Goal: Task Accomplishment & Management: Complete application form

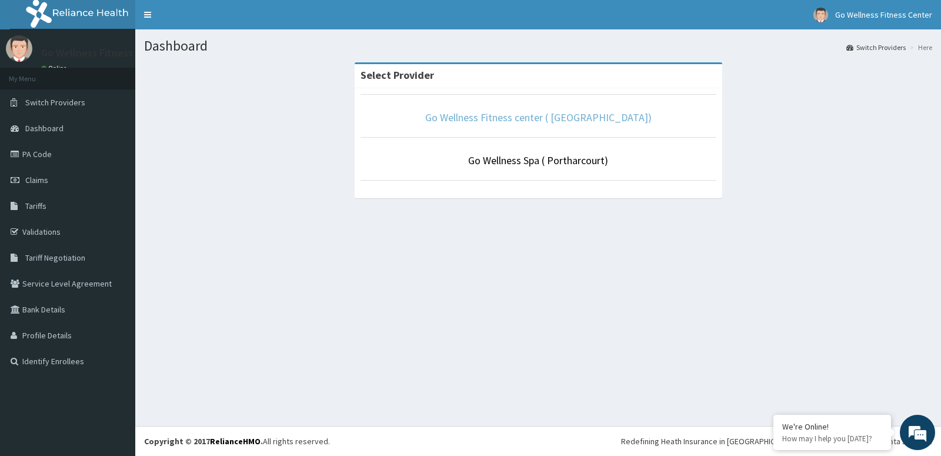
click at [578, 121] on link "Go Wellness Fitness center ( [GEOGRAPHIC_DATA])" at bounding box center [538, 118] width 226 height 14
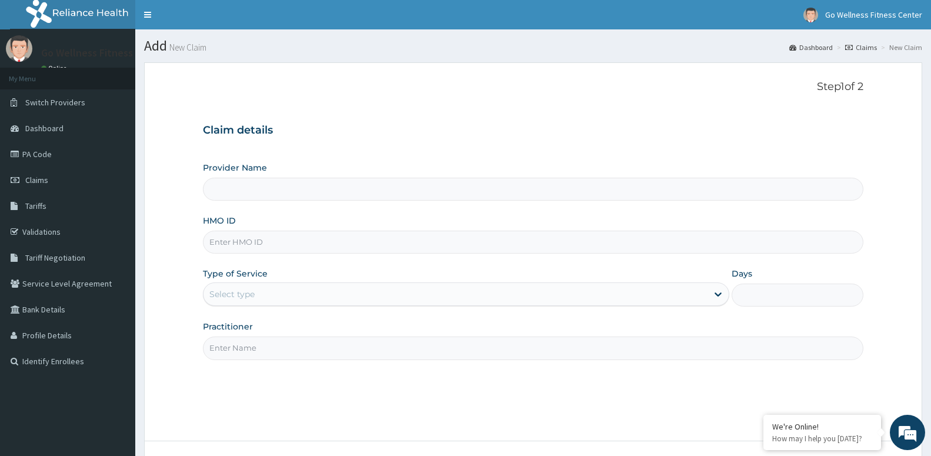
type input "Go Wellness Fitness center ( [GEOGRAPHIC_DATA])"
type input "1"
click at [277, 247] on input "HMO ID" at bounding box center [533, 242] width 660 height 23
type input "BWK/10016/E"
click at [244, 351] on input "Practitioner" at bounding box center [533, 347] width 660 height 23
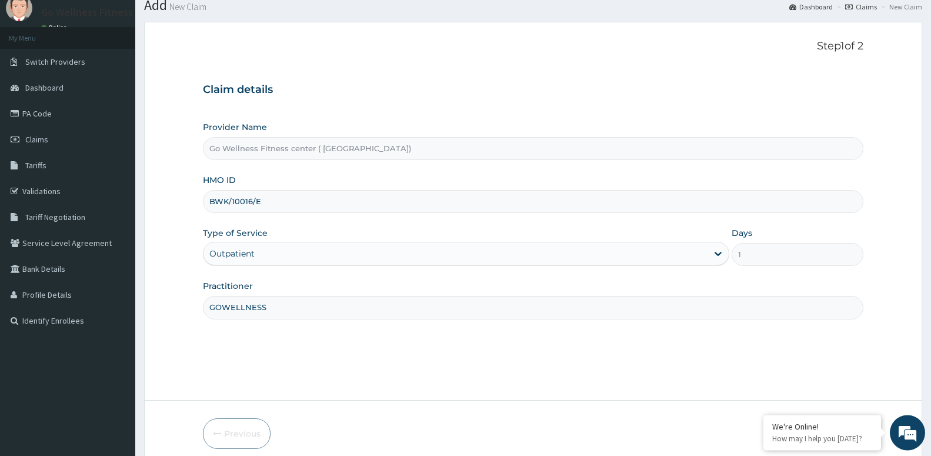
scroll to position [91, 0]
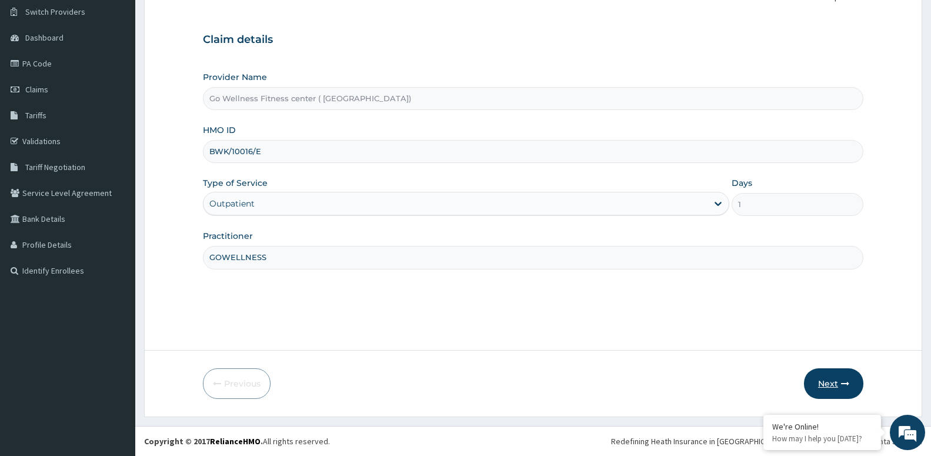
type input "GOWELLNESS"
click at [834, 377] on button "Next" at bounding box center [833, 383] width 59 height 31
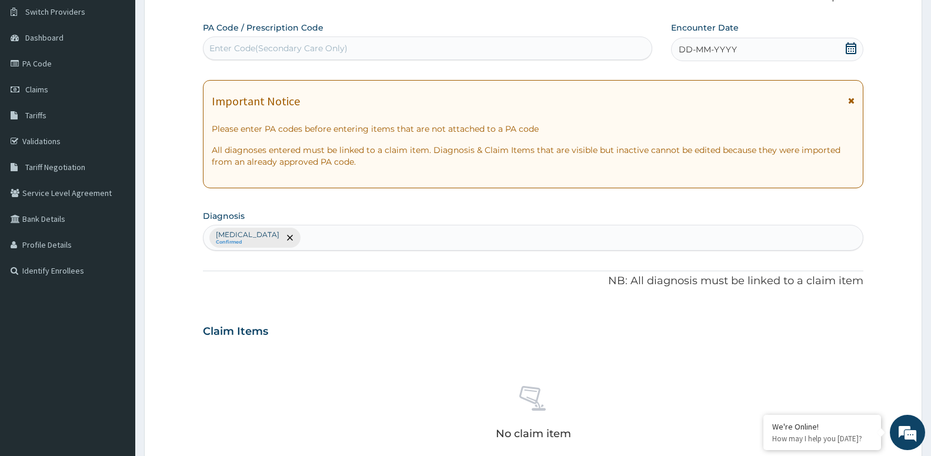
click at [398, 54] on div "Enter Code(Secondary Care Only)" at bounding box center [427, 48] width 448 height 19
type input "PA/3BADE4"
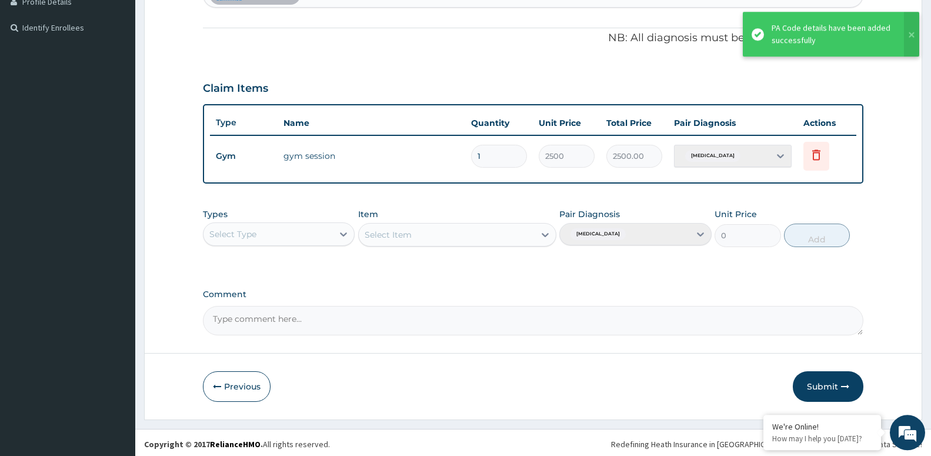
scroll to position [336, 0]
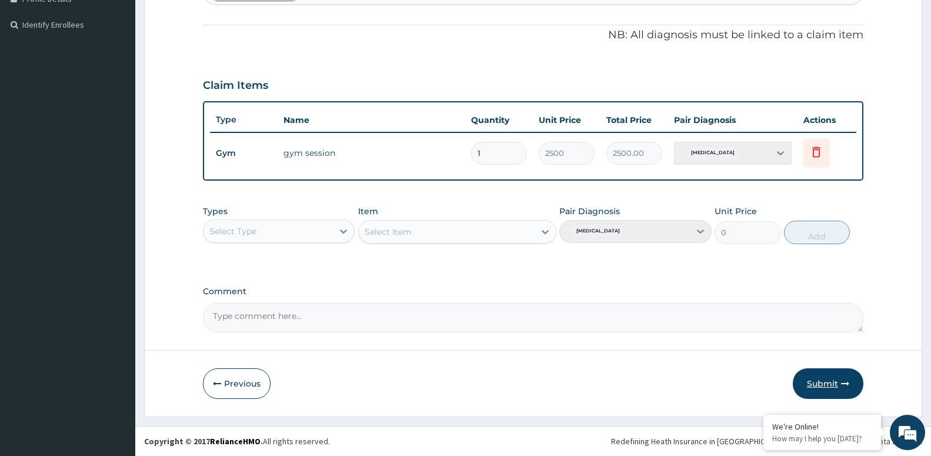
click at [826, 389] on button "Submit" at bounding box center [828, 383] width 71 height 31
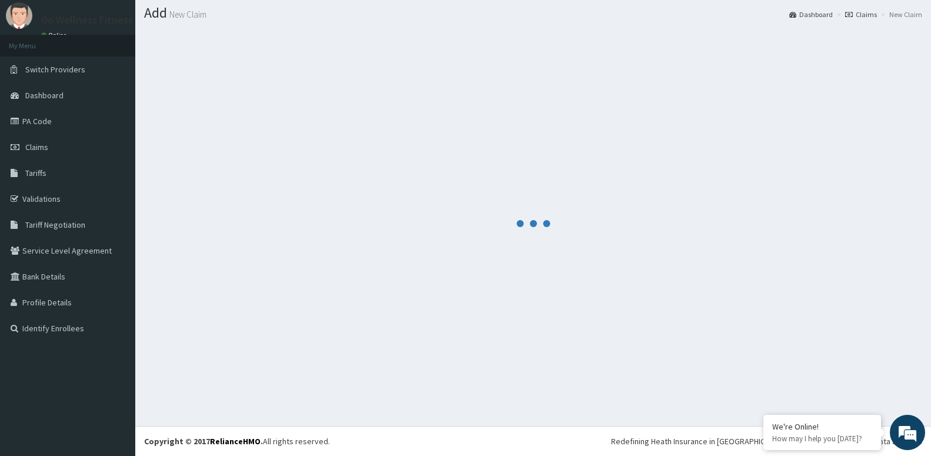
scroll to position [33, 0]
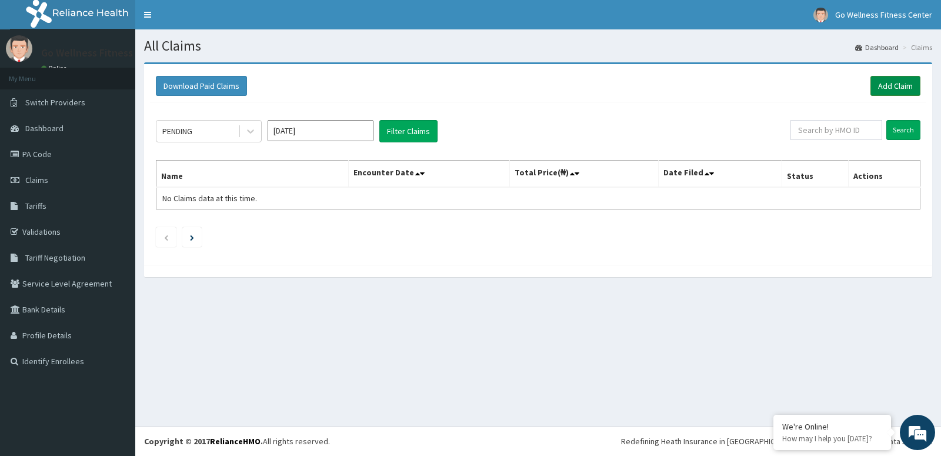
click at [902, 89] on link "Add Claim" at bounding box center [895, 86] width 50 height 20
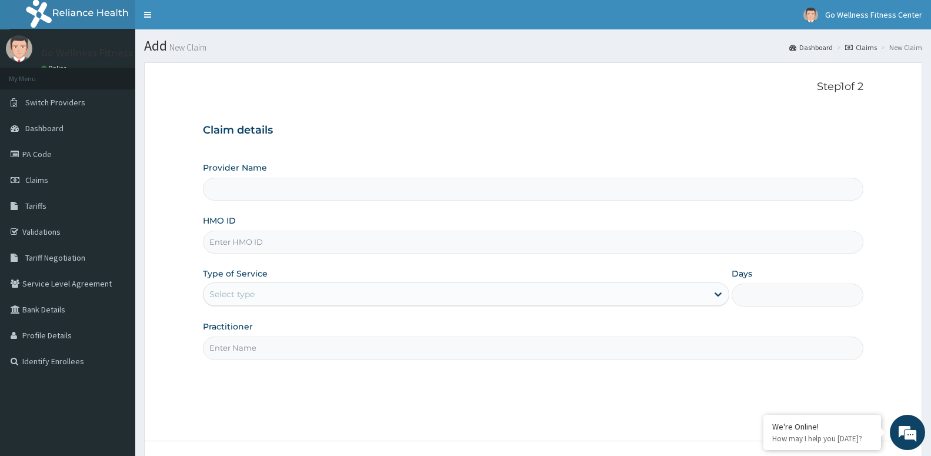
type input "Go Wellness Fitness center ( [GEOGRAPHIC_DATA])"
type input "1"
click at [267, 242] on input "HMO ID" at bounding box center [533, 242] width 660 height 23
type input "BWK/10017/A"
click at [232, 353] on input "Practitioner" at bounding box center [533, 347] width 660 height 23
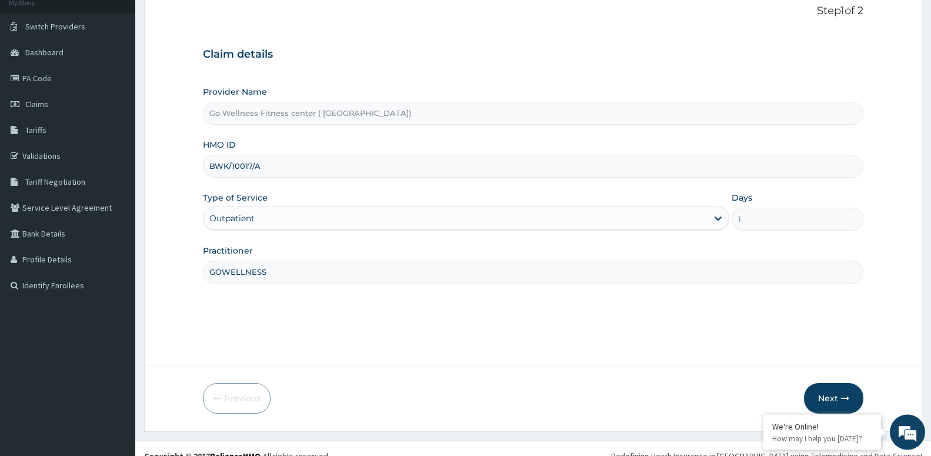
scroll to position [91, 0]
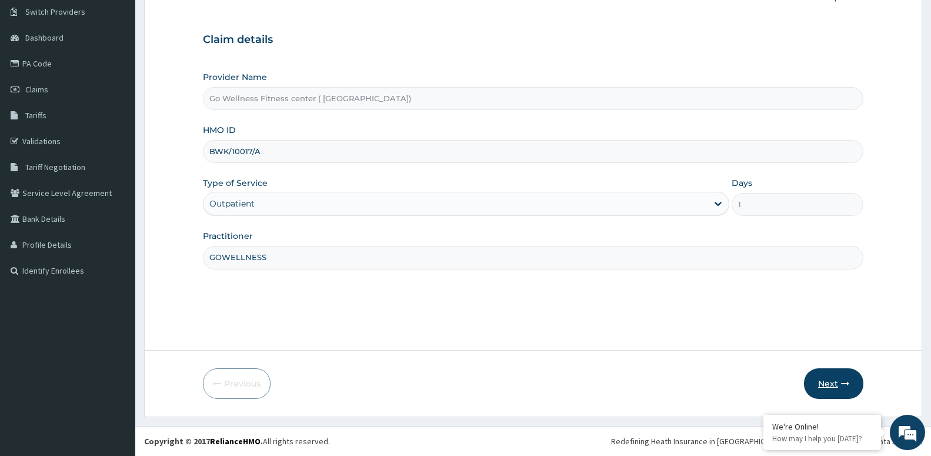
type input "GOWELLNESS"
click at [841, 388] on button "Next" at bounding box center [833, 383] width 59 height 31
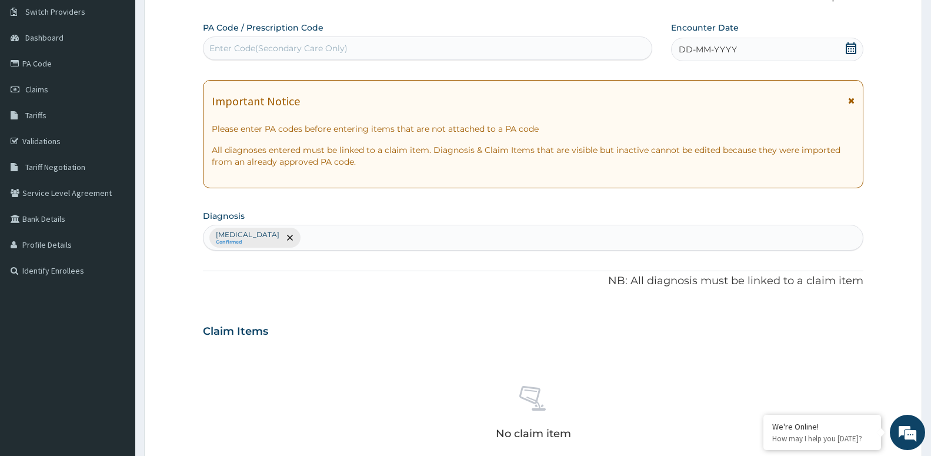
click at [216, 51] on div "Enter Code(Secondary Care Only)" at bounding box center [278, 48] width 138 height 12
type input "PA/2C2AE4"
click at [849, 46] on icon at bounding box center [851, 48] width 11 height 12
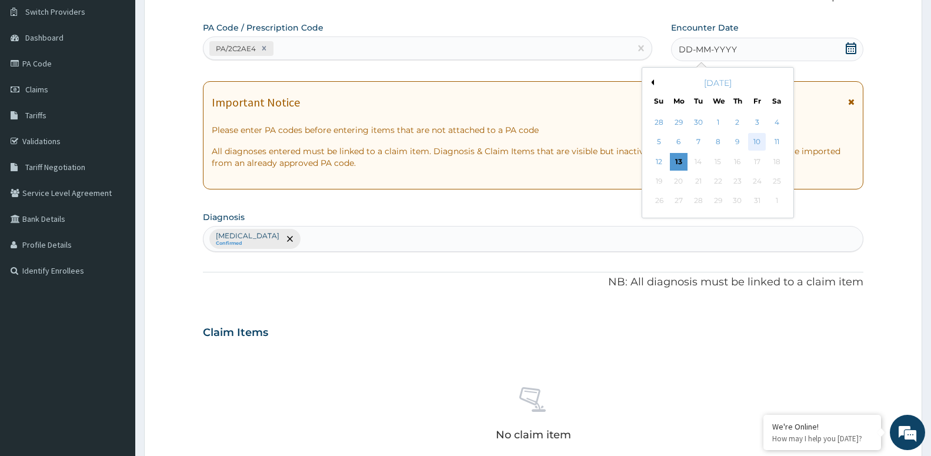
click at [761, 144] on div "10" at bounding box center [757, 142] width 18 height 18
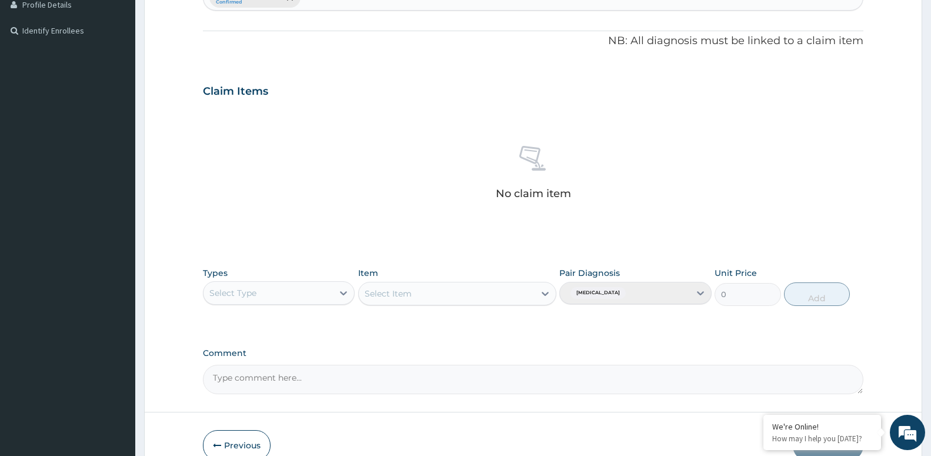
scroll to position [390, 0]
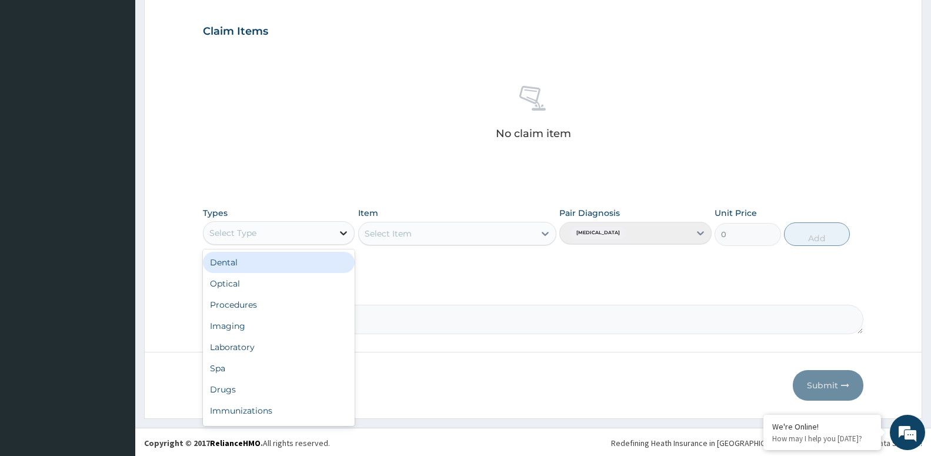
click at [344, 228] on icon at bounding box center [344, 233] width 12 height 12
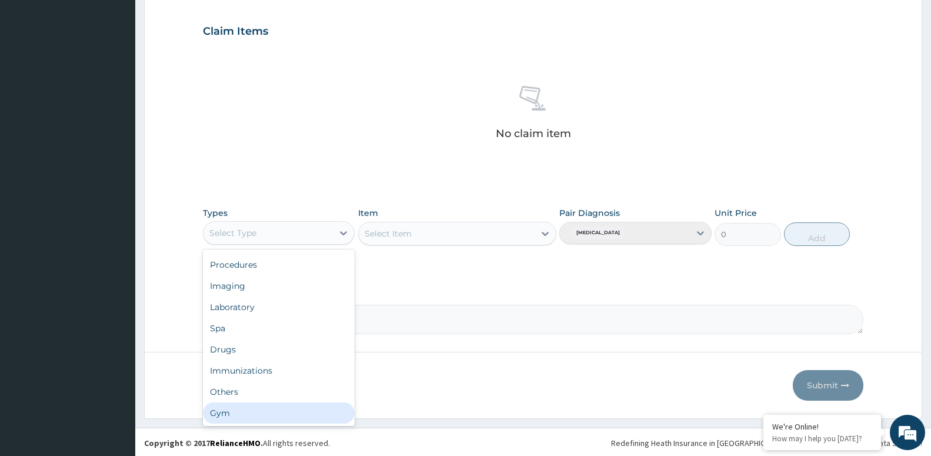
click at [268, 419] on div "Gym" at bounding box center [279, 412] width 152 height 21
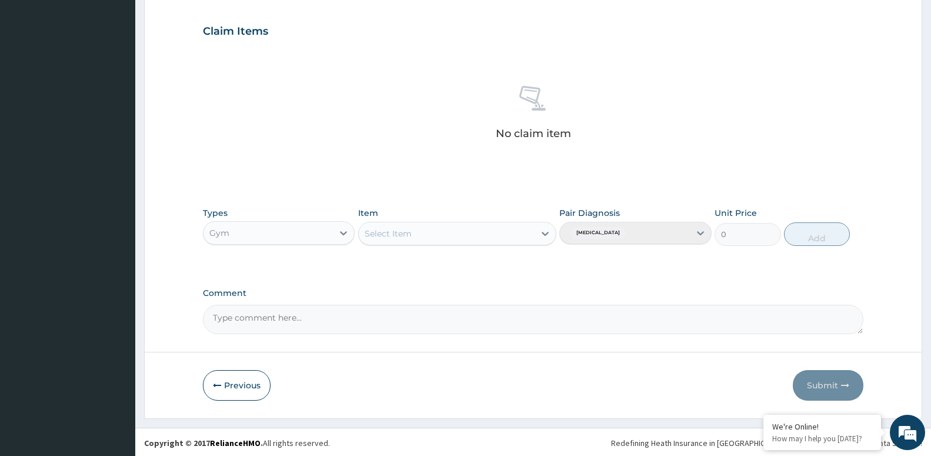
drag, startPoint x: 484, startPoint y: 229, endPoint x: 485, endPoint y: 240, distance: 11.8
click at [484, 230] on div "Select Item" at bounding box center [447, 233] width 176 height 19
click at [470, 262] on div "GYM SESSION" at bounding box center [457, 262] width 198 height 21
click at [831, 235] on button "Add" at bounding box center [817, 234] width 66 height 24
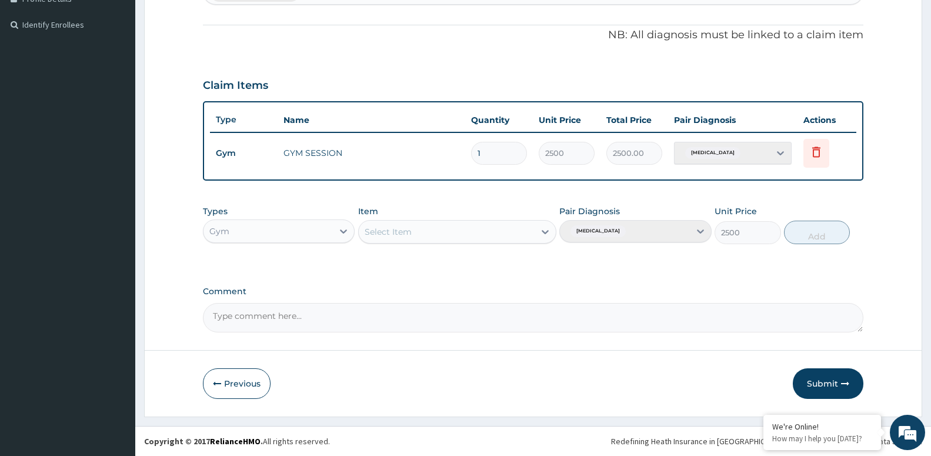
type input "0"
click at [835, 373] on button "Submit" at bounding box center [828, 383] width 71 height 31
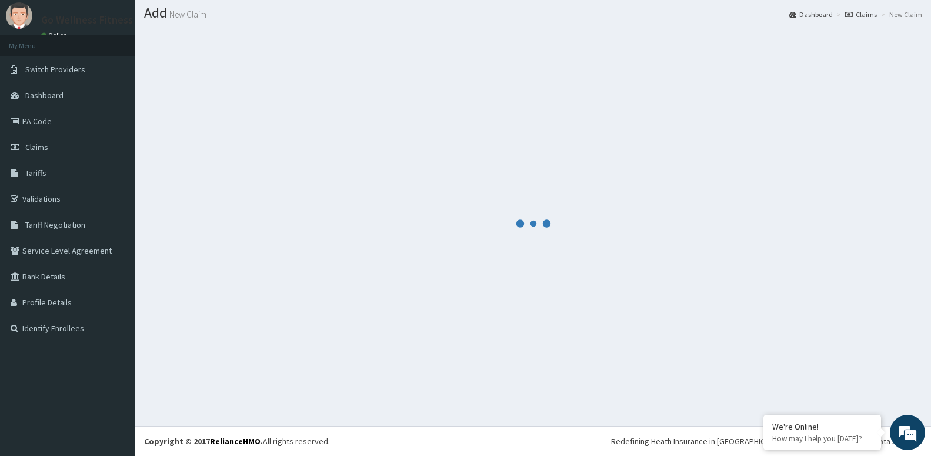
scroll to position [33, 0]
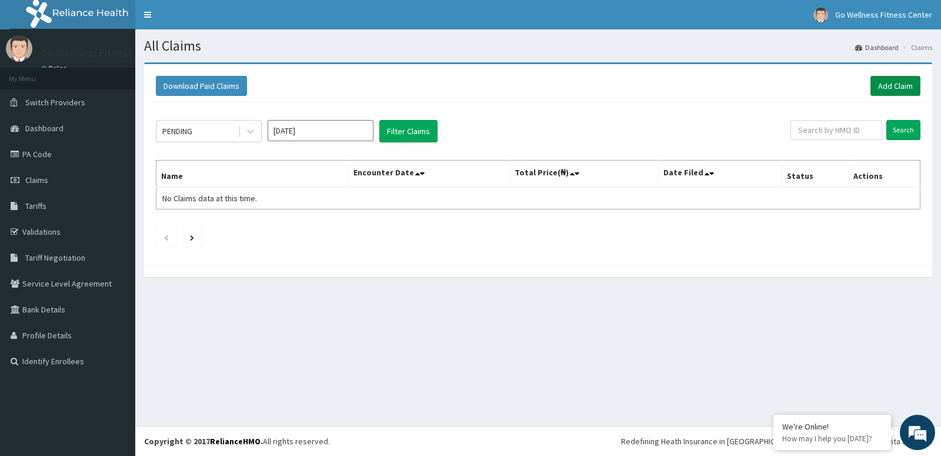
click at [889, 85] on link "Add Claim" at bounding box center [895, 86] width 50 height 20
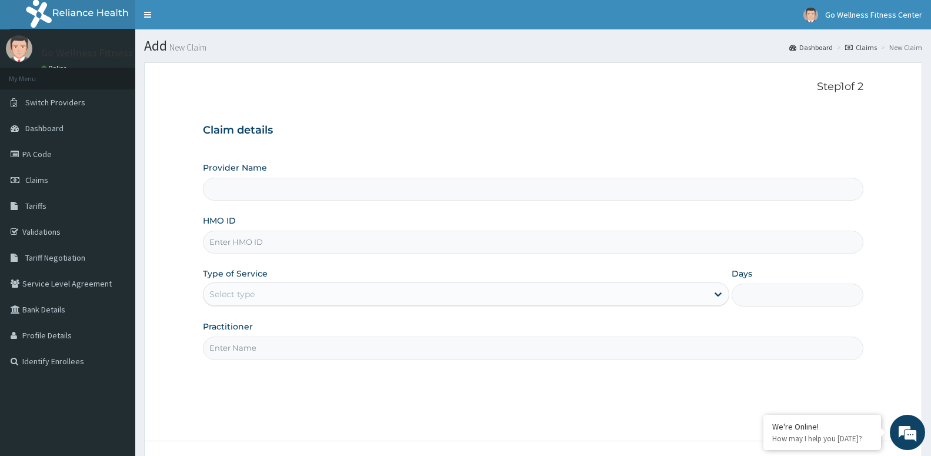
type input "Go Wellness Fitness center ( Portharcourt)"
type input "1"
click at [283, 248] on input "HMO ID" at bounding box center [533, 242] width 660 height 23
type input "BWK/10017/B"
click at [260, 353] on input "Practitioner" at bounding box center [533, 347] width 660 height 23
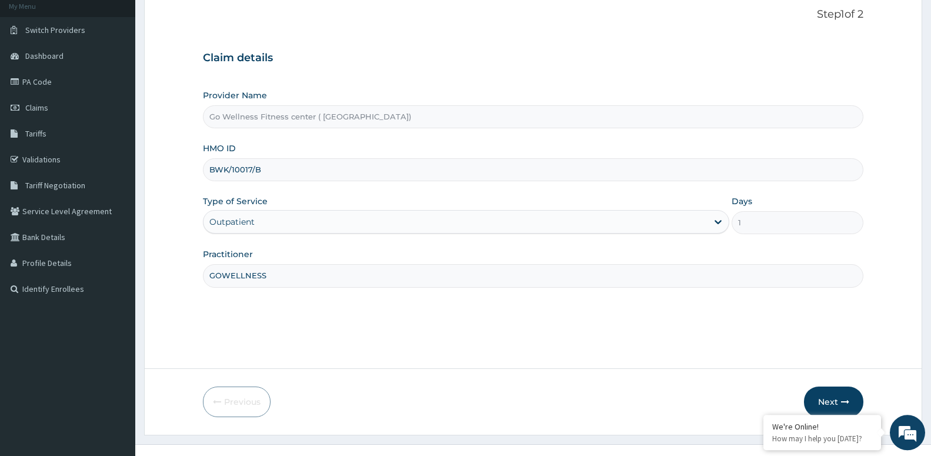
scroll to position [91, 0]
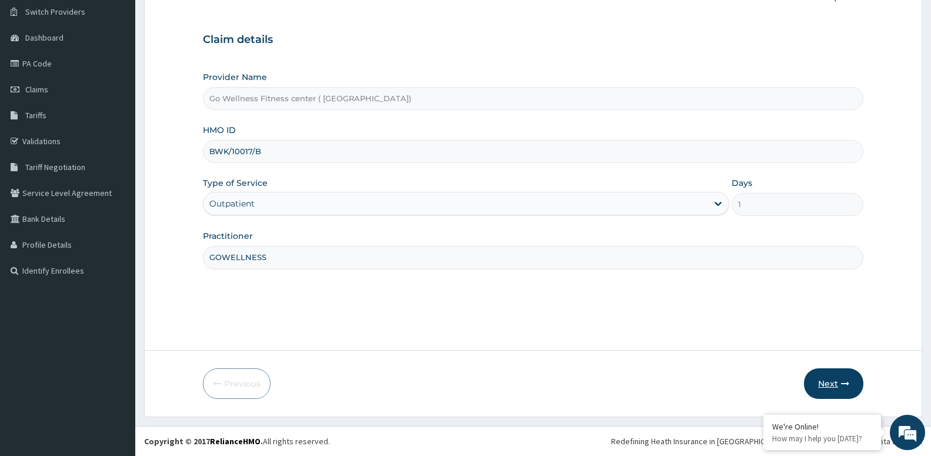
type input "GOWELLNESS"
click at [830, 379] on button "Next" at bounding box center [833, 383] width 59 height 31
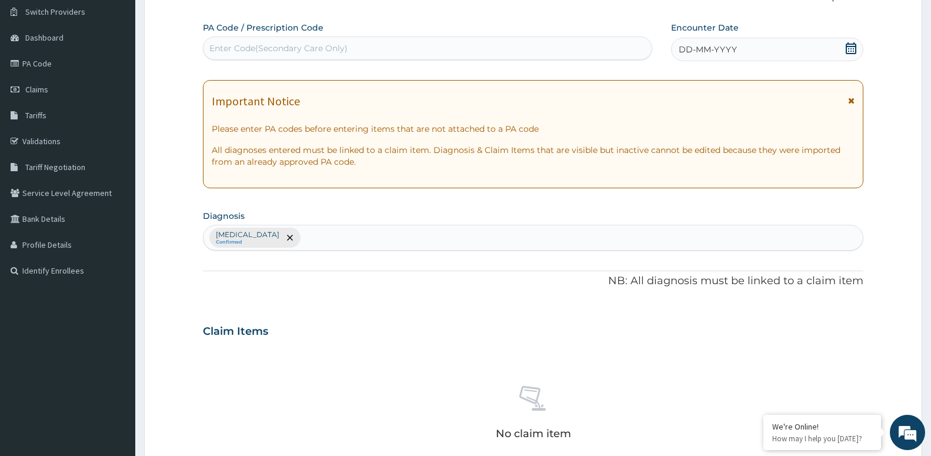
click at [318, 47] on div "Enter Code(Secondary Care Only)" at bounding box center [278, 48] width 138 height 12
type input "PA/A54CB6"
click at [854, 54] on icon at bounding box center [851, 48] width 11 height 12
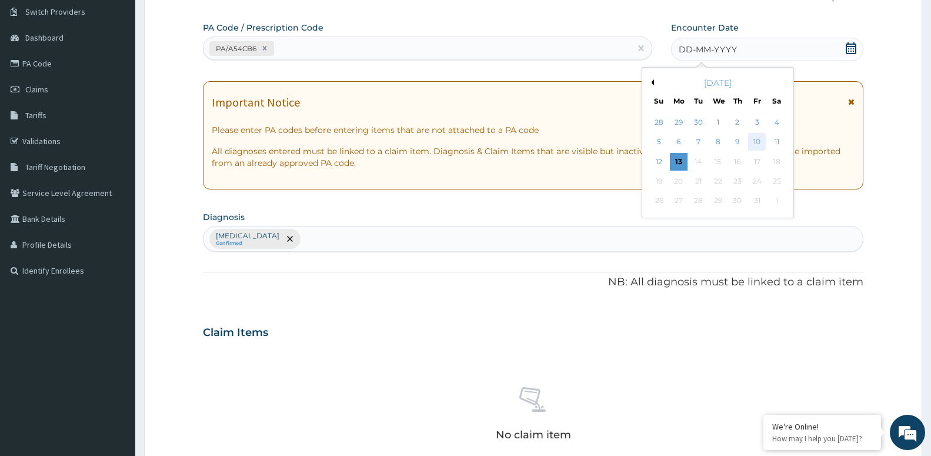
click at [756, 141] on div "10" at bounding box center [757, 142] width 18 height 18
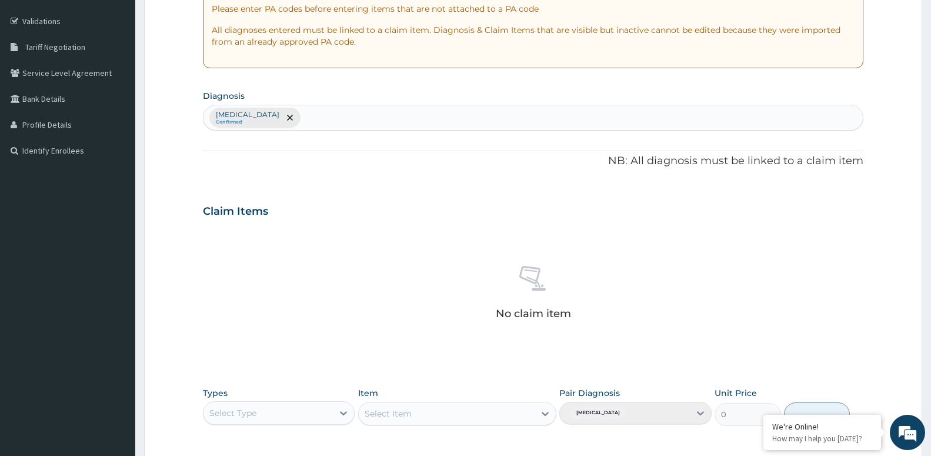
scroll to position [392, 0]
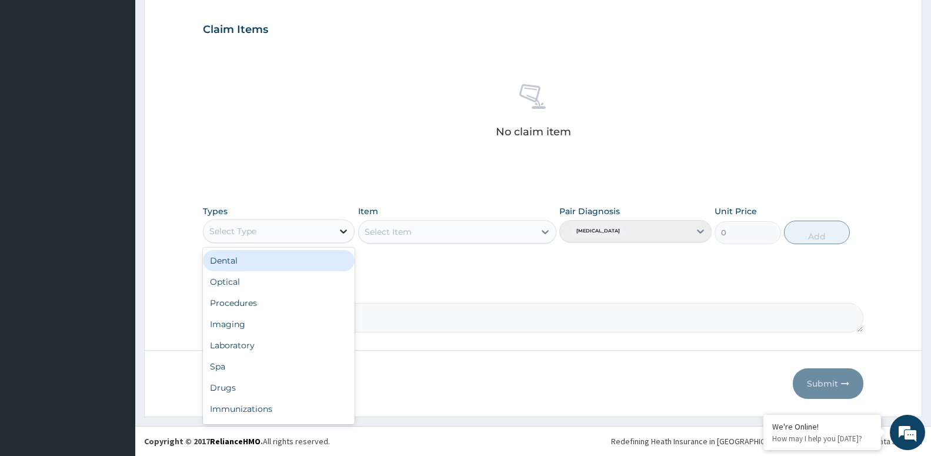
click at [338, 229] on icon at bounding box center [344, 231] width 12 height 12
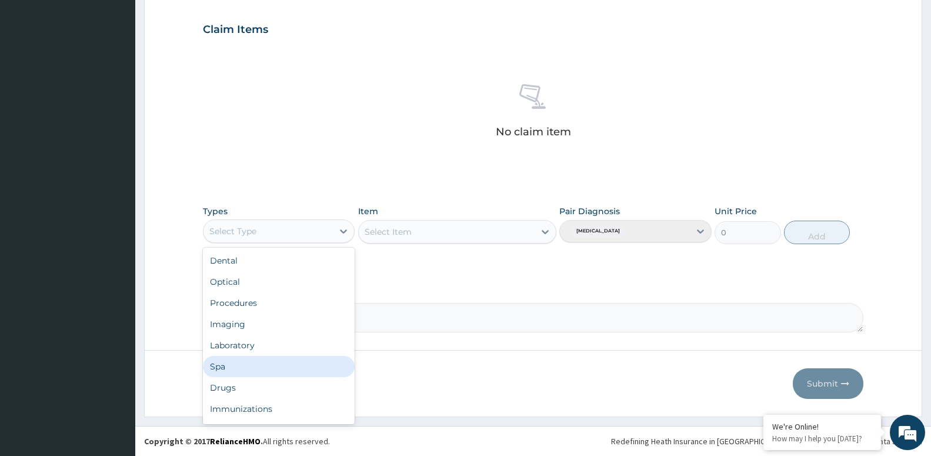
scroll to position [40, 0]
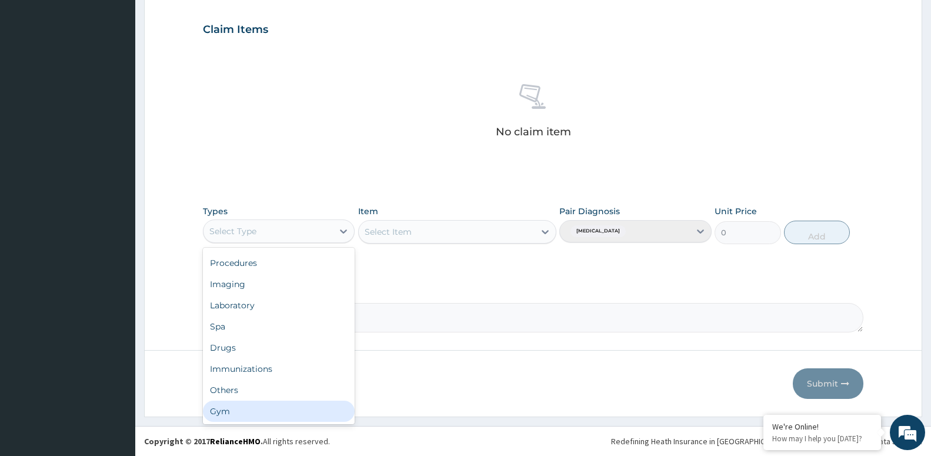
click at [271, 402] on div "Gym" at bounding box center [279, 410] width 152 height 21
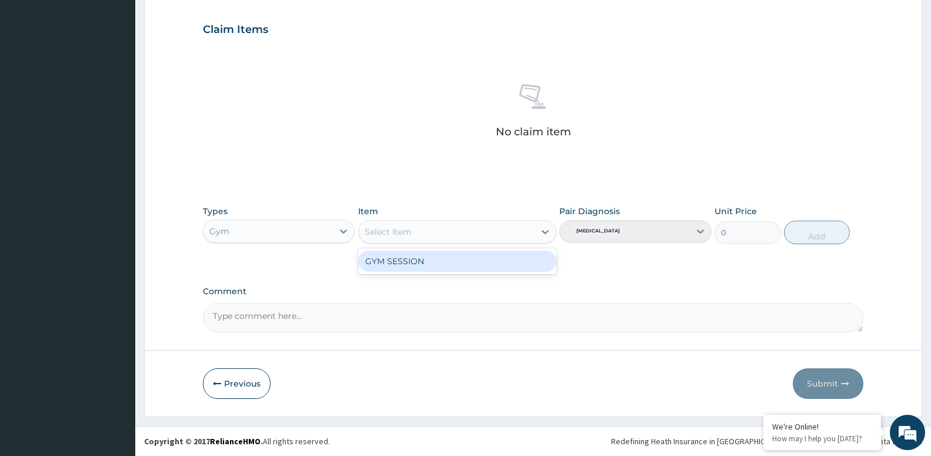
click at [490, 232] on div "Select Item" at bounding box center [447, 231] width 176 height 19
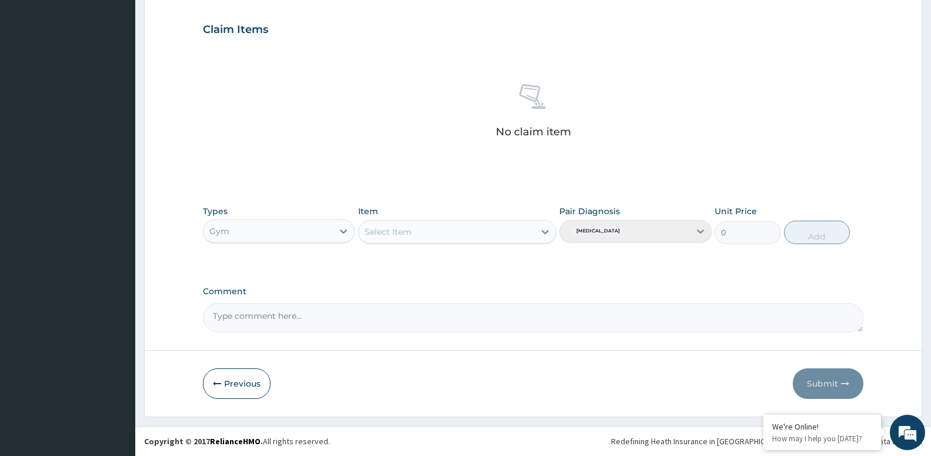
click at [475, 276] on div "PA Code / Prescription Code PA/A54CB6 Encounter Date 10-10-2025 Important Notic…" at bounding box center [533, 26] width 660 height 612
click at [505, 248] on div "Types Gym Item Select Item Pair Diagnosis Lack of physical exercise Unit Price …" at bounding box center [533, 224] width 660 height 51
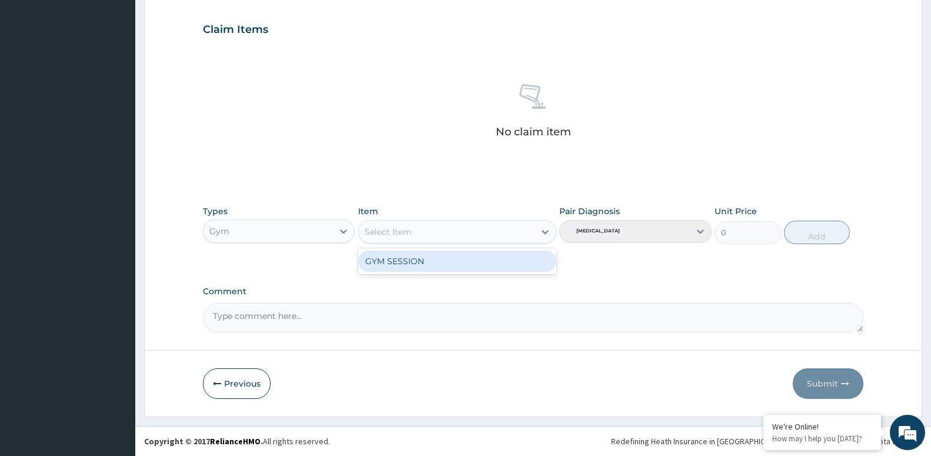
click at [505, 235] on div "Select Item" at bounding box center [447, 231] width 176 height 19
click at [495, 260] on div "GYM SESSION" at bounding box center [457, 260] width 198 height 21
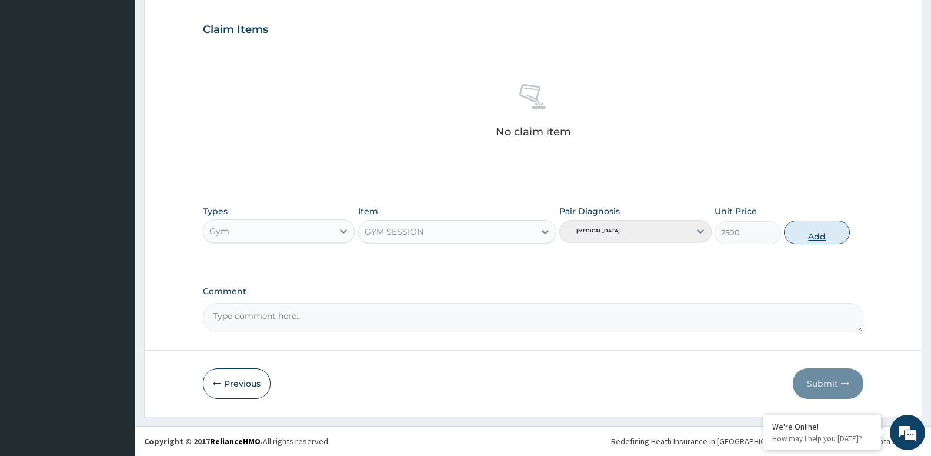
click at [830, 230] on button "Add" at bounding box center [817, 233] width 66 height 24
type input "0"
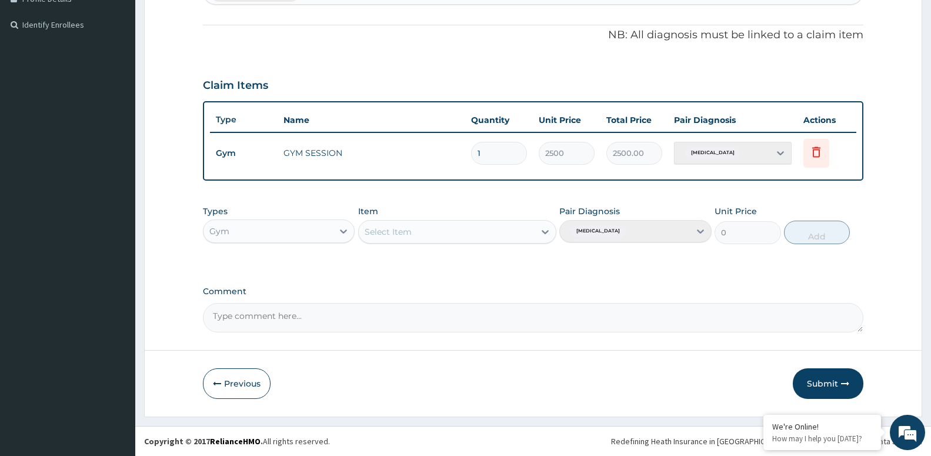
scroll to position [336, 0]
click at [837, 378] on button "Submit" at bounding box center [828, 383] width 71 height 31
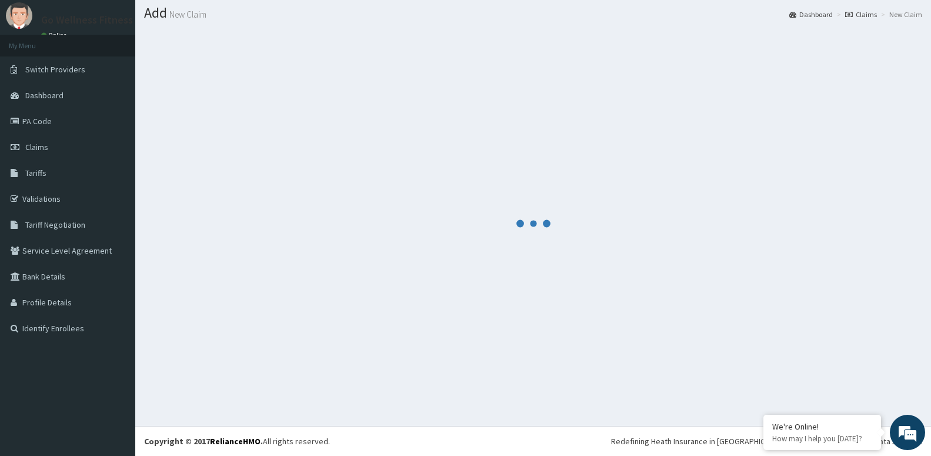
scroll to position [33, 0]
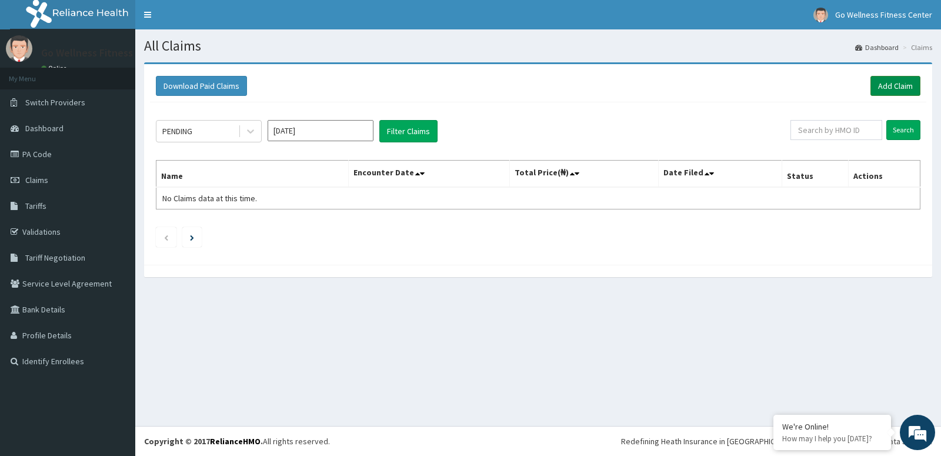
click at [897, 87] on link "Add Claim" at bounding box center [895, 86] width 50 height 20
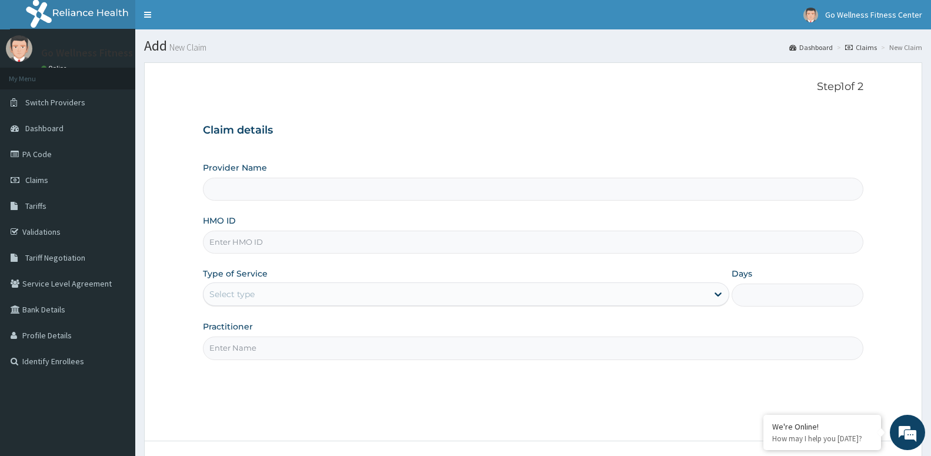
type input "Go Wellness Fitness center ( [GEOGRAPHIC_DATA])"
type input "1"
type input "BWK/10004/A"
click at [279, 360] on div "Step 1 of 2 Claim details Provider Name Go Wellness Fitness center ( Portharcou…" at bounding box center [533, 252] width 660 height 342
click at [279, 355] on input "Practitioner" at bounding box center [533, 347] width 660 height 23
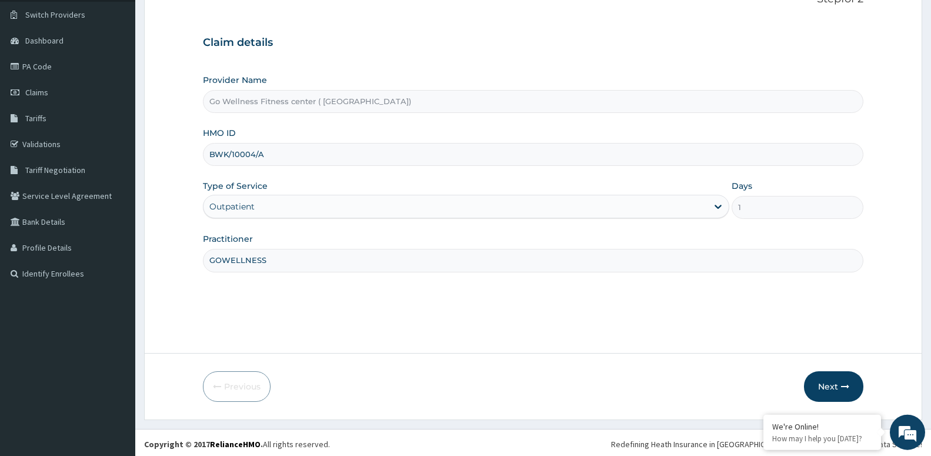
scroll to position [91, 0]
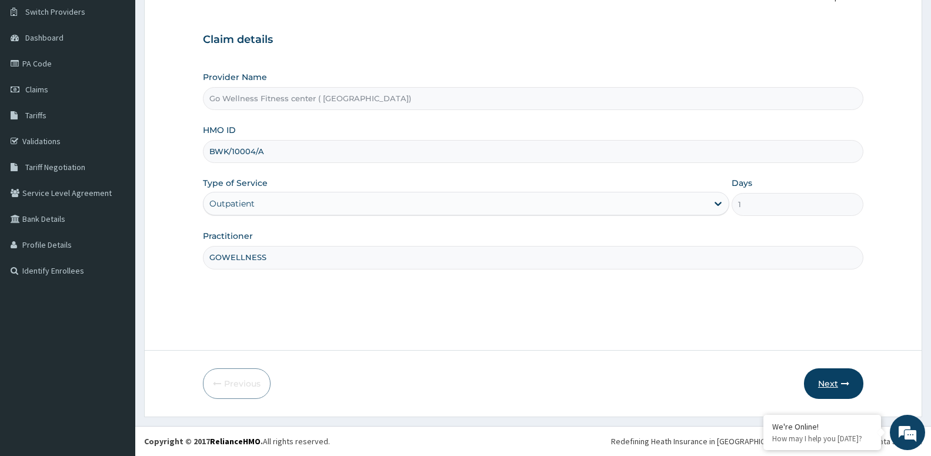
type input "GOWELLNESS"
click at [841, 383] on icon "button" at bounding box center [845, 383] width 8 height 8
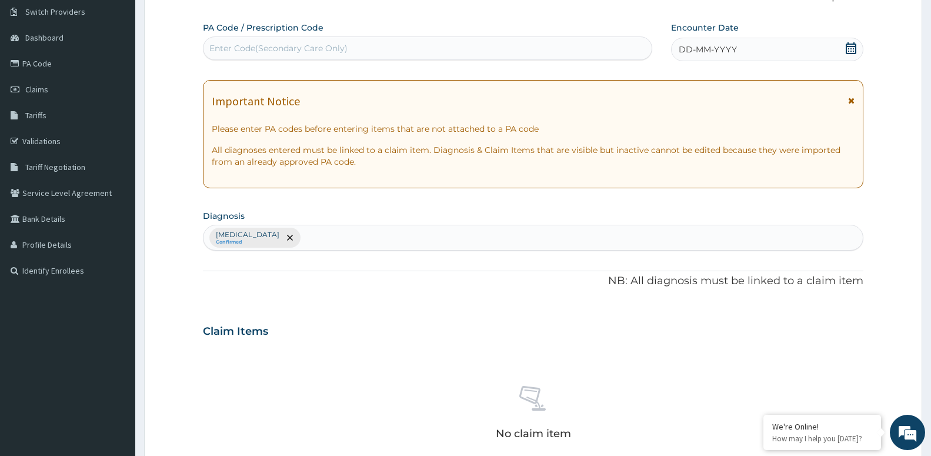
click at [352, 48] on div "Enter Code(Secondary Care Only)" at bounding box center [427, 48] width 448 height 19
type input "PA/A32210"
click at [837, 49] on div "DD-MM-YYYY" at bounding box center [767, 50] width 192 height 24
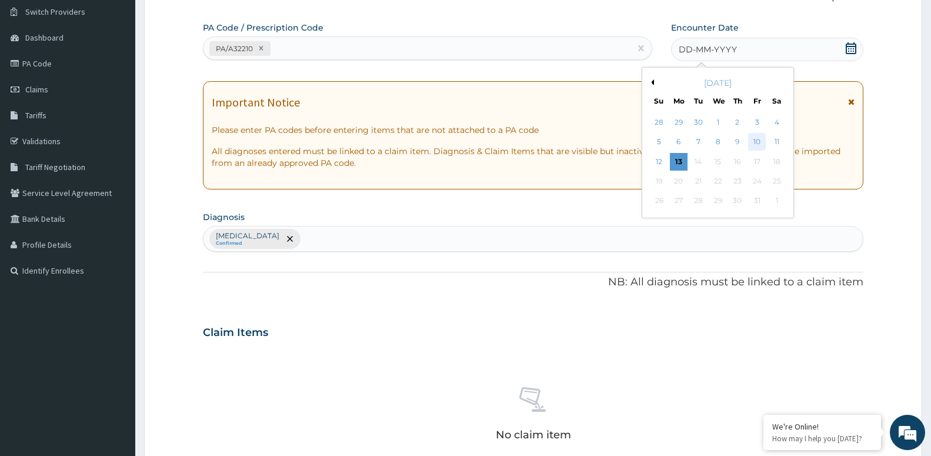
click at [761, 142] on div "10" at bounding box center [757, 142] width 18 height 18
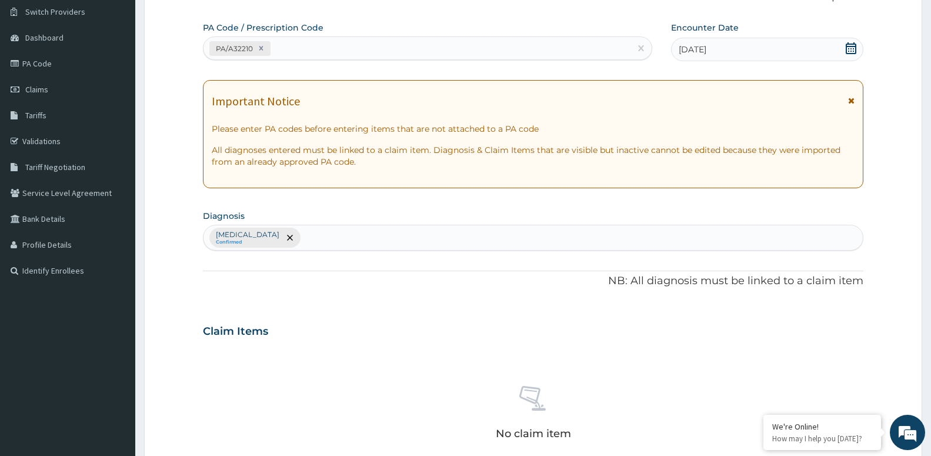
scroll to position [392, 0]
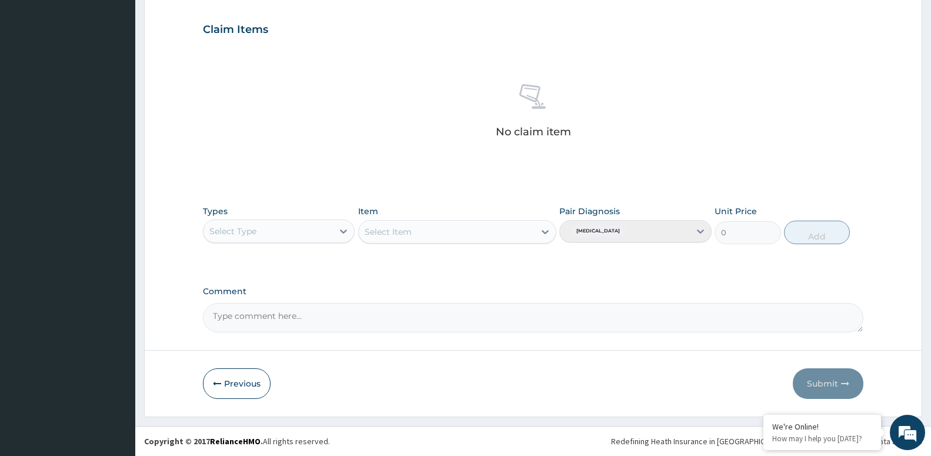
click at [293, 232] on div "Select Type" at bounding box center [267, 231] width 129 height 19
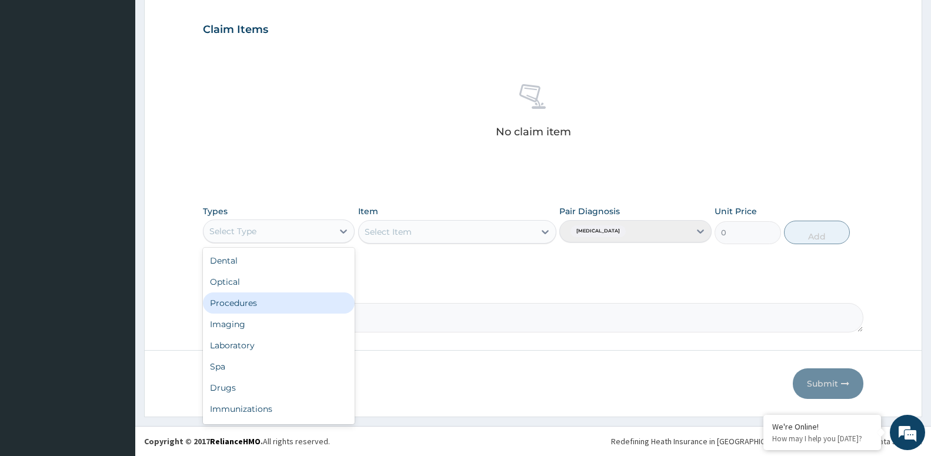
scroll to position [40, 0]
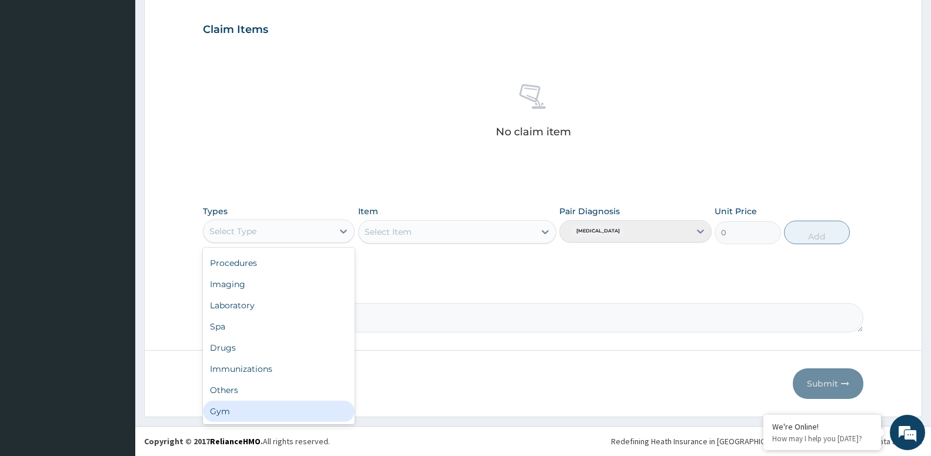
click at [281, 417] on div "Gym" at bounding box center [279, 410] width 152 height 21
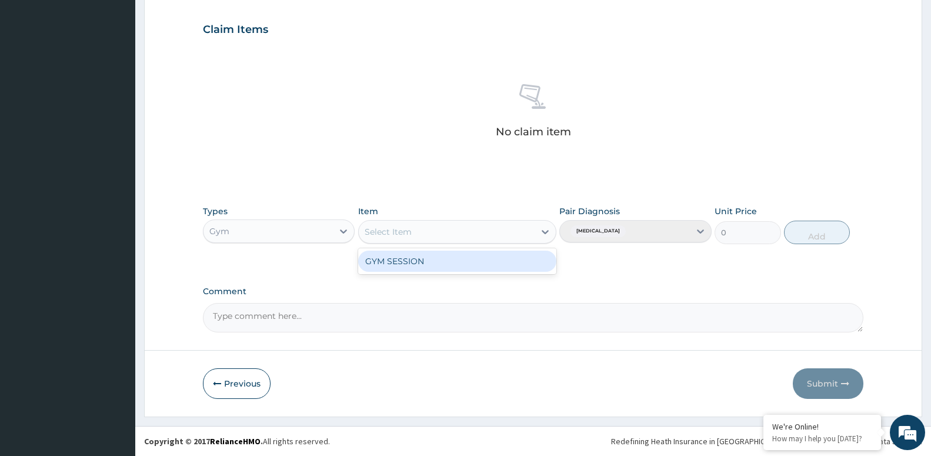
click at [519, 226] on div "Select Item" at bounding box center [447, 231] width 176 height 19
click at [525, 269] on div "GYM SESSION" at bounding box center [457, 260] width 198 height 21
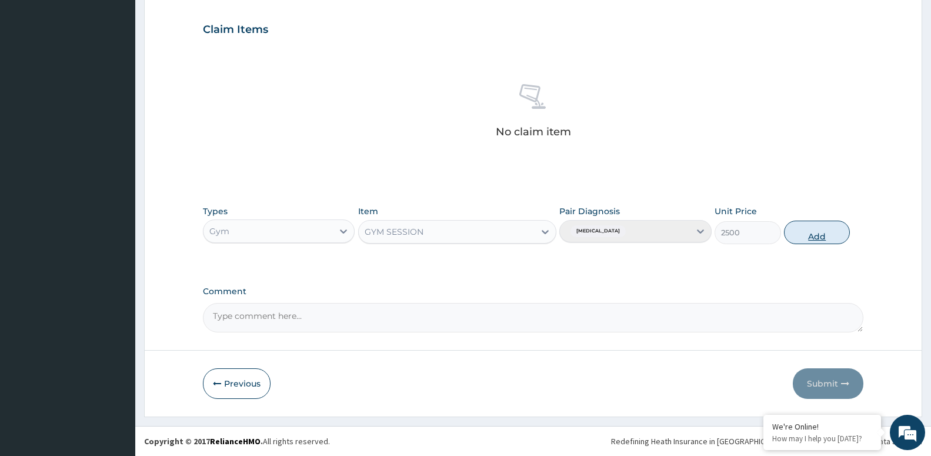
click at [807, 233] on button "Add" at bounding box center [817, 233] width 66 height 24
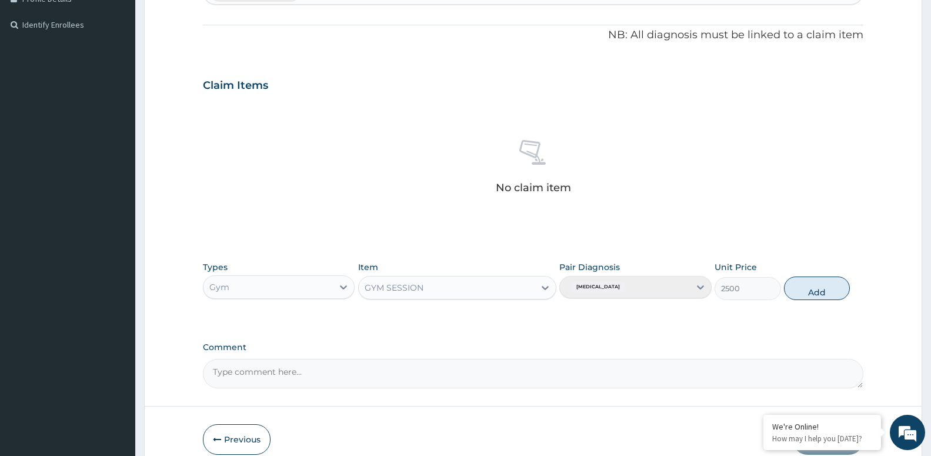
type input "0"
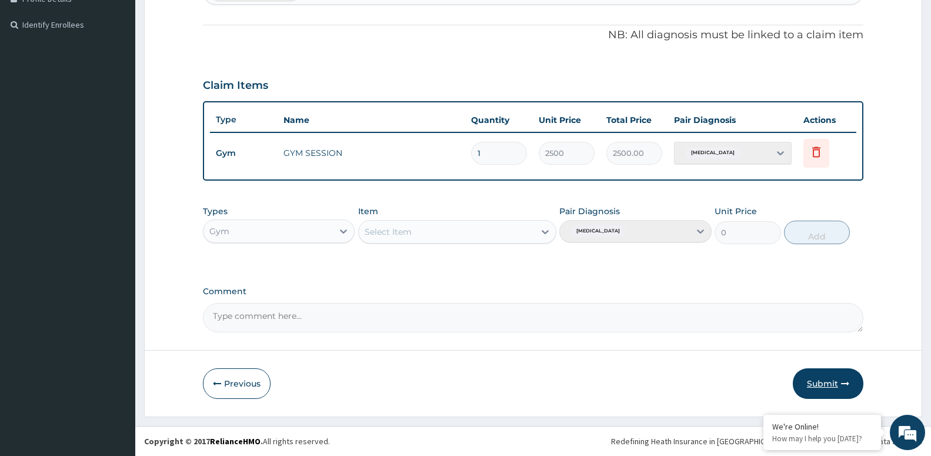
click at [830, 376] on button "Submit" at bounding box center [828, 383] width 71 height 31
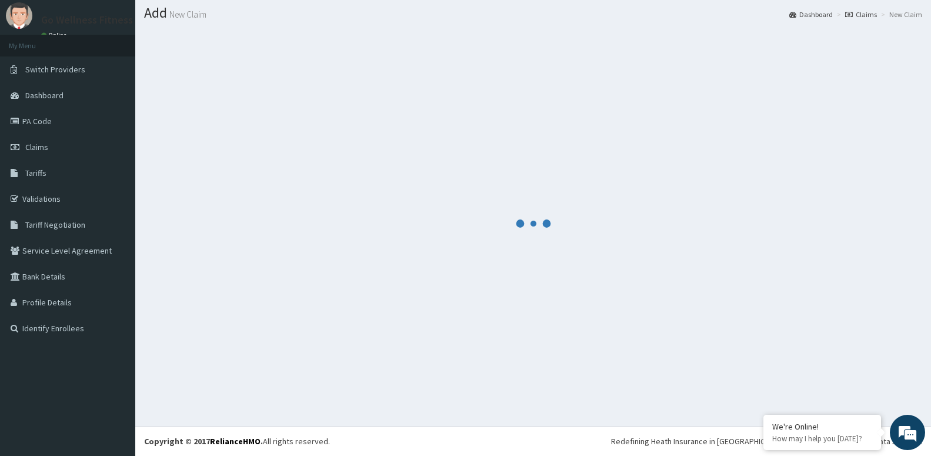
scroll to position [33, 0]
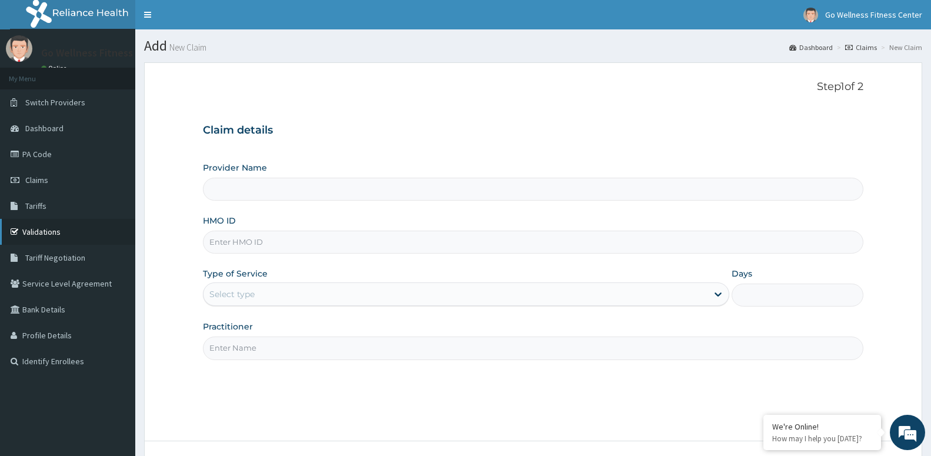
scroll to position [91, 0]
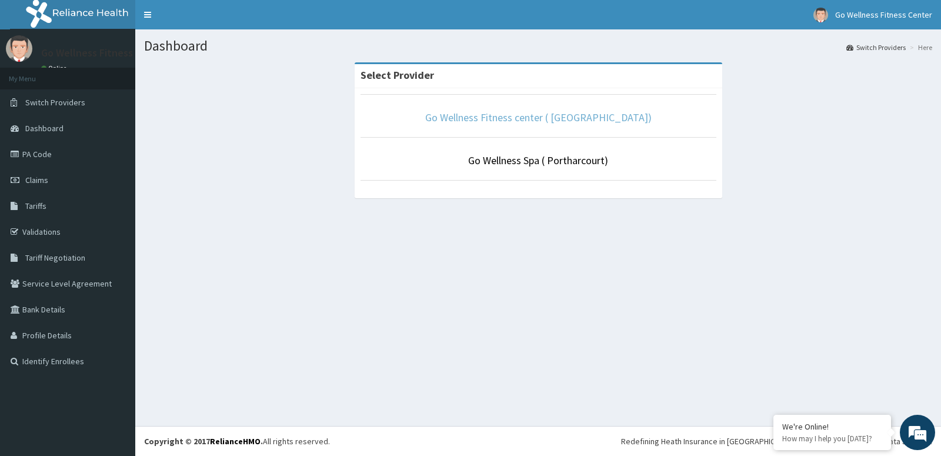
click at [503, 122] on link "Go Wellness Fitness center ( [GEOGRAPHIC_DATA])" at bounding box center [538, 118] width 226 height 14
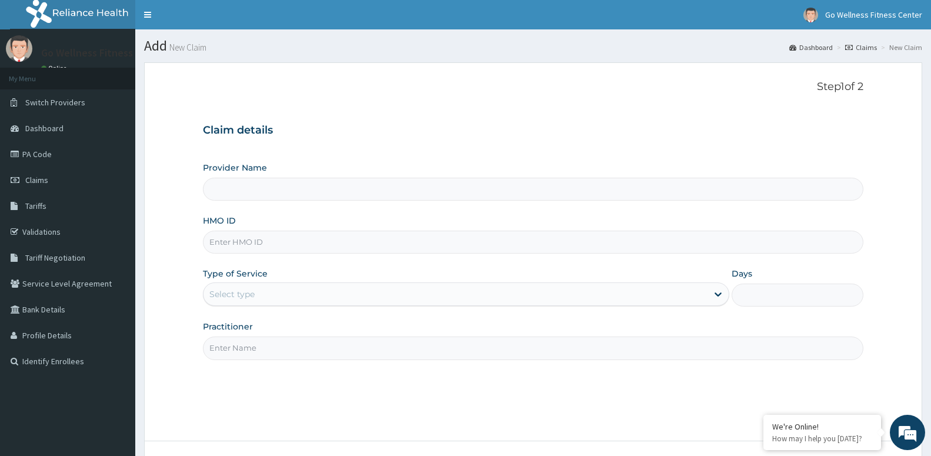
type input "Go Wellness Fitness center ( [GEOGRAPHIC_DATA])"
type input "1"
click at [236, 245] on input "HMO ID" at bounding box center [533, 242] width 660 height 23
type input "s"
type input "SZA/10005/A"
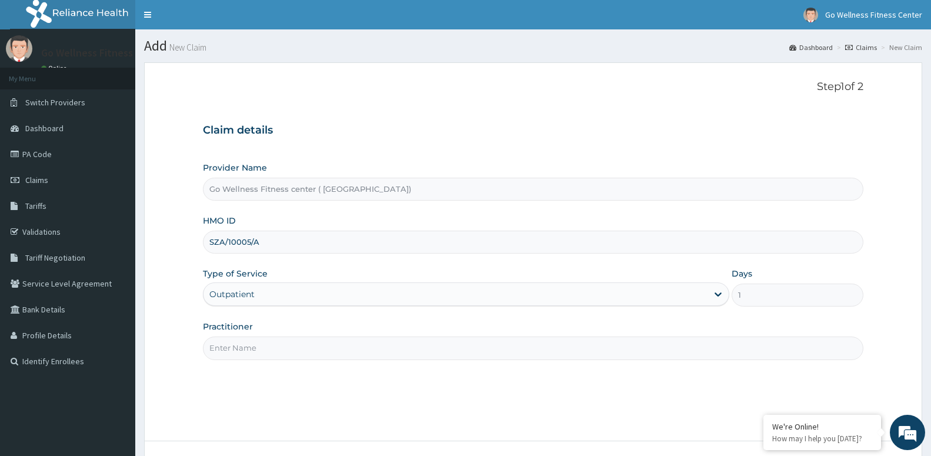
click at [353, 353] on input "Practitioner" at bounding box center [533, 347] width 660 height 23
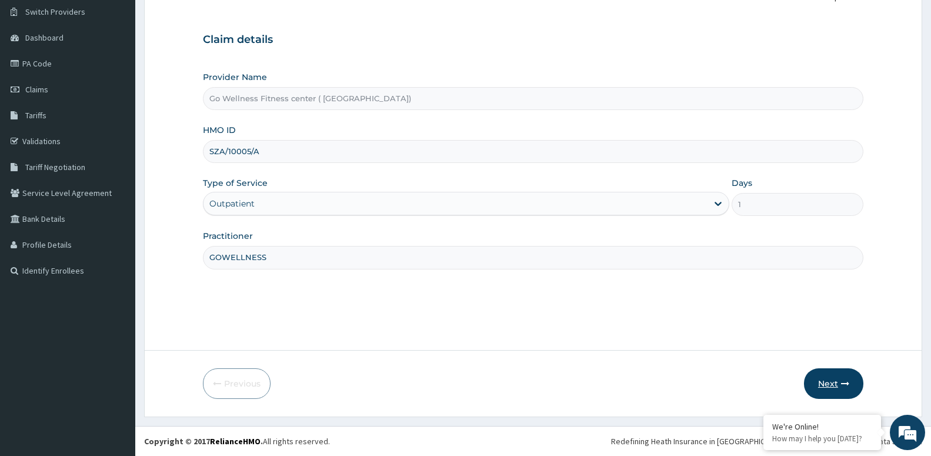
type input "GOWELLNESS"
click at [834, 381] on button "Next" at bounding box center [833, 383] width 59 height 31
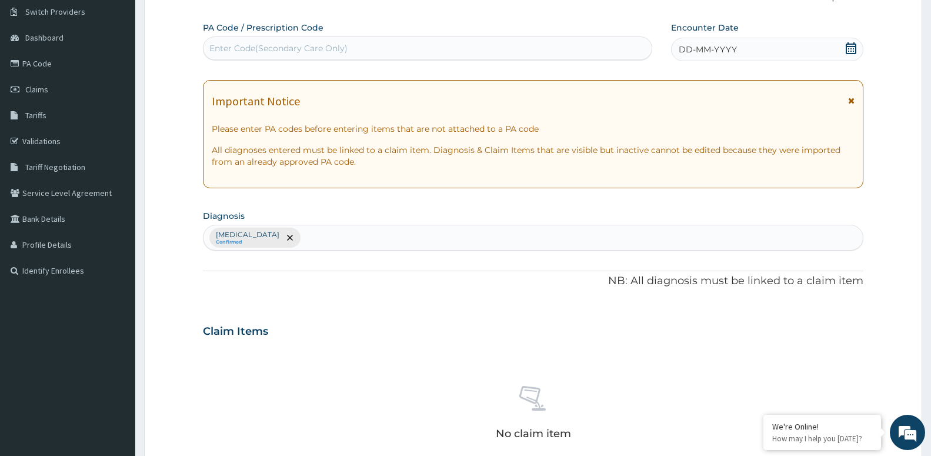
click at [233, 51] on div "Enter Code(Secondary Care Only)" at bounding box center [278, 48] width 138 height 12
type input "PA/DB2741"
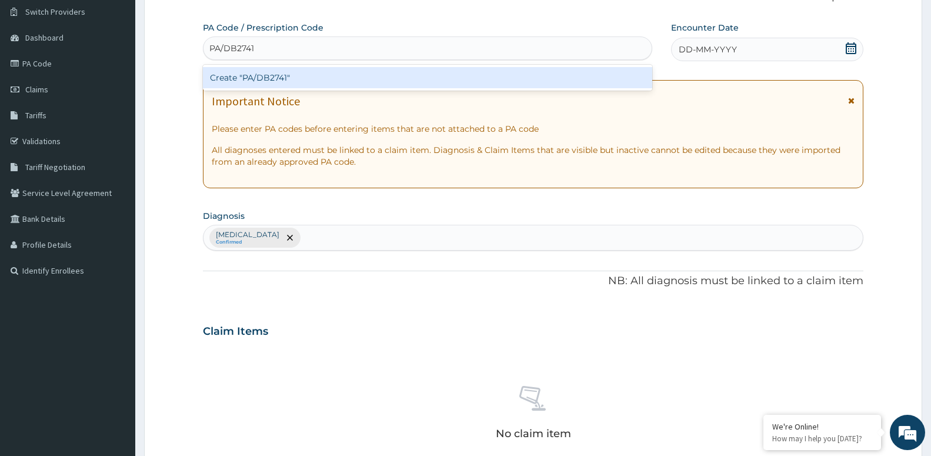
click at [280, 81] on div "Create "PA/DB2741"" at bounding box center [427, 77] width 449 height 21
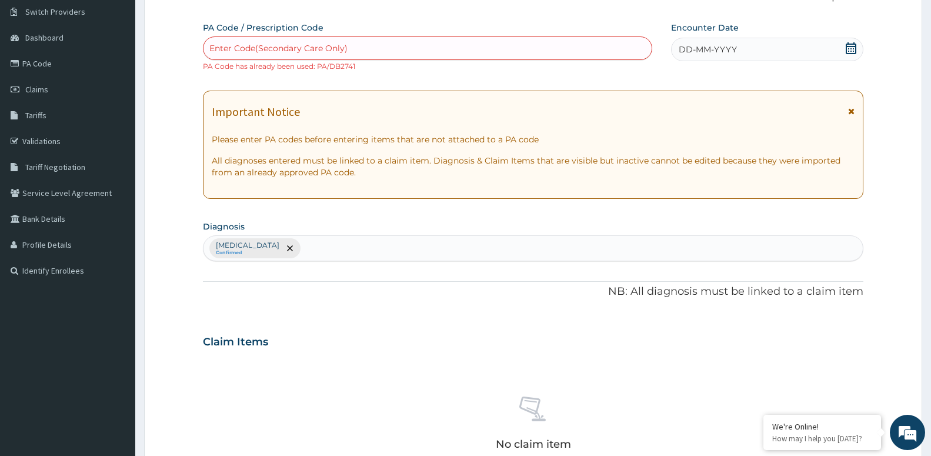
click at [256, 42] on div "Enter Code(Secondary Care Only)" at bounding box center [427, 48] width 448 height 19
type input "PA/DBZ741"
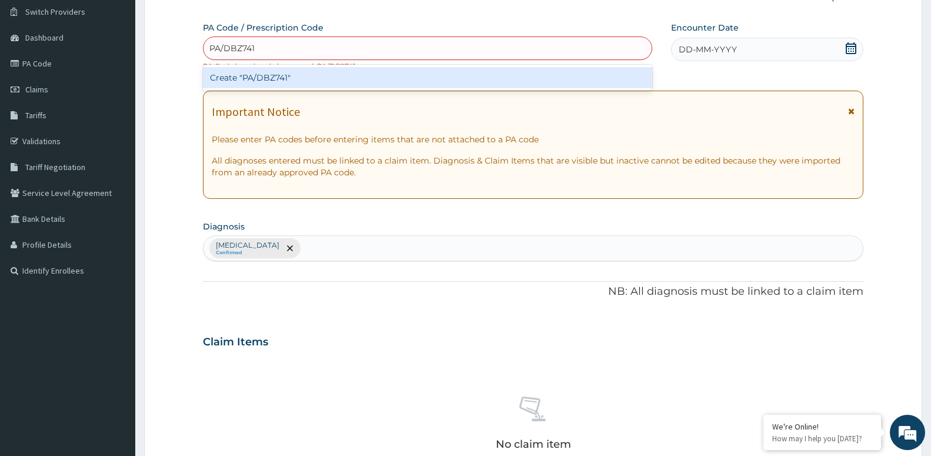
click at [269, 69] on div "Create "PA/DBZ741"" at bounding box center [427, 77] width 449 height 21
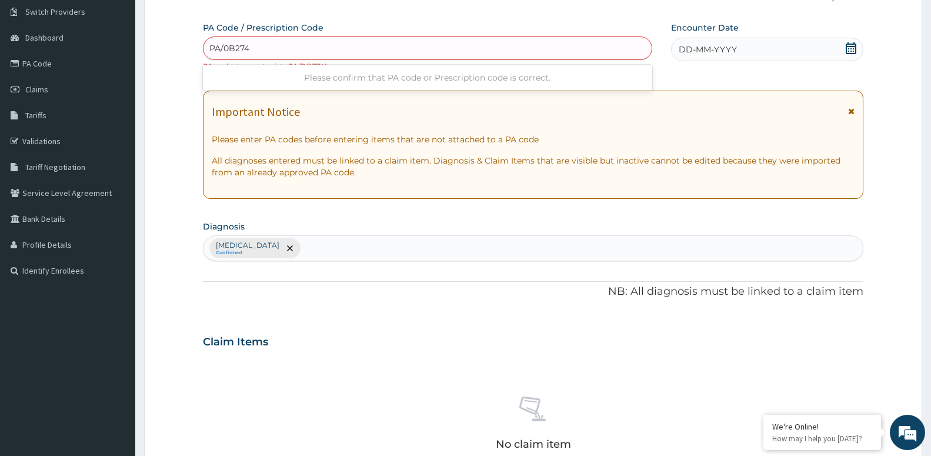
type input "PA/0B2741"
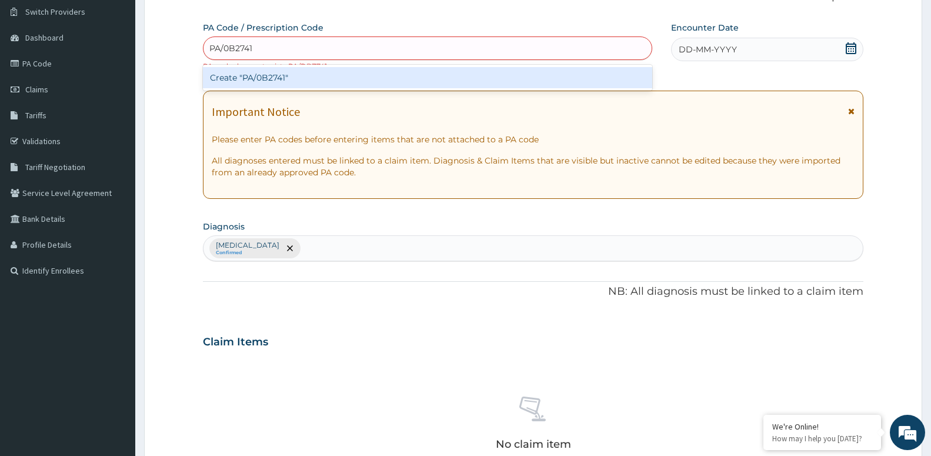
click at [255, 80] on div "Create "PA/0B2741"" at bounding box center [427, 77] width 449 height 21
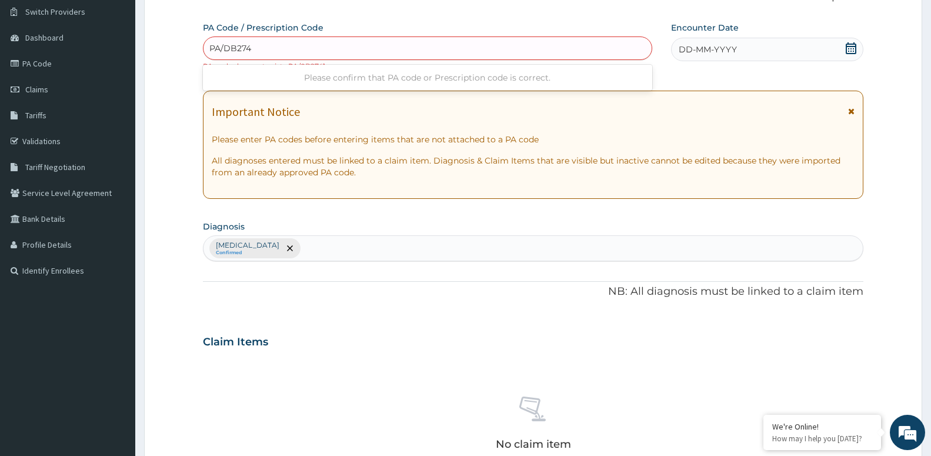
type input "PA/DB2741"
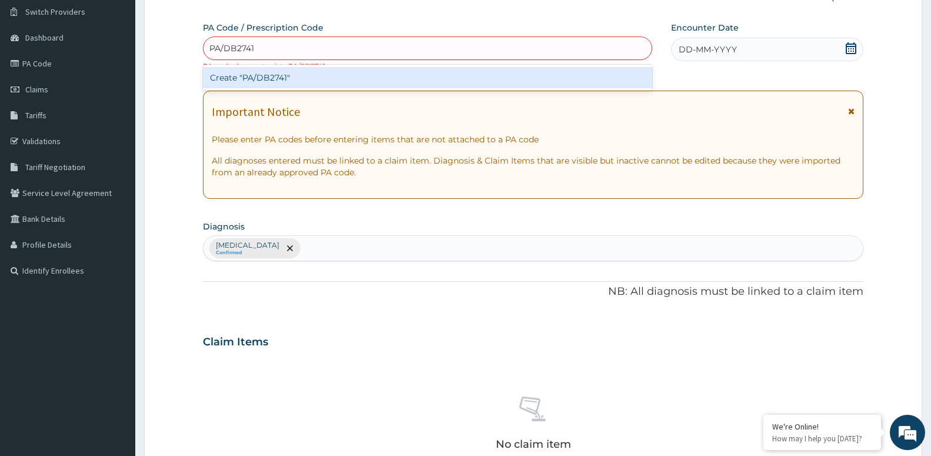
click at [267, 72] on div "Create "PA/DB2741"" at bounding box center [427, 77] width 449 height 21
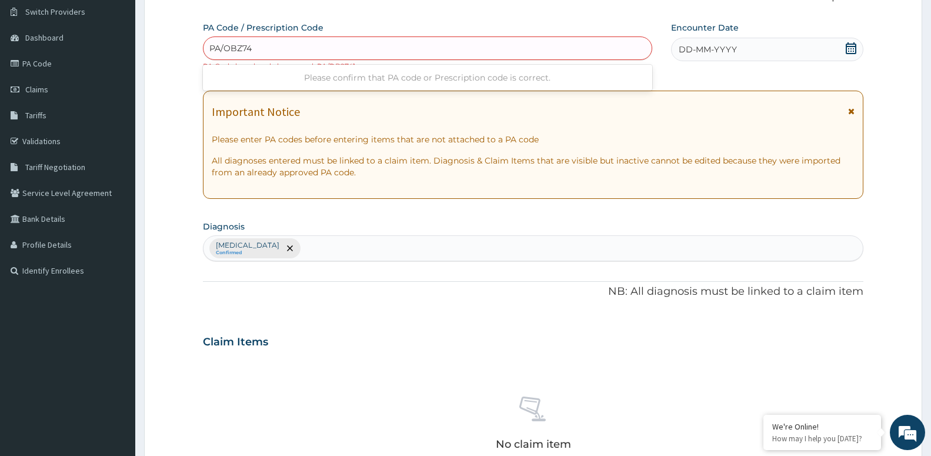
type input "PA/OBZ741"
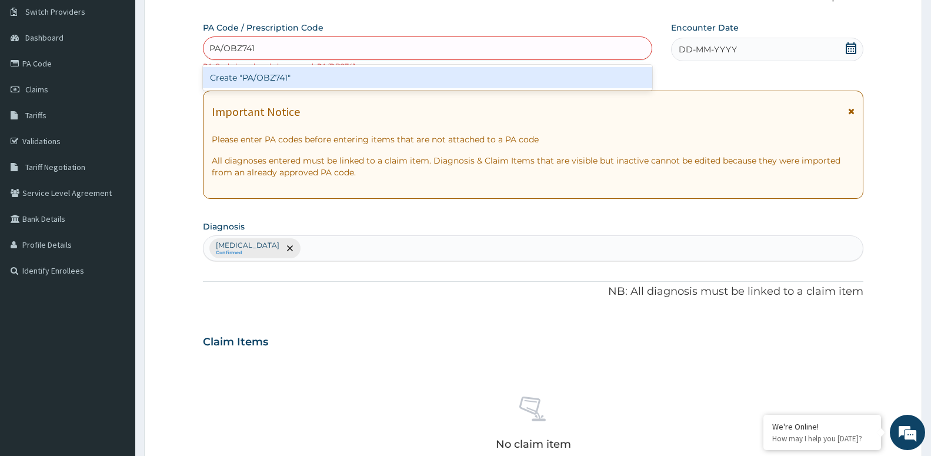
click at [236, 78] on div "Create "PA/OBZ741"" at bounding box center [427, 77] width 449 height 21
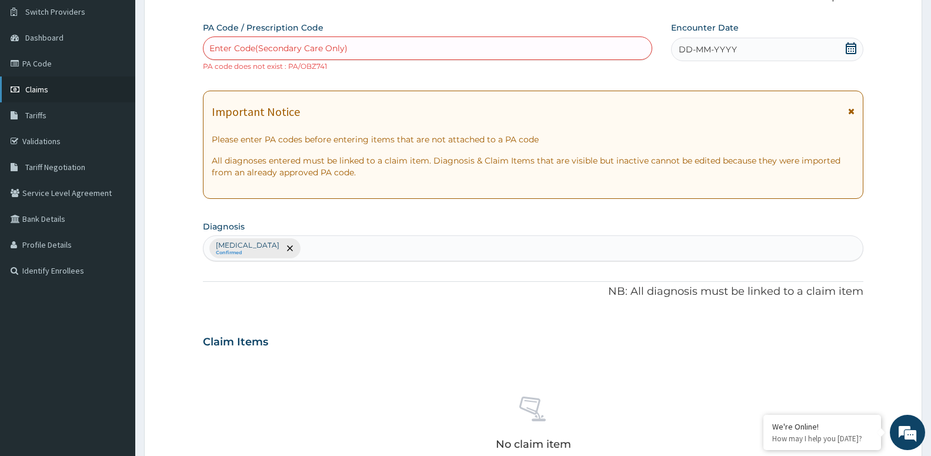
click at [24, 86] on link "Claims" at bounding box center [67, 89] width 135 height 26
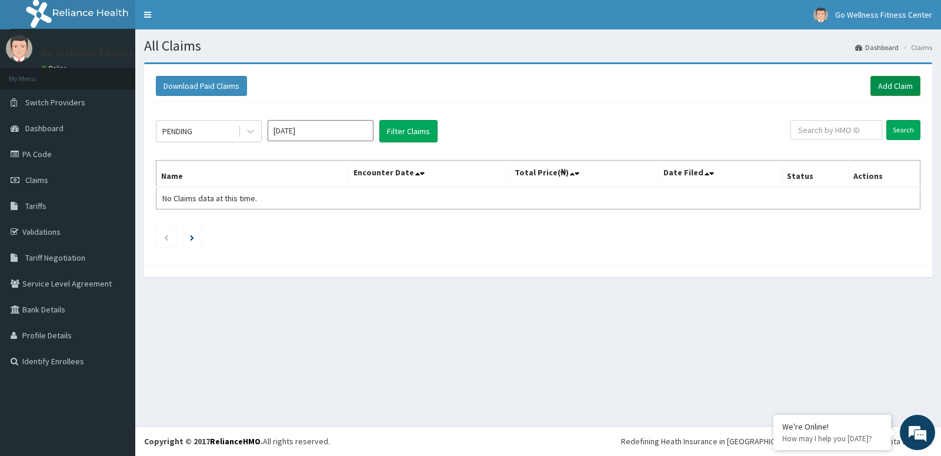
click at [895, 88] on link "Add Claim" at bounding box center [895, 86] width 50 height 20
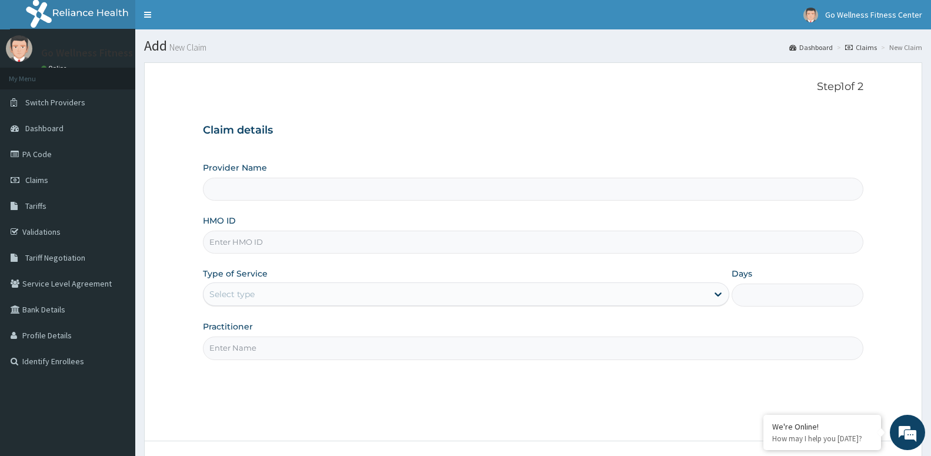
click at [222, 250] on input "HMO ID" at bounding box center [533, 242] width 660 height 23
type input "Go Wellness Fitness center ( [GEOGRAPHIC_DATA])"
type input "1"
type input "BWK/10025/A"
click at [235, 355] on input "Practitioner" at bounding box center [533, 347] width 660 height 23
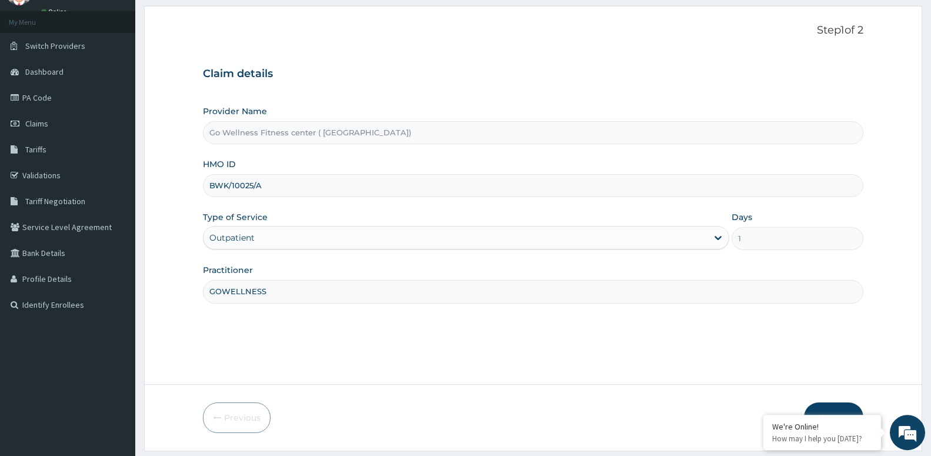
scroll to position [91, 0]
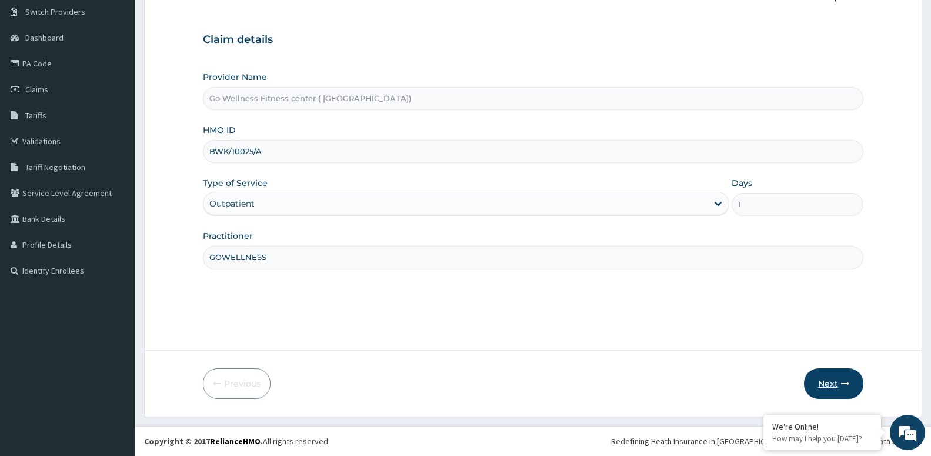
type input "GOWELLNESS"
click at [823, 382] on button "Next" at bounding box center [833, 383] width 59 height 31
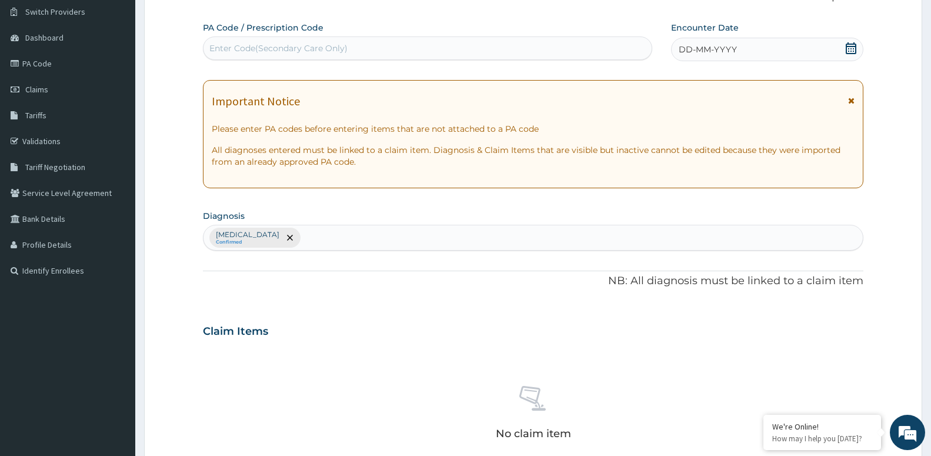
click at [212, 46] on div "Enter Code(Secondary Care Only)" at bounding box center [278, 48] width 138 height 12
type input "PA/393A64"
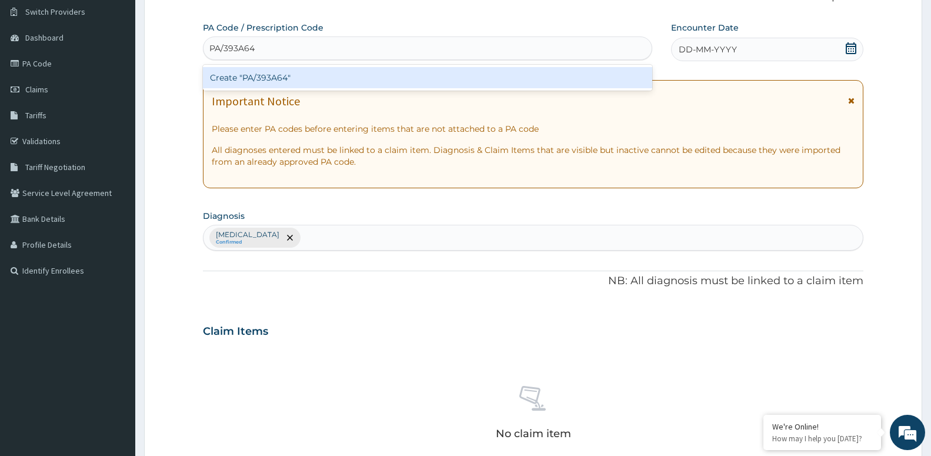
click at [228, 74] on div "Create "PA/393A64"" at bounding box center [427, 77] width 449 height 21
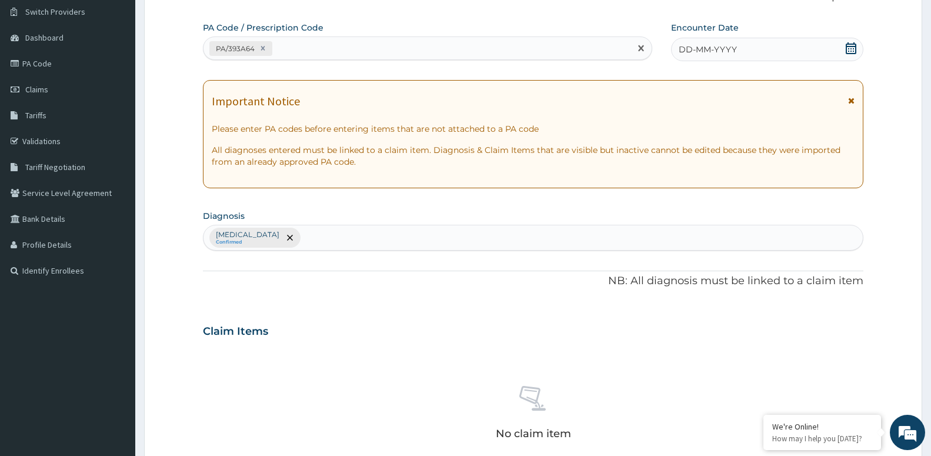
click at [846, 45] on icon at bounding box center [851, 48] width 11 height 12
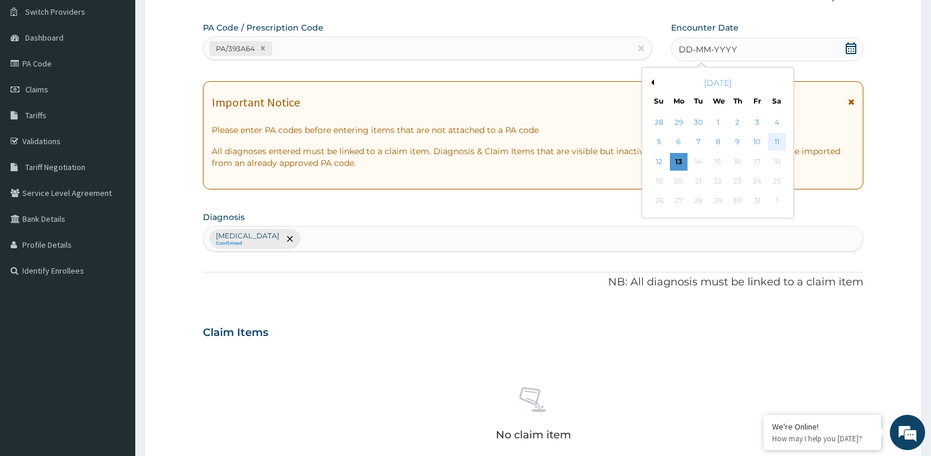
click at [780, 143] on div "11" at bounding box center [776, 142] width 18 height 18
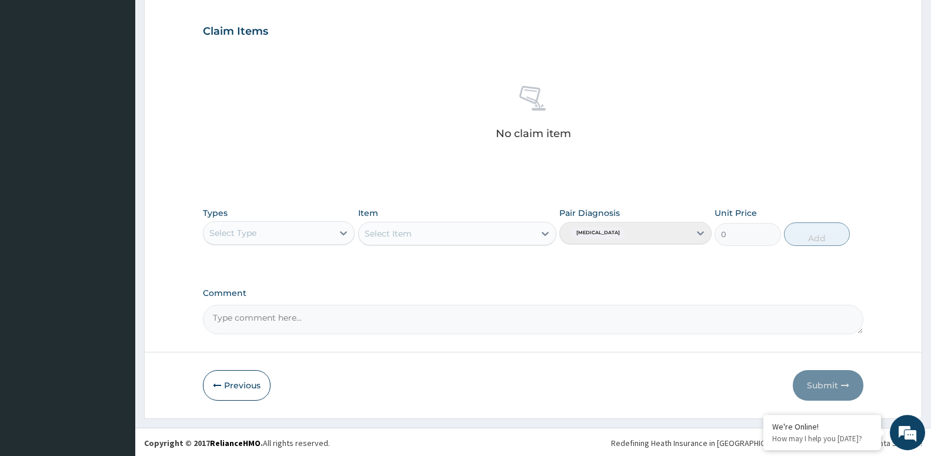
scroll to position [392, 0]
click at [271, 227] on div "Select Type" at bounding box center [267, 231] width 129 height 19
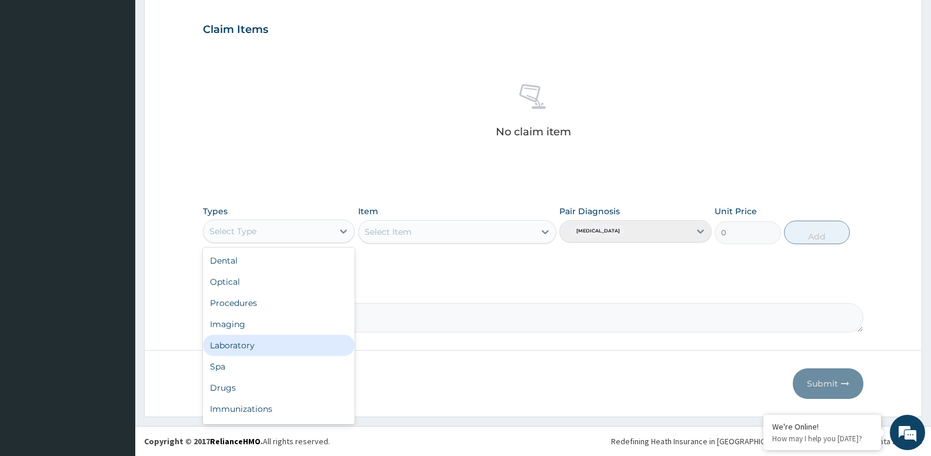
scroll to position [40, 0]
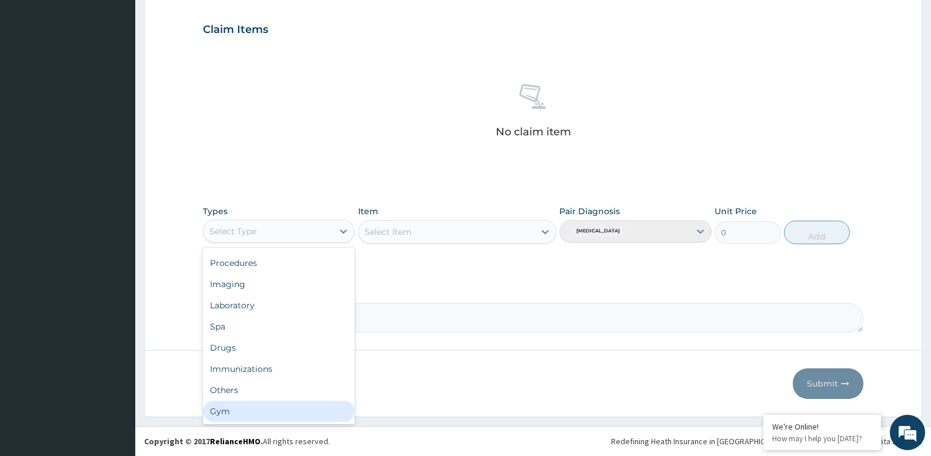
drag, startPoint x: 236, startPoint y: 415, endPoint x: 410, endPoint y: 305, distance: 205.6
click at [238, 415] on div "Gym" at bounding box center [279, 410] width 152 height 21
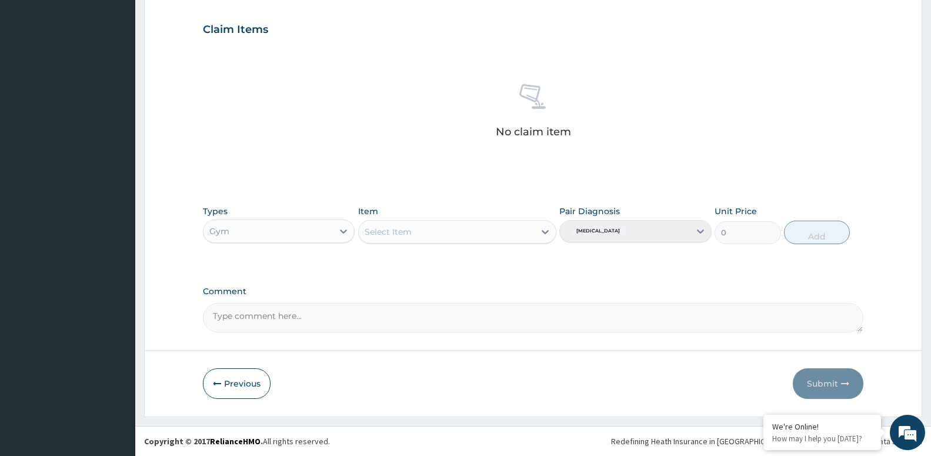
click at [465, 232] on div "Select Item" at bounding box center [447, 231] width 176 height 19
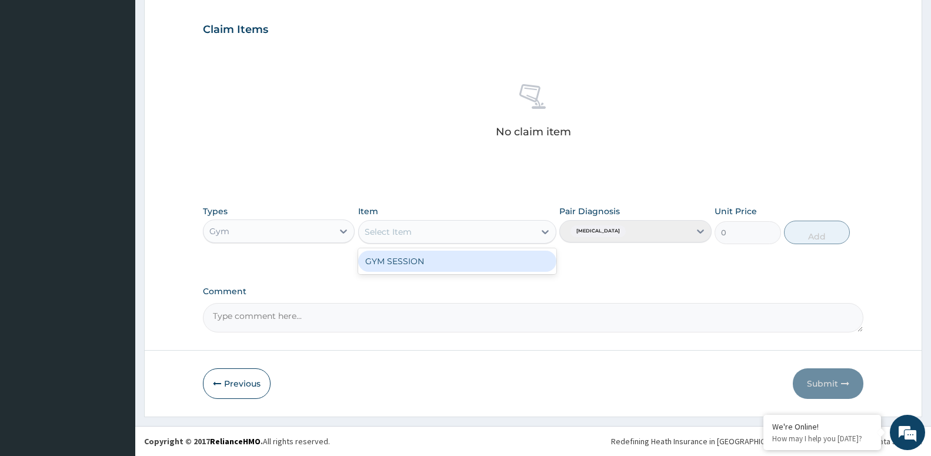
click at [418, 264] on div "GYM SESSION" at bounding box center [457, 260] width 198 height 21
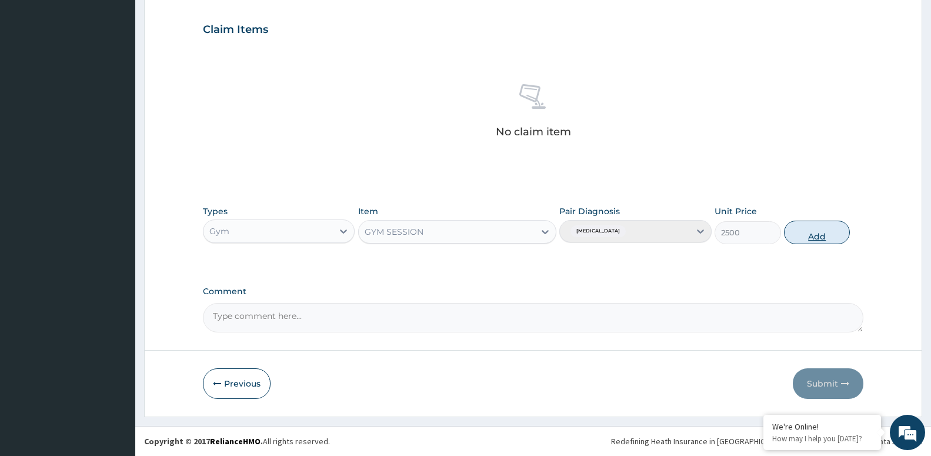
click at [829, 237] on button "Add" at bounding box center [817, 233] width 66 height 24
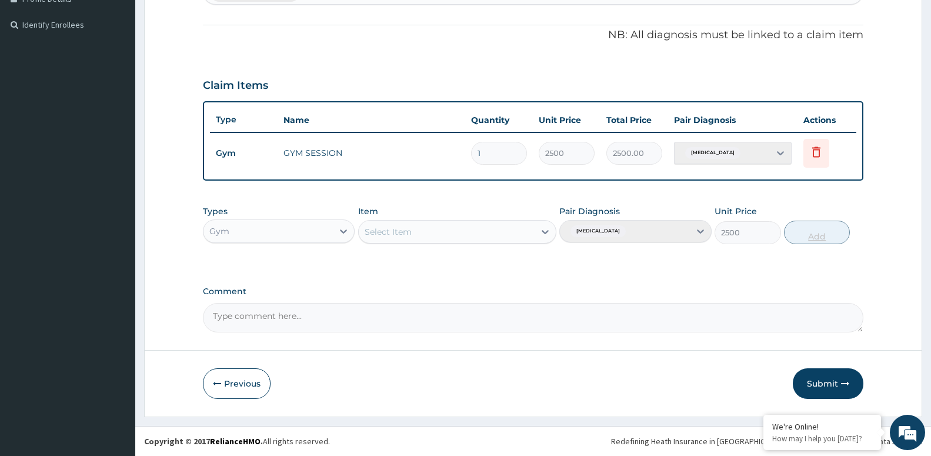
type input "0"
click at [831, 380] on button "Submit" at bounding box center [828, 383] width 71 height 31
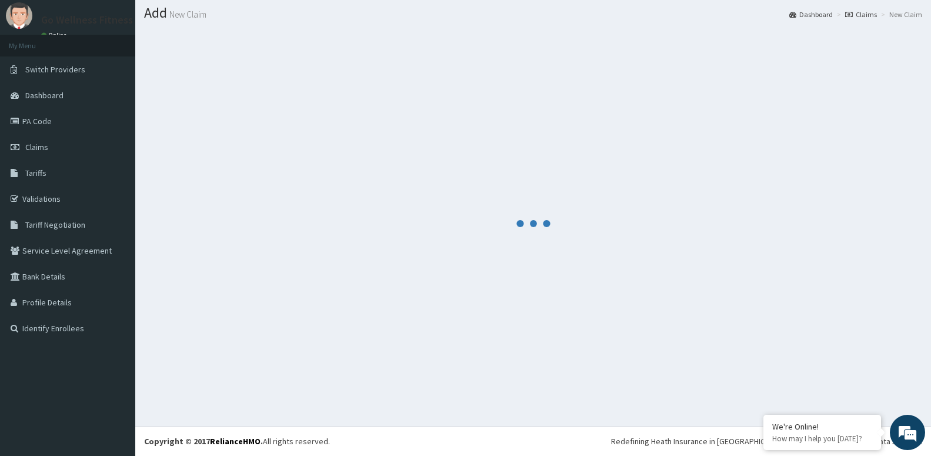
scroll to position [33, 0]
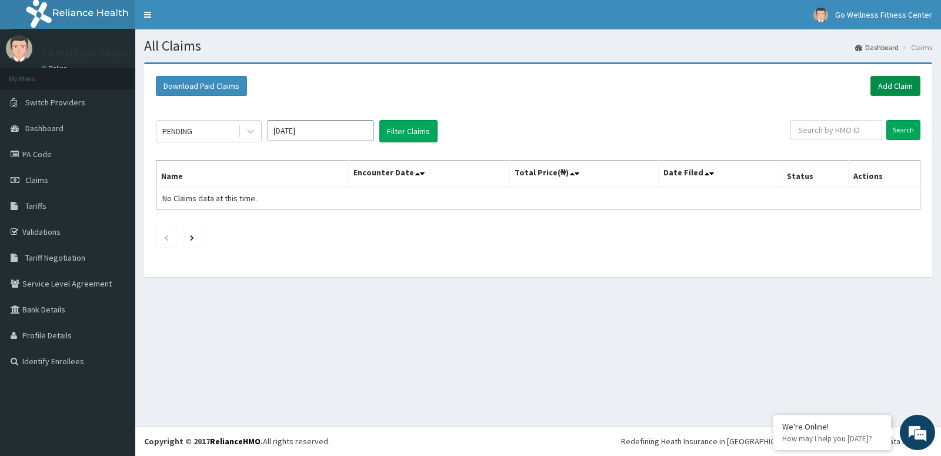
click at [887, 79] on link "Add Claim" at bounding box center [895, 86] width 50 height 20
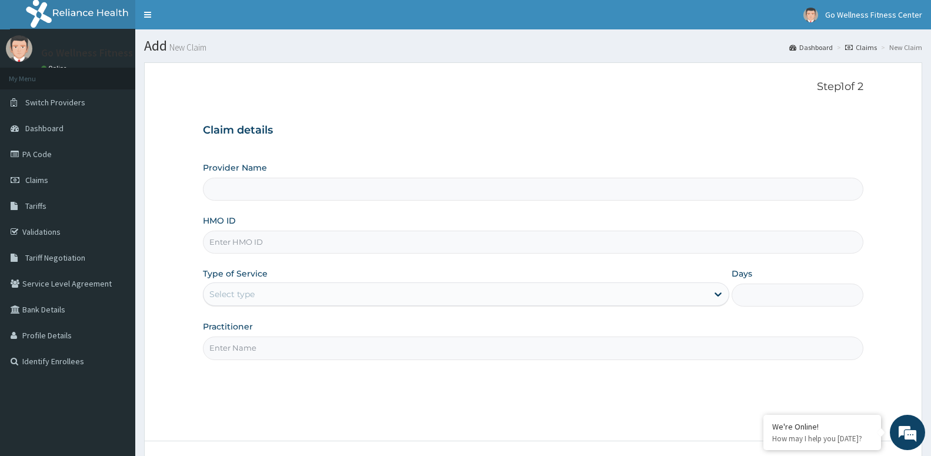
click at [225, 249] on input "HMO ID" at bounding box center [533, 242] width 660 height 23
type input "Go Wellness Fitness center ( Portharcourt)"
type input "1"
type input "BWK/10025/B"
click at [226, 352] on input "Practitioner" at bounding box center [533, 347] width 660 height 23
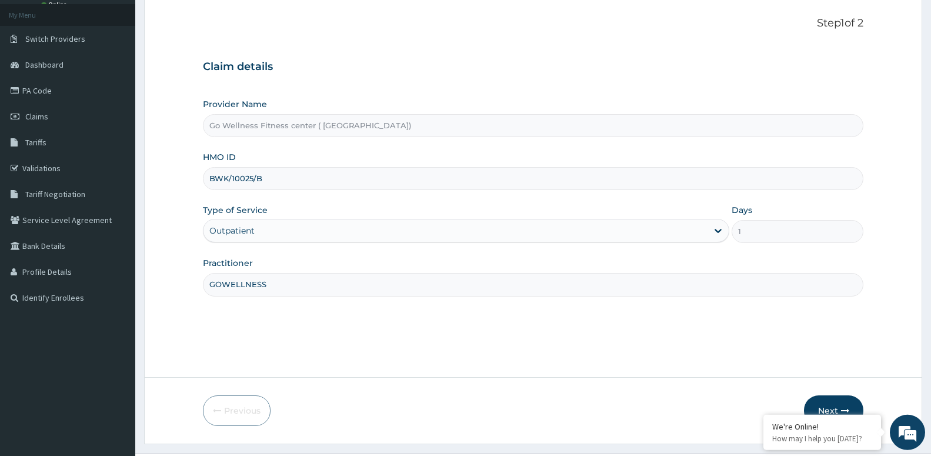
scroll to position [91, 0]
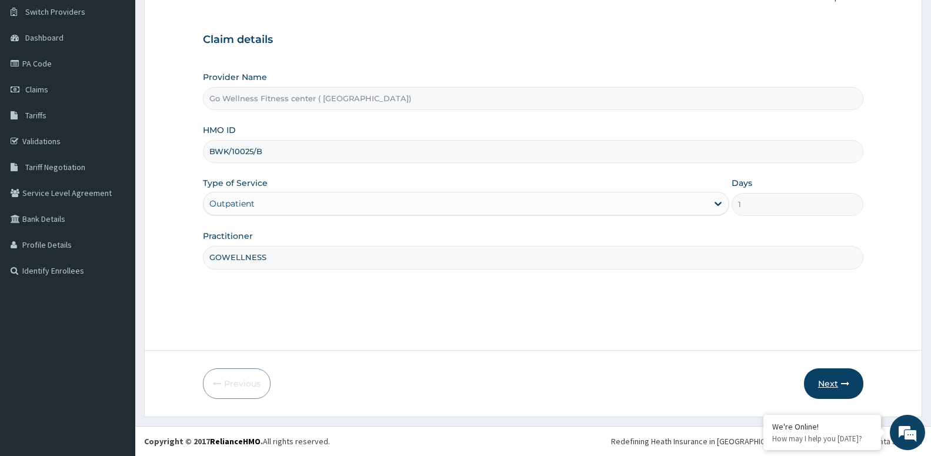
type input "GOWELLNESS"
click at [831, 382] on button "Next" at bounding box center [833, 383] width 59 height 31
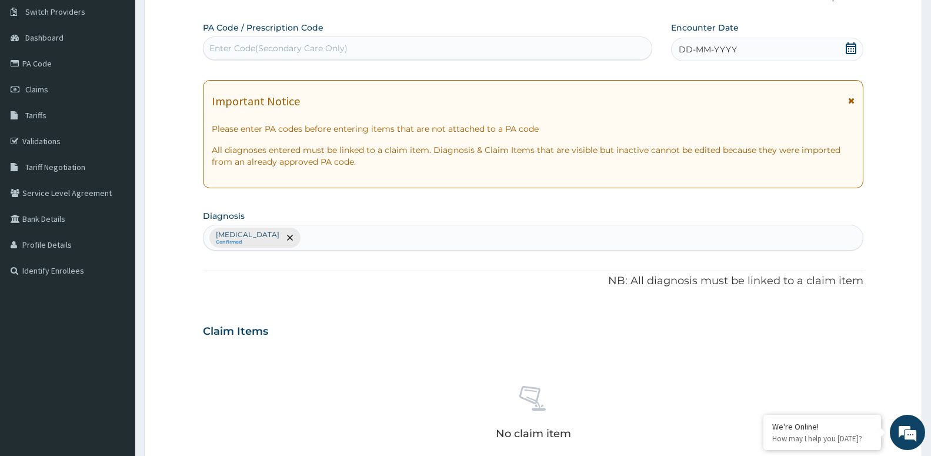
click at [213, 42] on div "Enter Code(Secondary Care Only)" at bounding box center [427, 48] width 448 height 19
type input "PA/74E960"
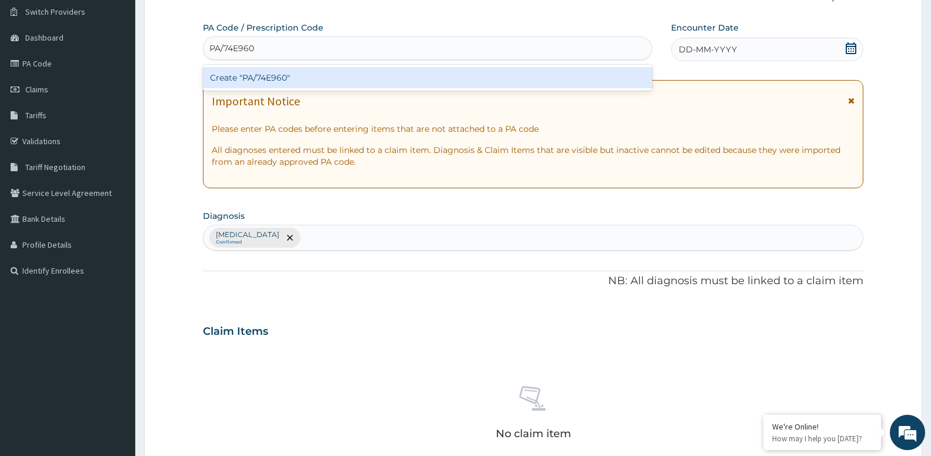
click at [257, 77] on div "Create "PA/74E960"" at bounding box center [427, 77] width 449 height 21
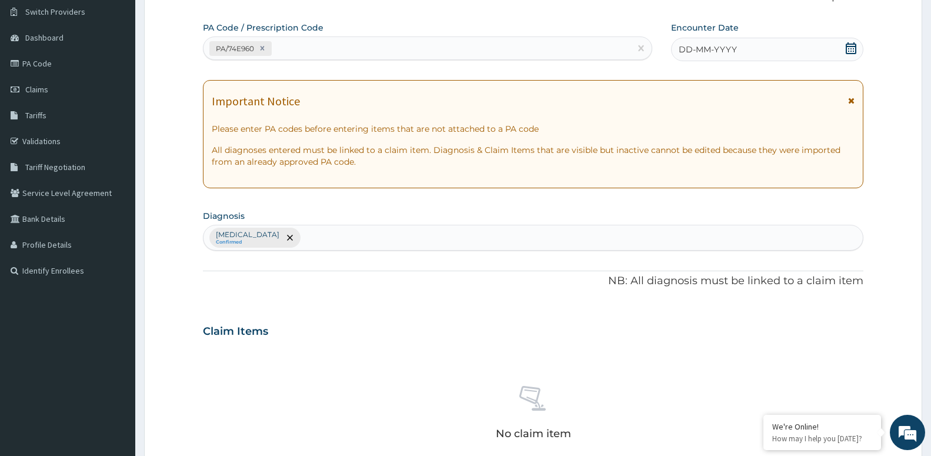
click at [851, 51] on icon at bounding box center [851, 48] width 11 height 12
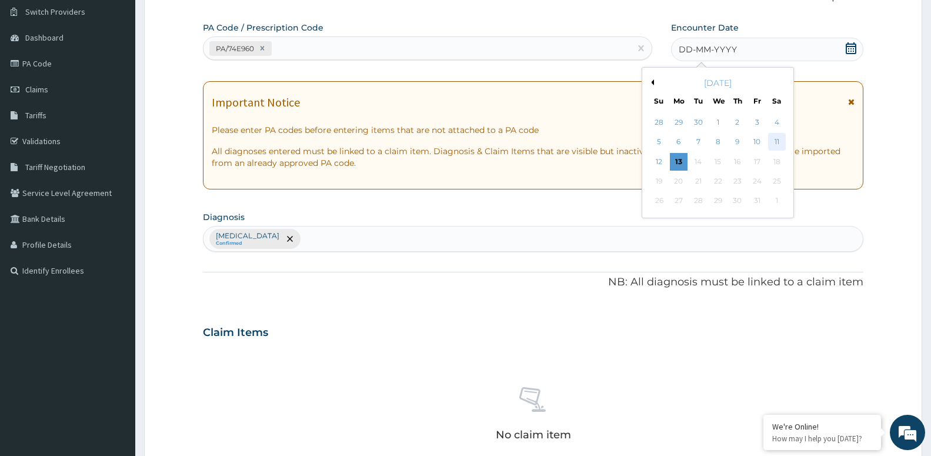
click at [776, 135] on div "11" at bounding box center [776, 142] width 18 height 18
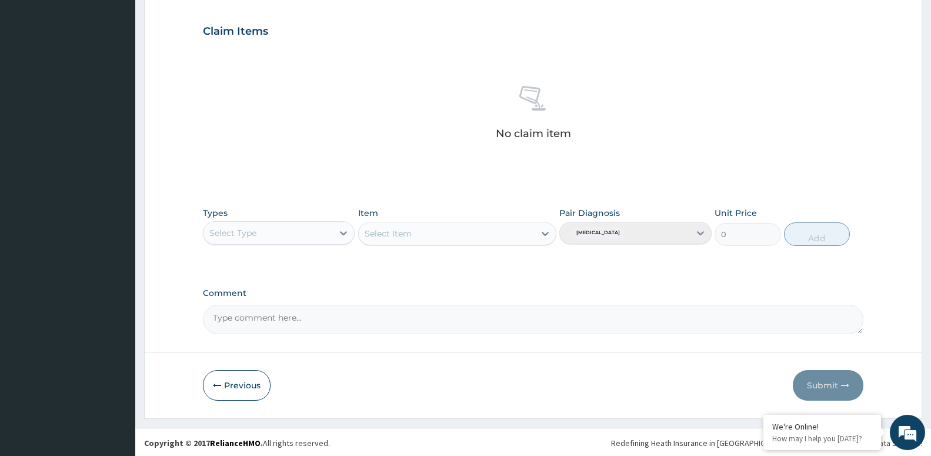
scroll to position [392, 0]
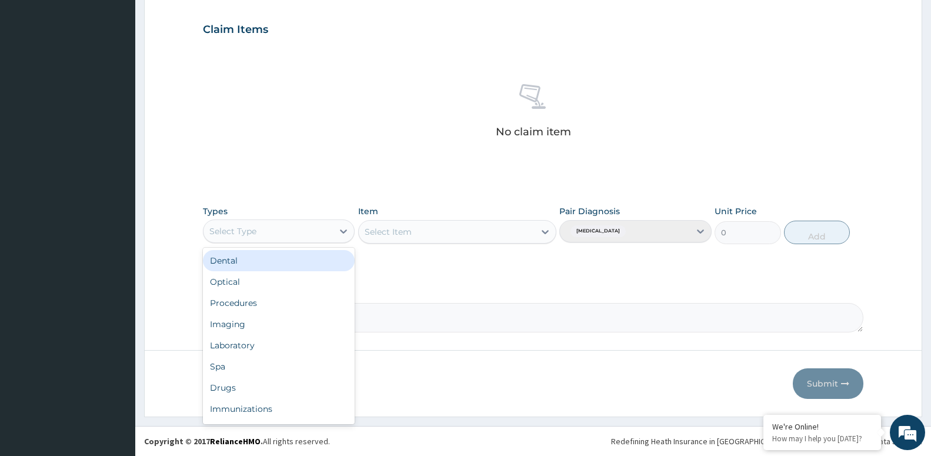
click at [241, 232] on div "Select Type" at bounding box center [232, 231] width 47 height 12
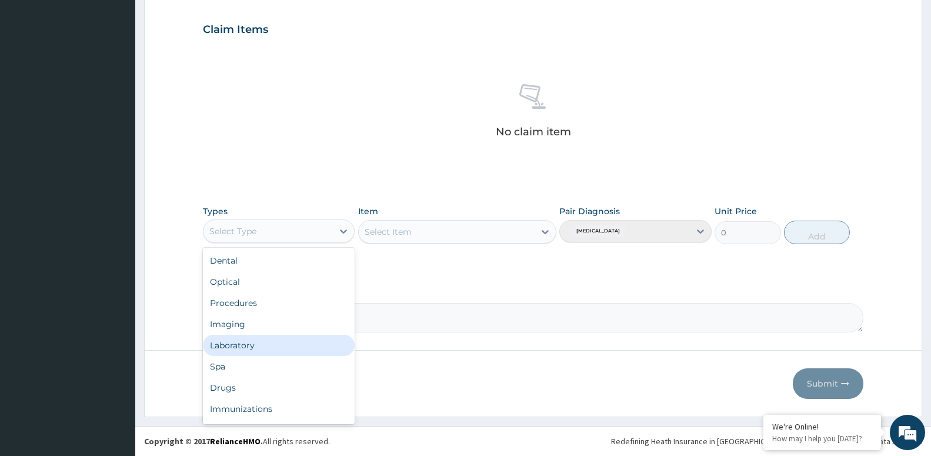
scroll to position [40, 0]
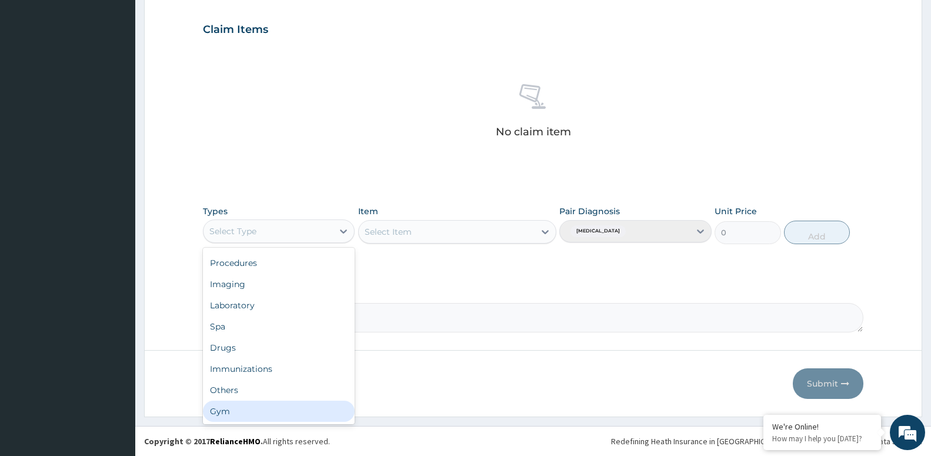
click at [242, 407] on div "Gym" at bounding box center [279, 410] width 152 height 21
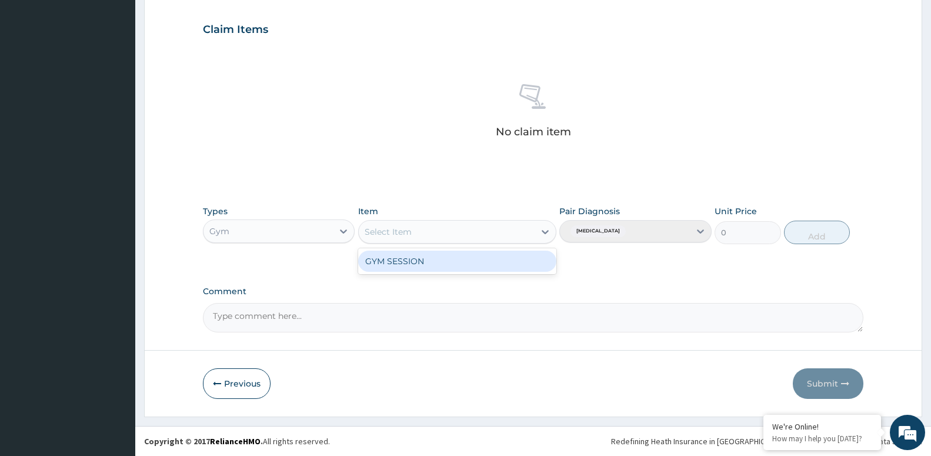
click at [404, 231] on div "Select Item" at bounding box center [388, 232] width 47 height 12
click at [396, 259] on div "GYM SESSION" at bounding box center [457, 260] width 198 height 21
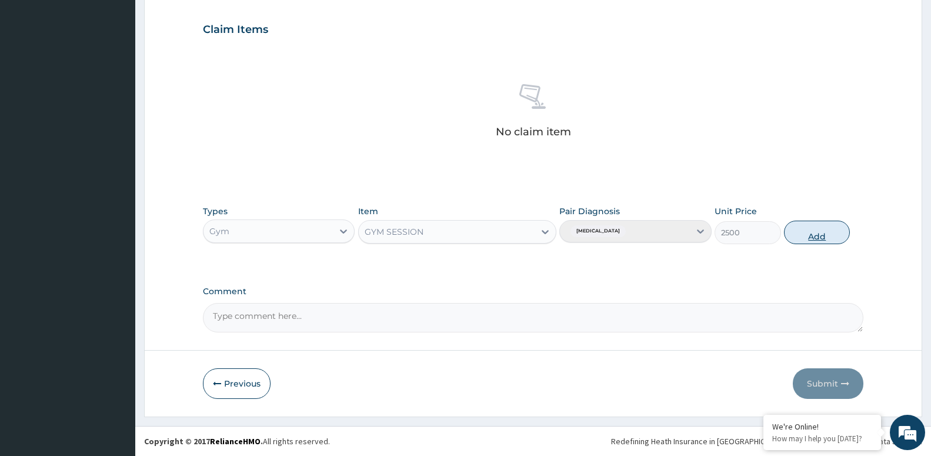
click at [812, 236] on button "Add" at bounding box center [817, 233] width 66 height 24
type input "0"
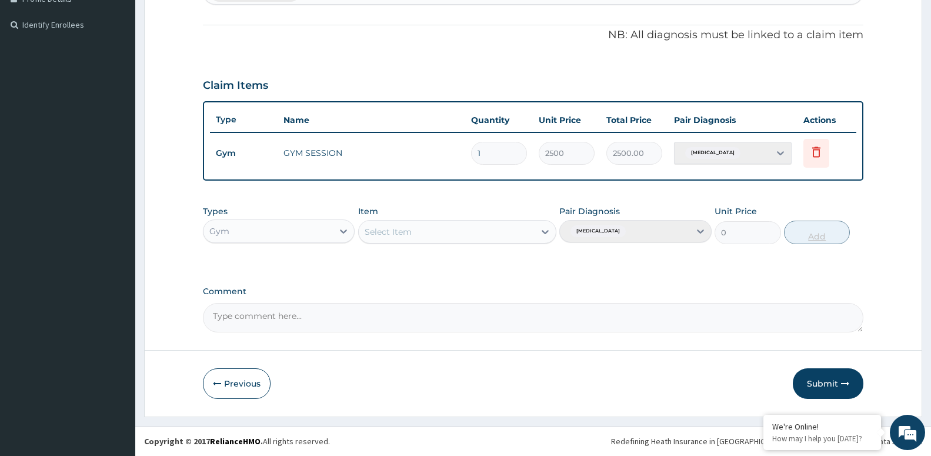
scroll to position [336, 0]
click at [817, 387] on button "Submit" at bounding box center [828, 383] width 71 height 31
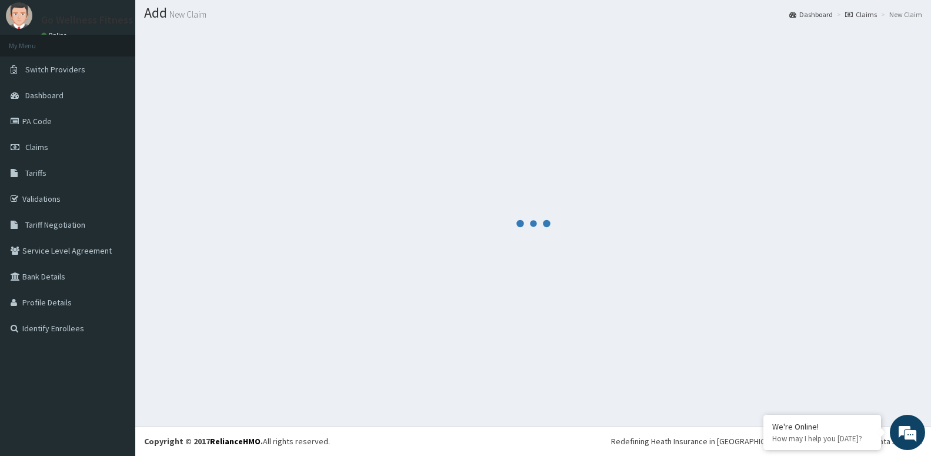
scroll to position [33, 0]
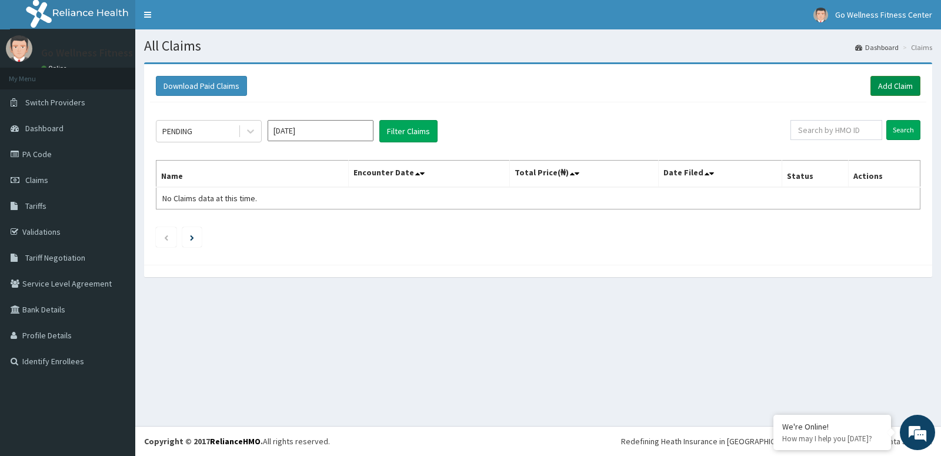
click at [887, 88] on link "Add Claim" at bounding box center [895, 86] width 50 height 20
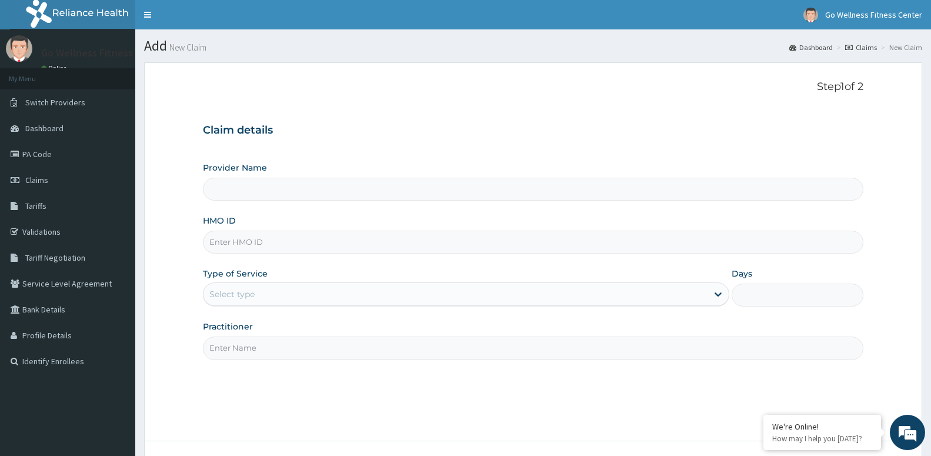
click at [229, 243] on input "HMO ID" at bounding box center [533, 242] width 660 height 23
type input "Go Wellness Fitness center ( [GEOGRAPHIC_DATA])"
type input "1"
type input "BWK/10025/C"
click at [256, 363] on div "Step 1 of 2 Claim details Provider Name Go Wellness Fitness center ( Portharcou…" at bounding box center [533, 252] width 660 height 342
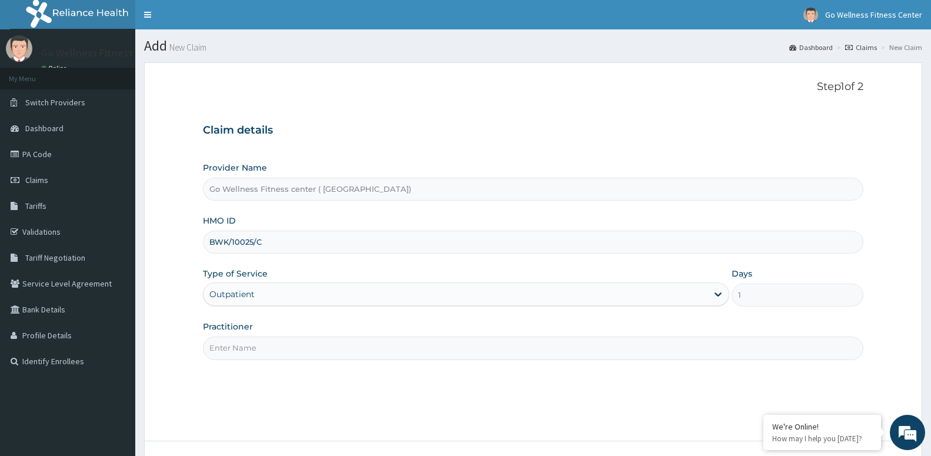
click at [263, 350] on input "Practitioner" at bounding box center [533, 347] width 660 height 23
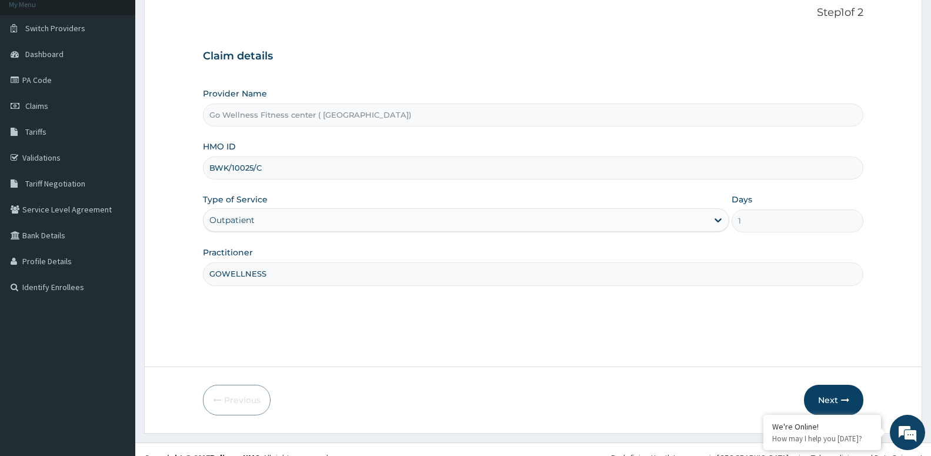
scroll to position [91, 0]
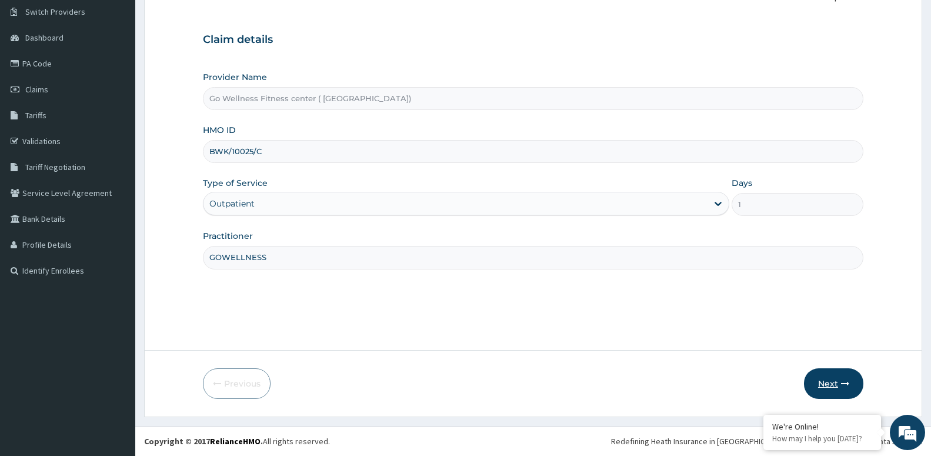
type input "GOWELLNESS"
click at [837, 379] on button "Next" at bounding box center [833, 383] width 59 height 31
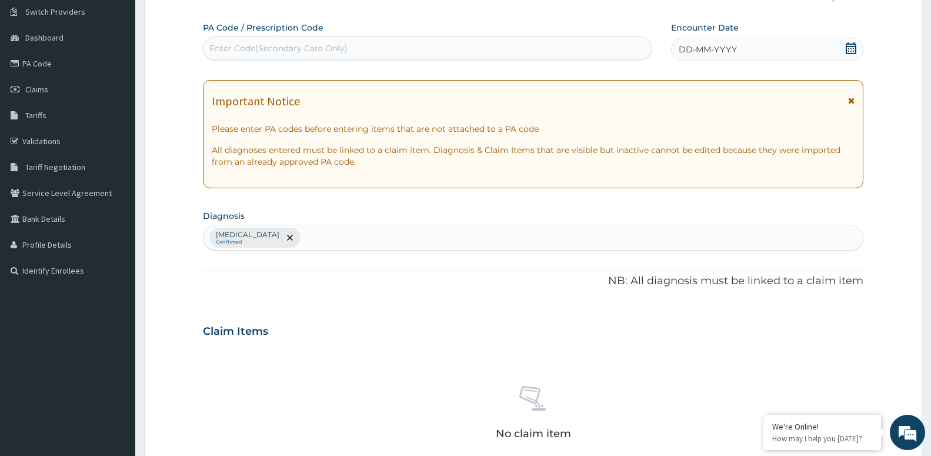
click at [231, 47] on div "Enter Code(Secondary Care Only)" at bounding box center [278, 48] width 138 height 12
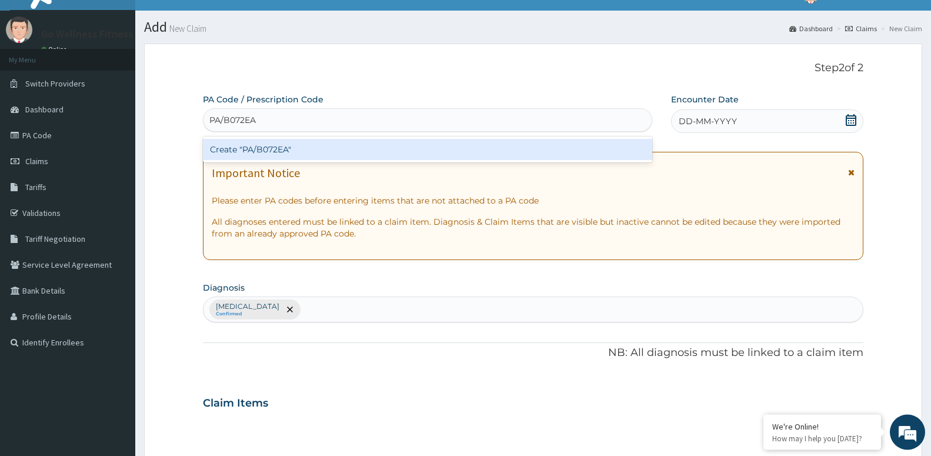
scroll to position [0, 0]
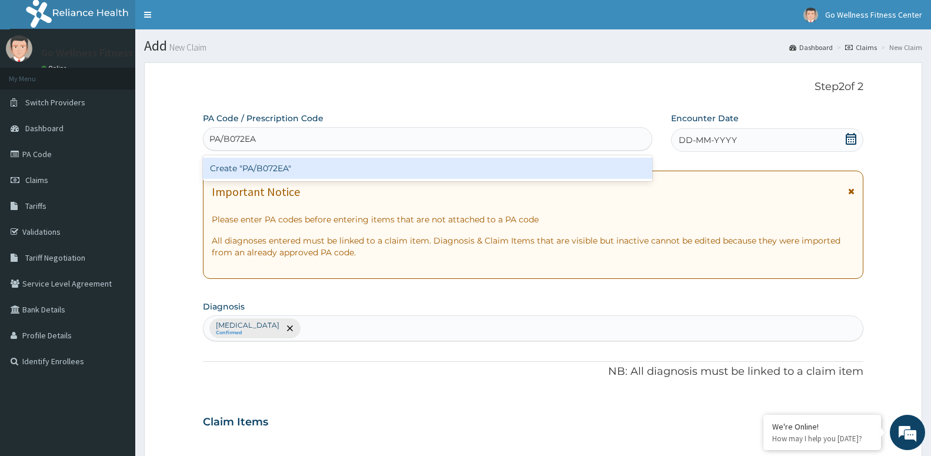
type input "PA/B072EA"
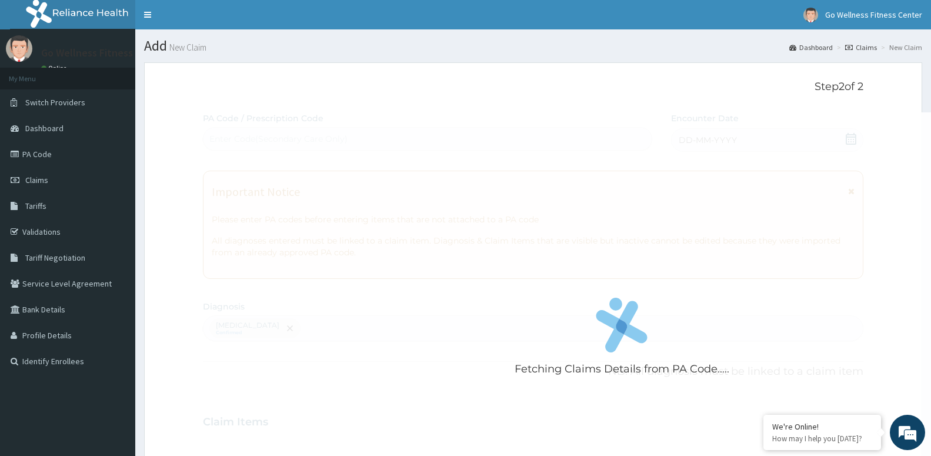
click at [854, 143] on div "Fetching Claims Details from PA Code..... PA Code / Prescription Code Enter Cod…" at bounding box center [533, 418] width 660 height 612
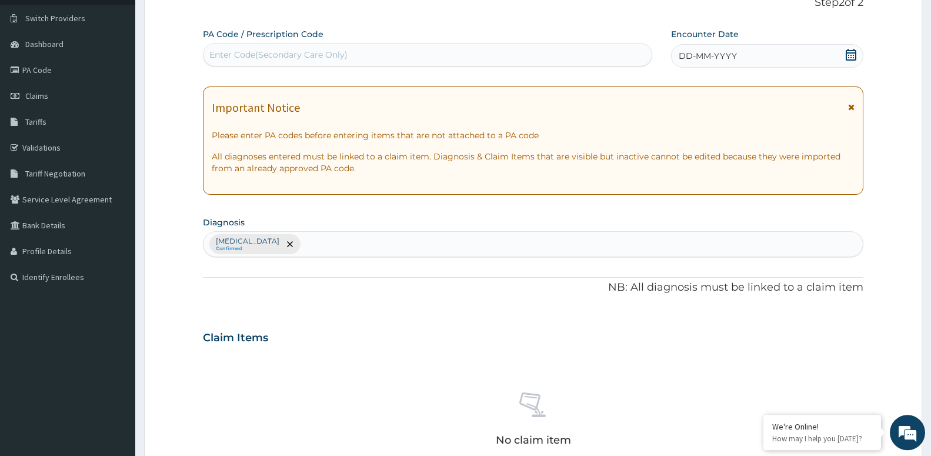
scroll to position [120, 0]
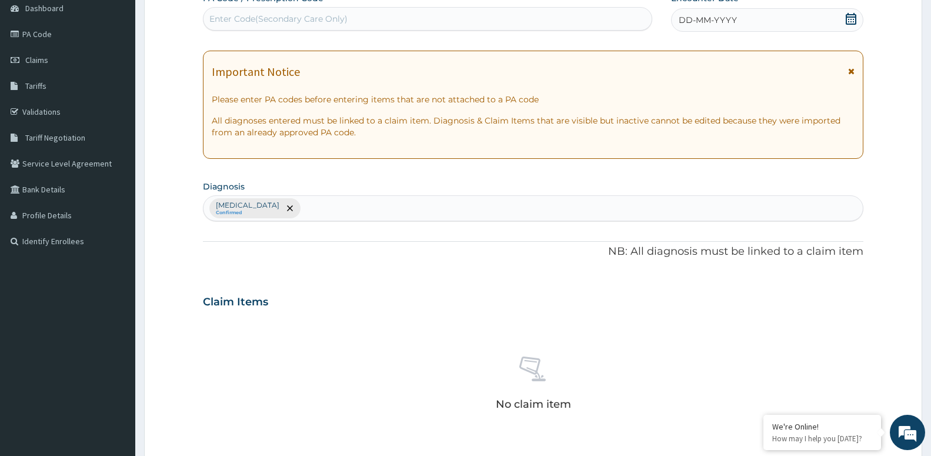
click at [216, 17] on div "Enter Code(Secondary Care Only)" at bounding box center [278, 19] width 138 height 12
type input "PA/B072EA"
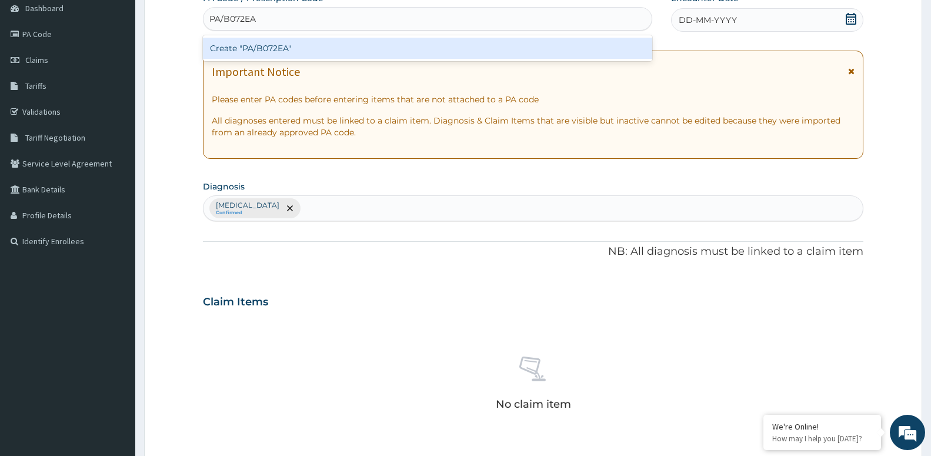
click at [236, 50] on div "Create "PA/B072EA"" at bounding box center [427, 48] width 449 height 21
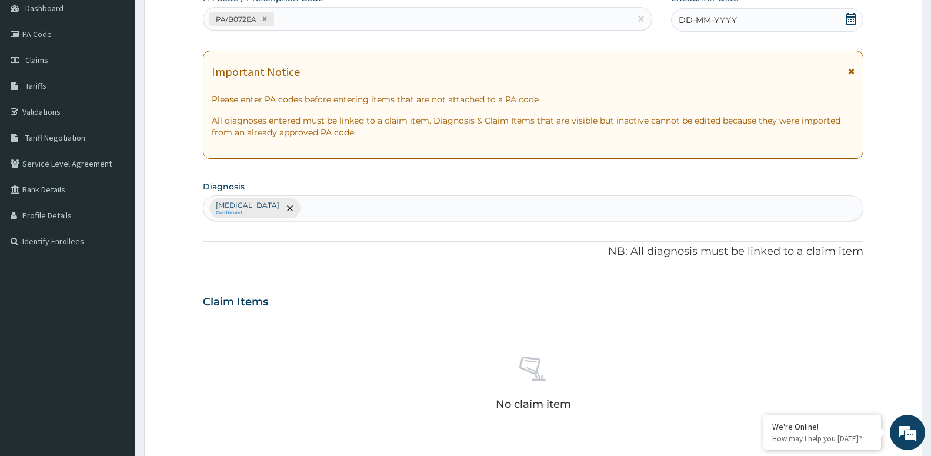
click at [852, 17] on icon at bounding box center [851, 19] width 11 height 12
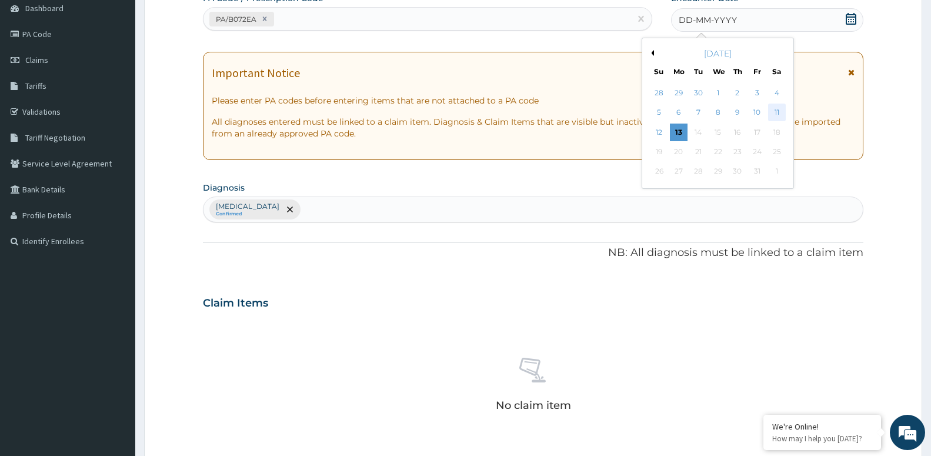
click at [776, 105] on div "11" at bounding box center [776, 113] width 18 height 18
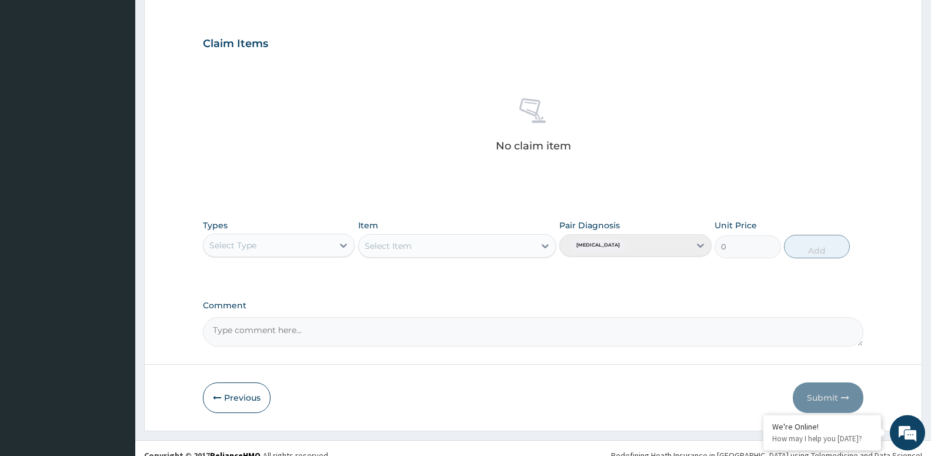
scroll to position [392, 0]
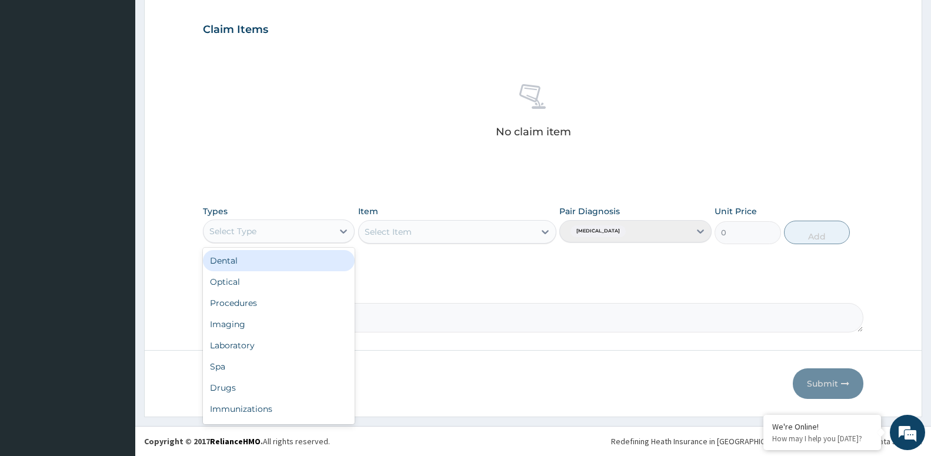
click at [216, 229] on div "Select Type" at bounding box center [232, 231] width 47 height 12
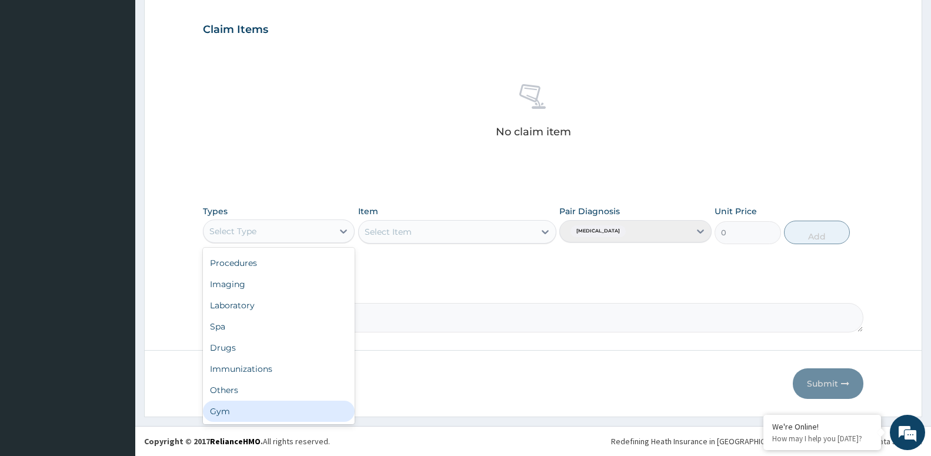
click at [260, 406] on div "Gym" at bounding box center [279, 410] width 152 height 21
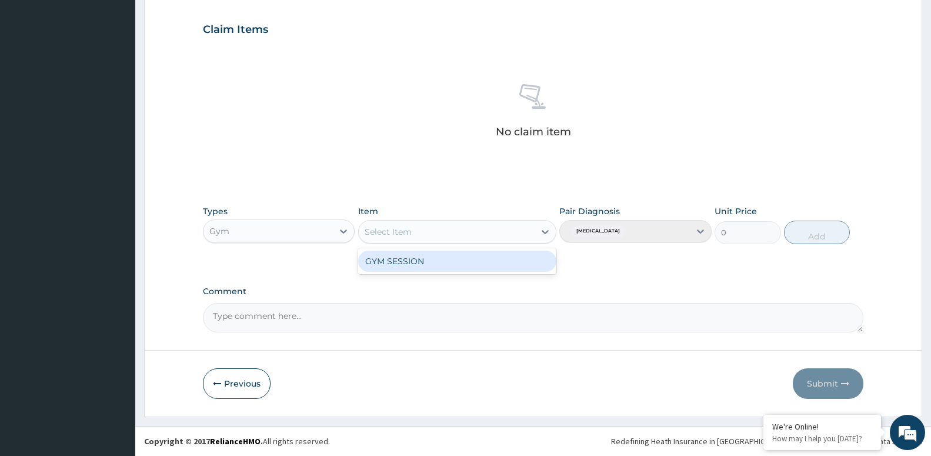
click at [393, 223] on div "Select Item" at bounding box center [447, 231] width 176 height 19
click at [388, 256] on div "GYM SESSION" at bounding box center [457, 260] width 198 height 21
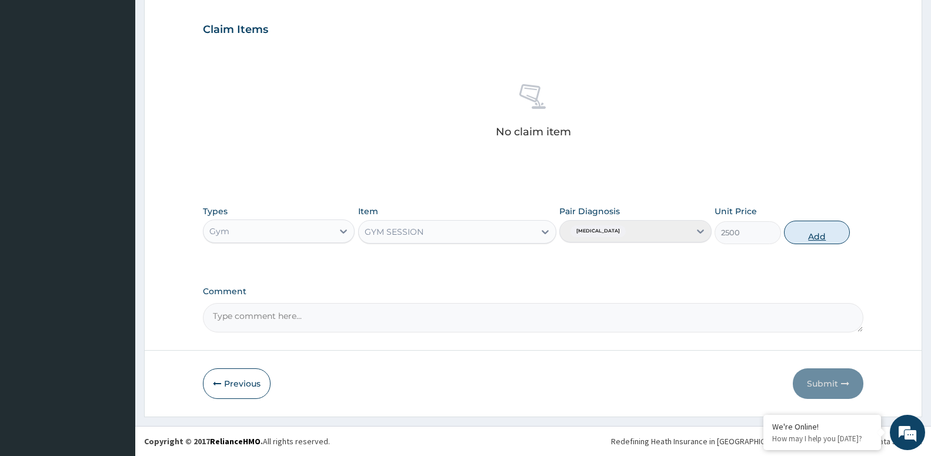
click at [809, 236] on button "Add" at bounding box center [817, 233] width 66 height 24
type input "0"
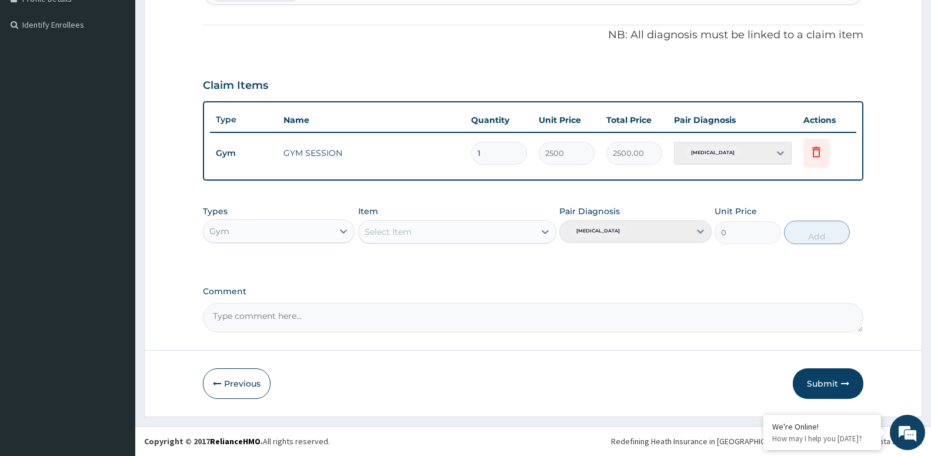
scroll to position [336, 0]
drag, startPoint x: 814, startPoint y: 377, endPoint x: 810, endPoint y: 365, distance: 13.2
click at [813, 378] on button "Submit" at bounding box center [828, 383] width 71 height 31
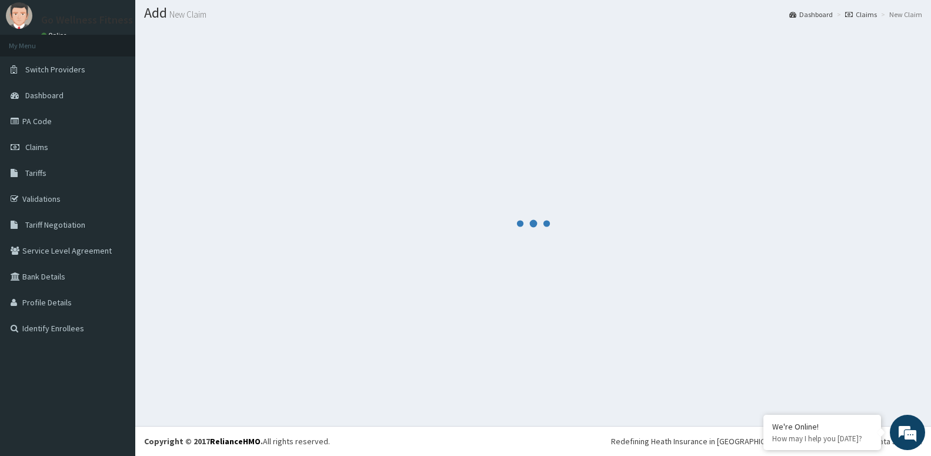
scroll to position [33, 0]
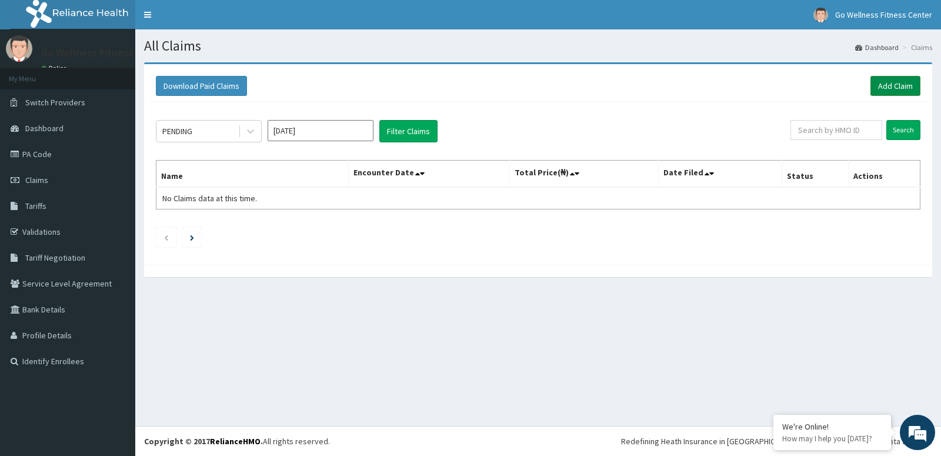
click at [877, 81] on link "Add Claim" at bounding box center [895, 86] width 50 height 20
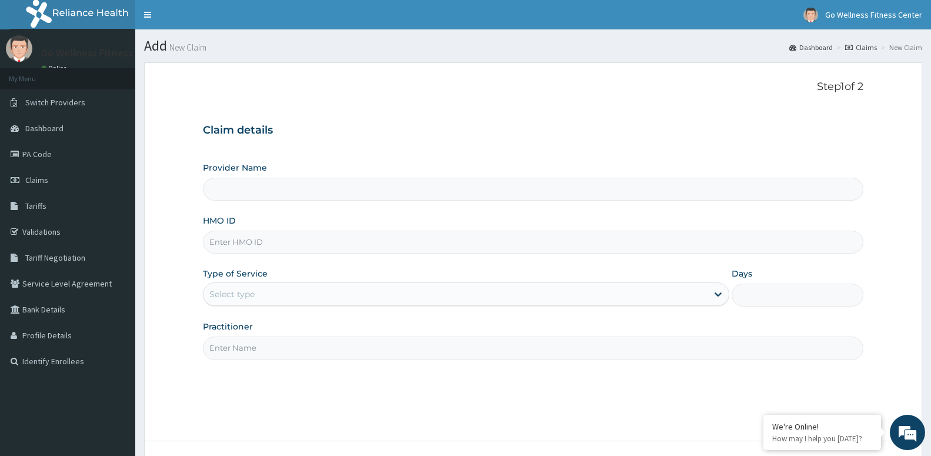
type input "Go Wellness Fitness center ( [GEOGRAPHIC_DATA])"
type input "1"
click at [211, 238] on input "HMO ID" at bounding box center [533, 242] width 660 height 23
type input "BWK/10025/D"
click at [229, 354] on input "Practitioner" at bounding box center [533, 347] width 660 height 23
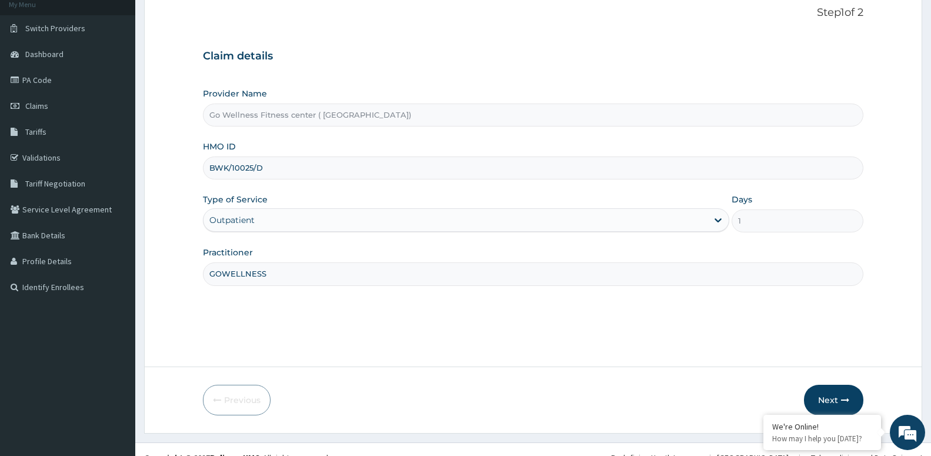
scroll to position [91, 0]
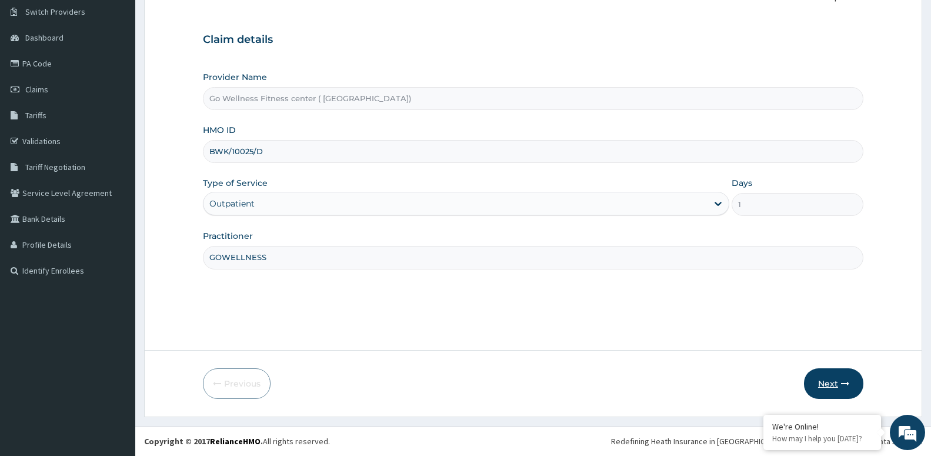
type input "GOWELLNESS"
click at [828, 375] on button "Next" at bounding box center [833, 383] width 59 height 31
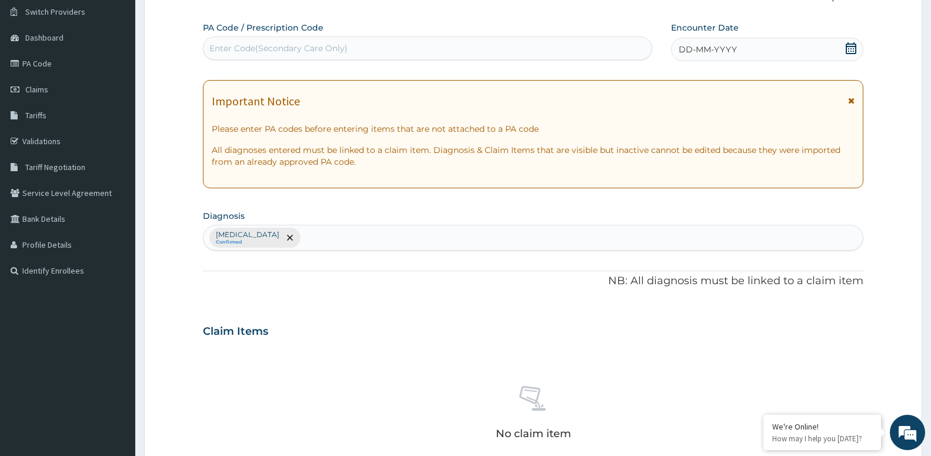
click at [223, 45] on div "Enter Code(Secondary Care Only)" at bounding box center [278, 48] width 138 height 12
type input "O"
type input "PA/99E348"
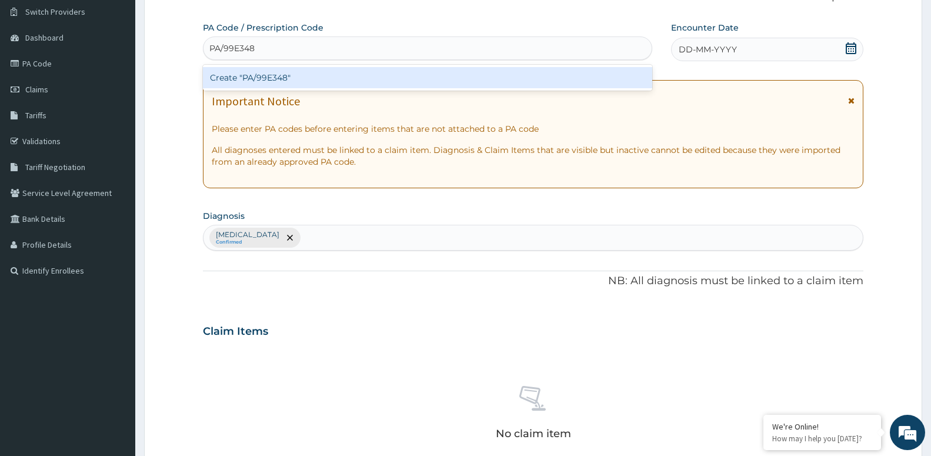
click at [216, 78] on div "Create "PA/99E348"" at bounding box center [427, 77] width 449 height 21
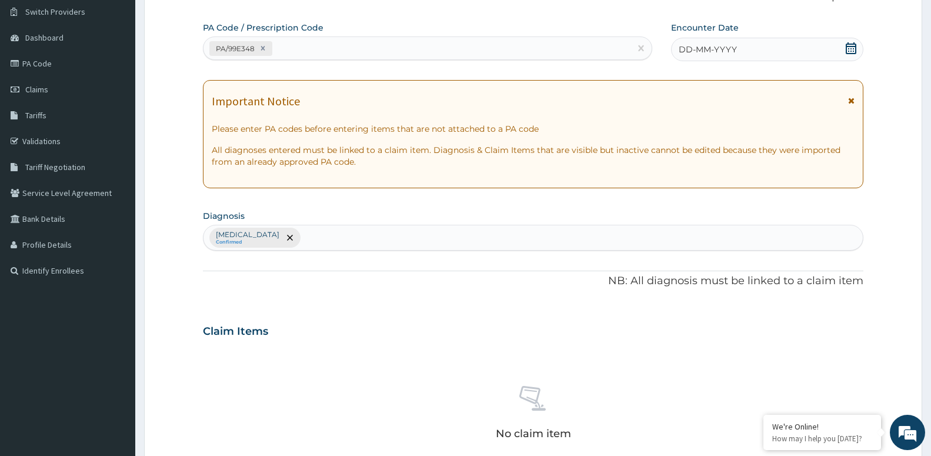
click at [854, 50] on icon at bounding box center [851, 48] width 12 height 12
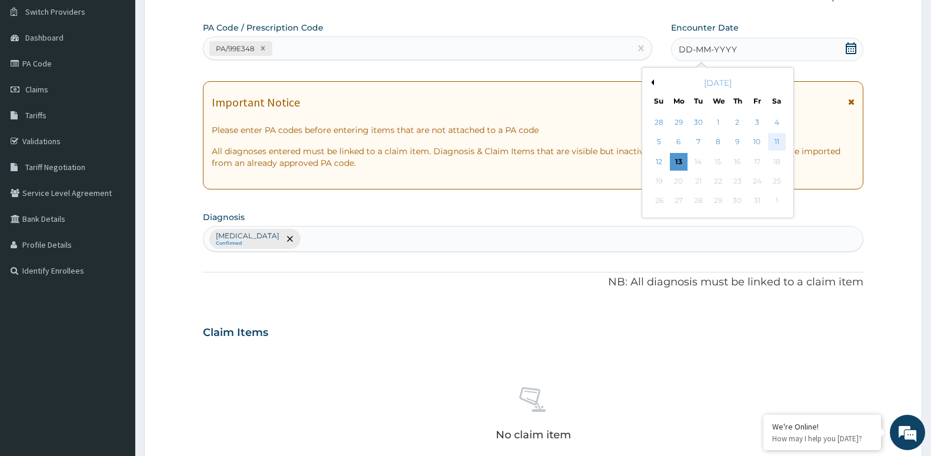
click at [779, 147] on div "11" at bounding box center [776, 142] width 18 height 18
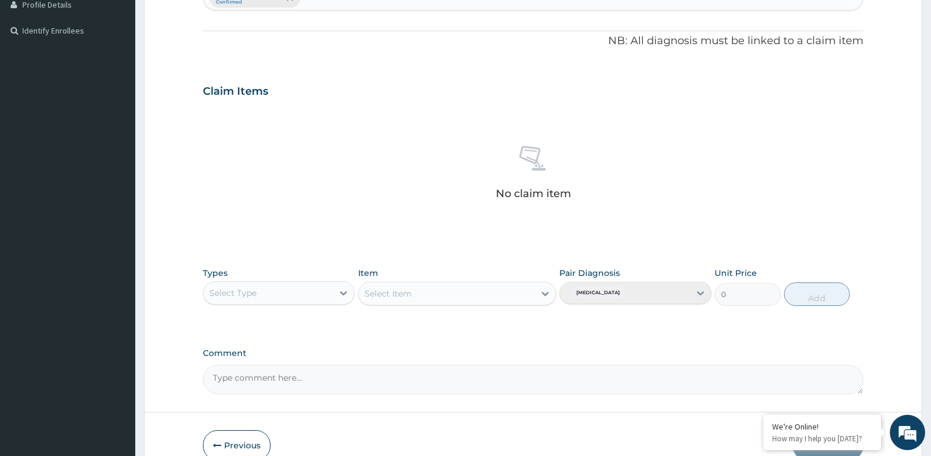
scroll to position [392, 0]
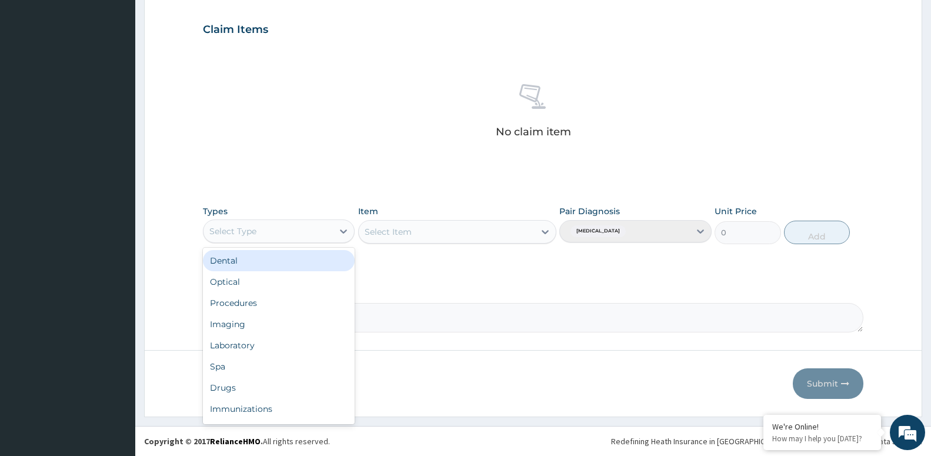
click at [219, 223] on div "Select Type" at bounding box center [267, 231] width 129 height 19
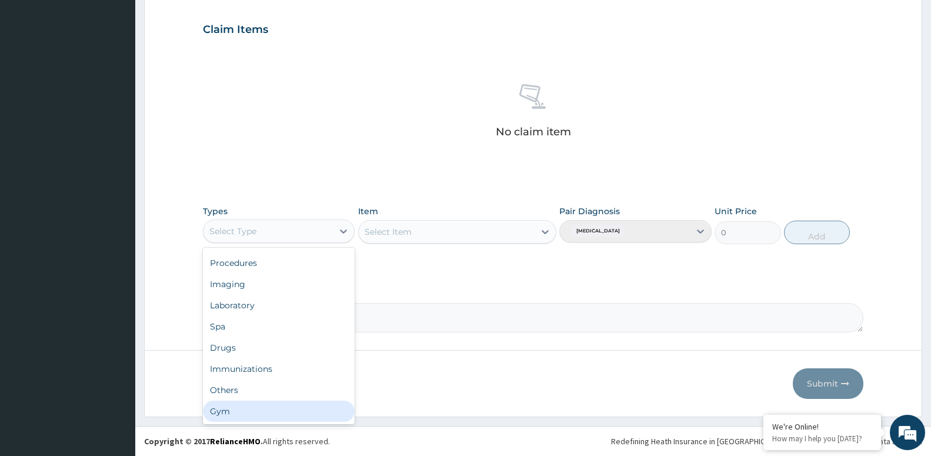
drag, startPoint x: 217, startPoint y: 406, endPoint x: 225, endPoint y: 400, distance: 10.5
click at [218, 406] on div "Gym" at bounding box center [279, 410] width 152 height 21
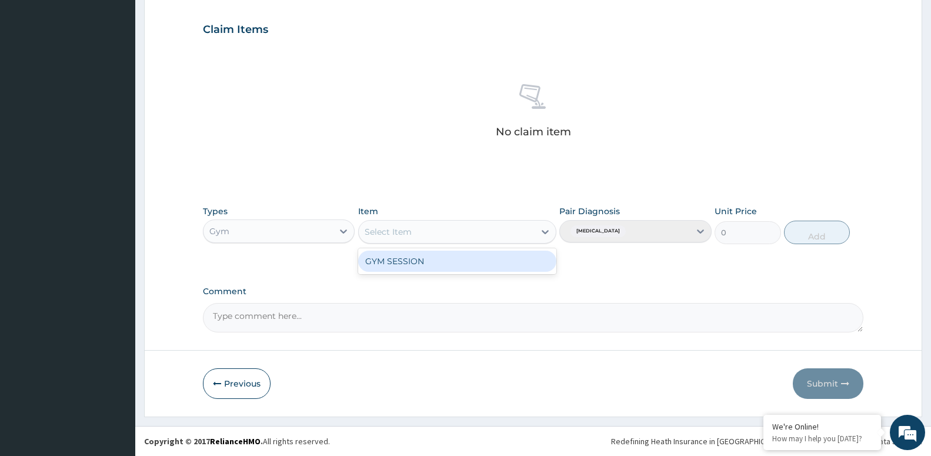
click at [461, 236] on div "Select Item" at bounding box center [447, 231] width 176 height 19
click at [450, 270] on div "GYM SESSION" at bounding box center [457, 260] width 198 height 21
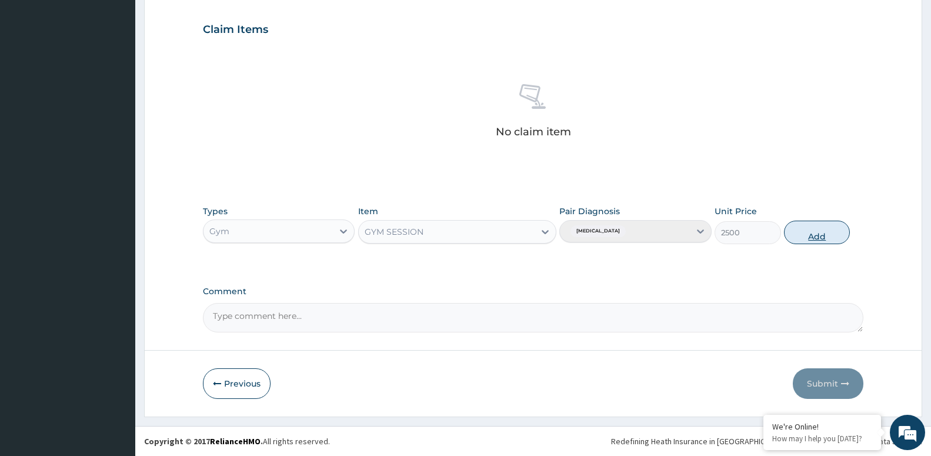
click at [820, 235] on button "Add" at bounding box center [817, 233] width 66 height 24
type input "0"
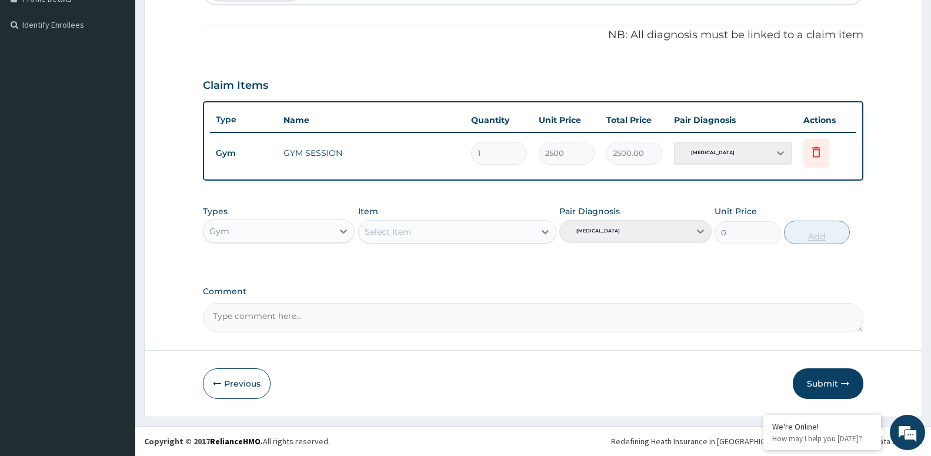
scroll to position [336, 0]
click at [817, 380] on button "Submit" at bounding box center [828, 383] width 71 height 31
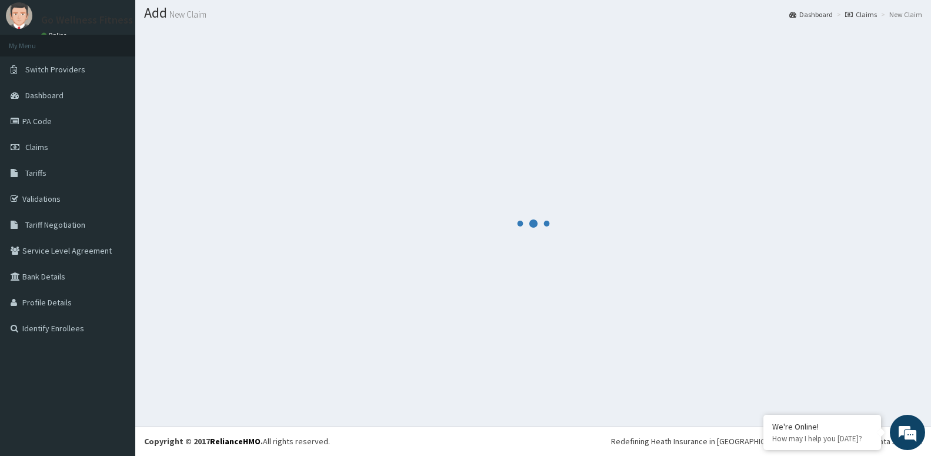
scroll to position [33, 0]
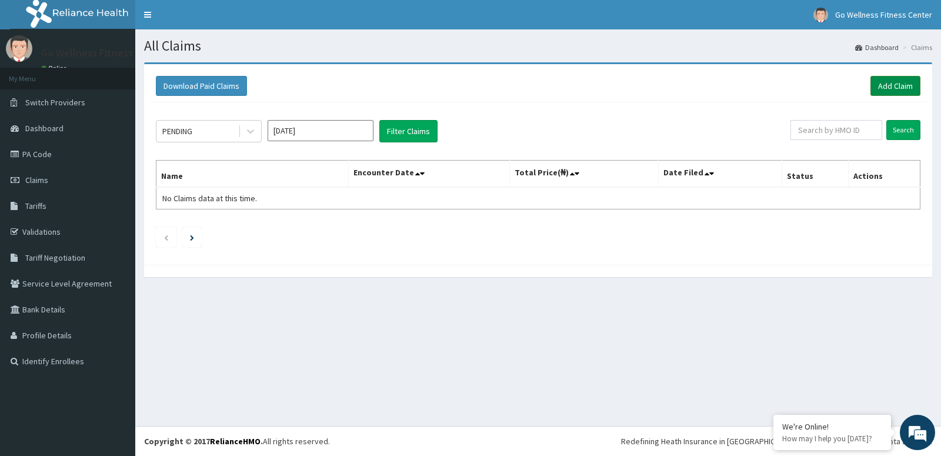
click at [891, 83] on link "Add Claim" at bounding box center [895, 86] width 50 height 20
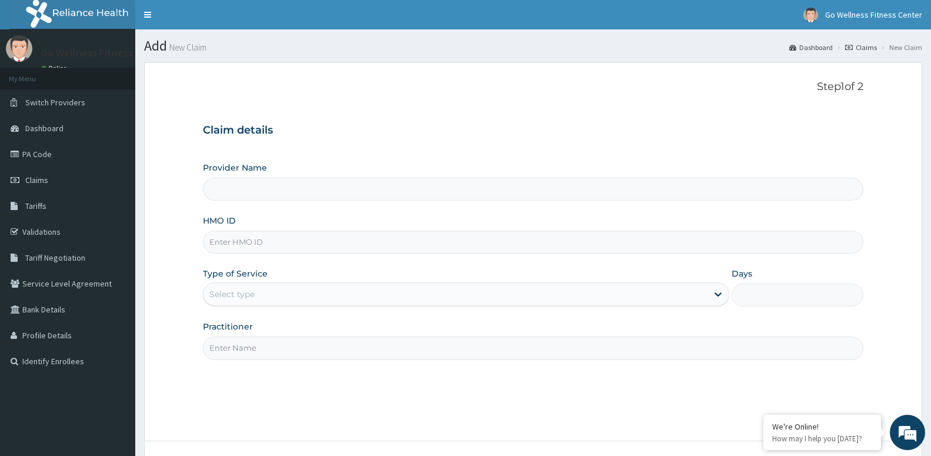
type input "Go Wellness Fitness center ( [GEOGRAPHIC_DATA])"
type input "1"
click at [222, 248] on input "HMO ID" at bounding box center [533, 242] width 660 height 23
type input "BWK/10025/D"
click at [236, 353] on input "Practitioner" at bounding box center [533, 347] width 660 height 23
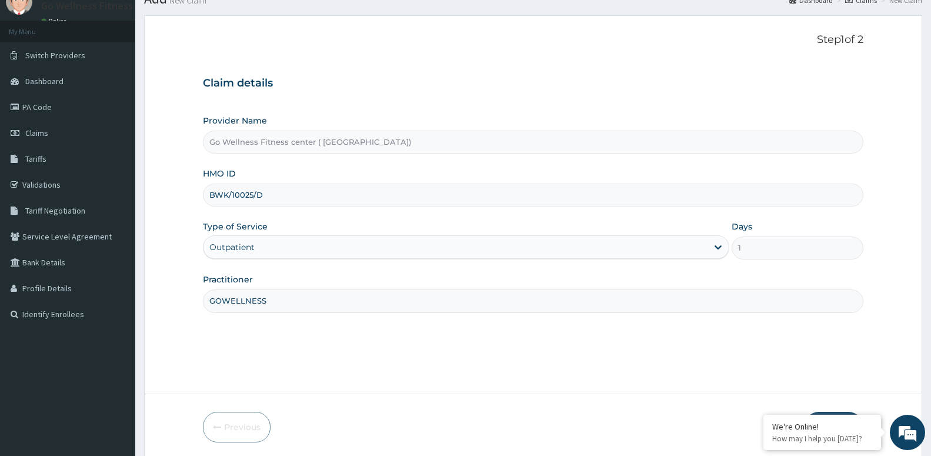
scroll to position [91, 0]
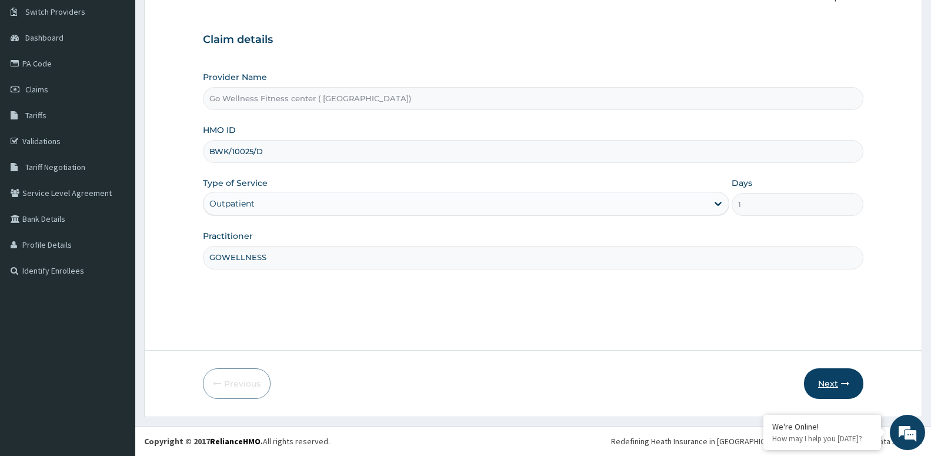
type input "GOWELLNESS"
click at [832, 381] on button "Next" at bounding box center [833, 383] width 59 height 31
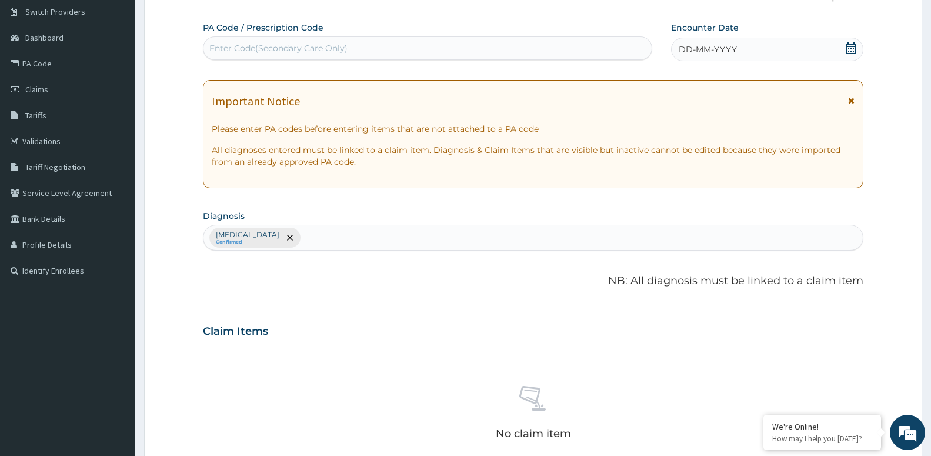
click at [222, 48] on div "Enter Code(Secondary Care Only)" at bounding box center [278, 48] width 138 height 12
type input "PA/99E348"
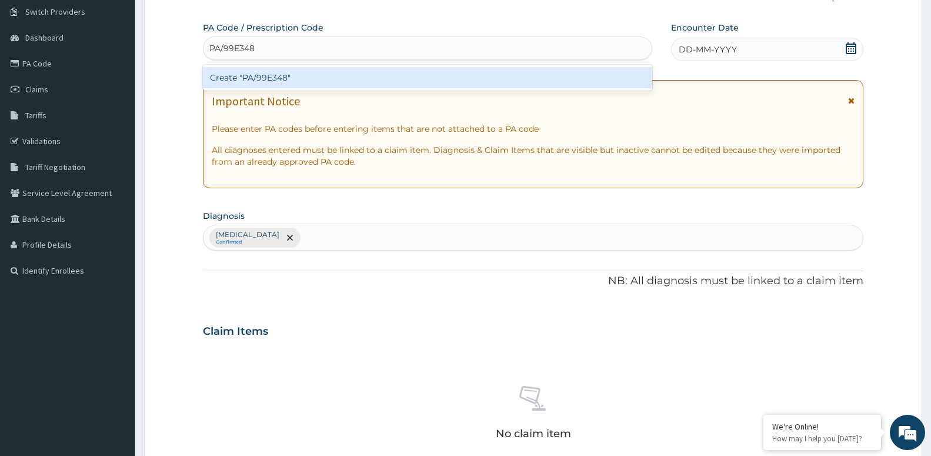
click at [302, 69] on div "Create "PA/99E348"" at bounding box center [427, 77] width 449 height 21
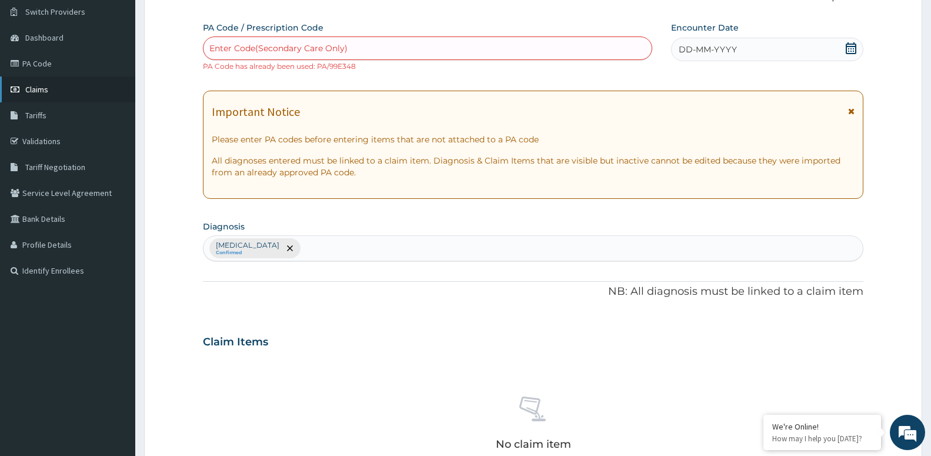
click at [56, 91] on link "Claims" at bounding box center [67, 89] width 135 height 26
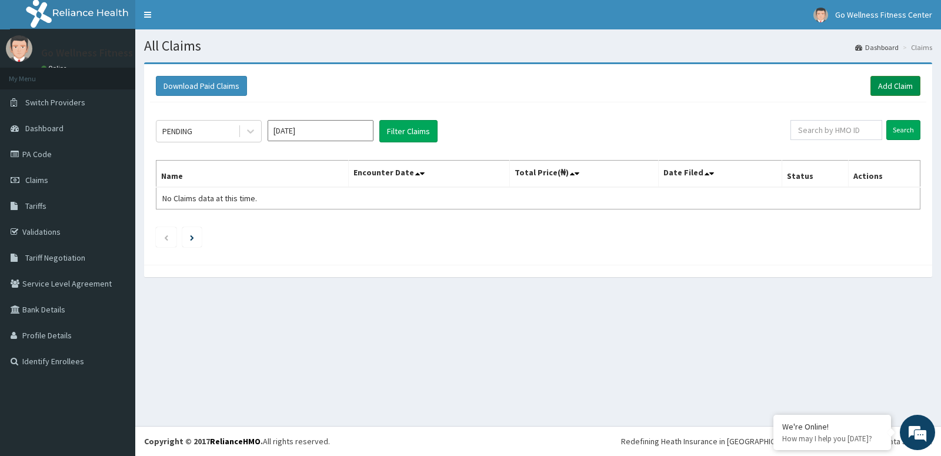
click at [883, 82] on link "Add Claim" at bounding box center [895, 86] width 50 height 20
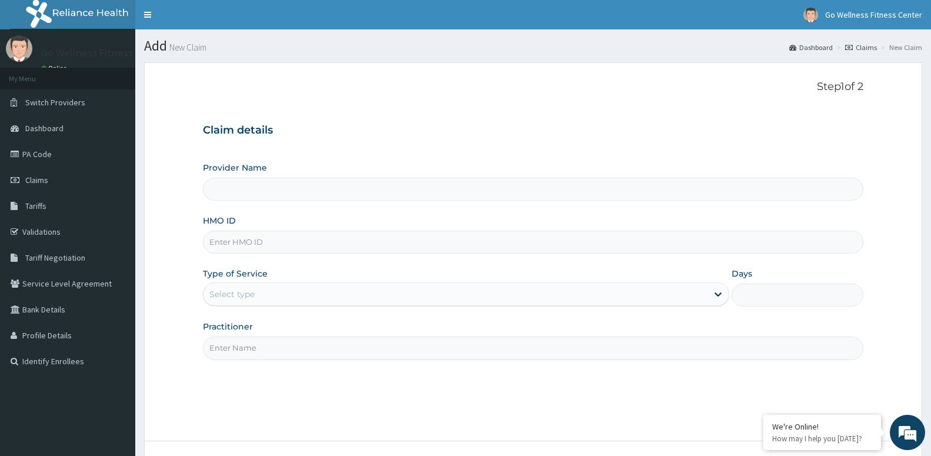
click at [232, 244] on input "HMO ID" at bounding box center [533, 242] width 660 height 23
type input "BWK/"
type input "Go Wellness Fitness center ( [GEOGRAPHIC_DATA])"
type input "1"
type input "BWK/10023/A"
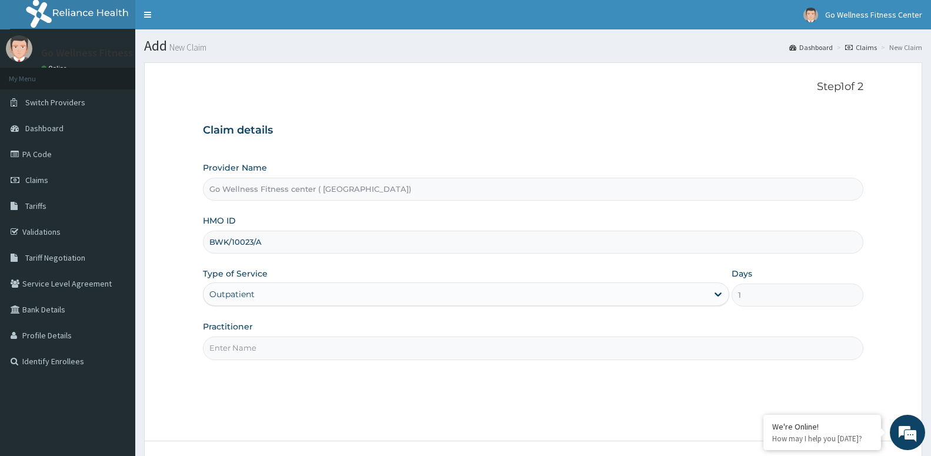
click at [246, 346] on input "Practitioner" at bounding box center [533, 347] width 660 height 23
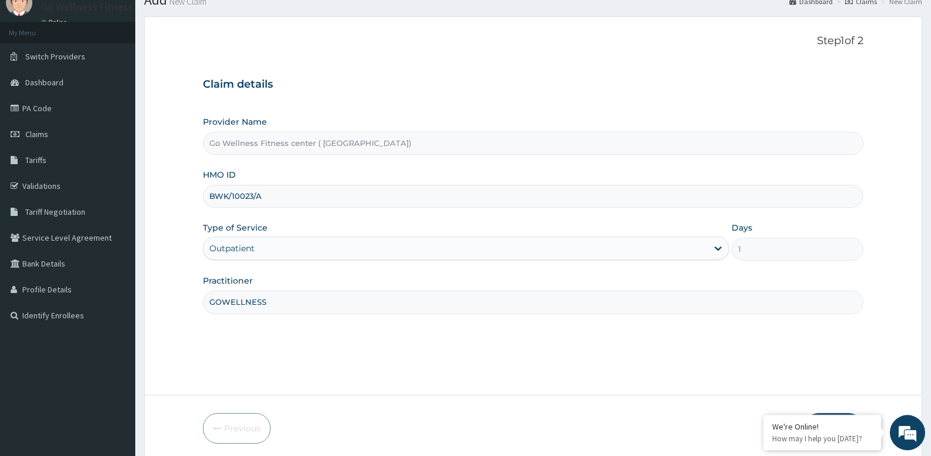
scroll to position [91, 0]
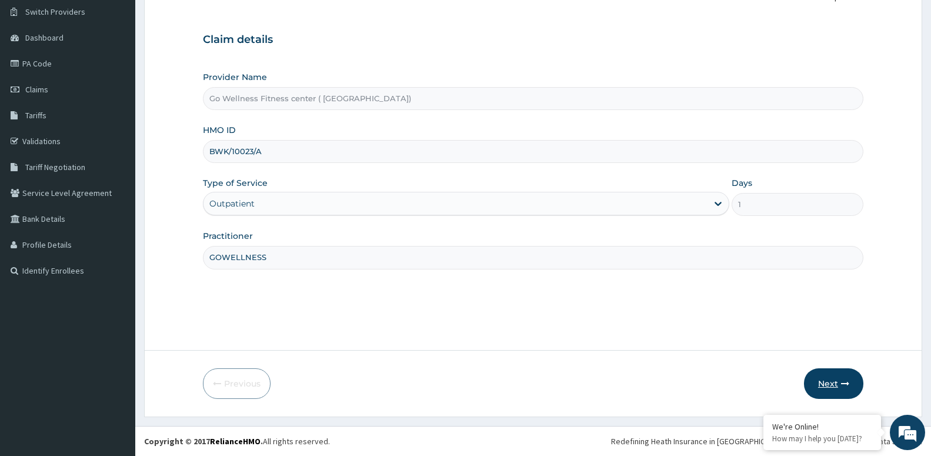
type input "GOWELLNESS"
click at [828, 378] on button "Next" at bounding box center [833, 383] width 59 height 31
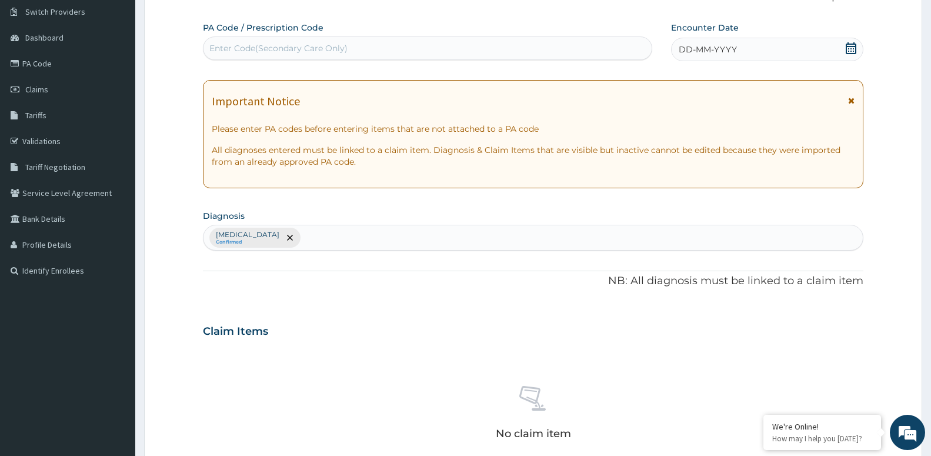
click at [282, 51] on div "Enter Code(Secondary Care Only)" at bounding box center [278, 48] width 138 height 12
type input "PA/B25E1B"
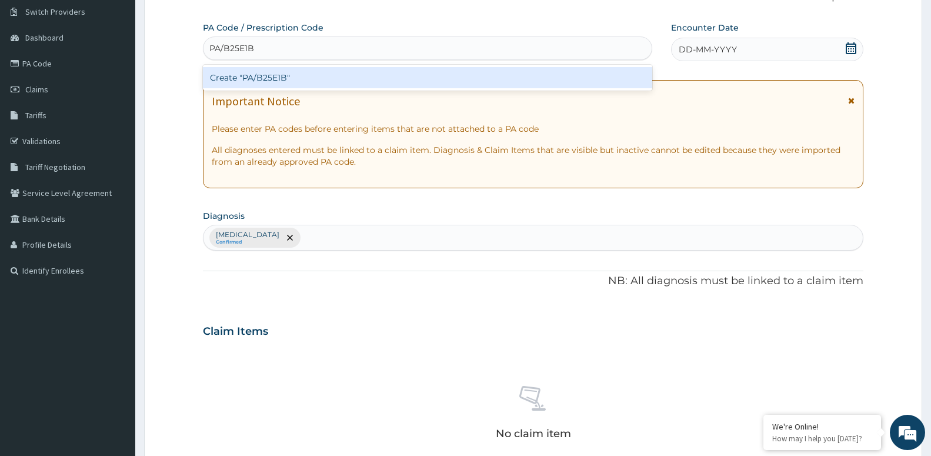
click at [256, 77] on div "Create "PA/B25E1B"" at bounding box center [427, 77] width 449 height 21
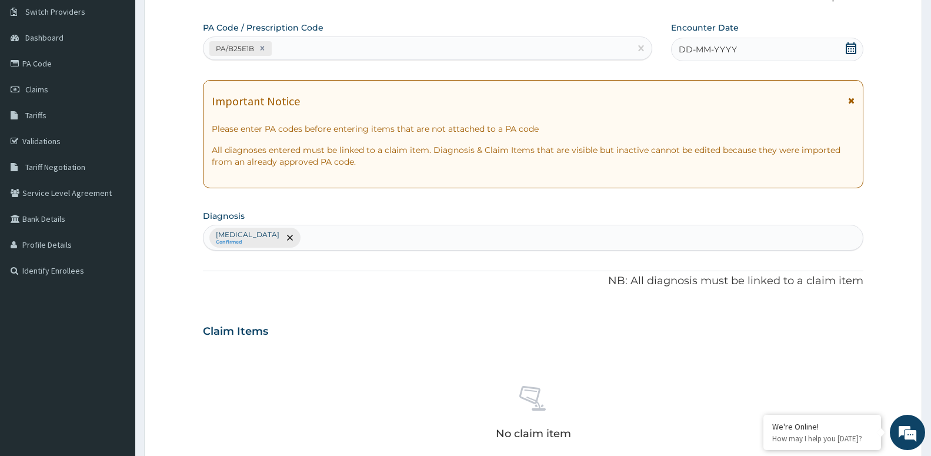
click at [856, 54] on icon at bounding box center [851, 48] width 11 height 12
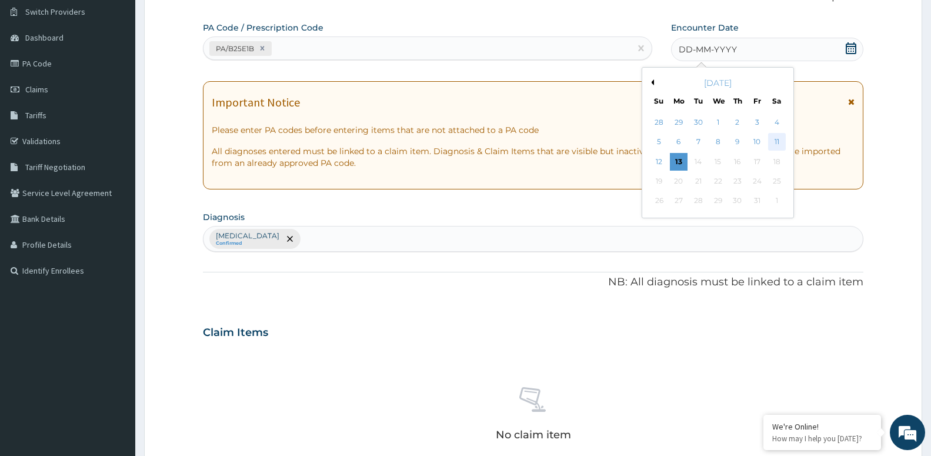
click at [776, 143] on div "11" at bounding box center [776, 142] width 18 height 18
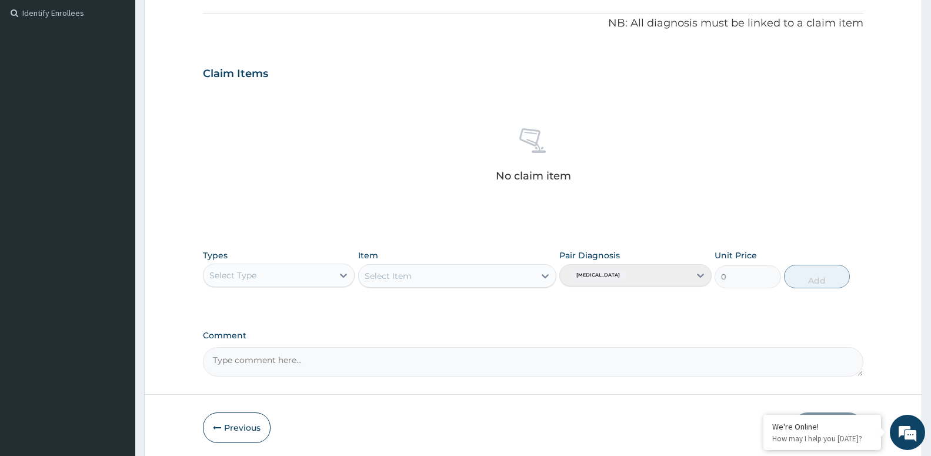
scroll to position [392, 0]
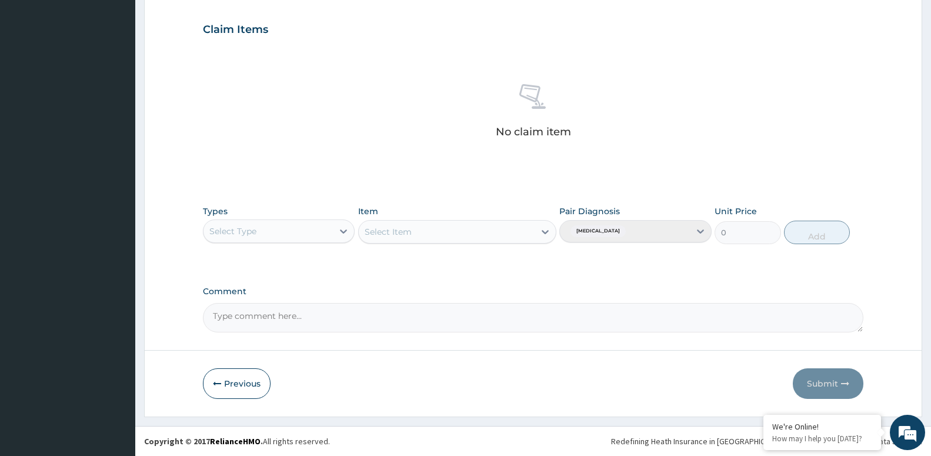
click at [245, 232] on div "Select Type" at bounding box center [232, 231] width 47 height 12
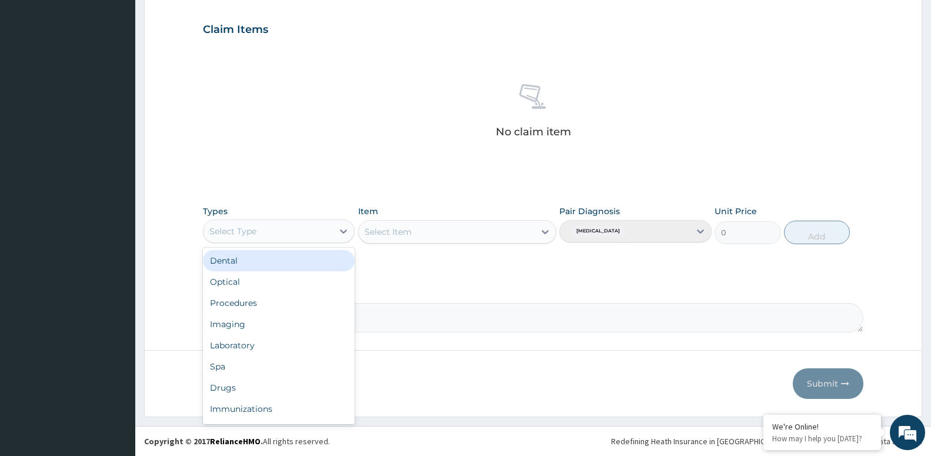
scroll to position [40, 0]
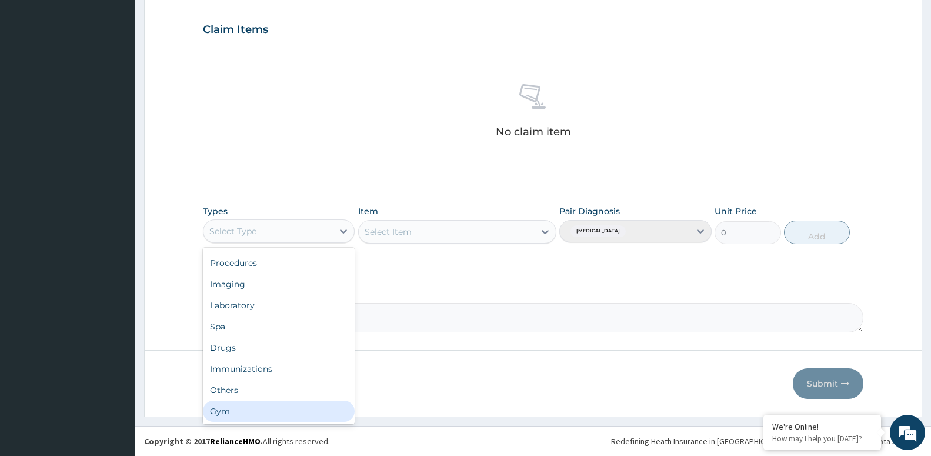
click at [244, 410] on div "Gym" at bounding box center [279, 410] width 152 height 21
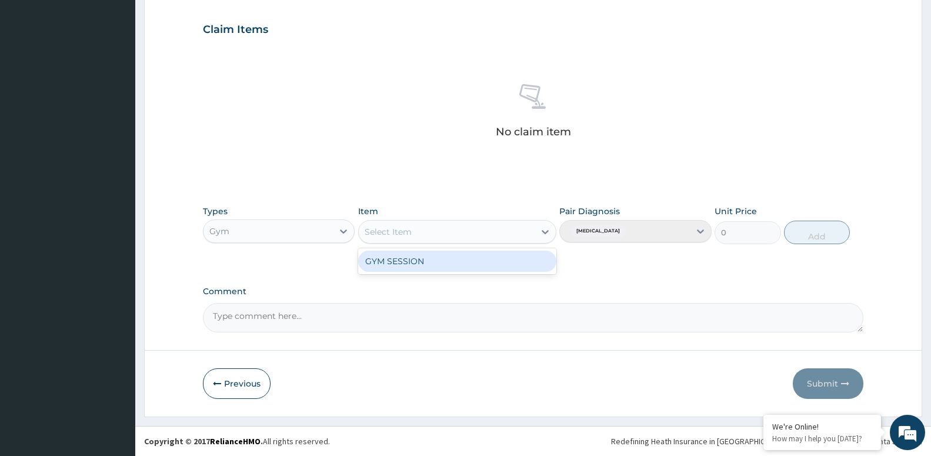
click at [393, 230] on div "Select Item" at bounding box center [388, 232] width 47 height 12
click at [390, 263] on div "GYM SESSION" at bounding box center [457, 260] width 198 height 21
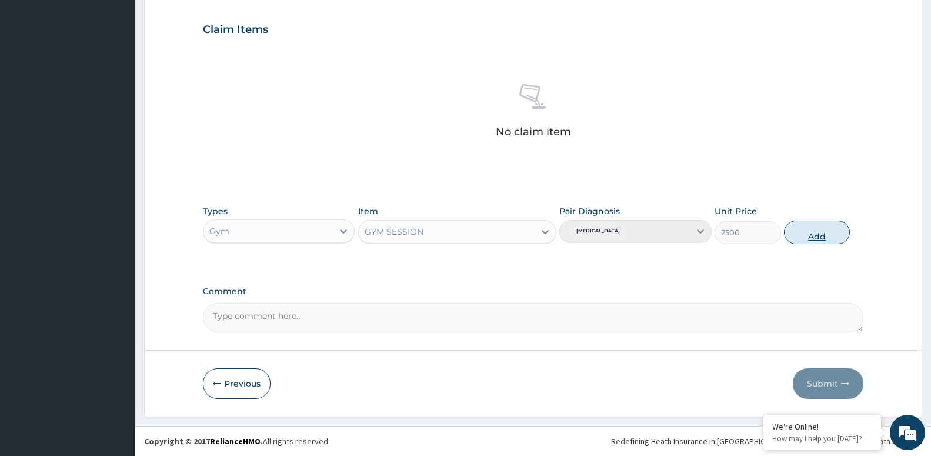
click at [823, 229] on button "Add" at bounding box center [817, 233] width 66 height 24
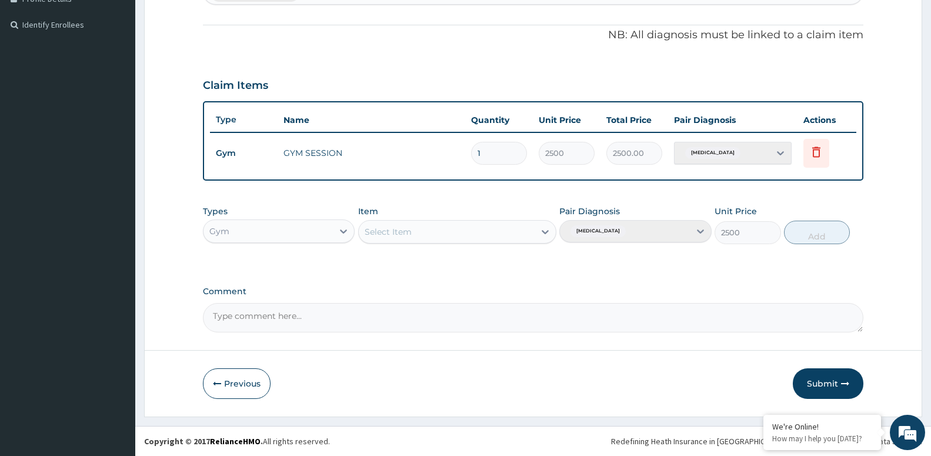
type input "0"
click at [825, 382] on button "Submit" at bounding box center [828, 383] width 71 height 31
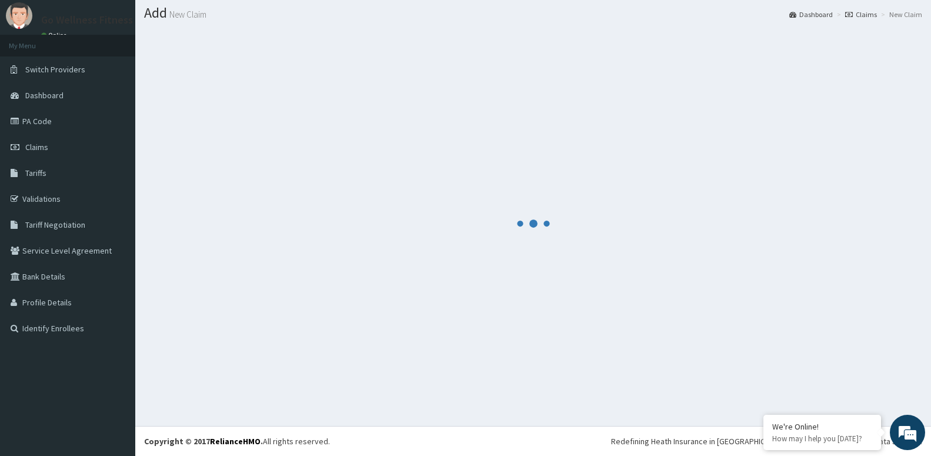
scroll to position [33, 0]
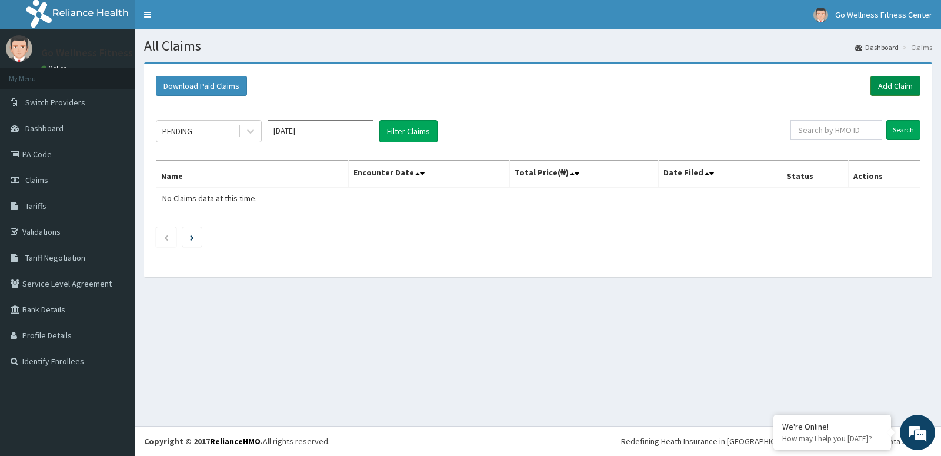
click at [884, 86] on link "Add Claim" at bounding box center [895, 86] width 50 height 20
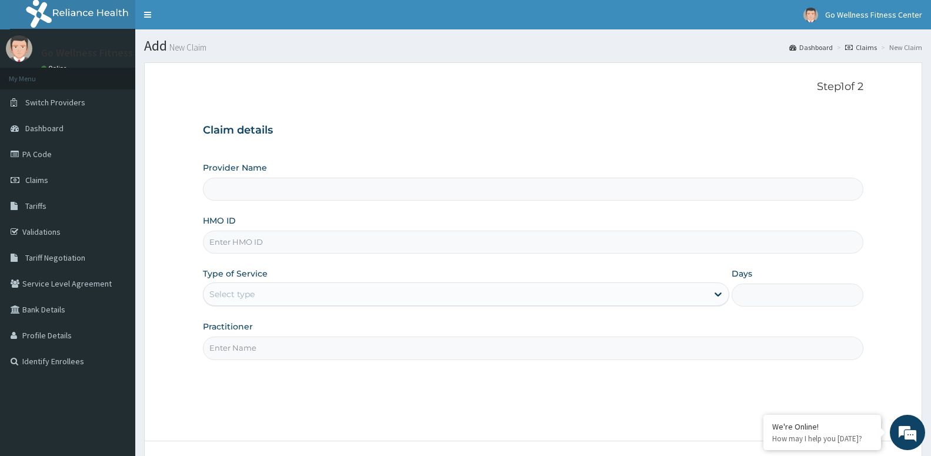
click at [209, 241] on input "HMO ID" at bounding box center [533, 242] width 660 height 23
type input "B"
type input "Go Wellness Fitness center ( [GEOGRAPHIC_DATA])"
type input "1"
type input "BWK/10023/B"
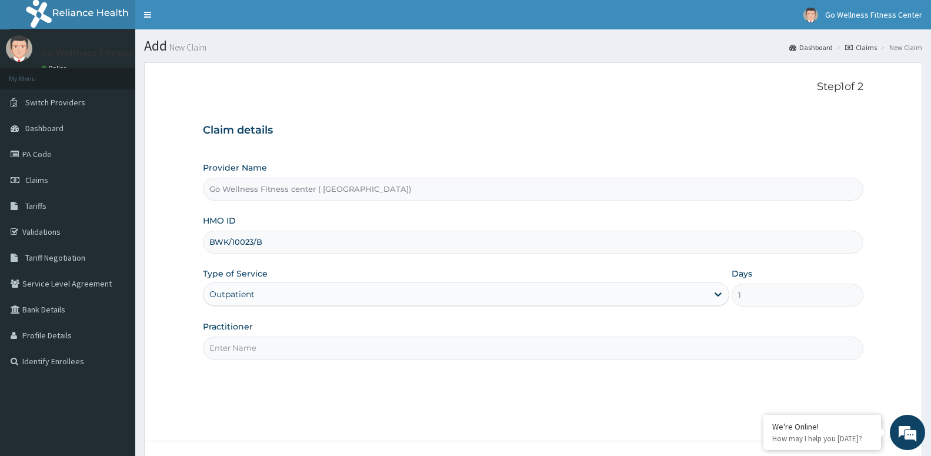
click at [224, 345] on input "Practitioner" at bounding box center [533, 347] width 660 height 23
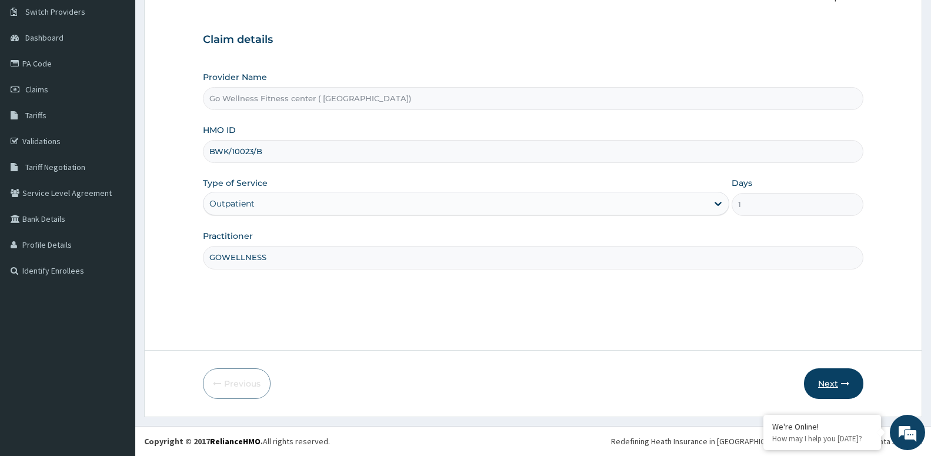
type input "GOWELLNESS"
click at [837, 387] on button "Next" at bounding box center [833, 383] width 59 height 31
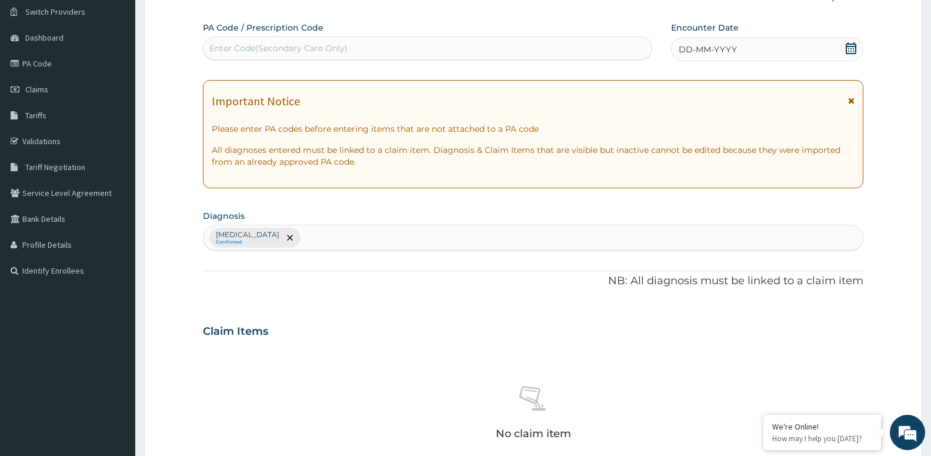
click at [222, 43] on div "Enter Code(Secondary Care Only)" at bounding box center [278, 48] width 138 height 12
type input "PA/2E7C82"
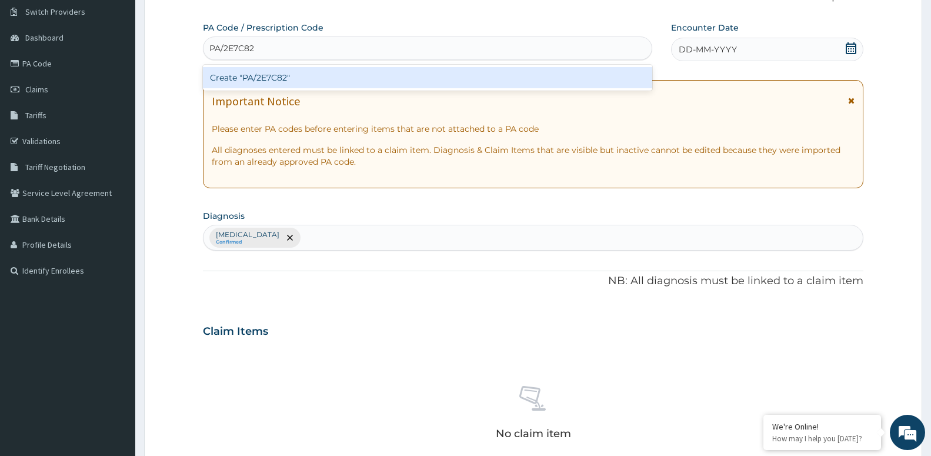
click at [254, 83] on div "Create "PA/2E7C82"" at bounding box center [427, 77] width 449 height 21
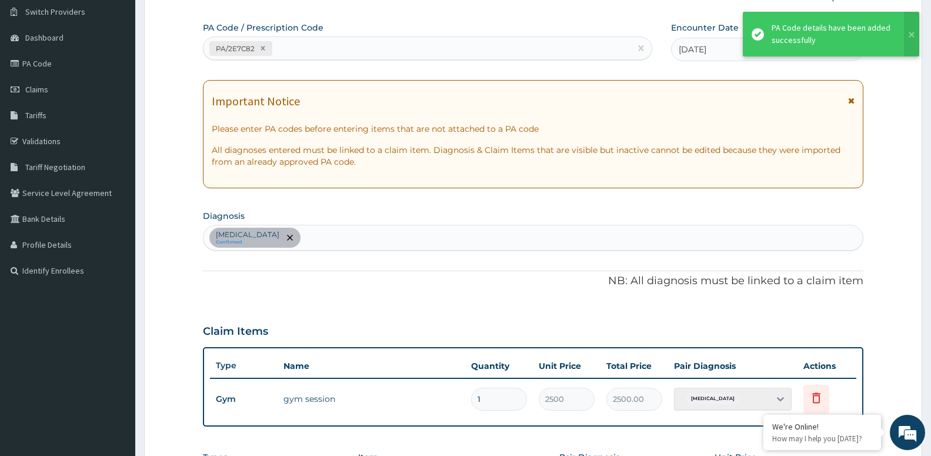
scroll to position [336, 0]
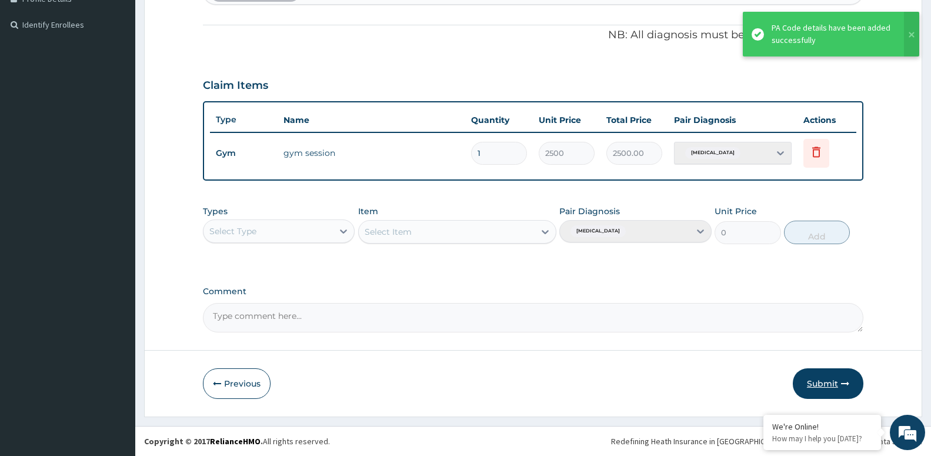
click at [831, 380] on button "Submit" at bounding box center [828, 383] width 71 height 31
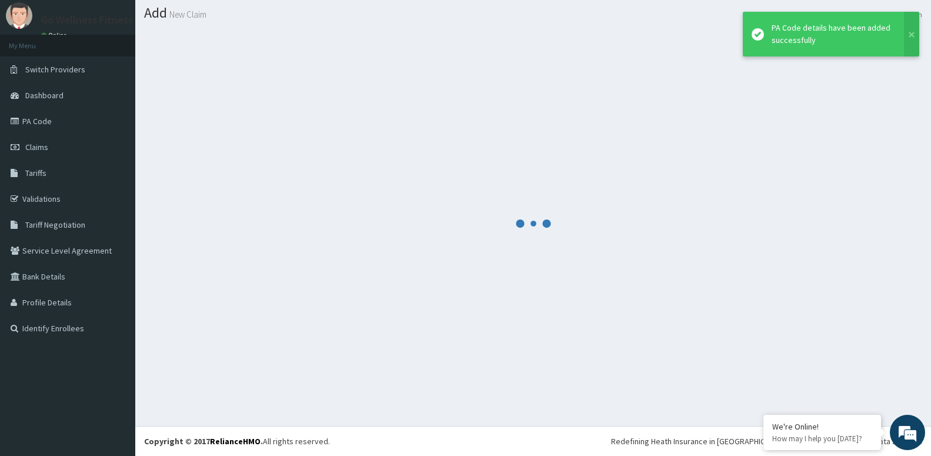
scroll to position [33, 0]
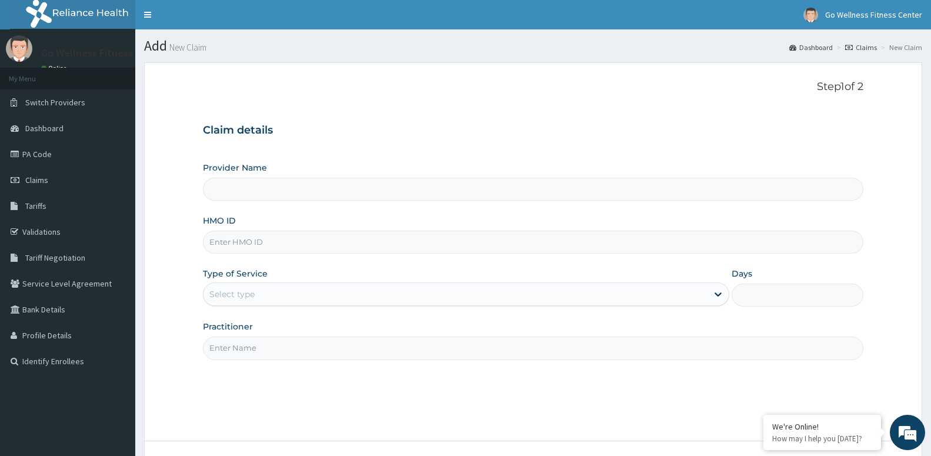
click at [217, 240] on input "HMO ID" at bounding box center [533, 242] width 660 height 23
type input "Go Wellness Fitness center ( Portharcourt)"
type input "1"
type input "BWK/10023/C"
click at [223, 356] on input "Practitioner" at bounding box center [533, 347] width 660 height 23
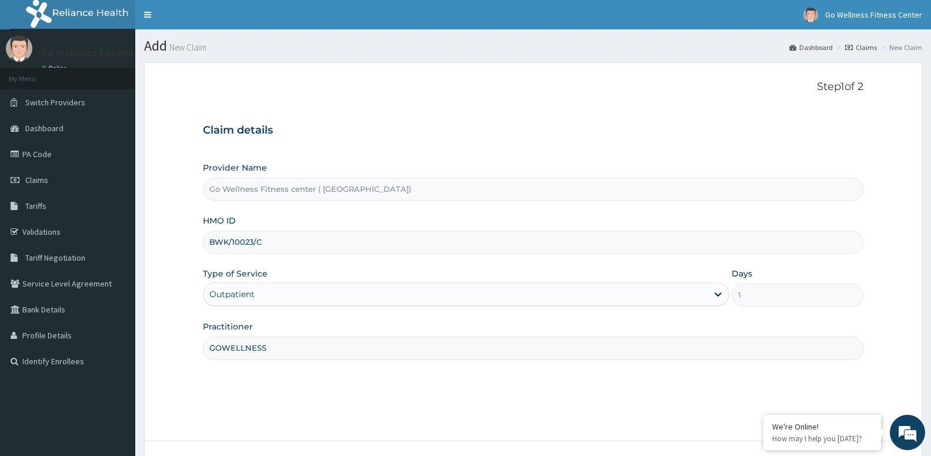
scroll to position [91, 0]
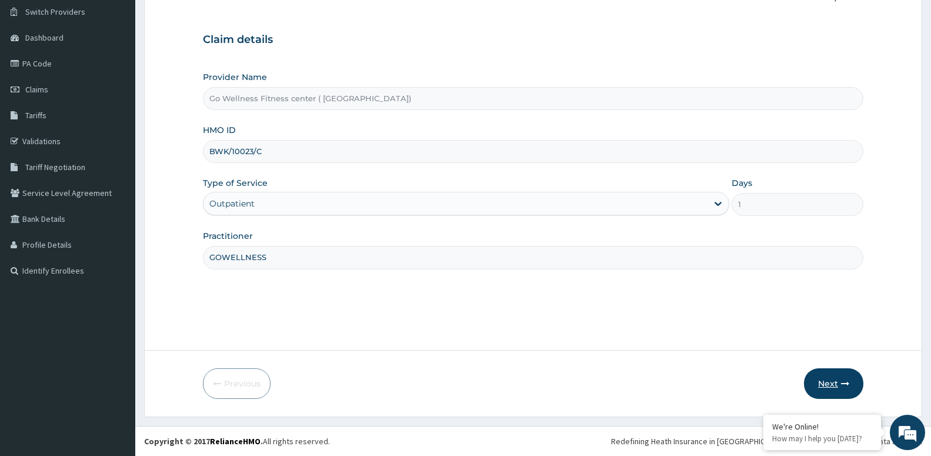
type input "GOWELLNESS"
click at [827, 382] on button "Next" at bounding box center [833, 383] width 59 height 31
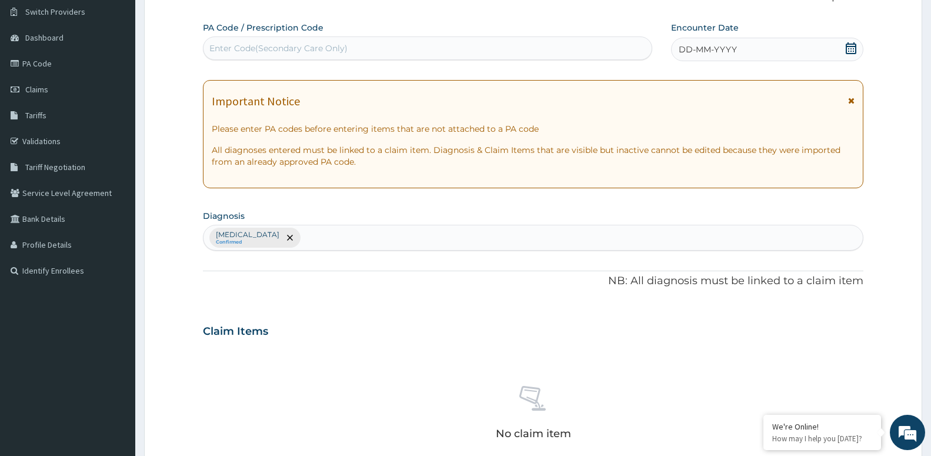
click at [250, 38] on div "Enter Code(Secondary Care Only)" at bounding box center [427, 48] width 449 height 24
type input "PA/9434EB"
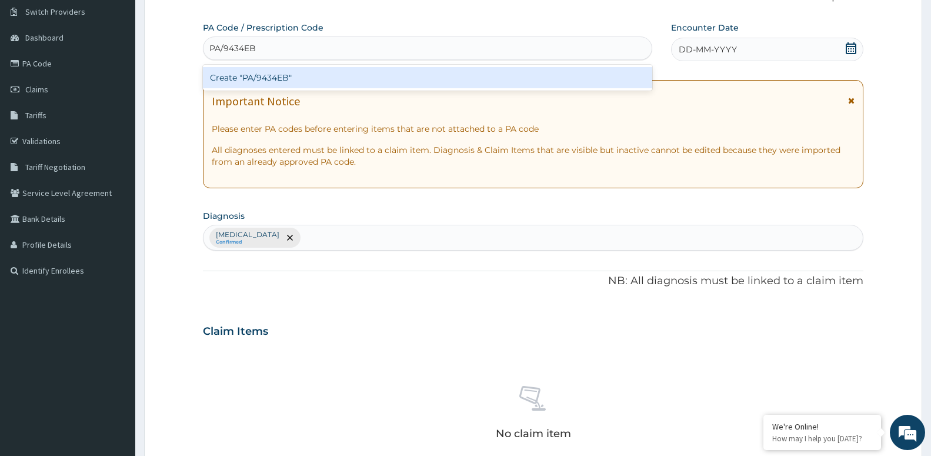
click at [265, 75] on div "Create "PA/9434EB"" at bounding box center [427, 77] width 449 height 21
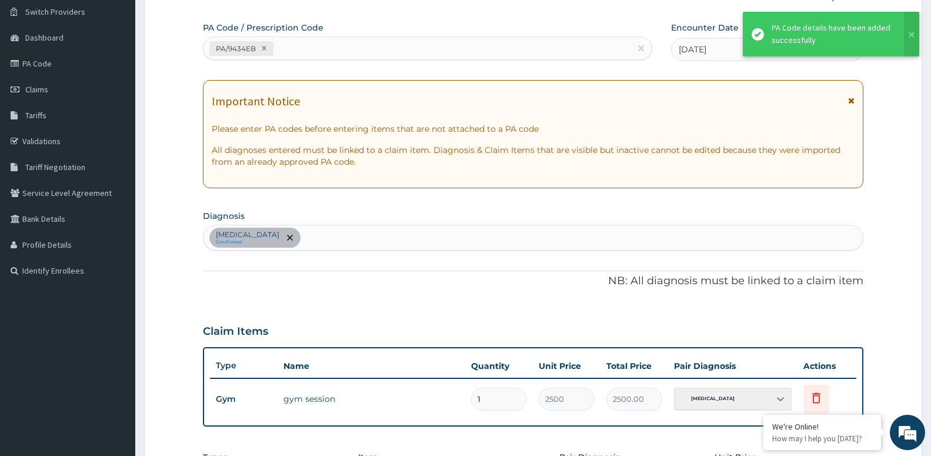
scroll to position [336, 0]
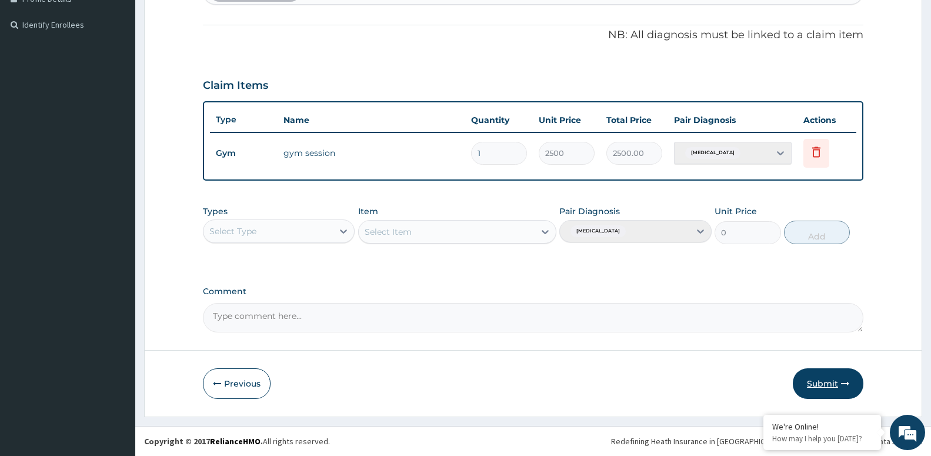
click at [827, 380] on button "Submit" at bounding box center [828, 383] width 71 height 31
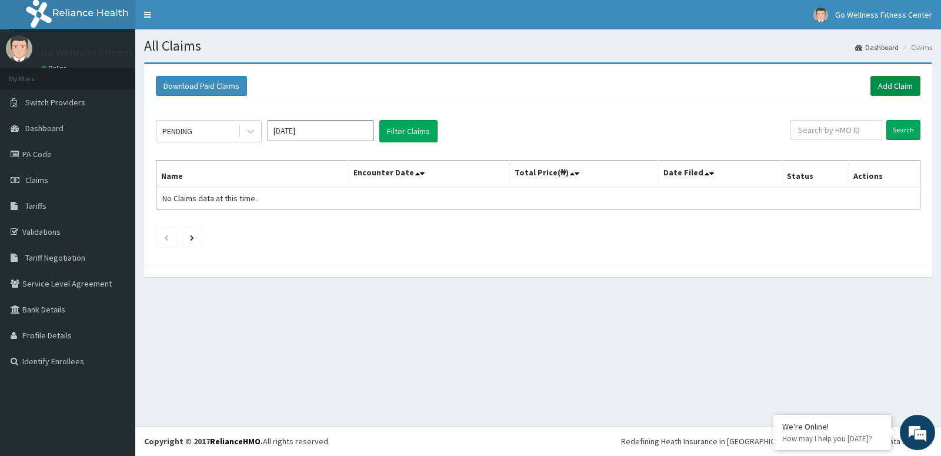
click at [880, 81] on link "Add Claim" at bounding box center [895, 86] width 50 height 20
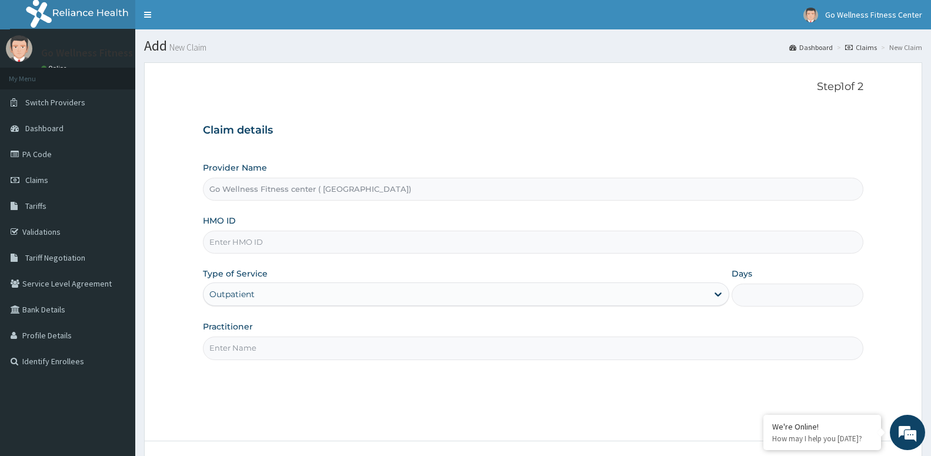
type input "Go Wellness Fitness center ( [GEOGRAPHIC_DATA])"
type input "1"
click at [213, 245] on input "HMO ID" at bounding box center [533, 242] width 660 height 23
type input "BWK/10023/D"
click at [219, 351] on input "Practitioner" at bounding box center [533, 347] width 660 height 23
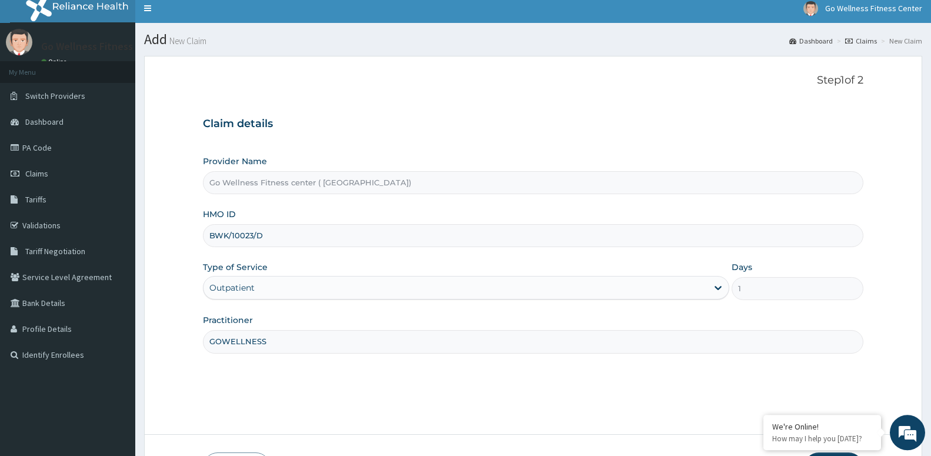
scroll to position [91, 0]
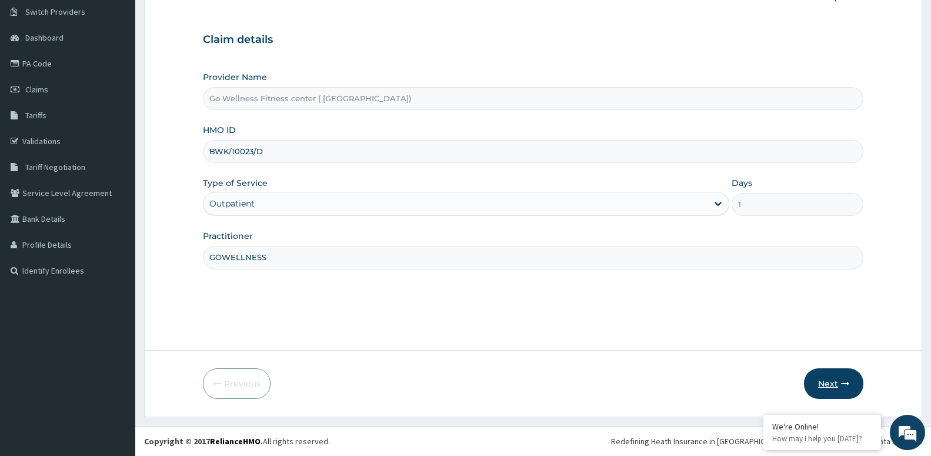
type input "GOWELLNESS"
click at [831, 380] on button "Next" at bounding box center [833, 383] width 59 height 31
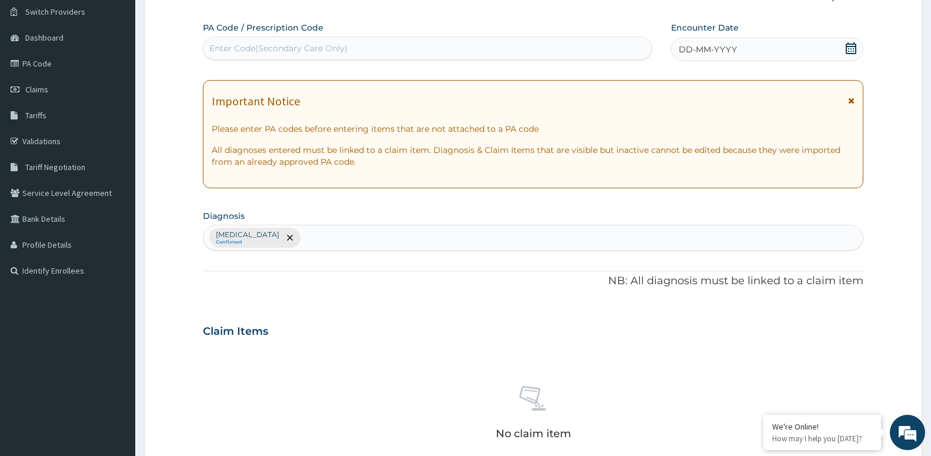
click at [226, 44] on div "Enter Code(Secondary Care Only)" at bounding box center [278, 48] width 138 height 12
type input "PA/728048"
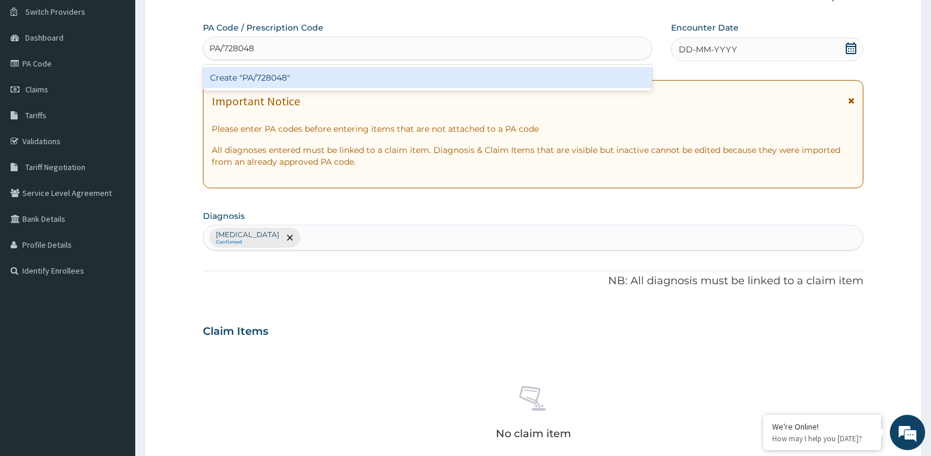
click at [330, 86] on div "Create "PA/728048"" at bounding box center [427, 77] width 449 height 21
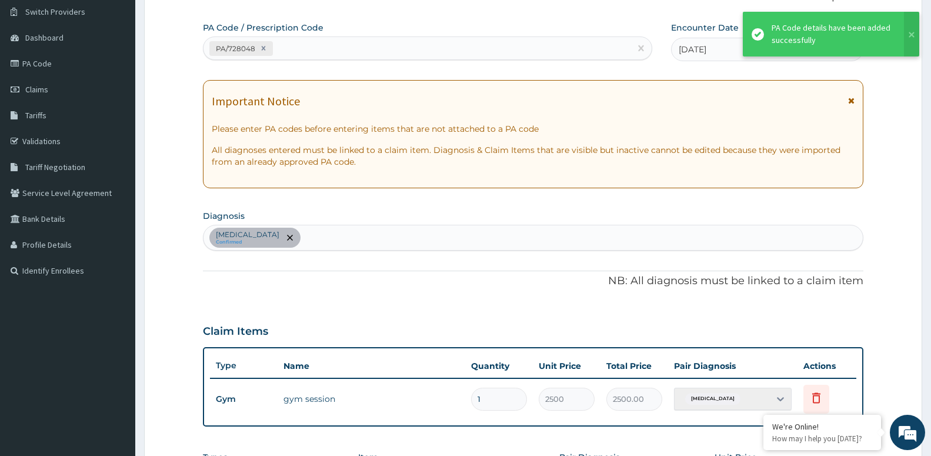
scroll to position [336, 0]
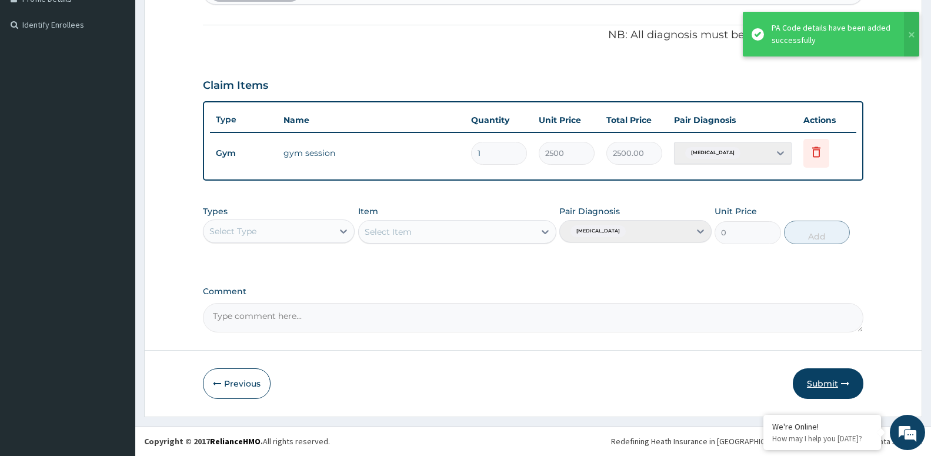
click at [809, 386] on button "Submit" at bounding box center [828, 383] width 71 height 31
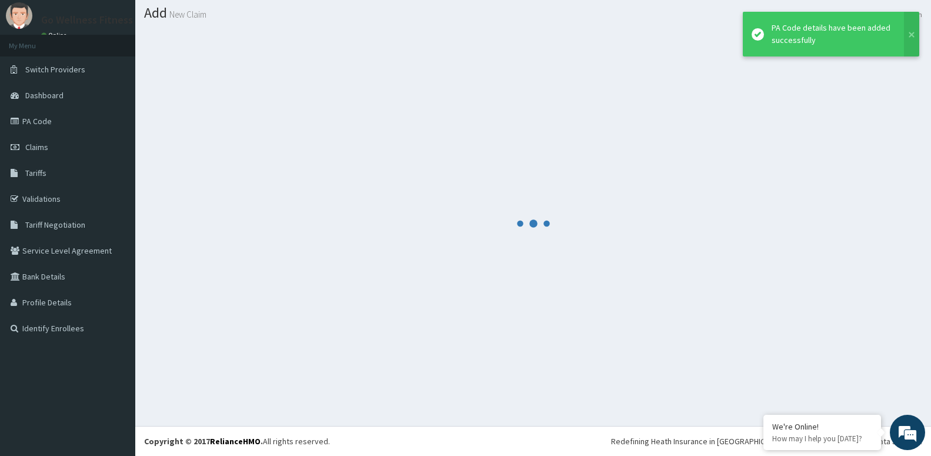
scroll to position [33, 0]
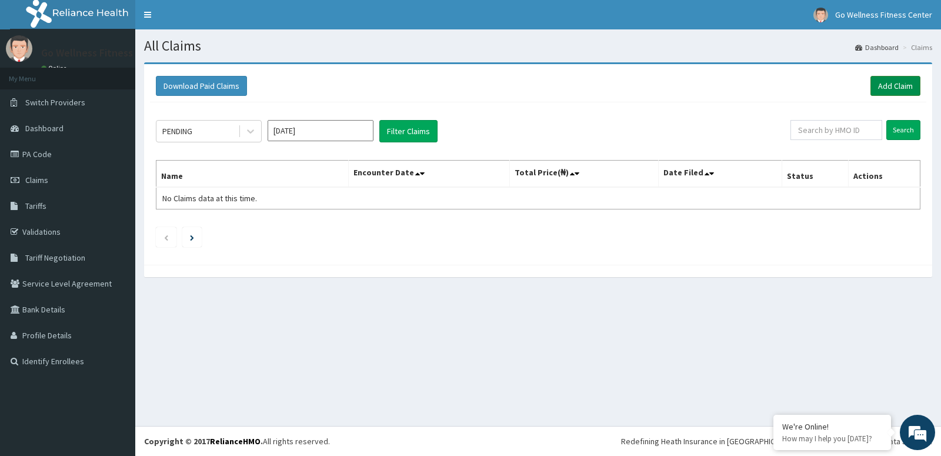
click at [887, 83] on link "Add Claim" at bounding box center [895, 86] width 50 height 20
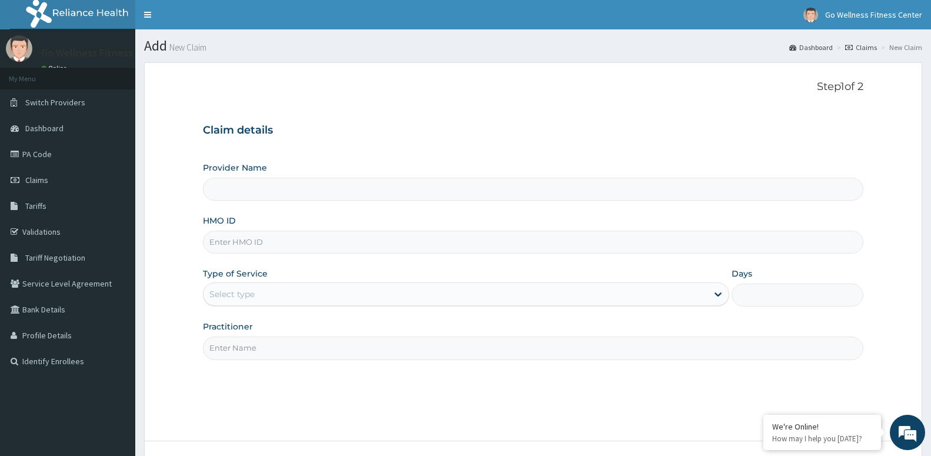
type input "Go Wellness Fitness center ( [GEOGRAPHIC_DATA])"
type input "1"
click at [215, 246] on input "HMO ID" at bounding box center [533, 242] width 660 height 23
type input "BWK/10023/E"
click at [218, 352] on input "Practitioner" at bounding box center [533, 347] width 660 height 23
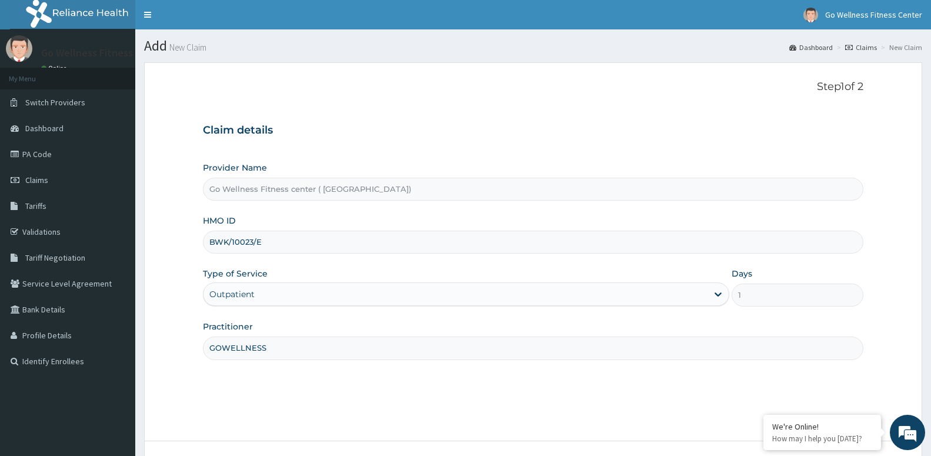
scroll to position [91, 0]
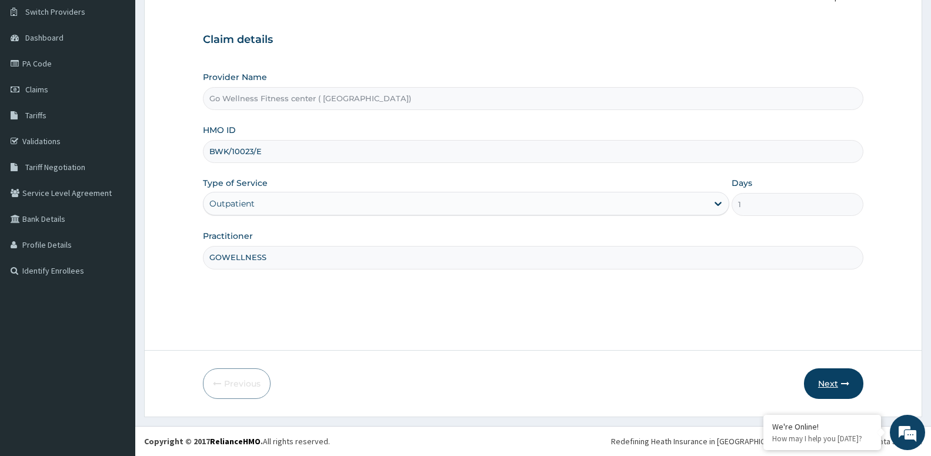
type input "GOWELLNESS"
click at [827, 388] on button "Next" at bounding box center [833, 383] width 59 height 31
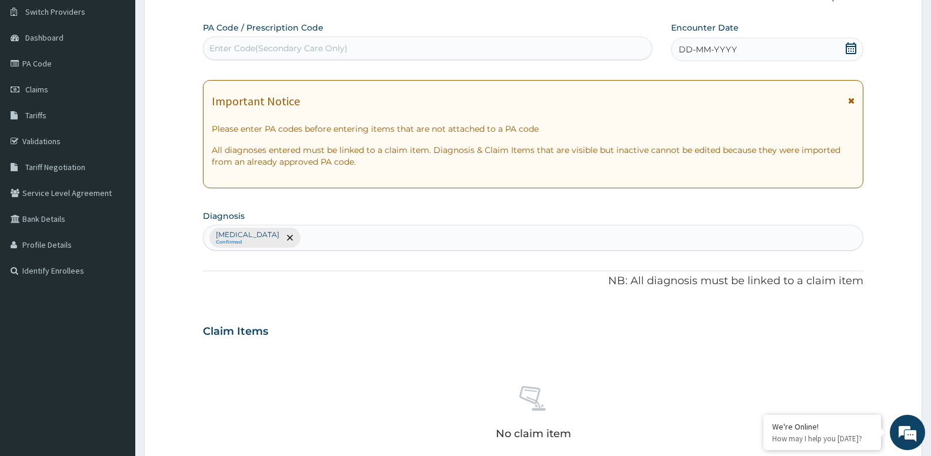
click at [265, 46] on div "Enter Code(Secondary Care Only)" at bounding box center [278, 48] width 138 height 12
type input "PA/A09FCE"
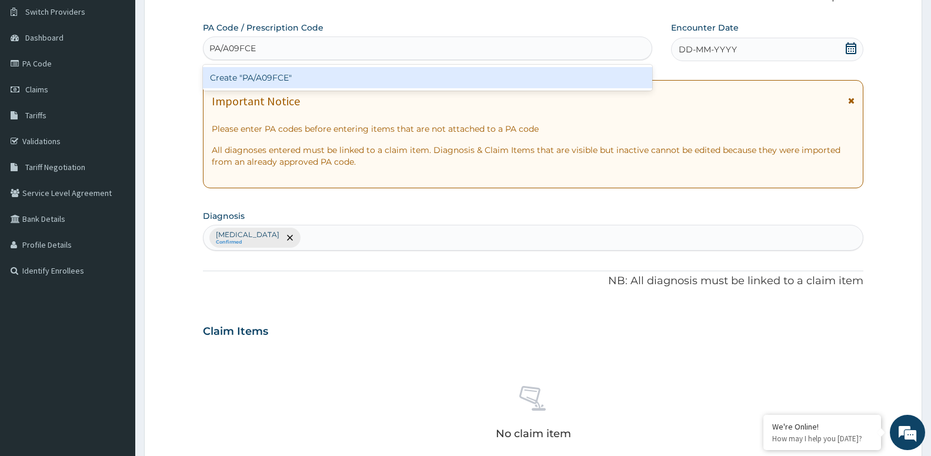
click at [229, 71] on div "Create "PA/A09FCE"" at bounding box center [427, 77] width 449 height 21
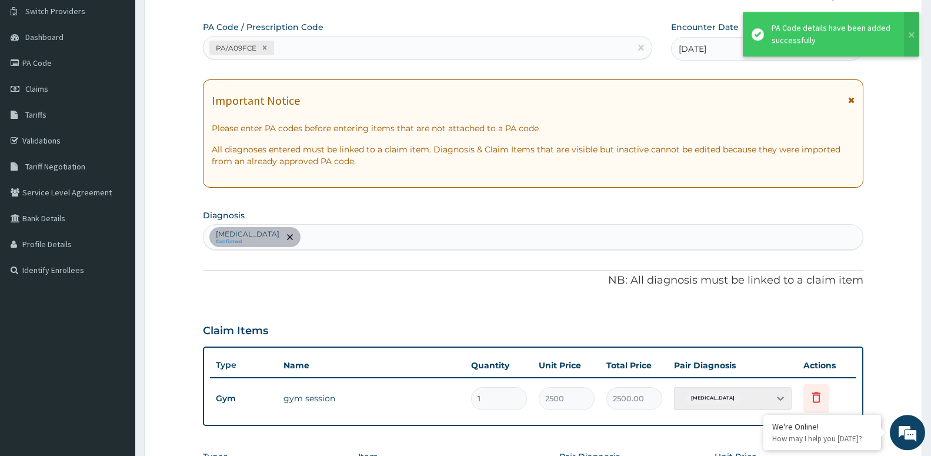
scroll to position [336, 0]
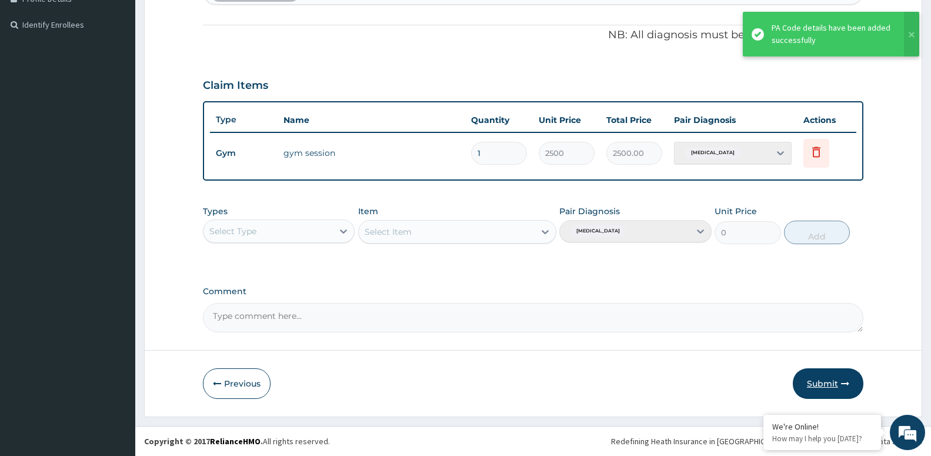
click at [829, 392] on button "Submit" at bounding box center [828, 383] width 71 height 31
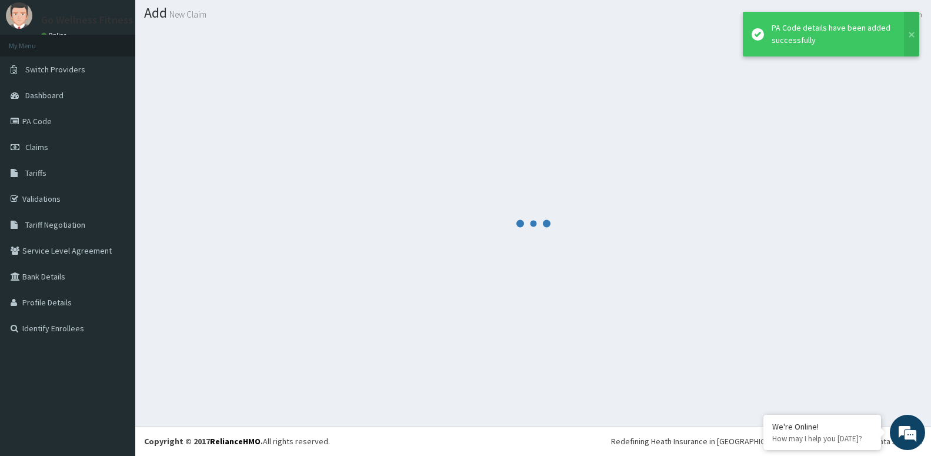
scroll to position [33, 0]
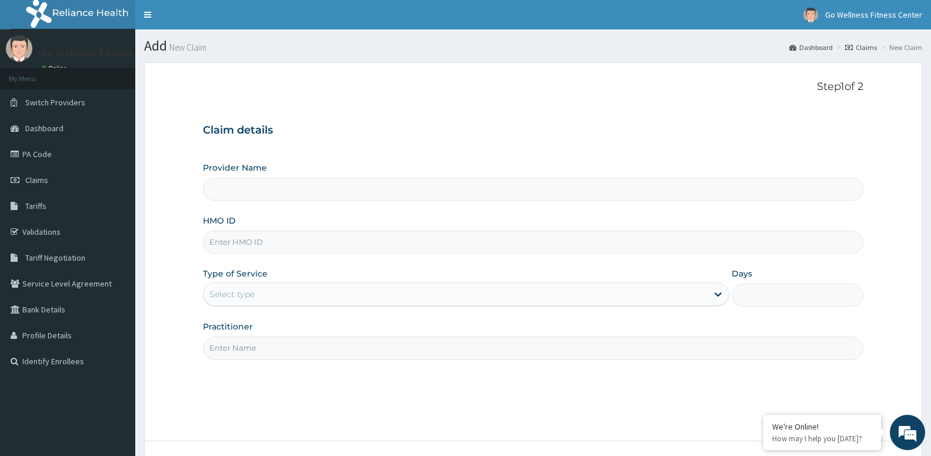
type input "Go Wellness Fitness center ( [GEOGRAPHIC_DATA])"
type input "1"
type input "APG/10079/A"
click at [229, 350] on input "Practitioner" at bounding box center [533, 347] width 660 height 23
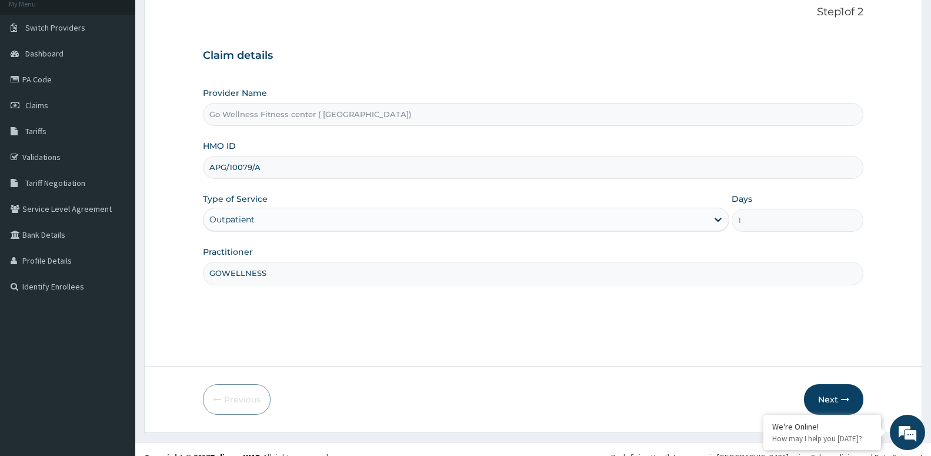
scroll to position [91, 0]
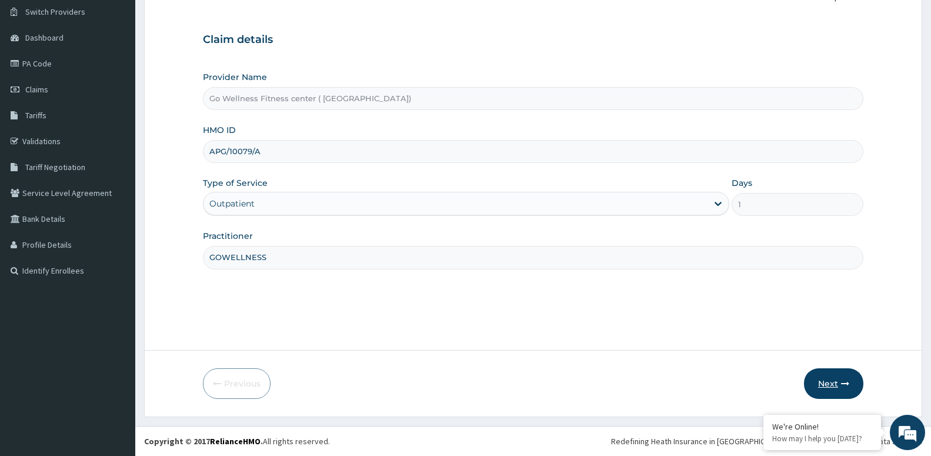
type input "GOWELLNESS"
click at [826, 372] on button "Next" at bounding box center [833, 383] width 59 height 31
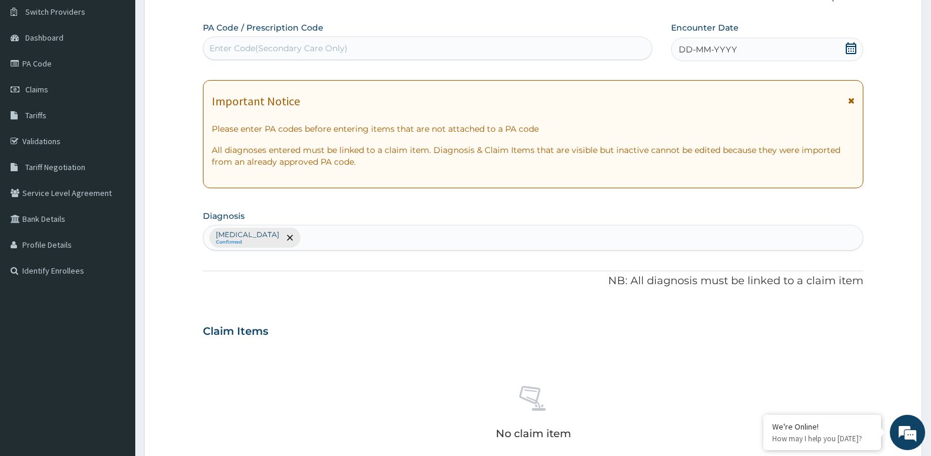
click at [211, 43] on div "Enter Code(Secondary Care Only)" at bounding box center [278, 48] width 138 height 12
type input "PA/36BBBB"
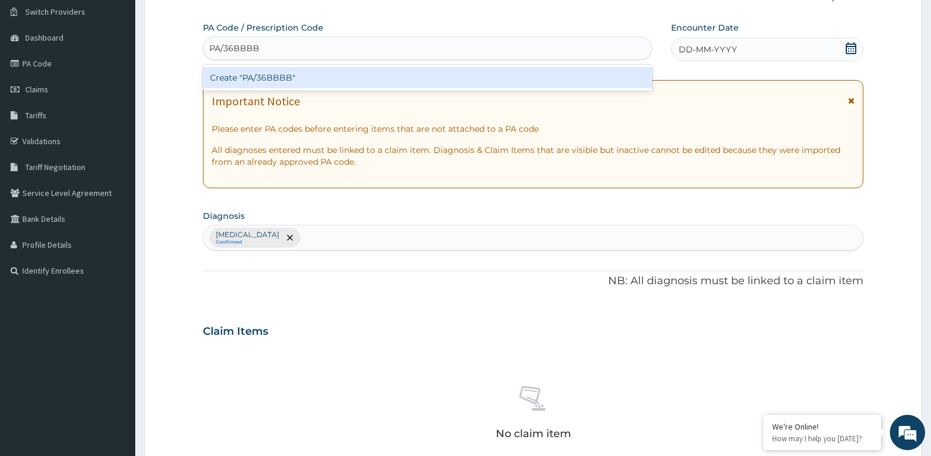
click at [269, 83] on div "Create "PA/36BBBB"" at bounding box center [427, 77] width 449 height 21
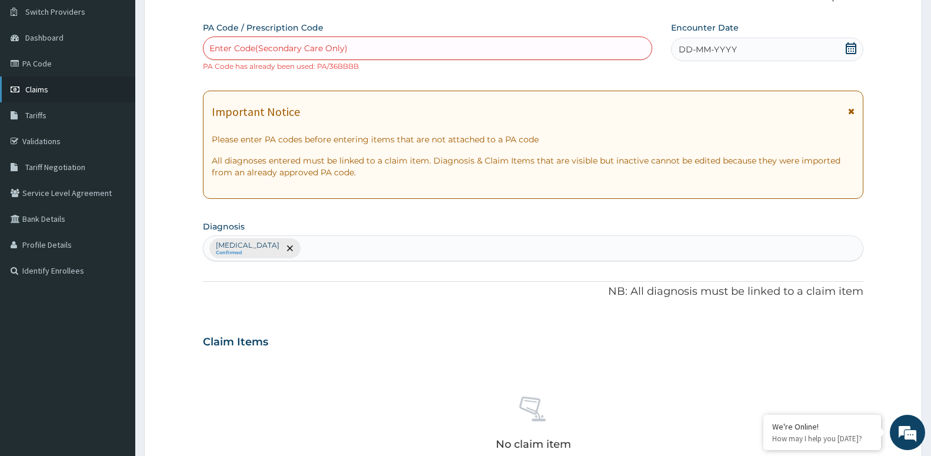
click at [44, 91] on span "Claims" at bounding box center [36, 89] width 23 height 11
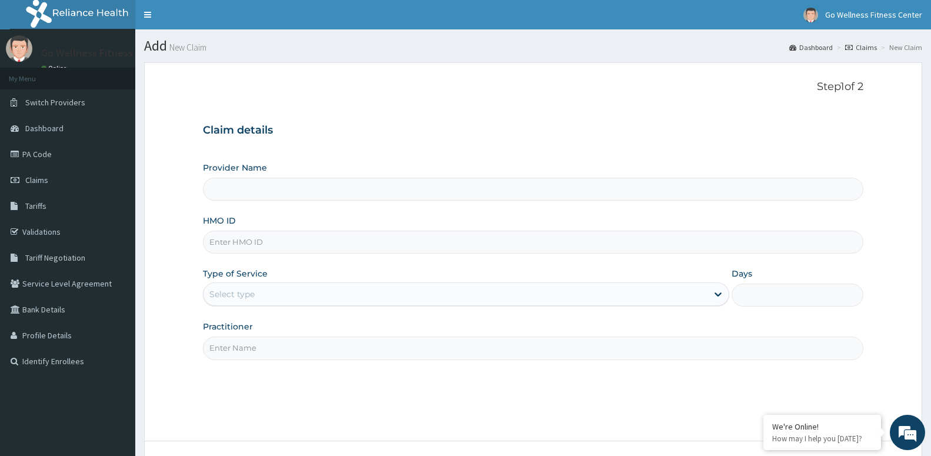
click at [211, 243] on input "HMO ID" at bounding box center [533, 242] width 660 height 23
type input "Go Wellness Fitness center ( Portharcourt)"
type input "1"
type input "NLM/10002/A"
click at [231, 348] on input "Practitioner" at bounding box center [533, 347] width 660 height 23
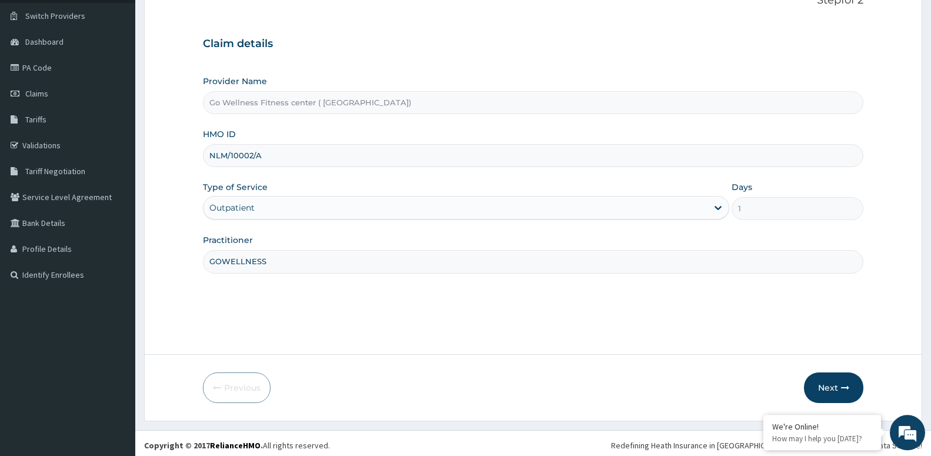
scroll to position [91, 0]
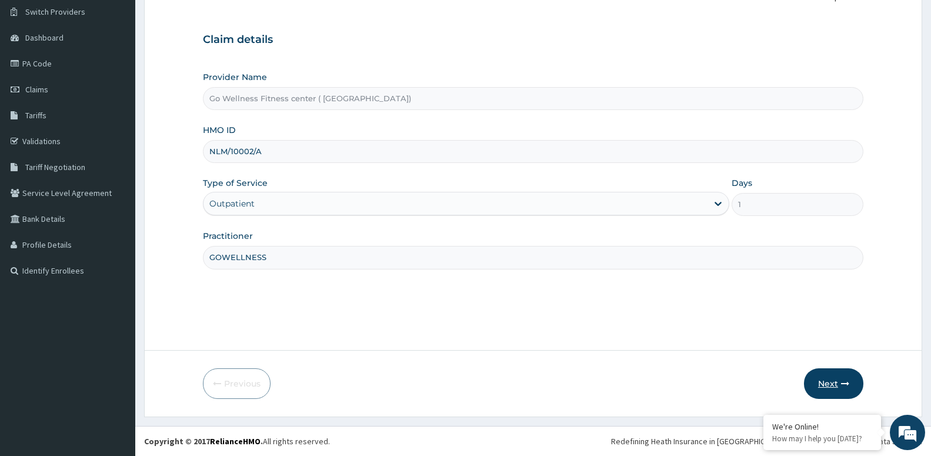
type input "GOWELLNESS"
click at [831, 382] on button "Next" at bounding box center [833, 383] width 59 height 31
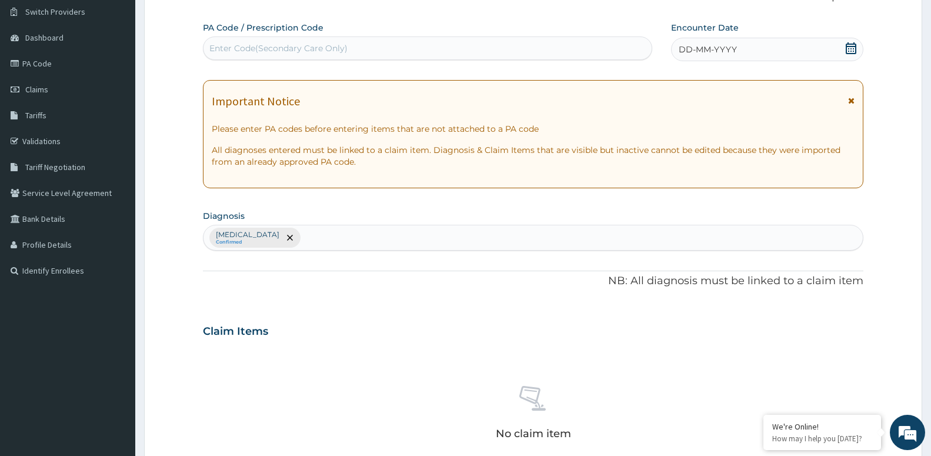
click at [219, 48] on div "Enter Code(Secondary Care Only)" at bounding box center [278, 48] width 138 height 12
type input "PA/3C0C22"
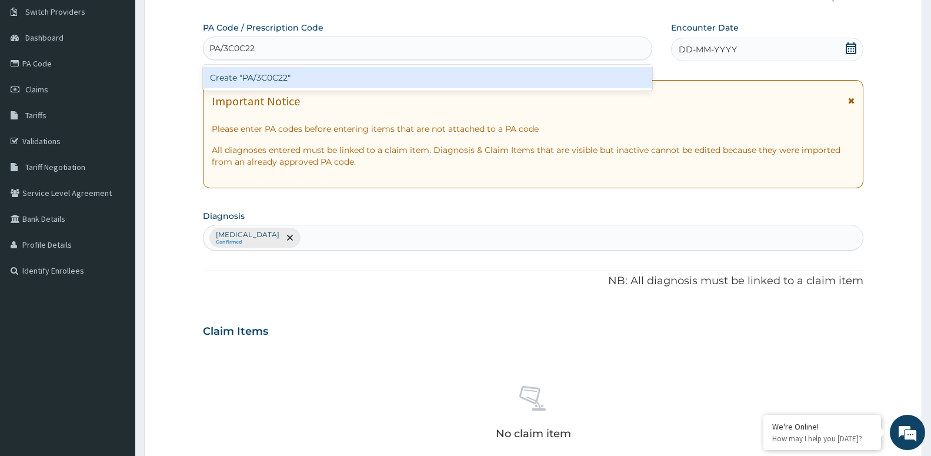
click at [214, 74] on div "Create "PA/3C0C22"" at bounding box center [427, 77] width 449 height 21
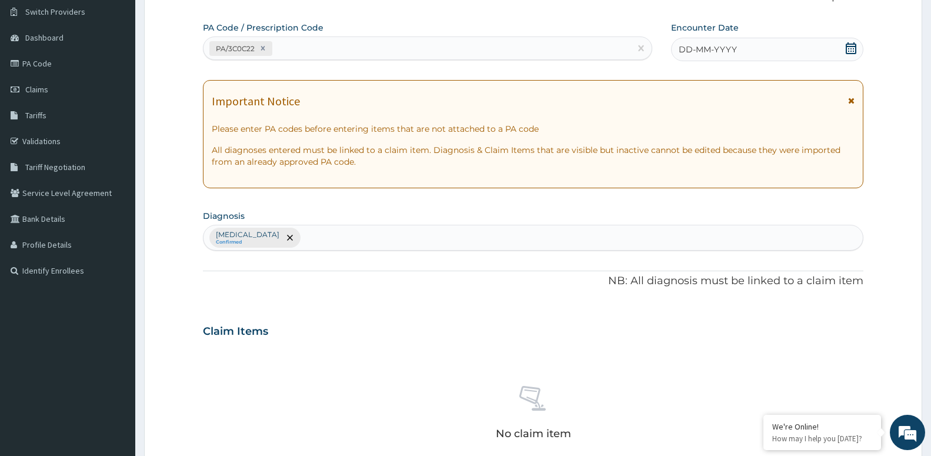
click at [853, 44] on icon at bounding box center [851, 48] width 11 height 12
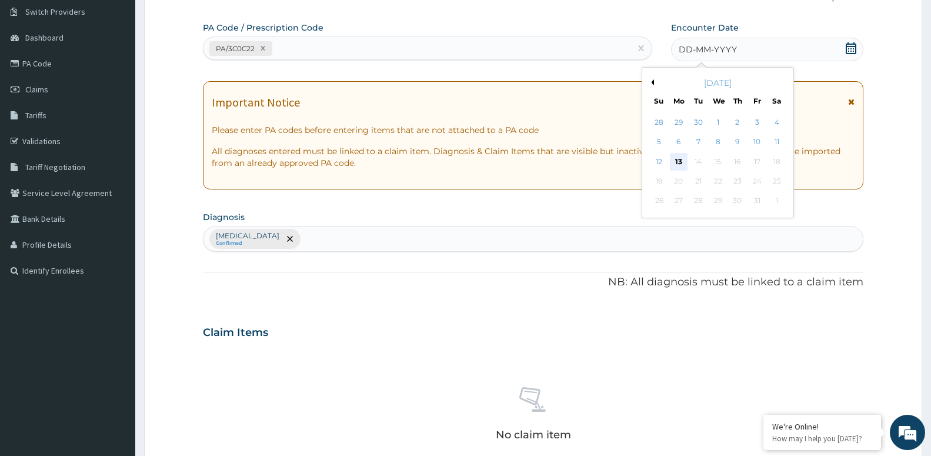
click at [679, 163] on div "13" at bounding box center [679, 162] width 18 height 18
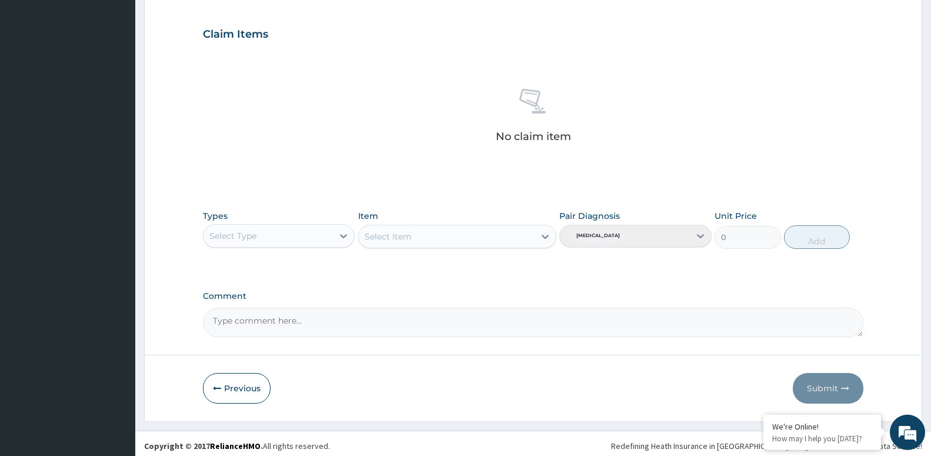
scroll to position [390, 0]
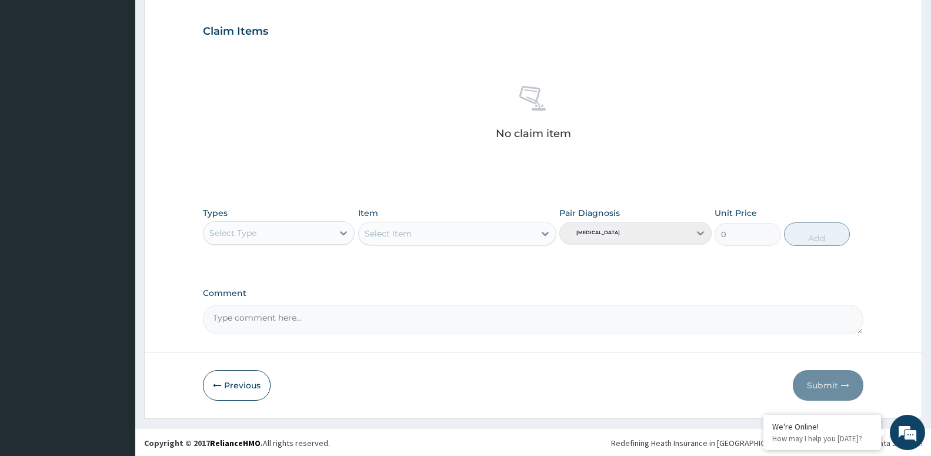
click at [243, 236] on div "Select Type" at bounding box center [232, 233] width 47 height 12
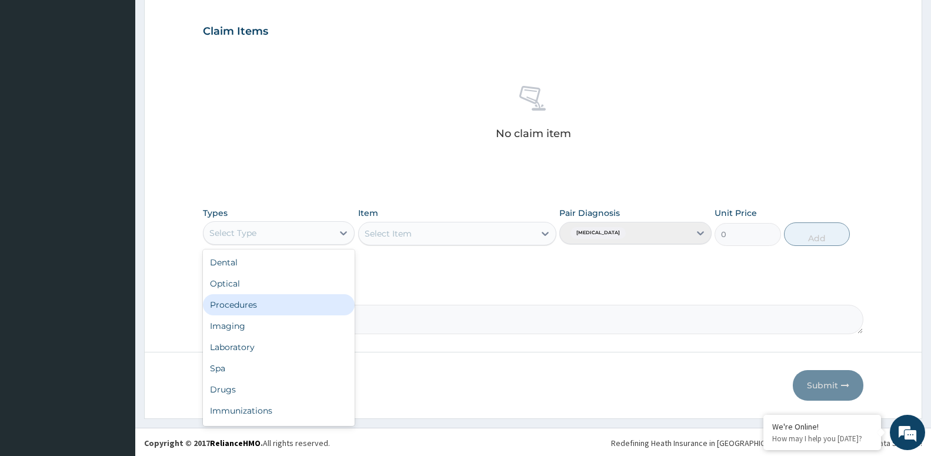
scroll to position [40, 0]
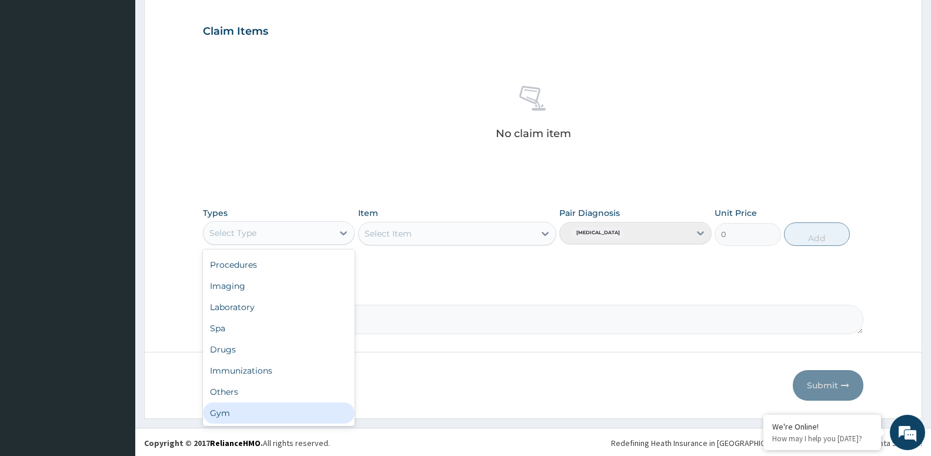
click at [246, 410] on div "Gym" at bounding box center [279, 412] width 152 height 21
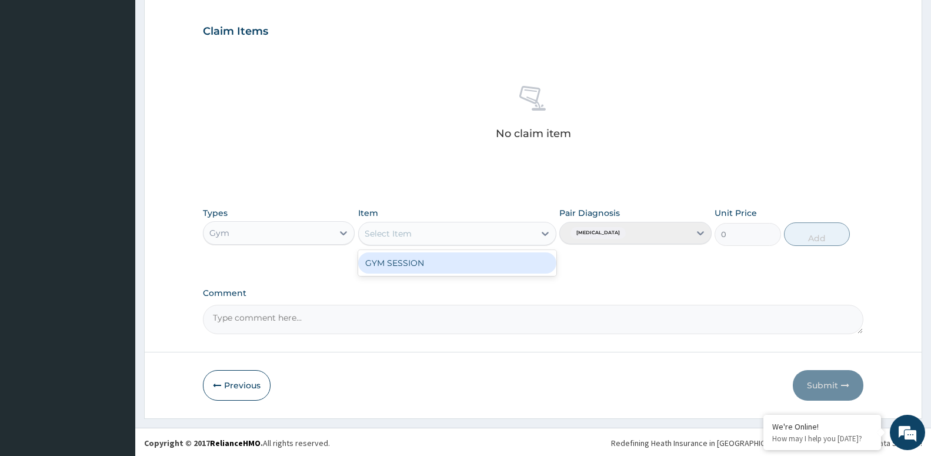
click at [377, 226] on div "Select Item" at bounding box center [447, 233] width 176 height 19
click at [389, 265] on div "GYM SESSION" at bounding box center [457, 262] width 198 height 21
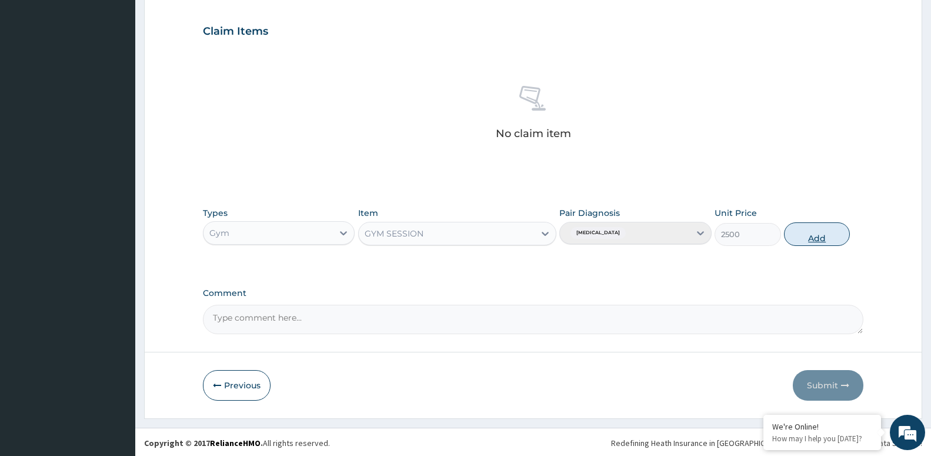
click at [800, 227] on button "Add" at bounding box center [817, 234] width 66 height 24
type input "0"
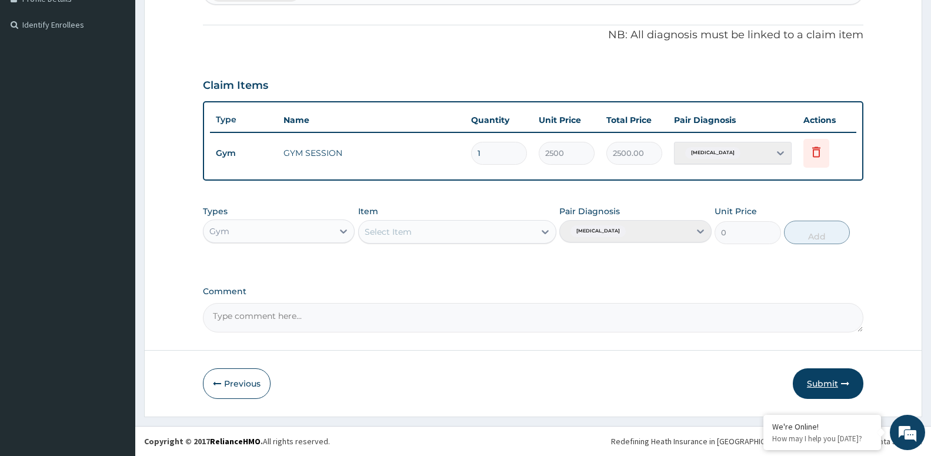
click at [835, 384] on button "Submit" at bounding box center [828, 383] width 71 height 31
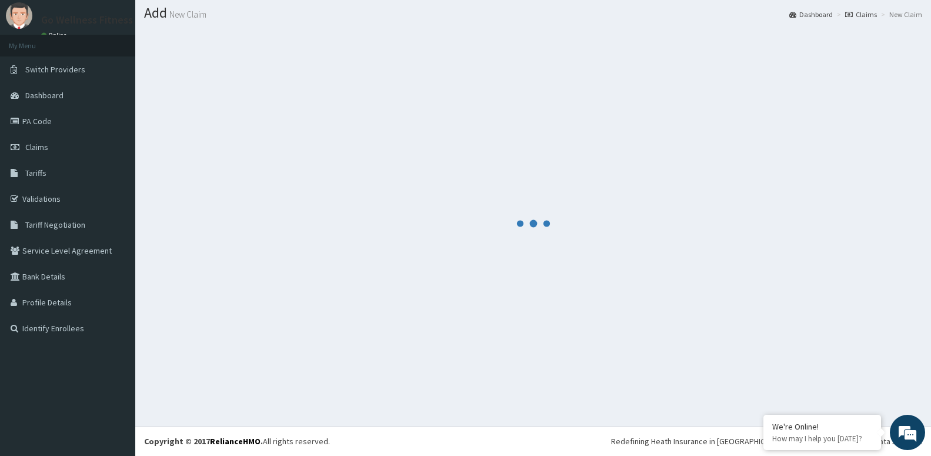
scroll to position [33, 0]
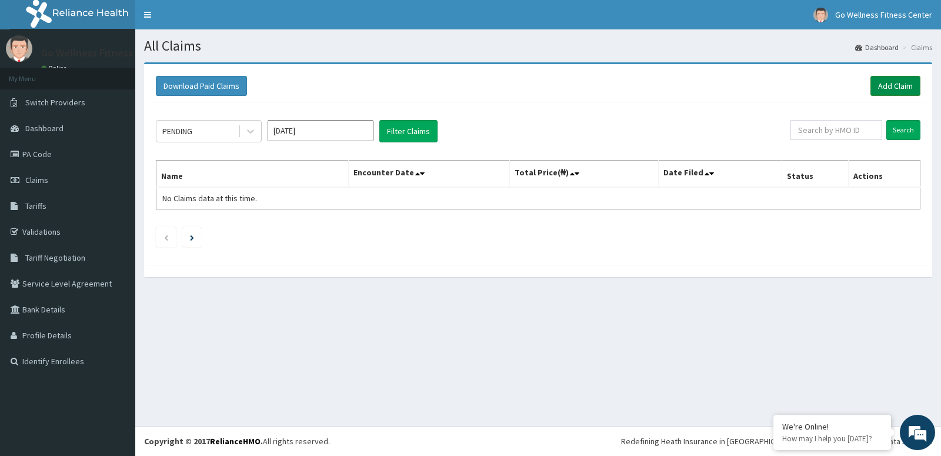
click at [899, 84] on link "Add Claim" at bounding box center [895, 86] width 50 height 20
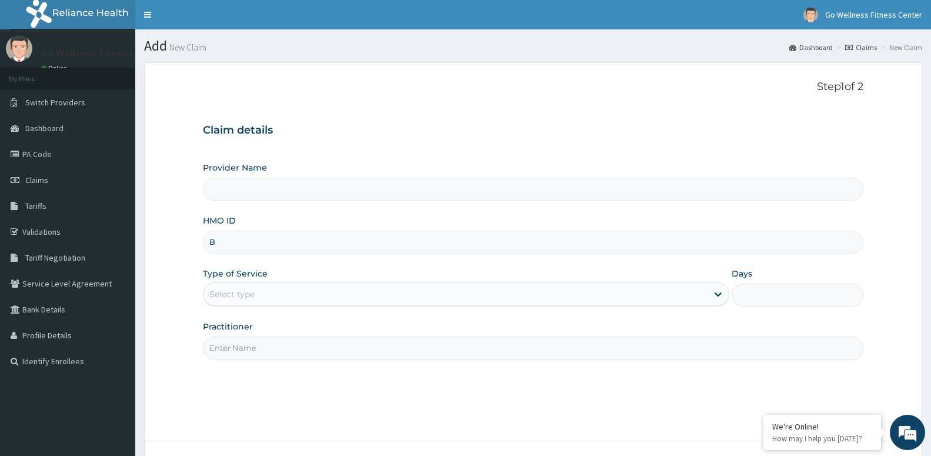
type input "BW"
type input "Go Wellness Fitness center ( [GEOGRAPHIC_DATA])"
type input "1"
type input "B"
type input "COT/10010/D"
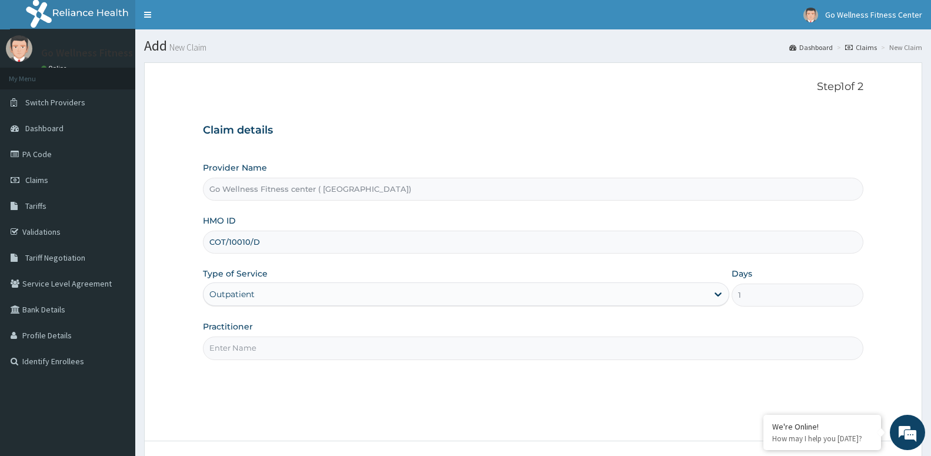
click at [233, 348] on input "Practitioner" at bounding box center [533, 347] width 660 height 23
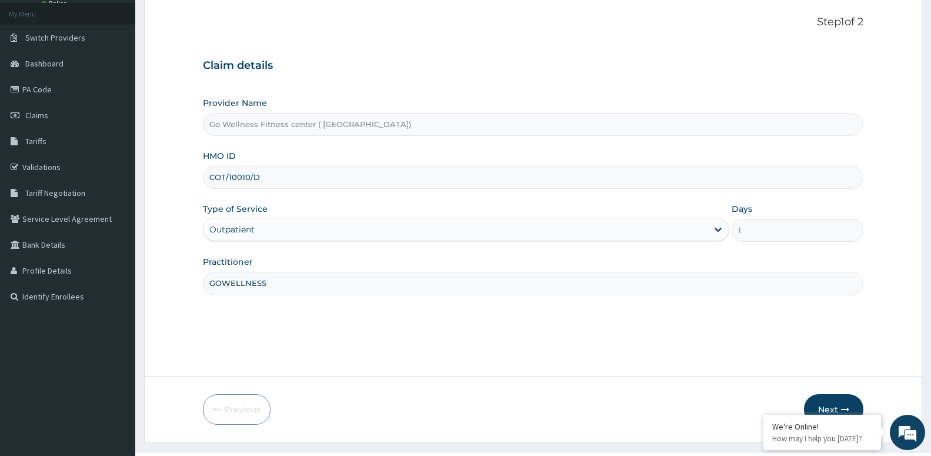
scroll to position [91, 0]
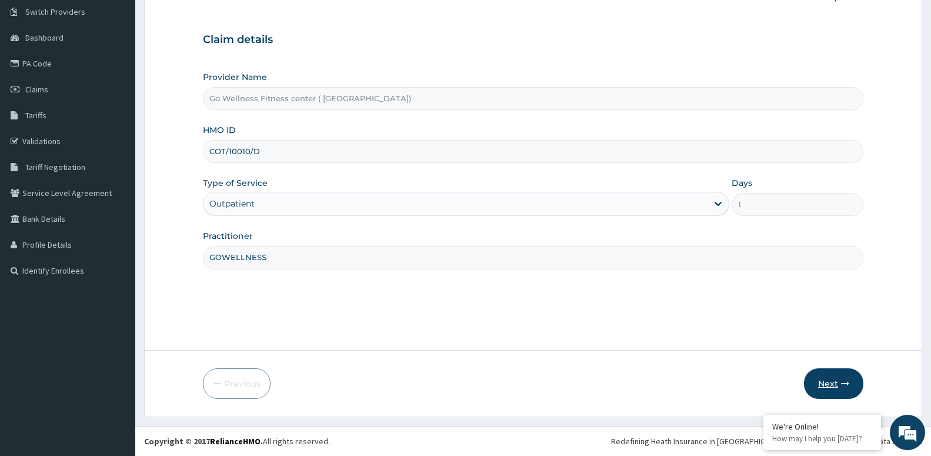
type input "GOWELLNESS"
click at [836, 370] on button "Next" at bounding box center [833, 383] width 59 height 31
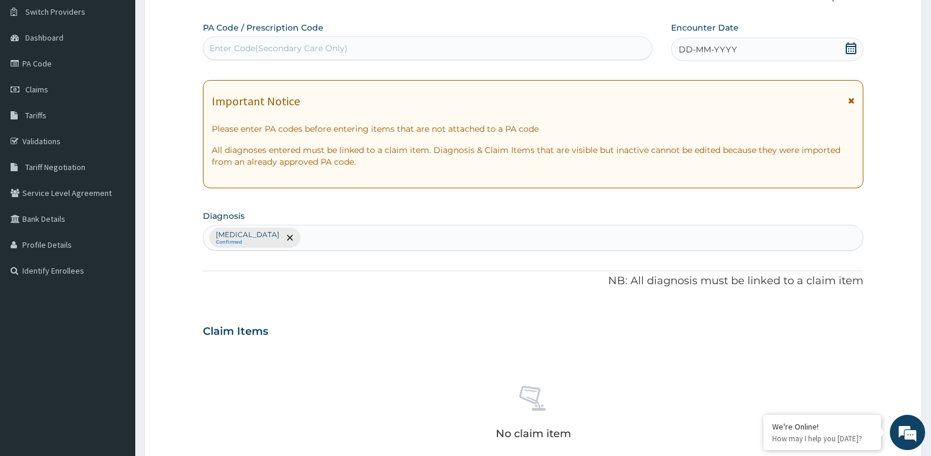
click at [249, 42] on div "Enter Code(Secondary Care Only)" at bounding box center [427, 48] width 448 height 19
type input "PA/D51A10"
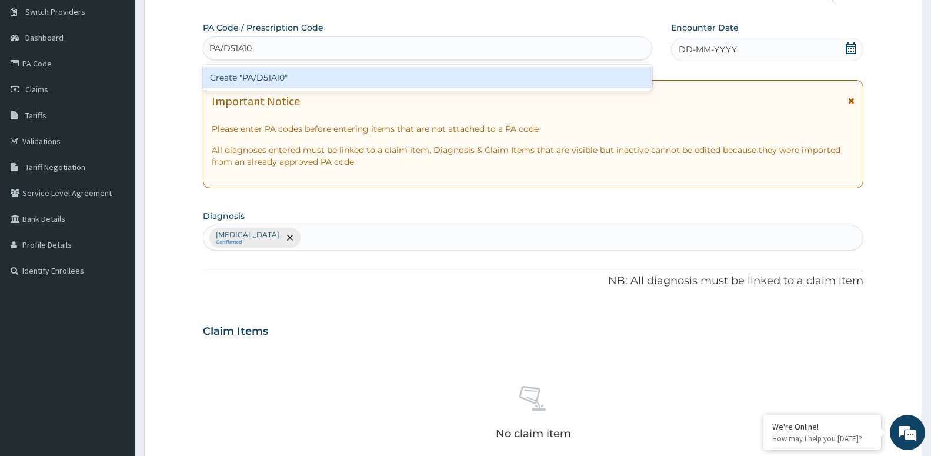
click at [250, 76] on div "Create "PA/D51A10"" at bounding box center [427, 77] width 449 height 21
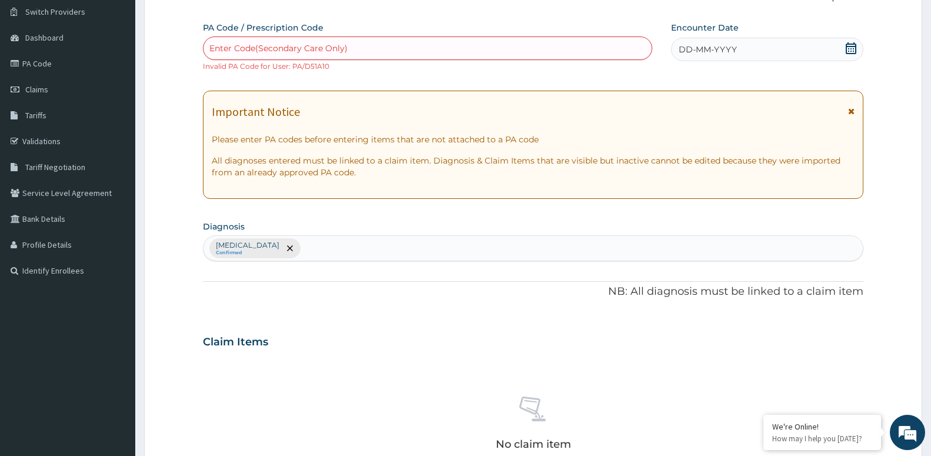
click at [277, 51] on div "Enter Code(Secondary Care Only)" at bounding box center [278, 48] width 138 height 12
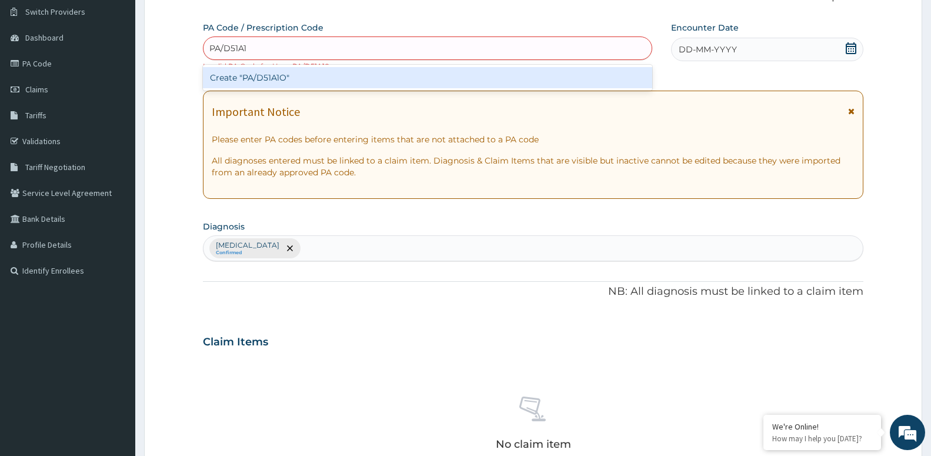
type input "PA/D51A1O"
click at [267, 78] on div "Create "PA/D51A1O"" at bounding box center [427, 77] width 449 height 21
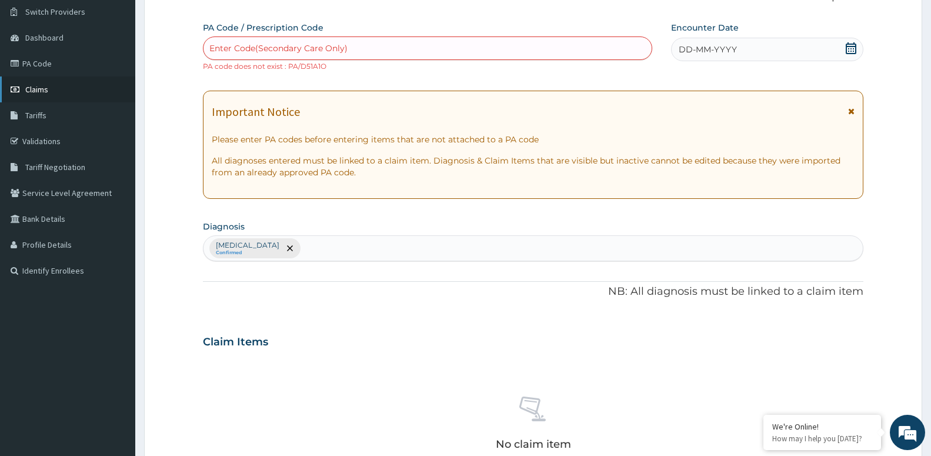
click at [30, 86] on span "Claims" at bounding box center [36, 89] width 23 height 11
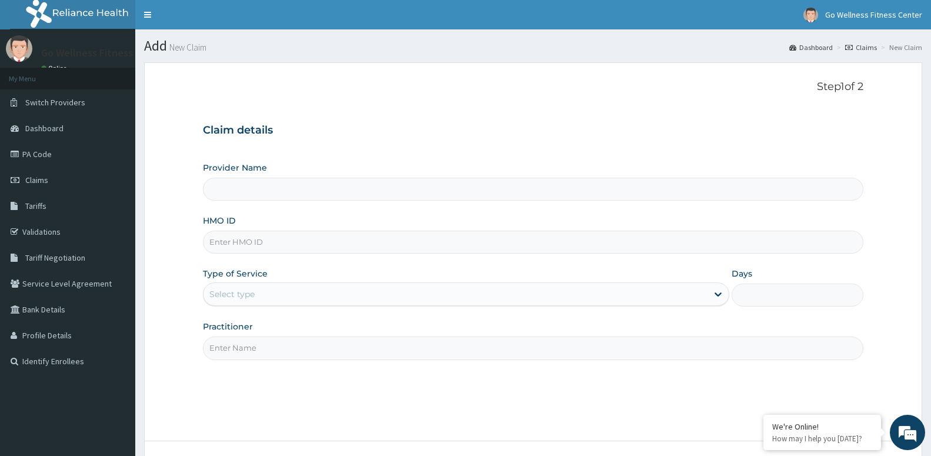
type input "Go Wellness Fitness center ( [GEOGRAPHIC_DATA])"
type input "1"
click at [223, 245] on input "HMO ID" at bounding box center [533, 242] width 660 height 23
type input "SZA/10005/A"
click at [205, 354] on input "Practitioner" at bounding box center [533, 347] width 660 height 23
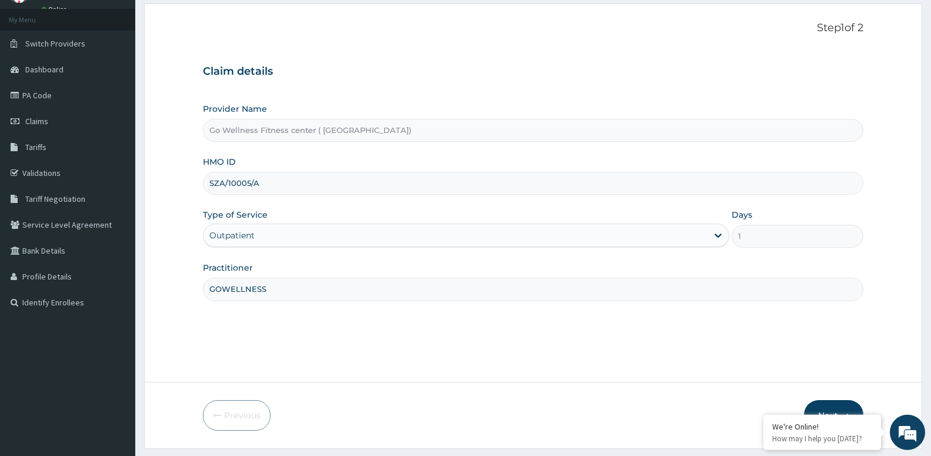
scroll to position [91, 0]
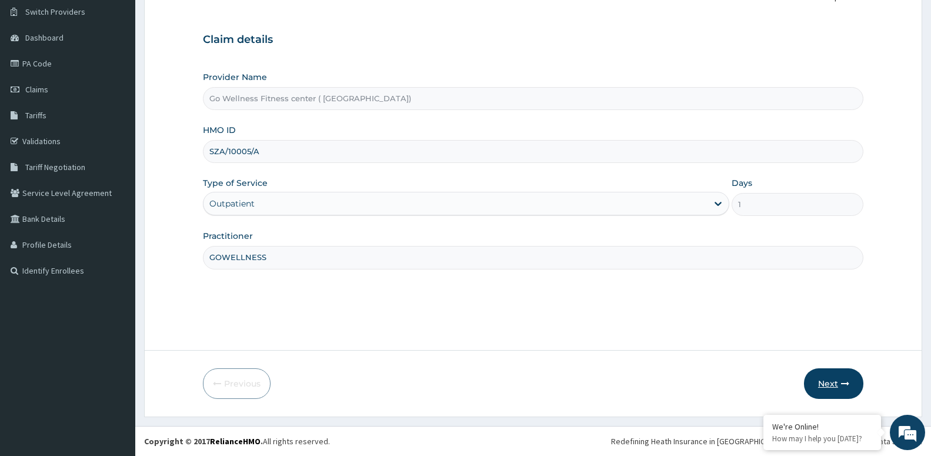
type input "GOWELLNESS"
click at [834, 378] on button "Next" at bounding box center [833, 383] width 59 height 31
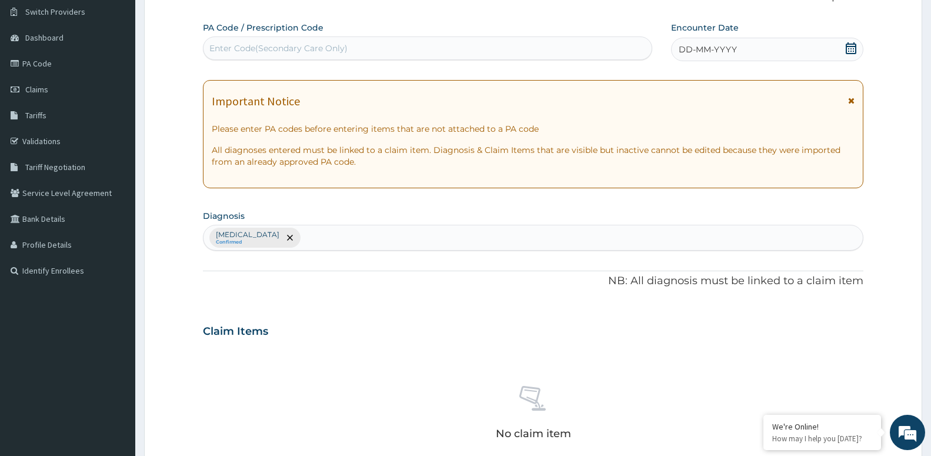
click at [280, 35] on div "PA Code / Prescription Code Enter Code(Secondary Care Only)" at bounding box center [427, 41] width 449 height 38
click at [273, 50] on div "Enter Code(Secondary Care Only)" at bounding box center [278, 48] width 138 height 12
type input "O"
type input "PA/DB2741"
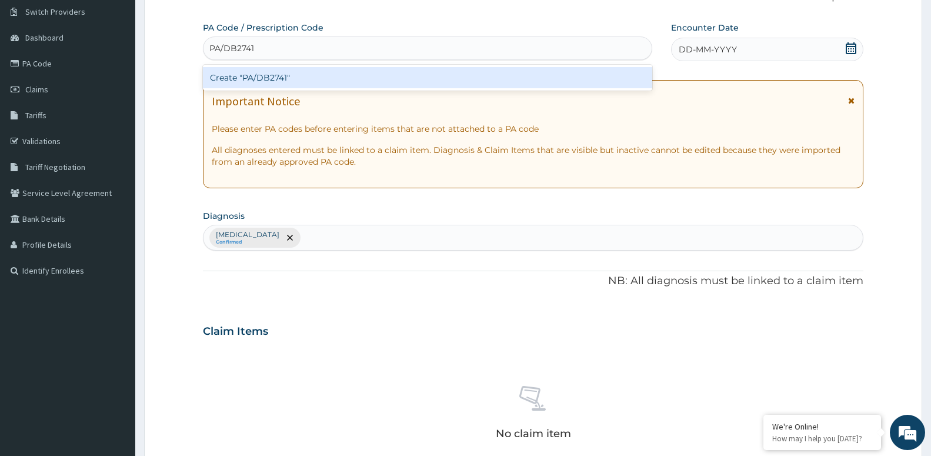
click at [240, 69] on div "Create "PA/DB2741"" at bounding box center [427, 77] width 449 height 21
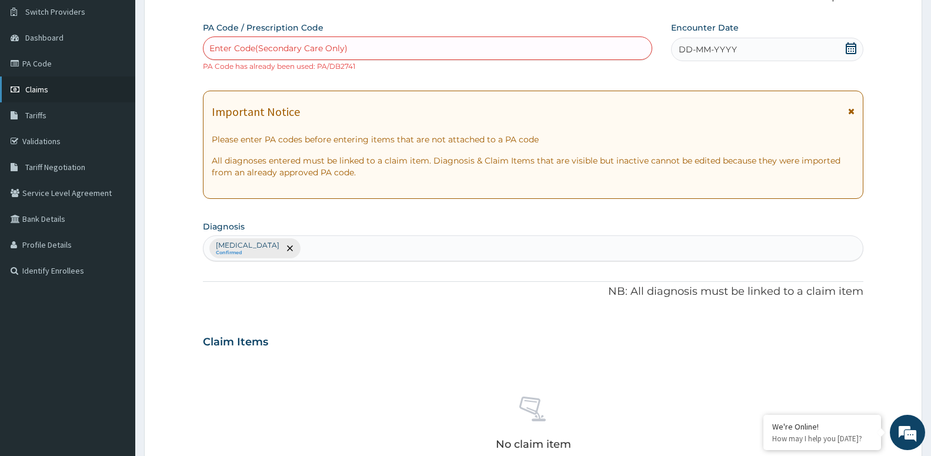
click at [31, 90] on span "Claims" at bounding box center [36, 89] width 23 height 11
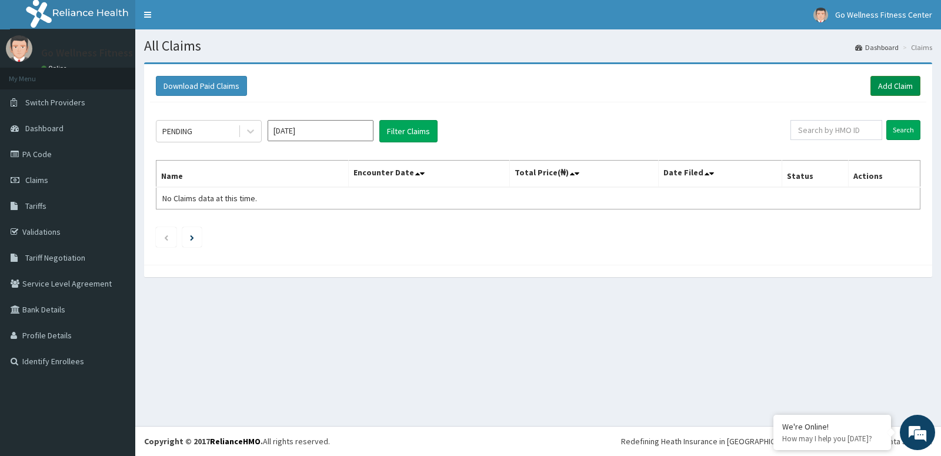
click at [888, 81] on link "Add Claim" at bounding box center [895, 86] width 50 height 20
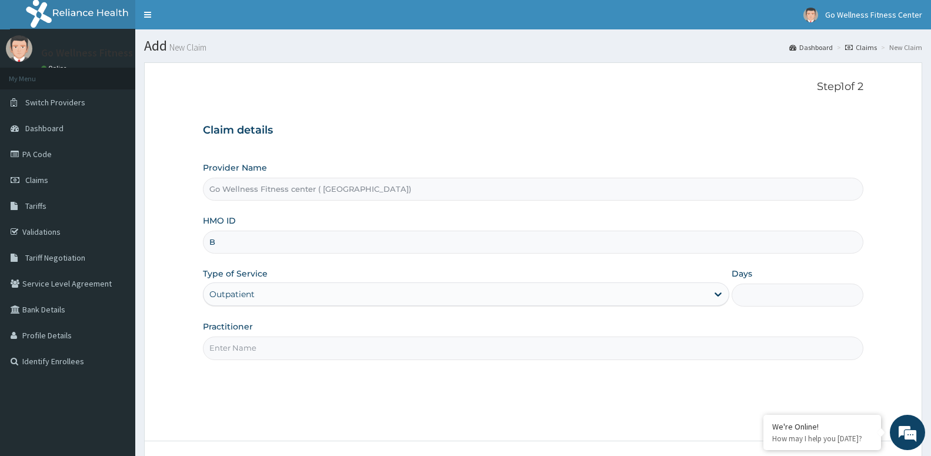
type input "BW"
type input "Go Wellness Fitness center ( [GEOGRAPHIC_DATA])"
type input "1"
type input "BWK/10022/A"
click at [243, 360] on div "Step 1 of 2 Claim details Provider Name Go Wellness Fitness center ( Portharcou…" at bounding box center [533, 252] width 660 height 342
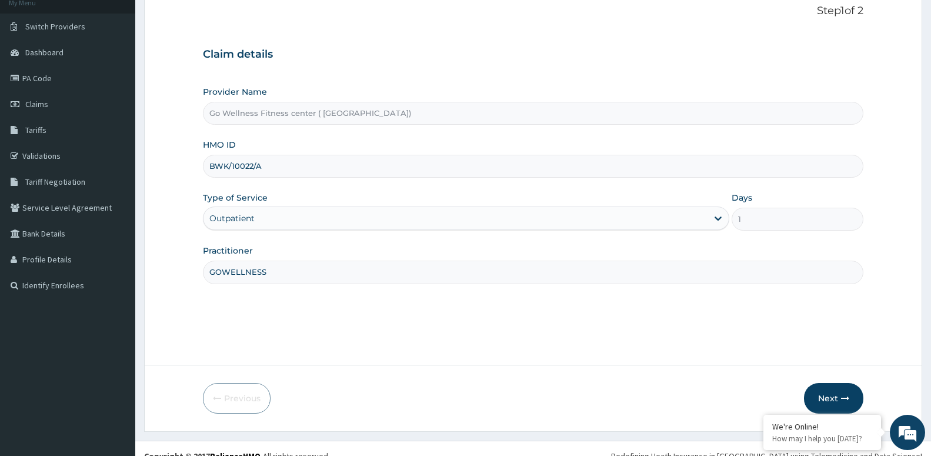
scroll to position [91, 0]
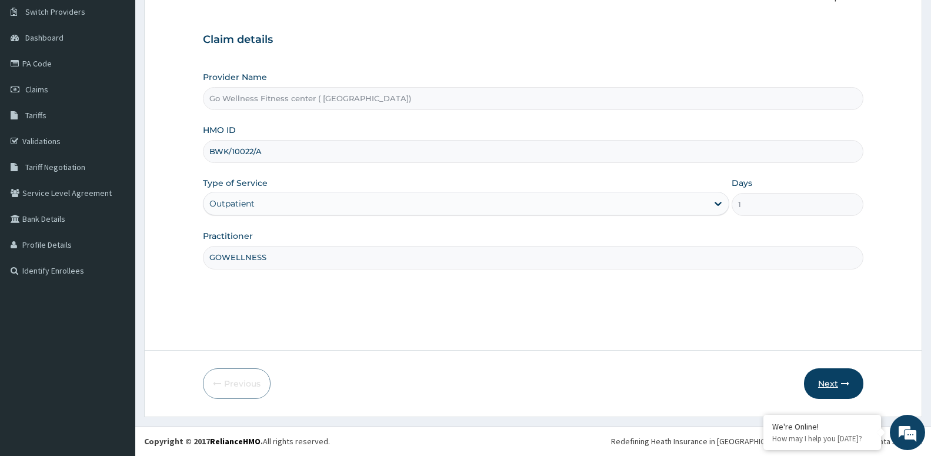
type input "GOWELLNESS"
click at [818, 386] on button "Next" at bounding box center [833, 383] width 59 height 31
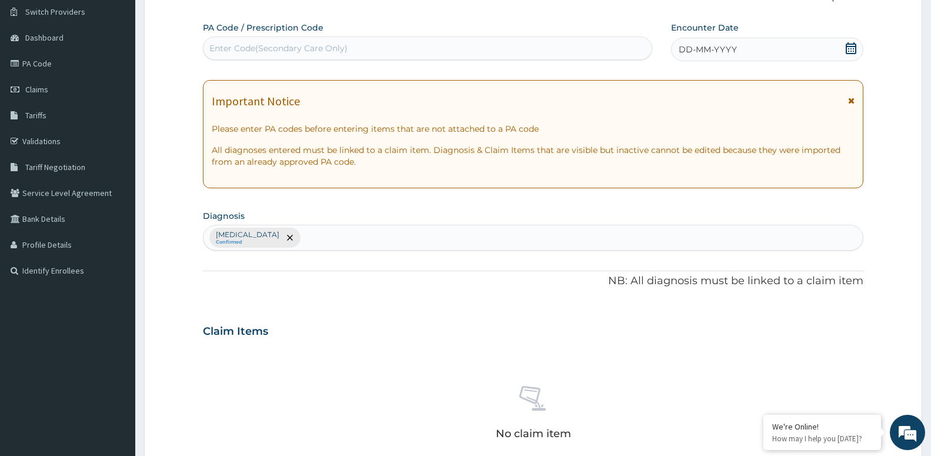
click at [235, 45] on div "Enter Code(Secondary Care Only)" at bounding box center [278, 48] width 138 height 12
type input "PA/54848D"
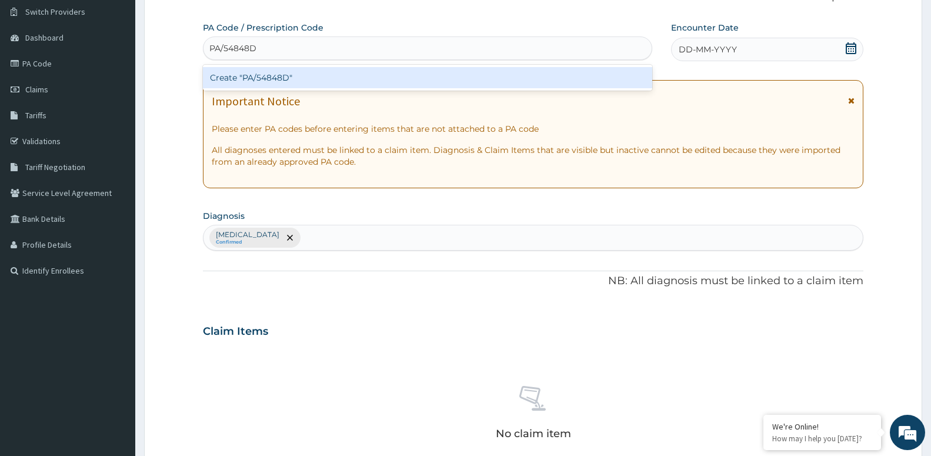
click at [223, 76] on div "Create "PA/54848D"" at bounding box center [427, 77] width 449 height 21
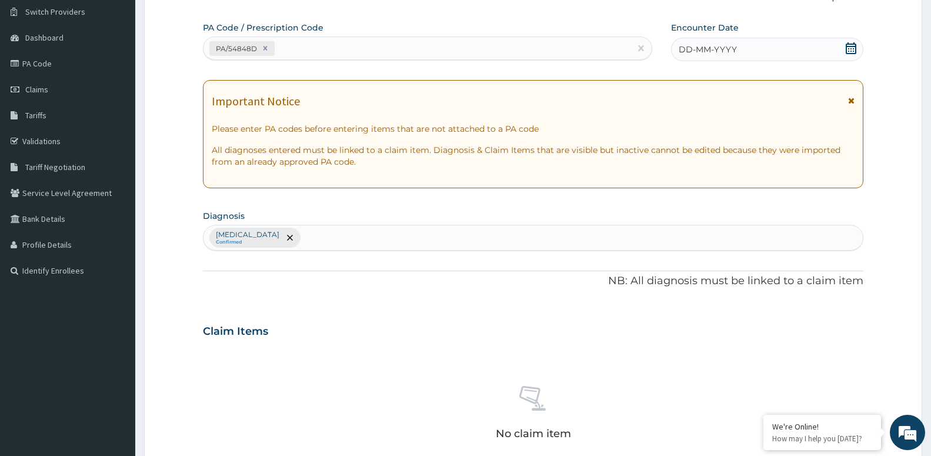
click at [850, 49] on icon at bounding box center [851, 48] width 11 height 12
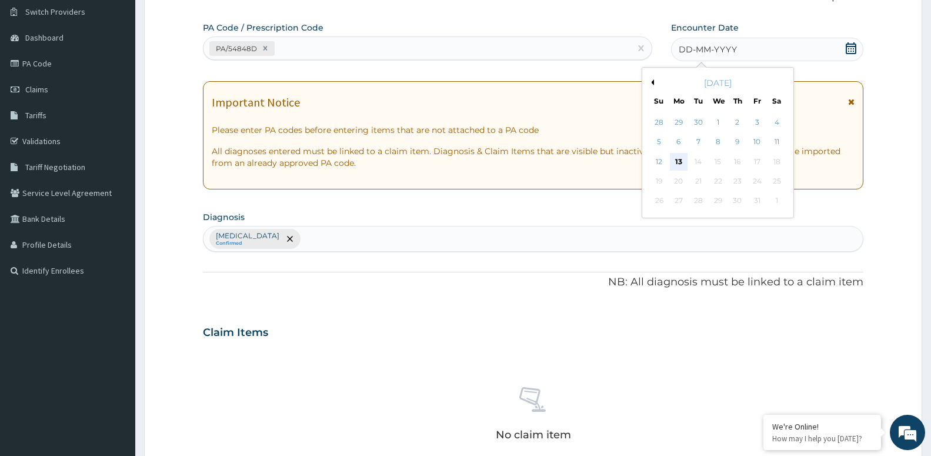
click at [677, 153] on div "13" at bounding box center [679, 162] width 18 height 18
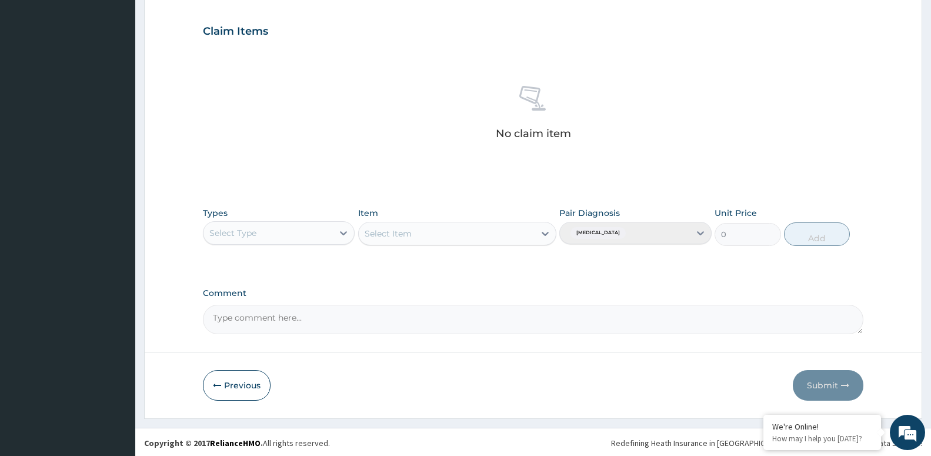
scroll to position [392, 0]
drag, startPoint x: 282, startPoint y: 217, endPoint x: 271, endPoint y: 235, distance: 20.9
click at [271, 235] on div "Types Select Type" at bounding box center [279, 224] width 152 height 39
click at [273, 228] on div "Select Type" at bounding box center [267, 231] width 129 height 19
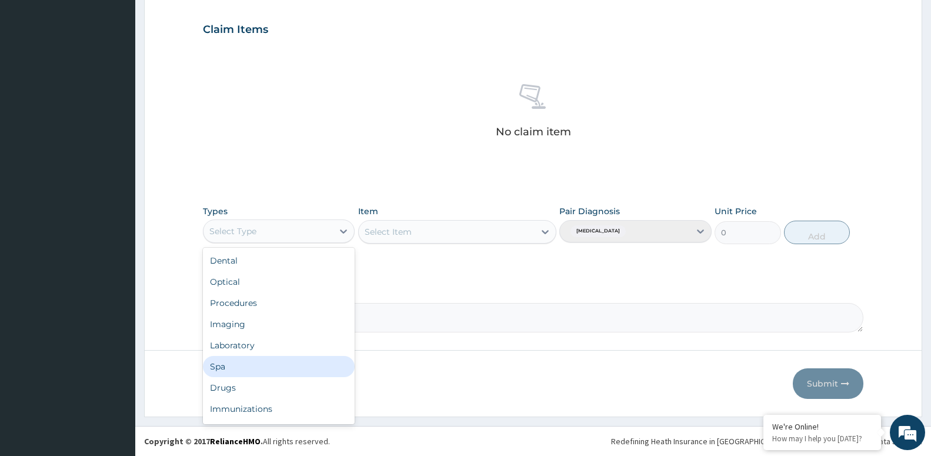
scroll to position [40, 0]
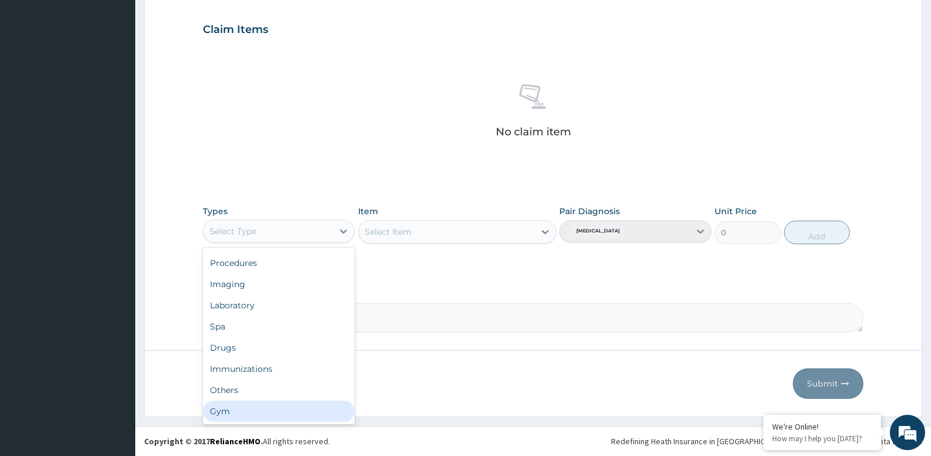
click at [260, 409] on div "Gym" at bounding box center [279, 410] width 152 height 21
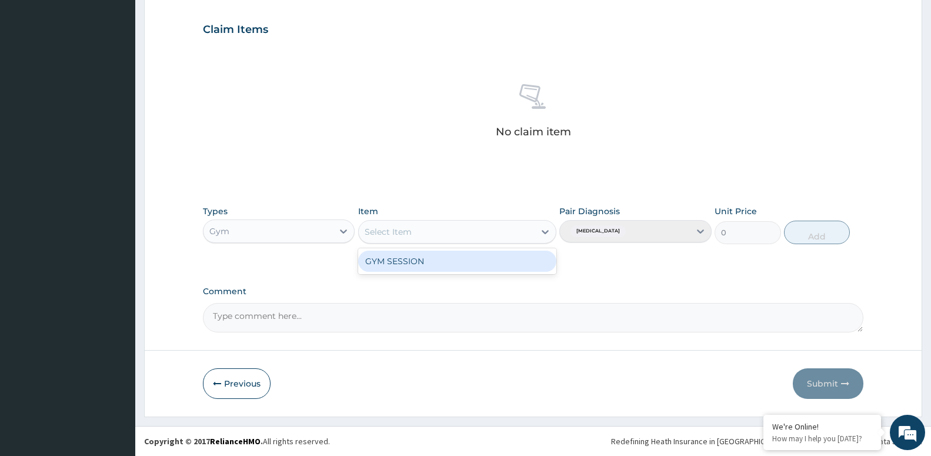
click at [393, 229] on div "Select Item" at bounding box center [388, 232] width 47 height 12
click at [406, 258] on div "GYM SESSION" at bounding box center [457, 260] width 198 height 21
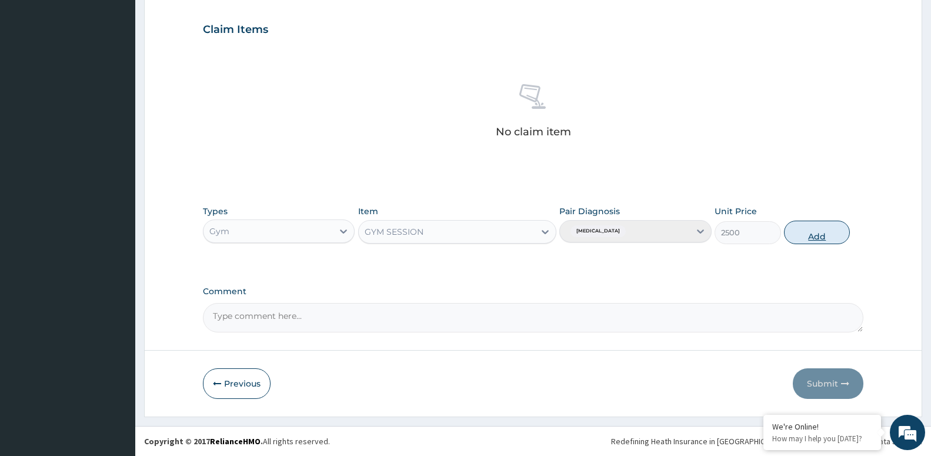
click at [789, 236] on button "Add" at bounding box center [817, 233] width 66 height 24
type input "0"
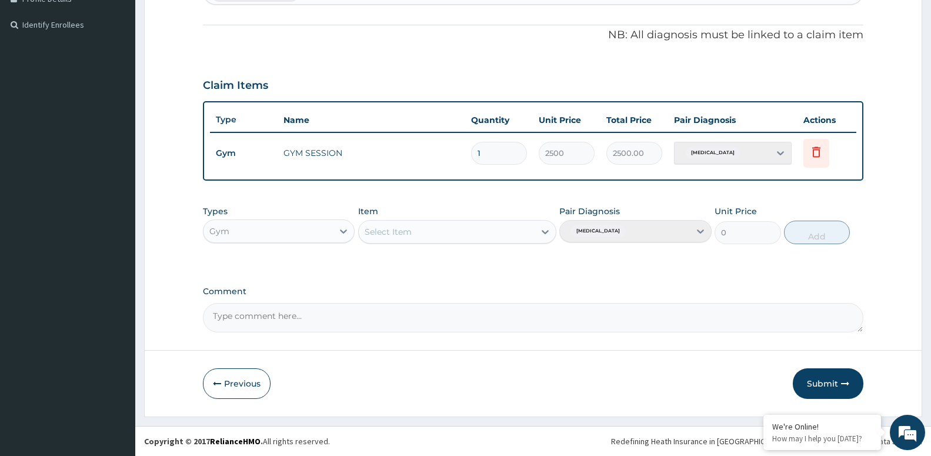
scroll to position [336, 0]
click at [820, 385] on button "Submit" at bounding box center [828, 383] width 71 height 31
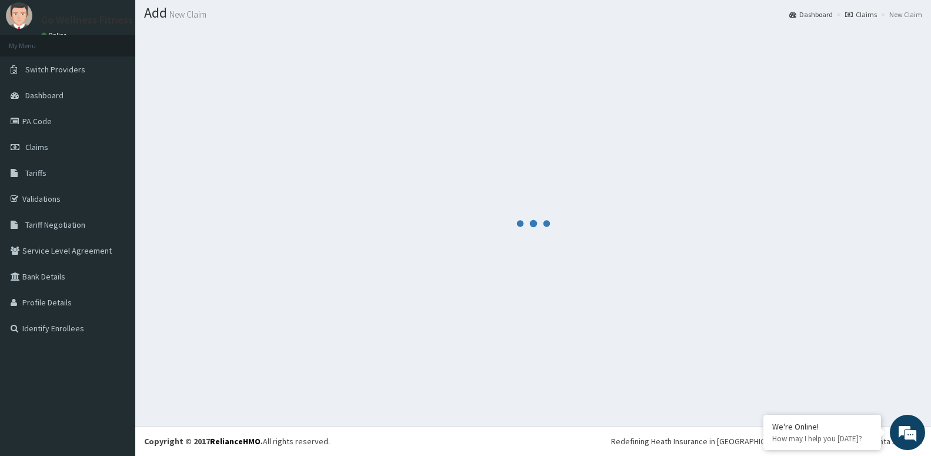
scroll to position [33, 0]
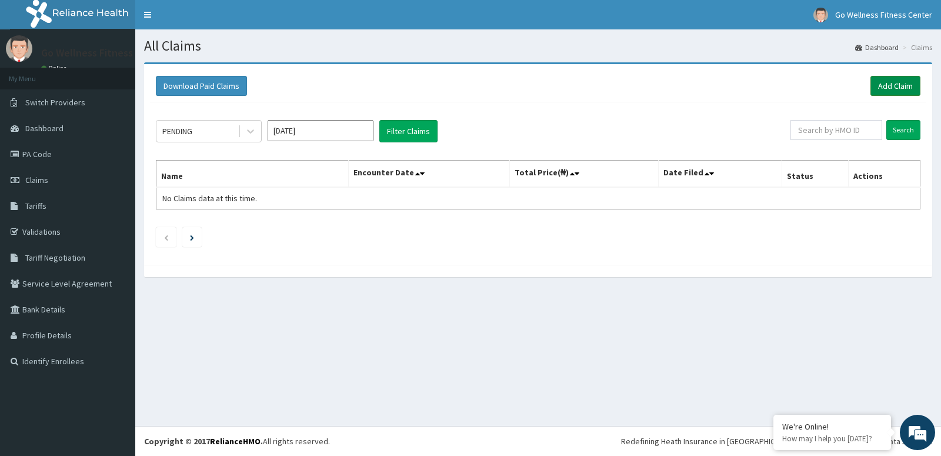
click at [892, 83] on link "Add Claim" at bounding box center [895, 86] width 50 height 20
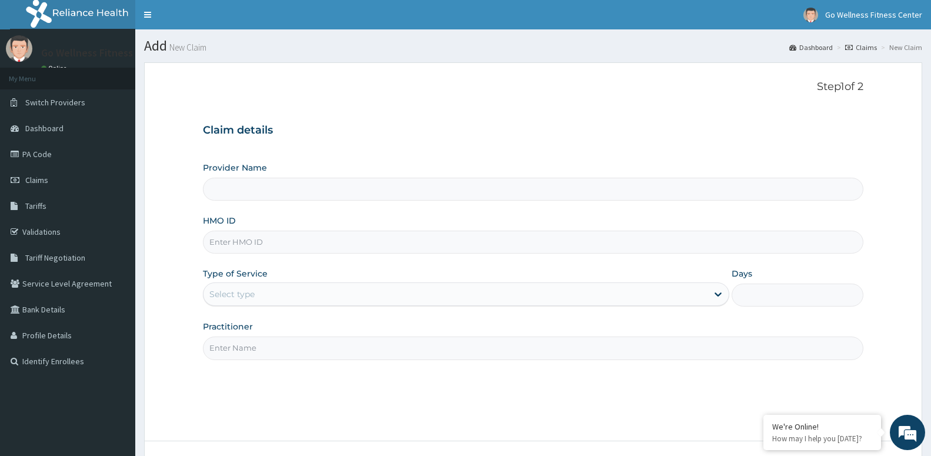
type input "Go Wellness Fitness center ( [GEOGRAPHIC_DATA])"
type input "1"
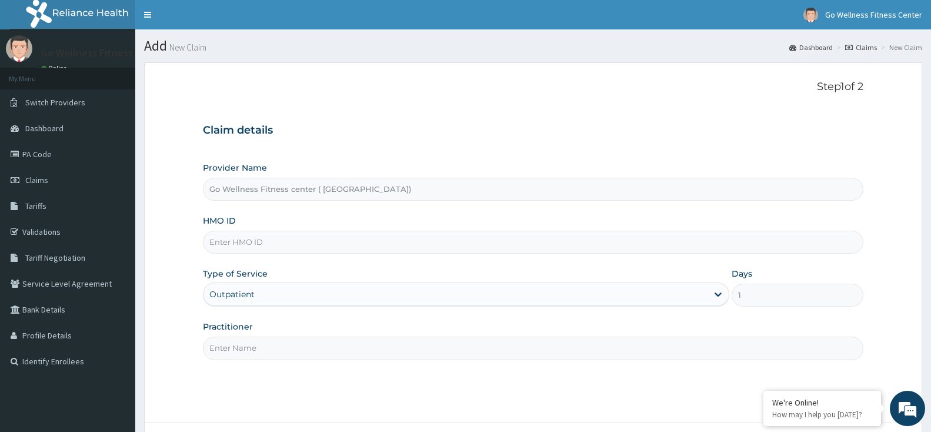
click at [227, 245] on input "HMO ID" at bounding box center [533, 242] width 660 height 23
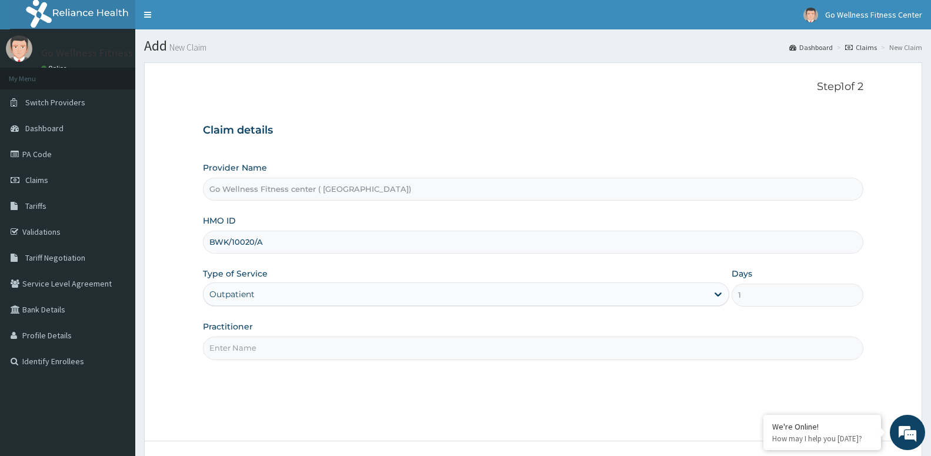
type input "BWK/10020/A"
click at [217, 352] on input "Practitioner" at bounding box center [533, 347] width 660 height 23
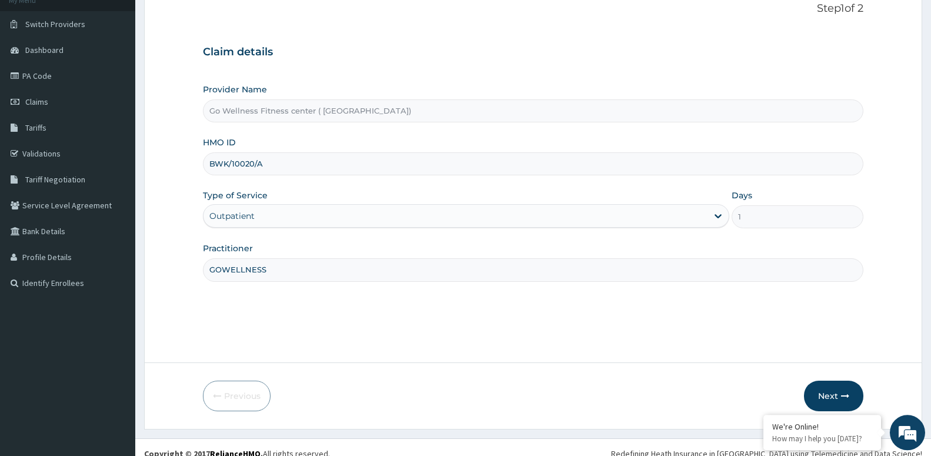
scroll to position [91, 0]
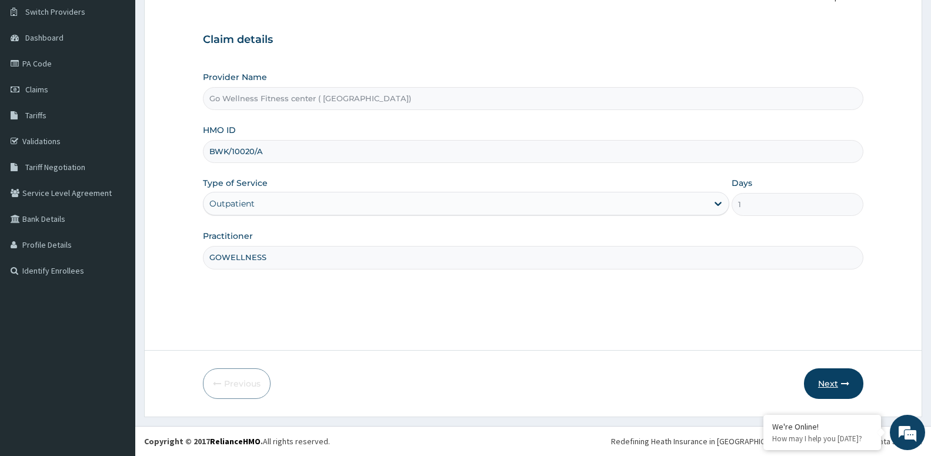
type input "GOWELLNESS"
click at [829, 391] on button "Next" at bounding box center [833, 383] width 59 height 31
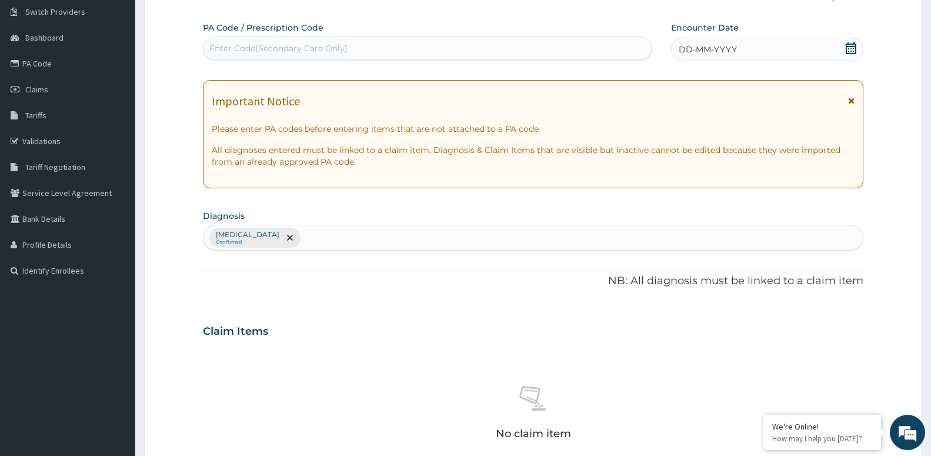
click at [225, 51] on div "Enter Code(Secondary Care Only)" at bounding box center [278, 48] width 138 height 12
type input "PA/4EC3A1"
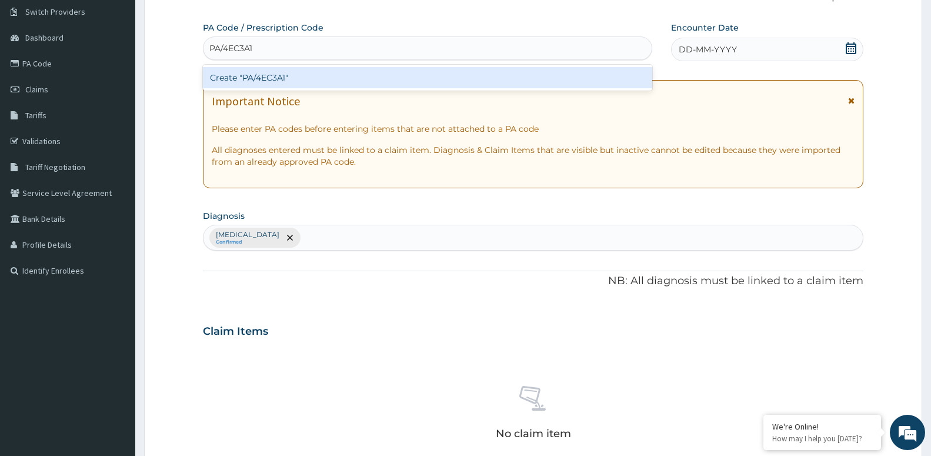
click at [232, 72] on div "Create "PA/4EC3A1"" at bounding box center [427, 77] width 449 height 21
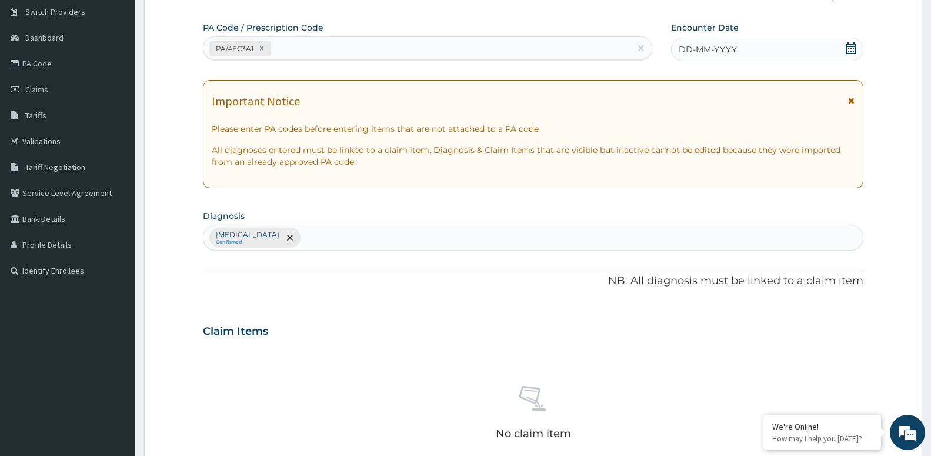
click at [846, 45] on icon at bounding box center [851, 48] width 12 height 12
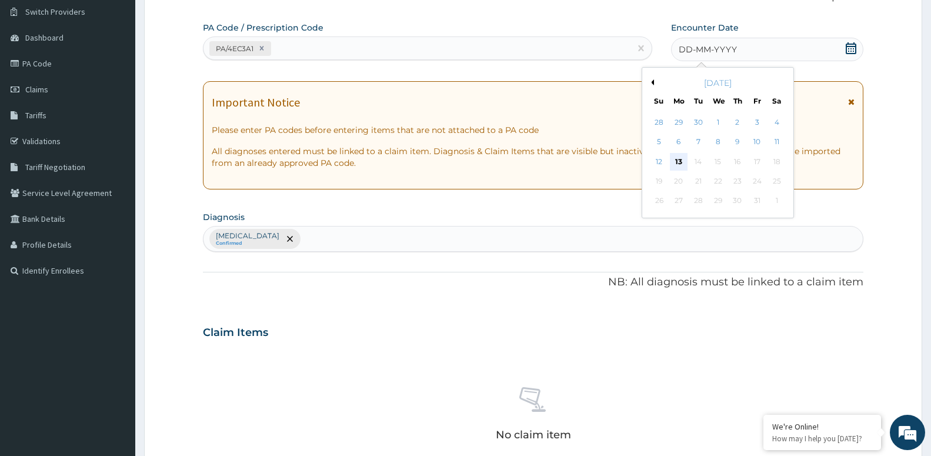
click at [679, 159] on div "13" at bounding box center [679, 162] width 18 height 18
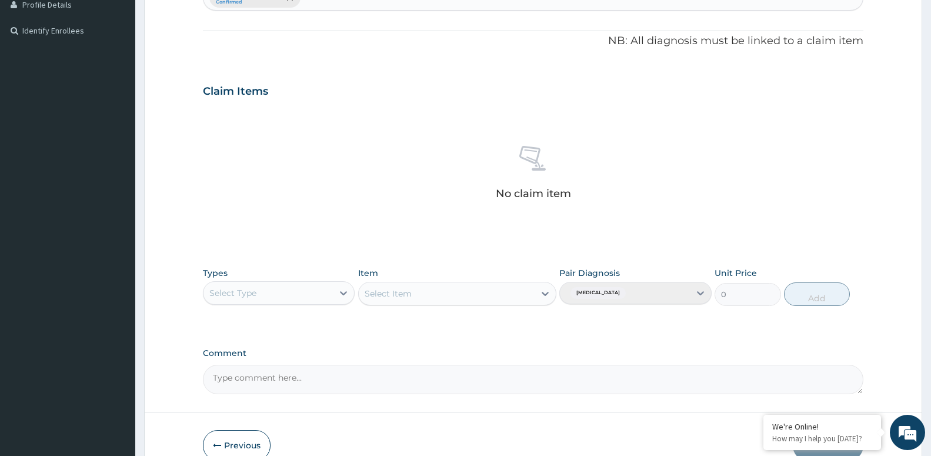
scroll to position [392, 0]
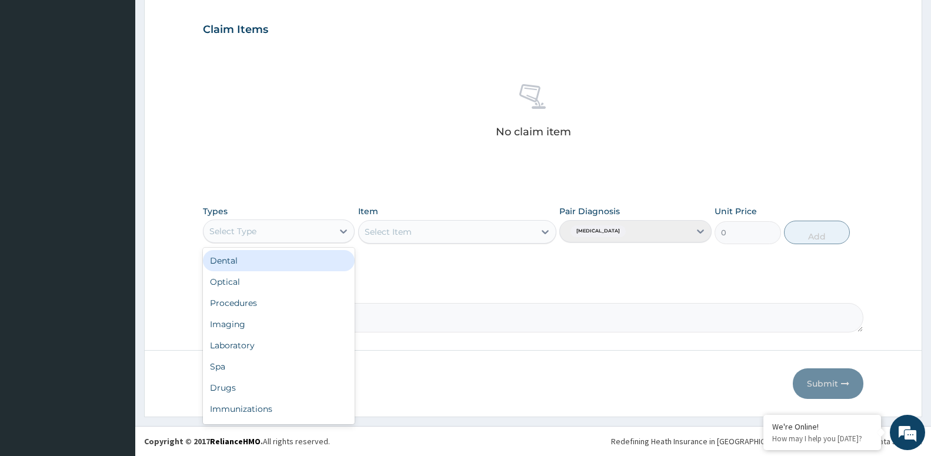
click at [248, 224] on div "Select Type" at bounding box center [267, 231] width 129 height 19
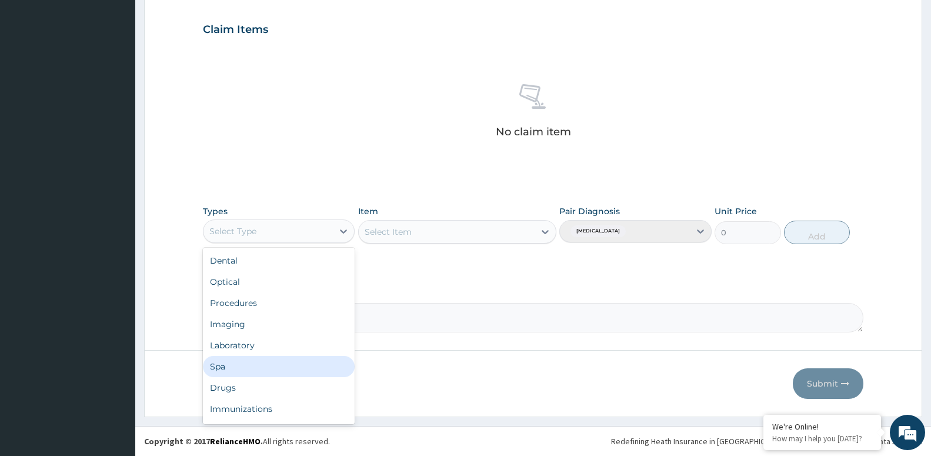
scroll to position [40, 0]
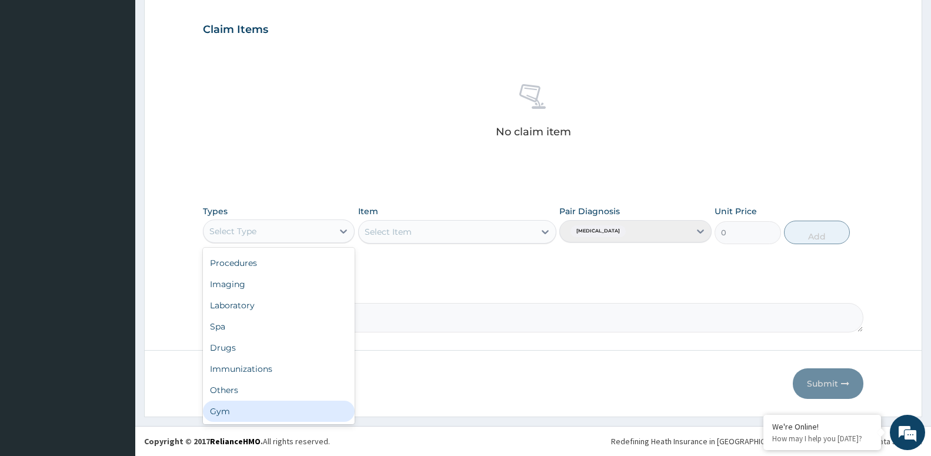
click at [219, 421] on div "Gym" at bounding box center [279, 410] width 152 height 21
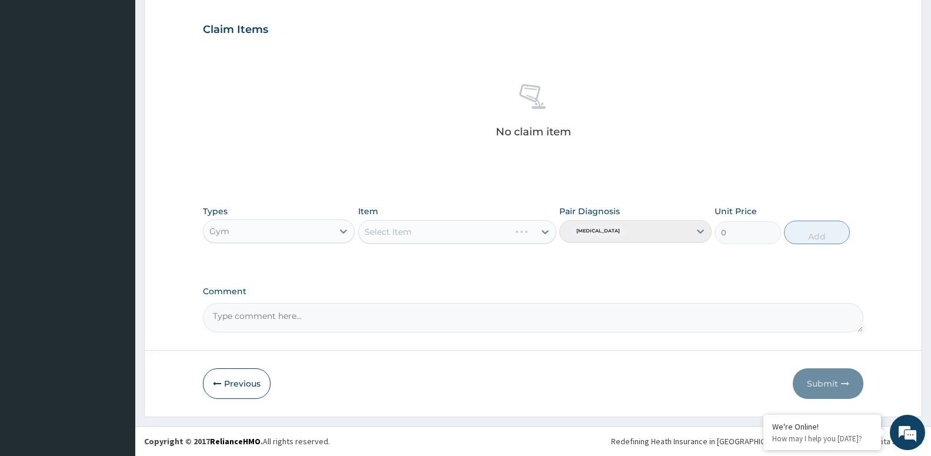
click at [395, 235] on div "Select Item" at bounding box center [457, 232] width 198 height 24
click at [404, 230] on div "Select Item" at bounding box center [388, 232] width 47 height 12
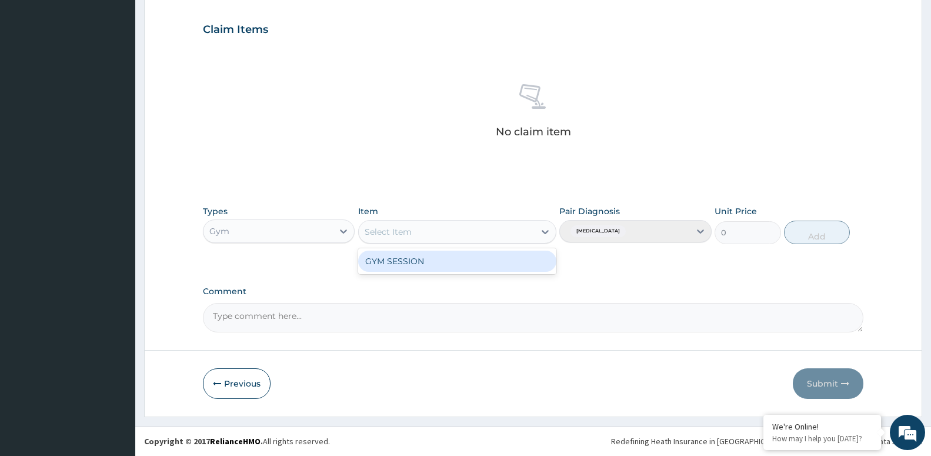
click at [392, 264] on div "GYM SESSION" at bounding box center [457, 260] width 198 height 21
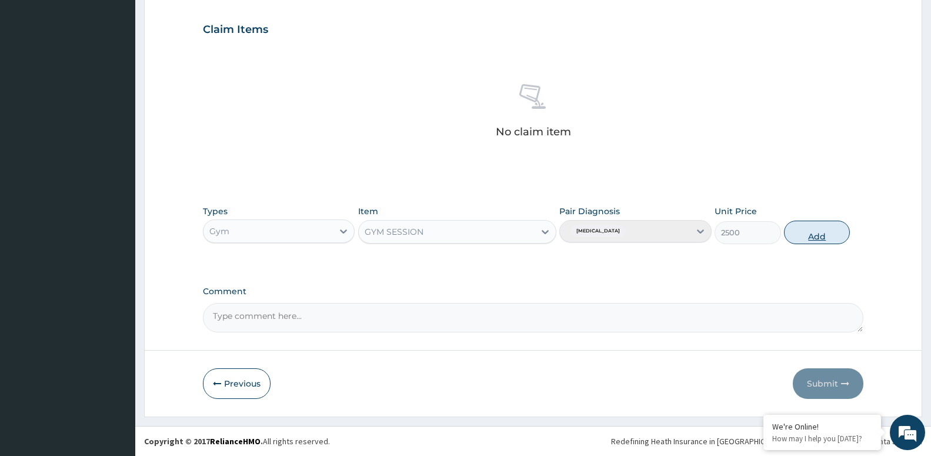
click at [793, 226] on button "Add" at bounding box center [817, 233] width 66 height 24
type input "0"
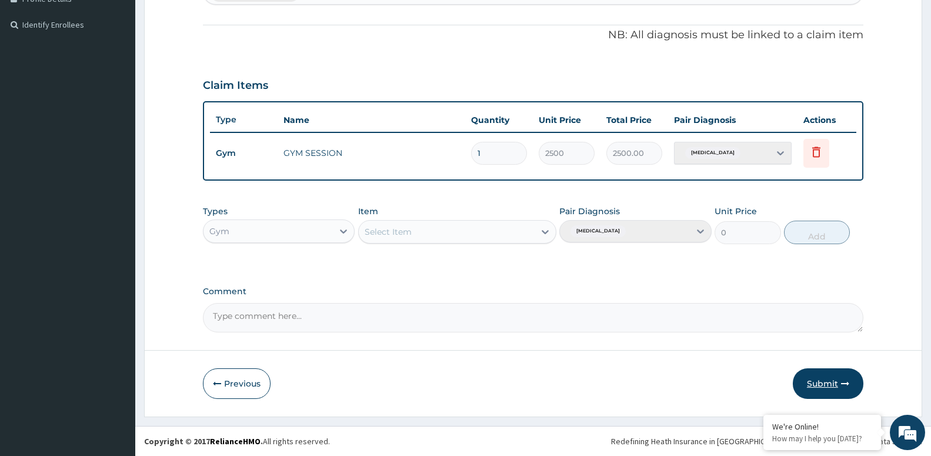
click at [814, 390] on button "Submit" at bounding box center [828, 383] width 71 height 31
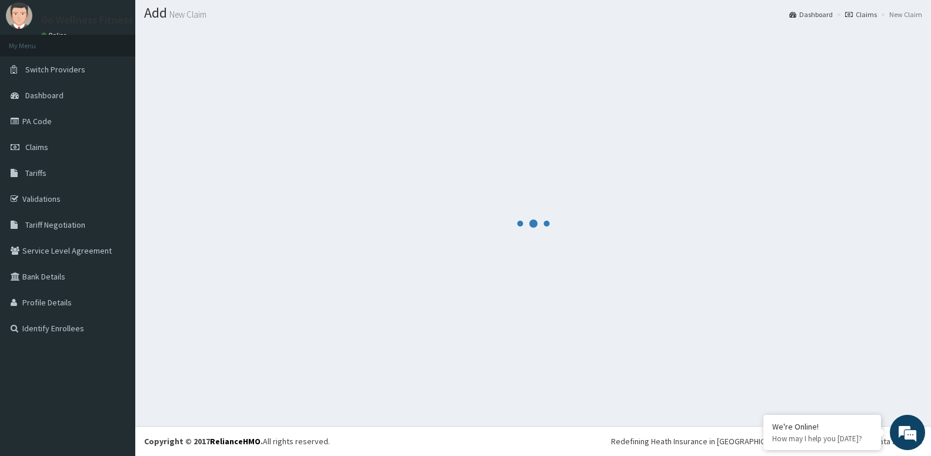
scroll to position [33, 0]
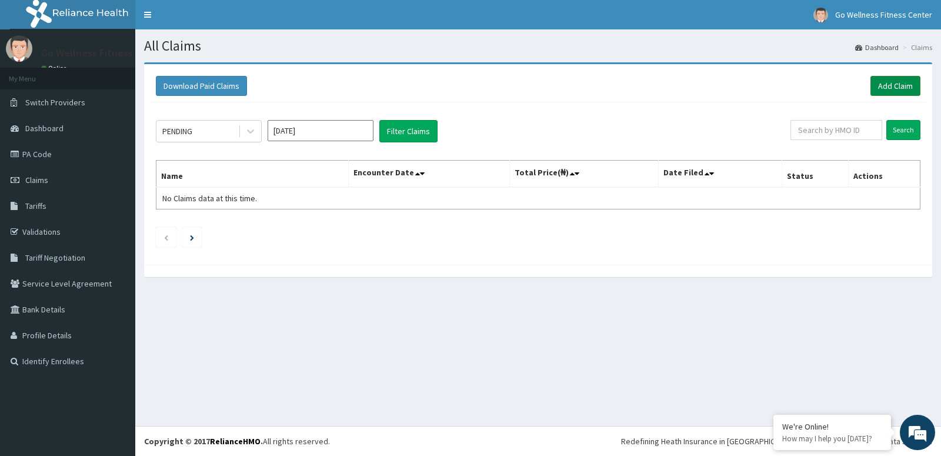
click at [876, 79] on link "Add Claim" at bounding box center [895, 86] width 50 height 20
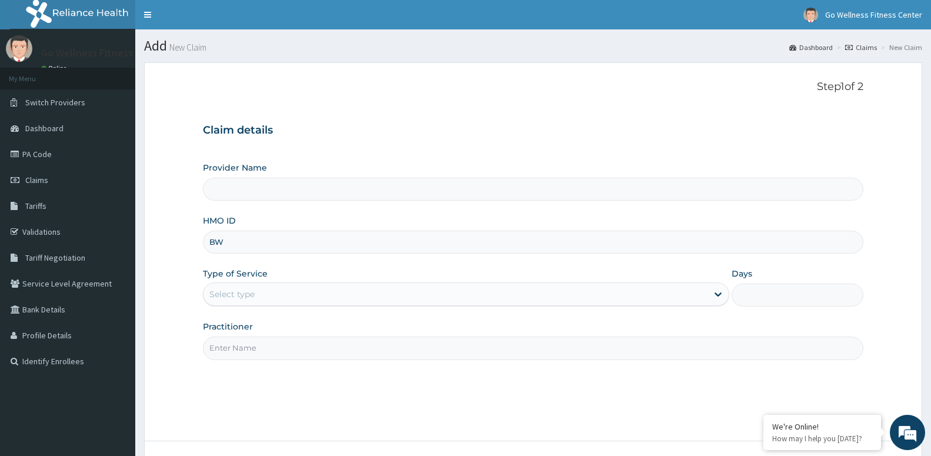
type input "BWK"
type input "Go Wellness Fitness center ( [GEOGRAPHIC_DATA])"
type input "1"
type input "B"
type input "AFO/10080/A"
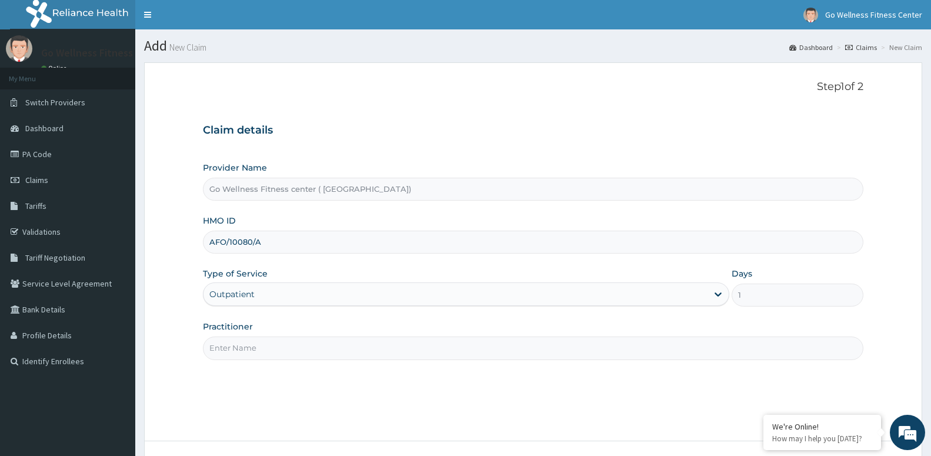
click at [225, 355] on input "Practitioner" at bounding box center [533, 347] width 660 height 23
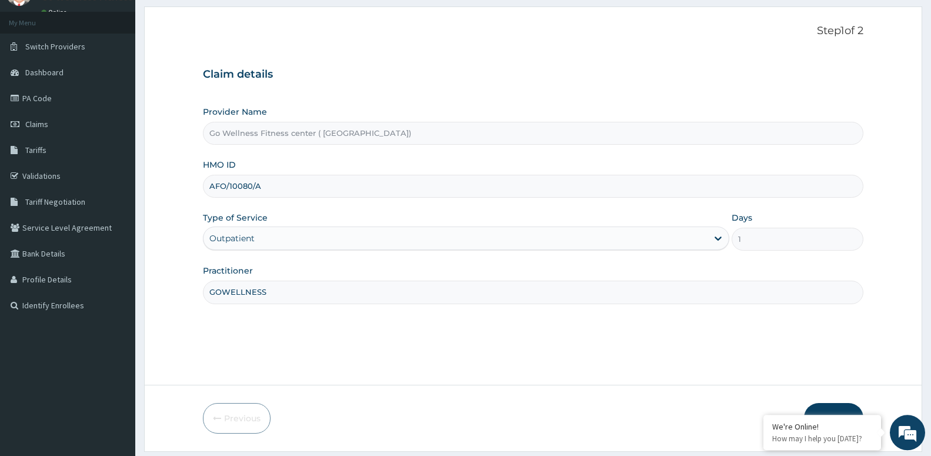
scroll to position [91, 0]
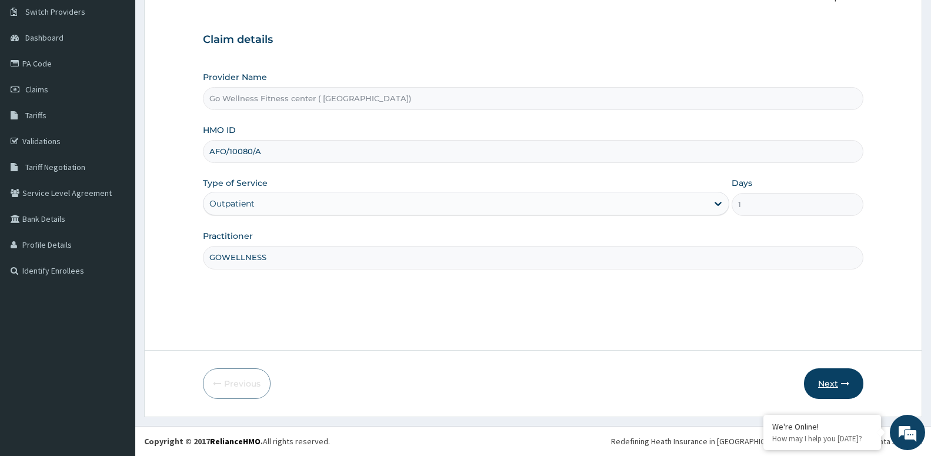
type input "GOWELLNESS"
click at [831, 381] on button "Next" at bounding box center [833, 383] width 59 height 31
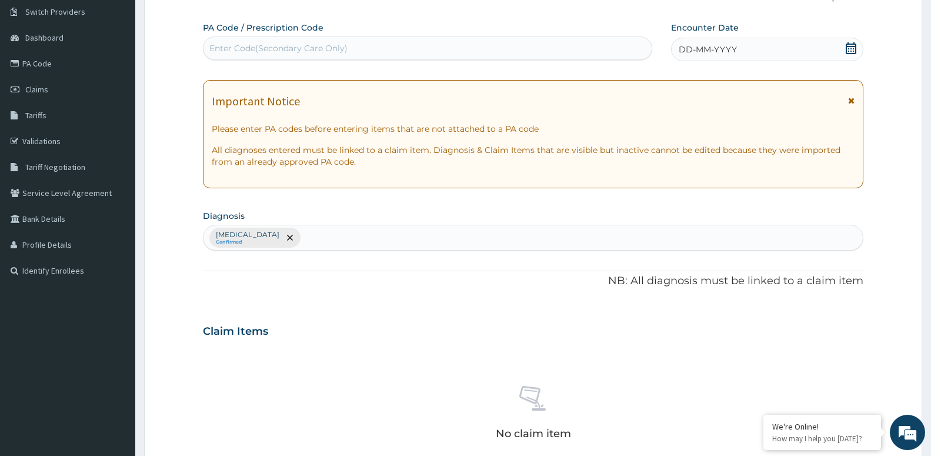
click at [238, 42] on div "Enter Code(Secondary Care Only)" at bounding box center [427, 48] width 448 height 19
type input "PA/60A5DF"
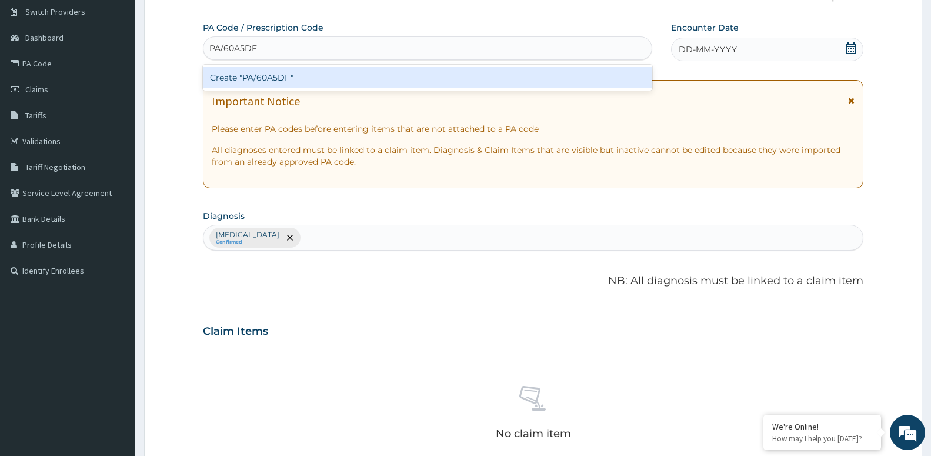
click at [249, 86] on div "Create "PA/60A5DF"" at bounding box center [427, 77] width 449 height 21
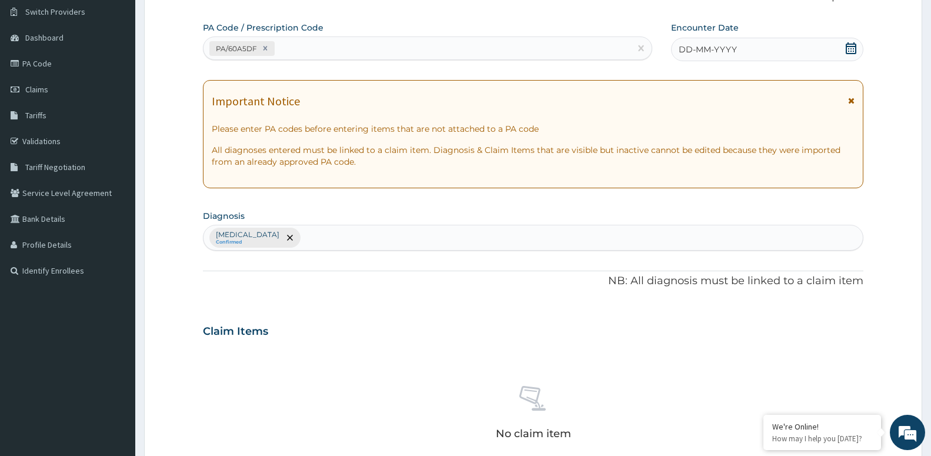
click at [847, 42] on div "DD-MM-YYYY" at bounding box center [767, 50] width 192 height 24
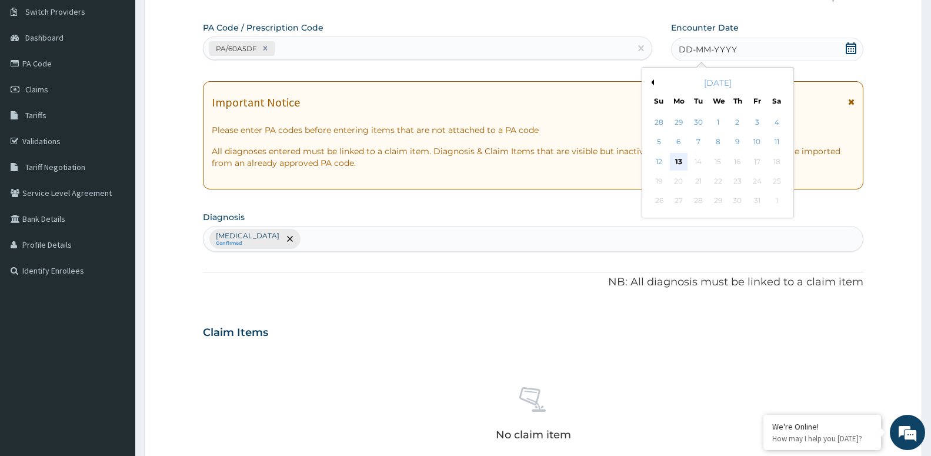
click at [679, 157] on div "13" at bounding box center [679, 162] width 18 height 18
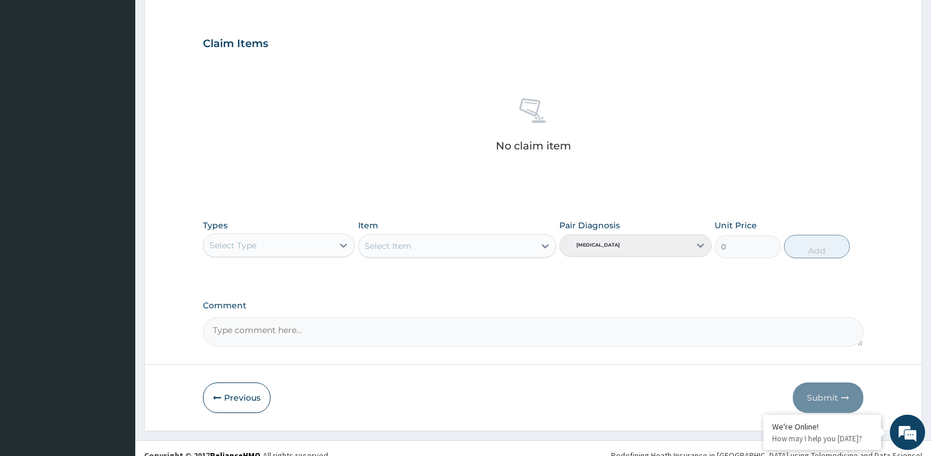
scroll to position [392, 0]
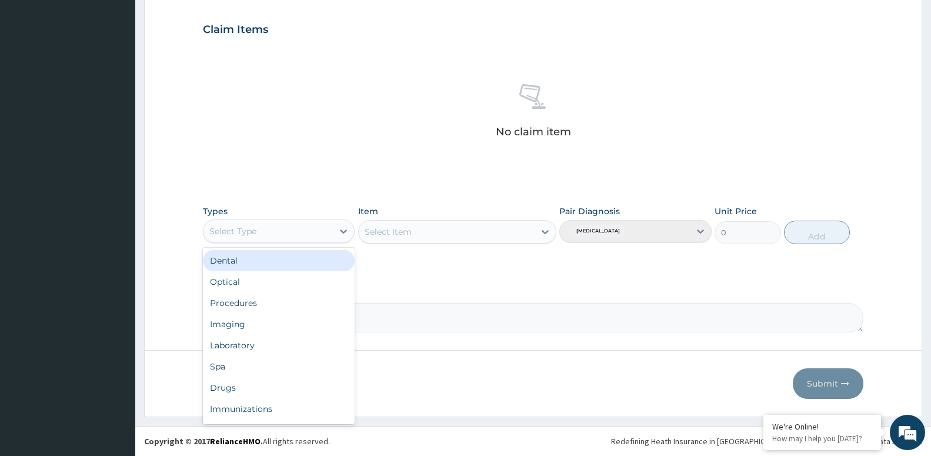
click at [241, 237] on div "Select Type" at bounding box center [267, 231] width 129 height 19
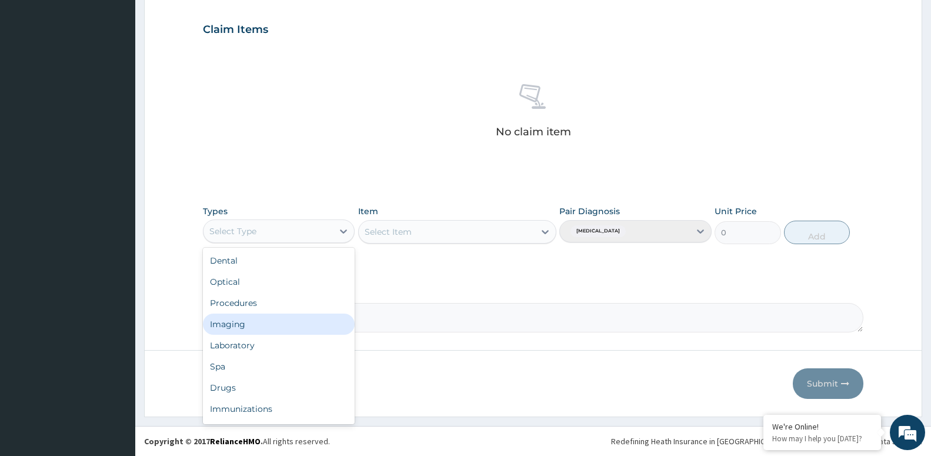
scroll to position [40, 0]
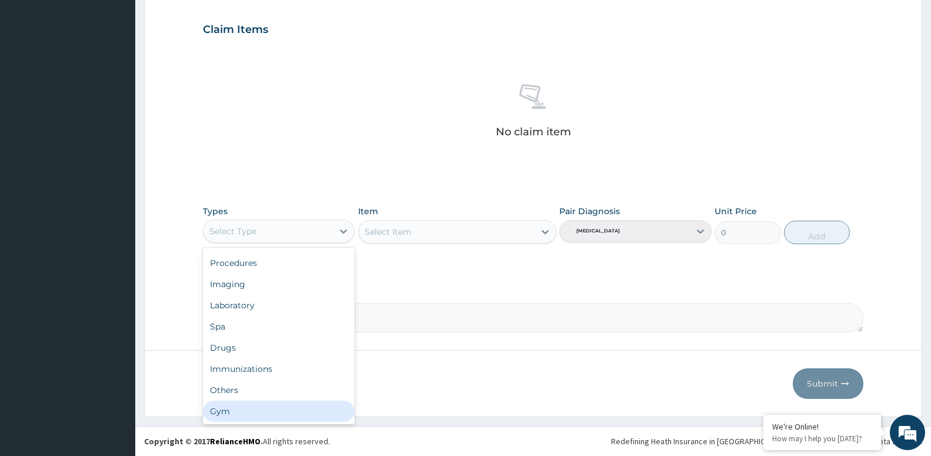
click at [230, 407] on div "Gym" at bounding box center [279, 410] width 152 height 21
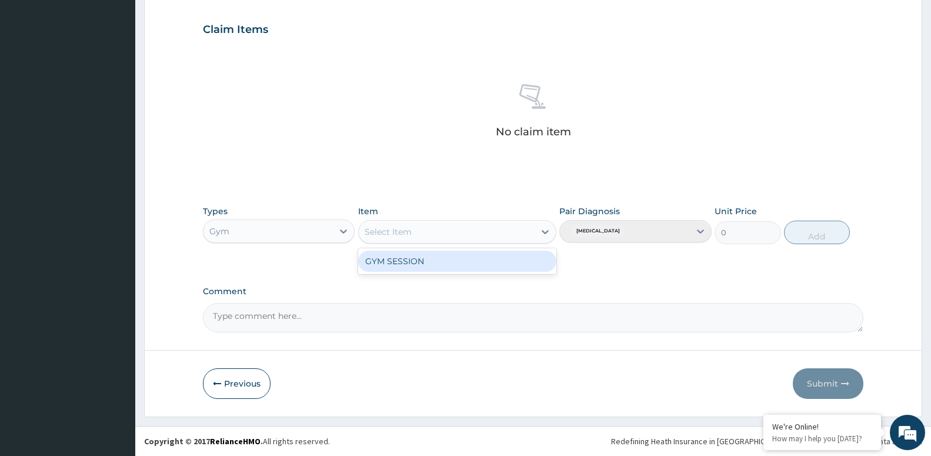
click at [391, 235] on div "Select Item" at bounding box center [388, 232] width 47 height 12
click at [383, 262] on div "GYM SESSION" at bounding box center [457, 260] width 198 height 21
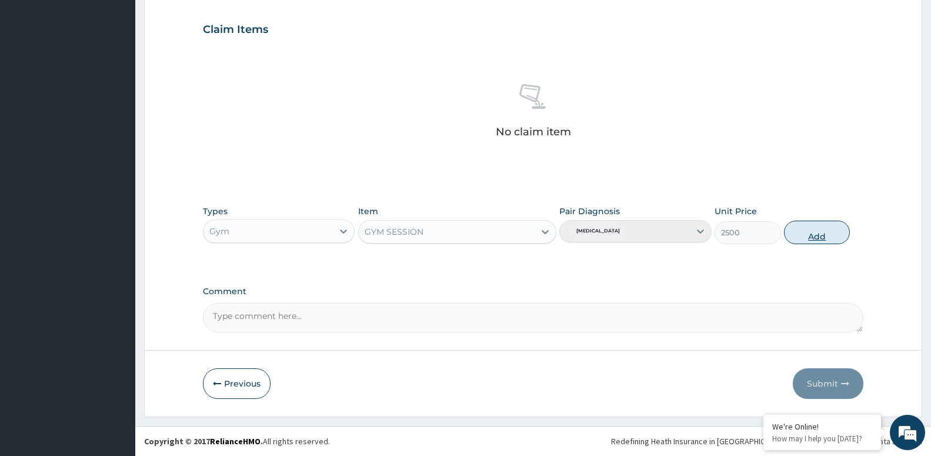
click at [813, 233] on button "Add" at bounding box center [817, 233] width 66 height 24
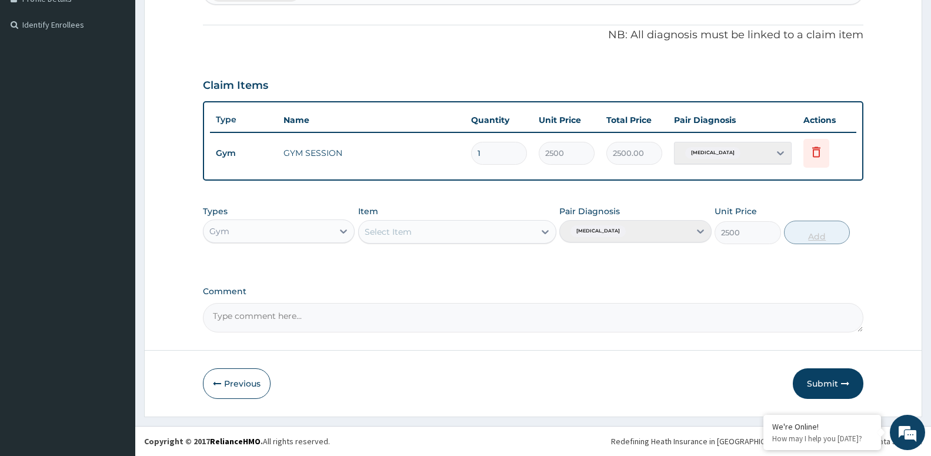
type input "0"
click at [829, 382] on button "Submit" at bounding box center [828, 383] width 71 height 31
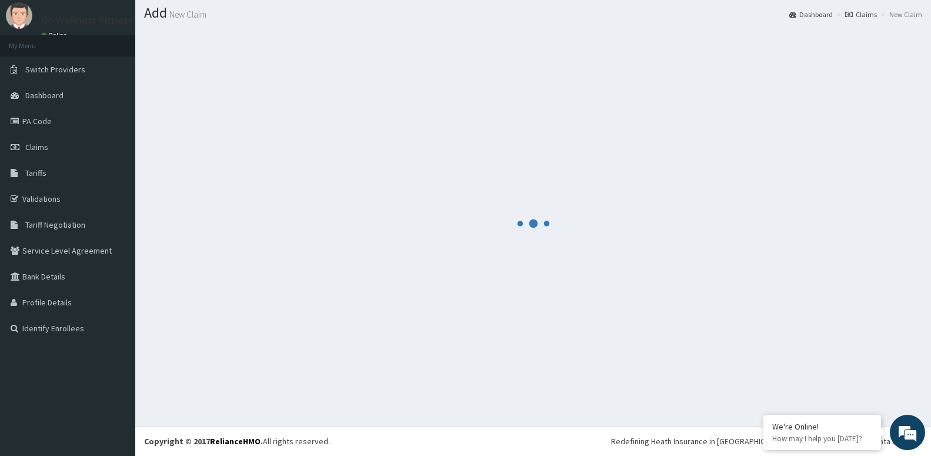
scroll to position [33, 0]
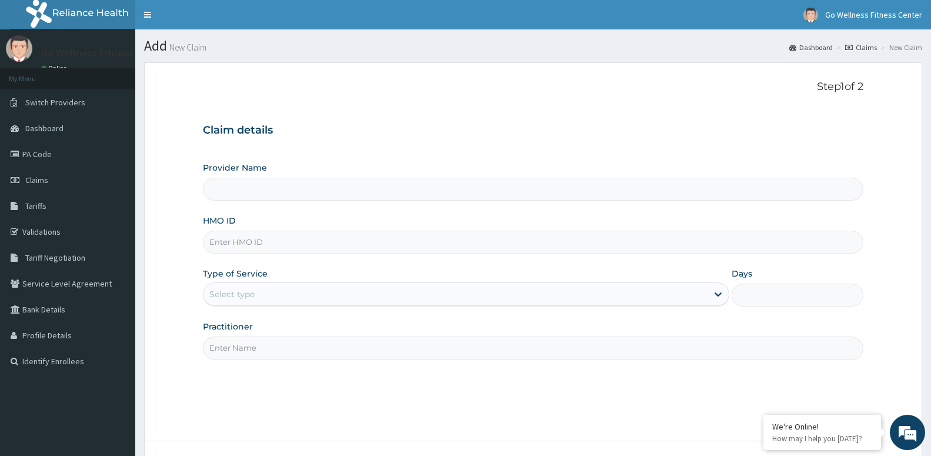
type input "Go Wellness Fitness center ( [GEOGRAPHIC_DATA])"
type input "1"
type input "B"
type input "BWK/10011/A"
drag, startPoint x: 246, startPoint y: 353, endPoint x: 251, endPoint y: 340, distance: 14.0
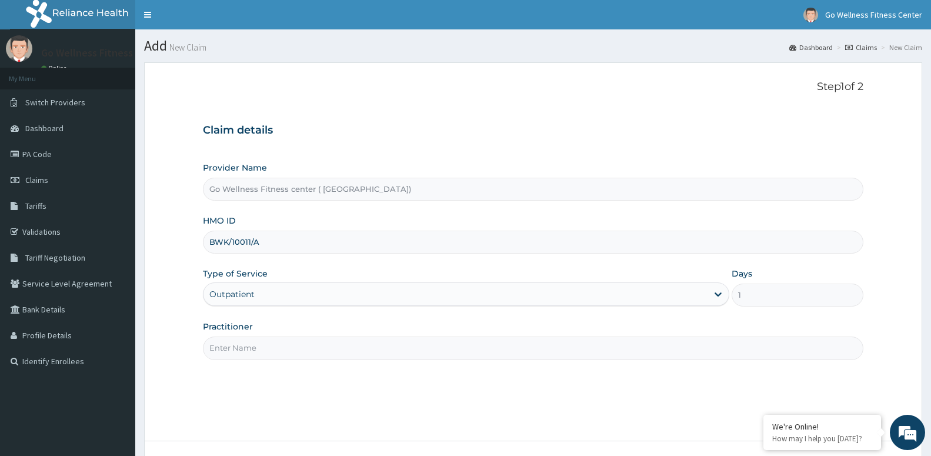
click at [246, 351] on input "Practitioner" at bounding box center [533, 347] width 660 height 23
type input "g"
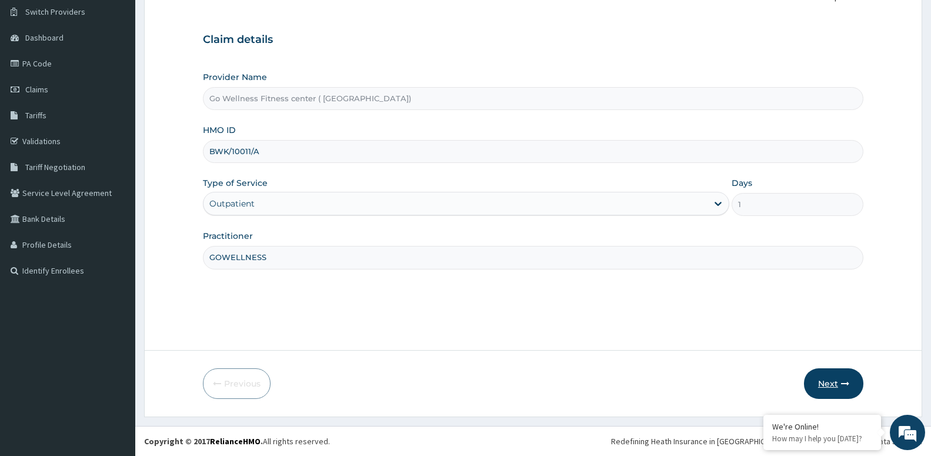
type input "GOWELLNESS"
click at [835, 379] on button "Next" at bounding box center [833, 383] width 59 height 31
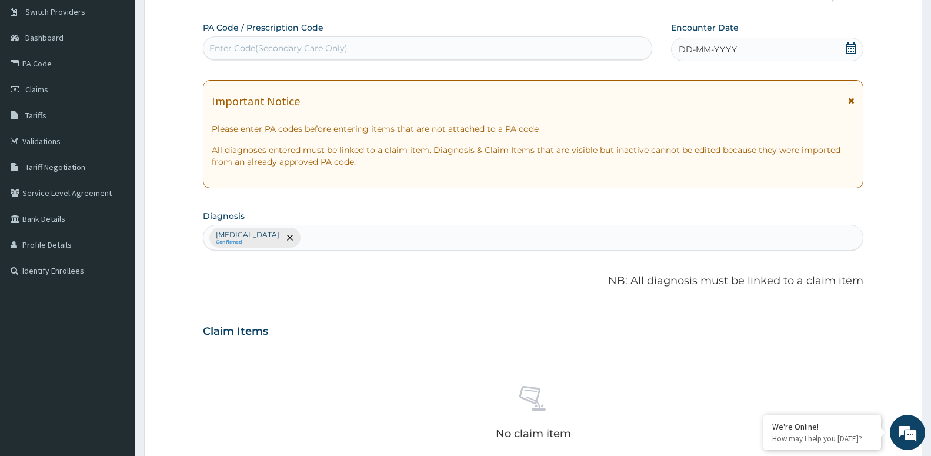
click at [269, 49] on div "Enter Code(Secondary Care Only)" at bounding box center [278, 48] width 138 height 12
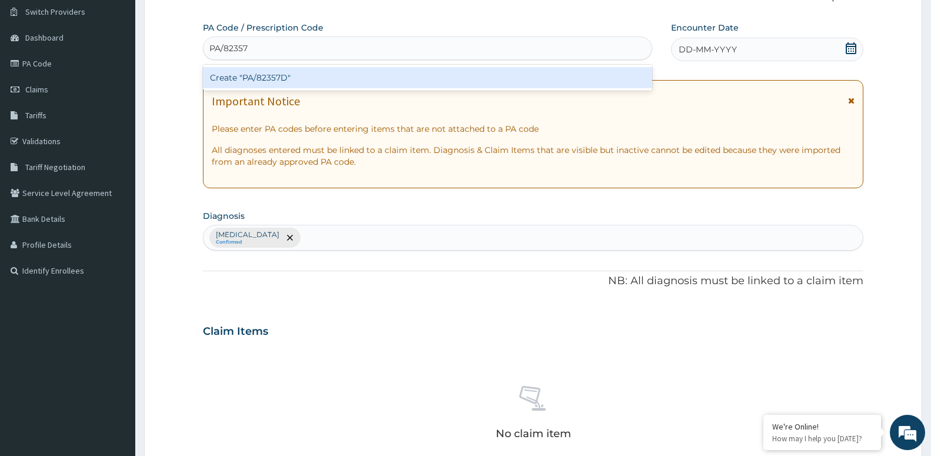
type input "PA/82357D"
click at [228, 79] on div "Create "PA/82357D"" at bounding box center [427, 77] width 449 height 21
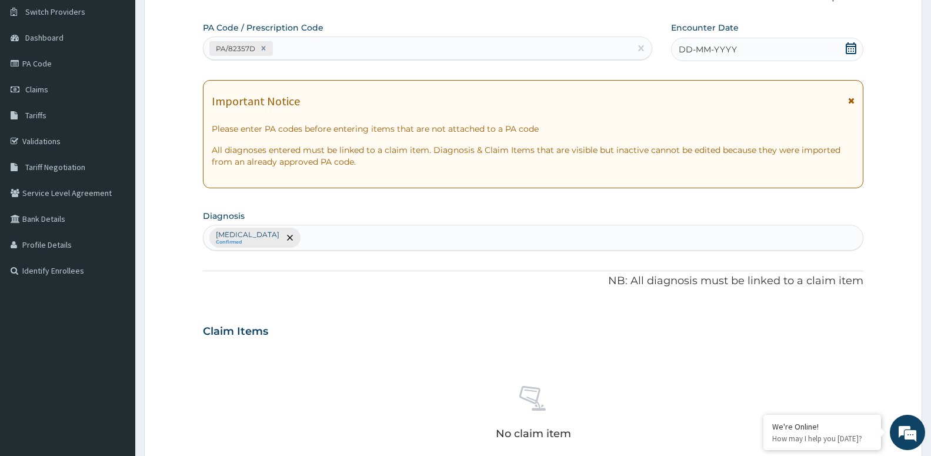
click at [853, 44] on icon at bounding box center [851, 48] width 11 height 12
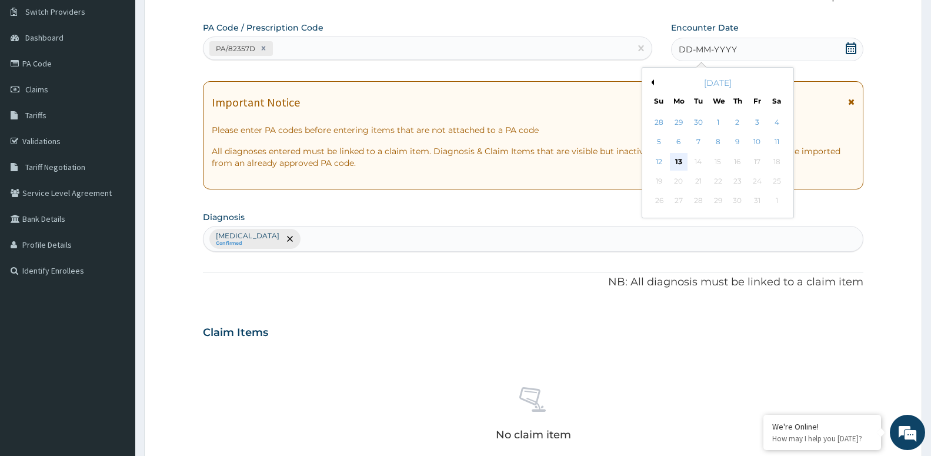
click at [682, 160] on div "13" at bounding box center [679, 162] width 18 height 18
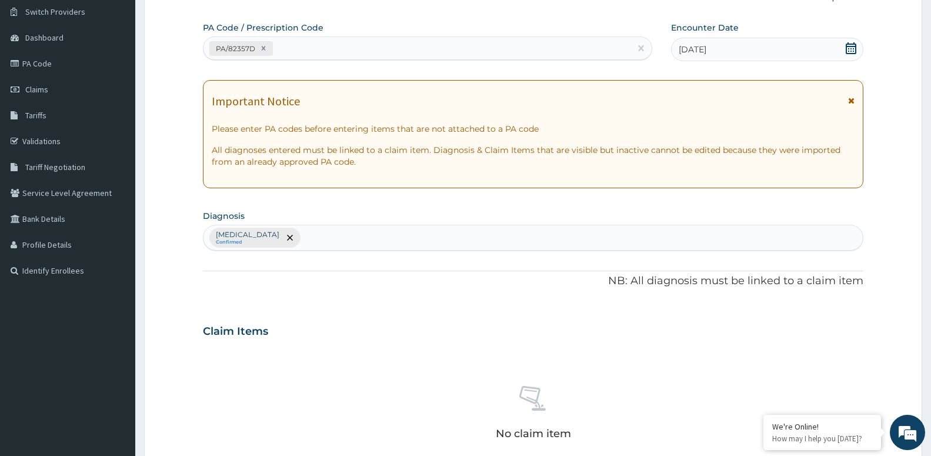
scroll to position [390, 0]
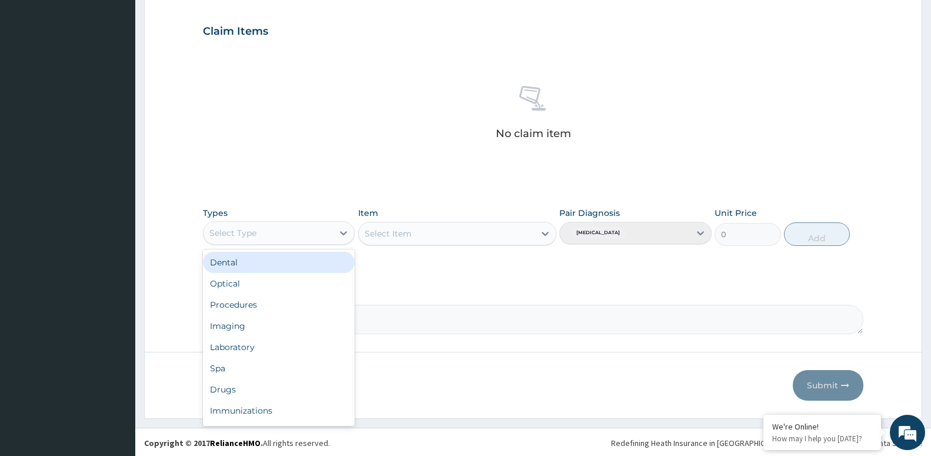
click at [259, 237] on div "Select Type" at bounding box center [267, 232] width 129 height 19
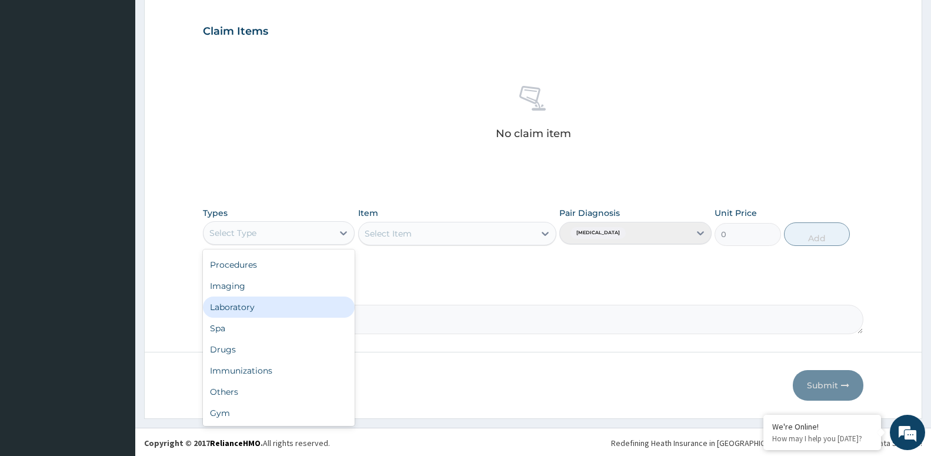
scroll to position [392, 0]
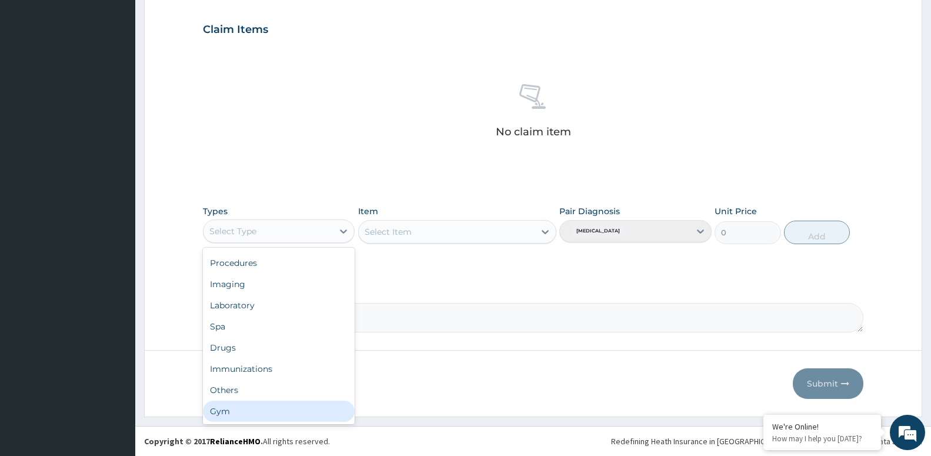
click at [253, 413] on div "Gym" at bounding box center [279, 410] width 152 height 21
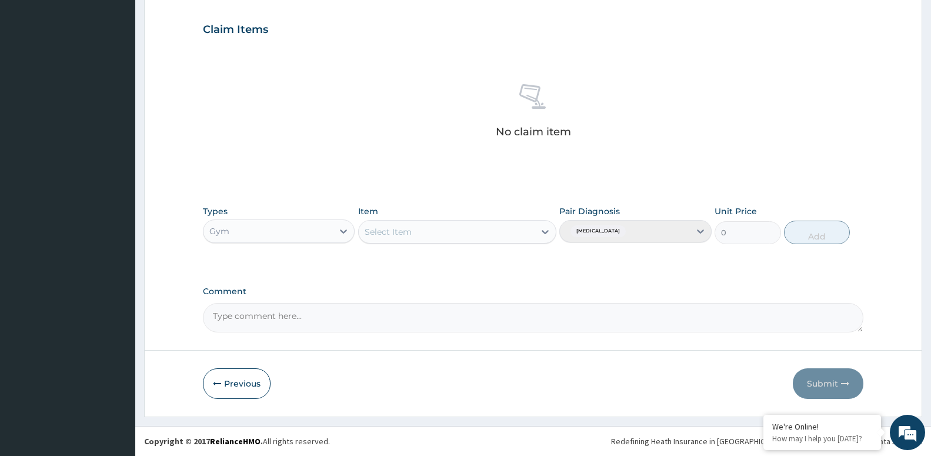
click at [415, 231] on div "Select Item" at bounding box center [457, 232] width 198 height 24
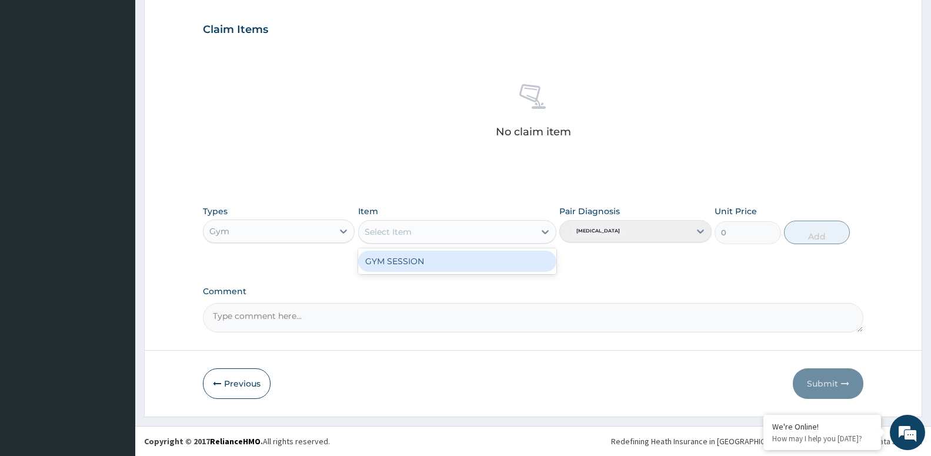
click at [400, 227] on div "Select Item" at bounding box center [388, 232] width 47 height 12
click at [385, 268] on div "GYM SESSION" at bounding box center [457, 260] width 198 height 21
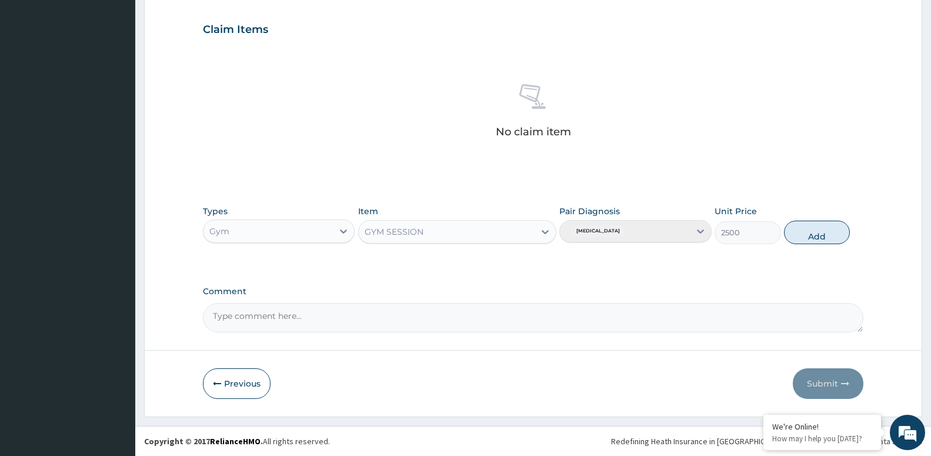
click at [816, 249] on div "Types Gym Item option GYM SESSION, selected. Select is focused ,type to refine …" at bounding box center [533, 224] width 660 height 51
click at [816, 239] on button "Add" at bounding box center [817, 233] width 66 height 24
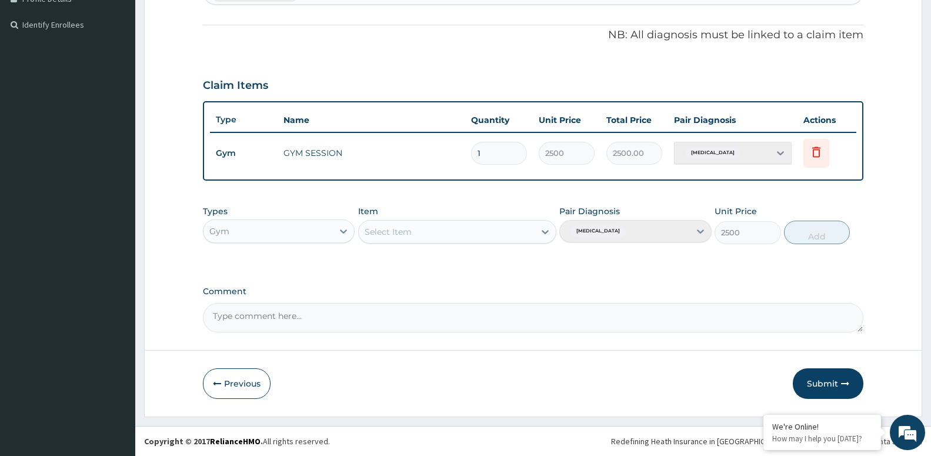
type input "0"
click at [807, 380] on button "Submit" at bounding box center [828, 383] width 71 height 31
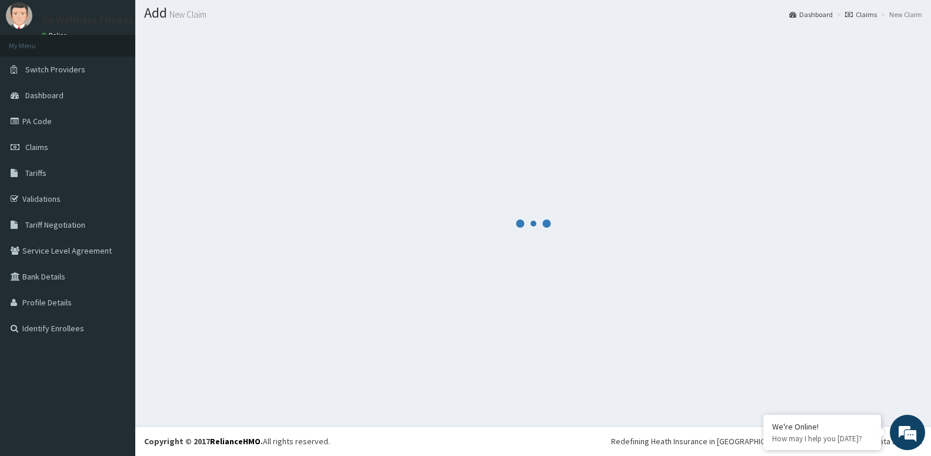
scroll to position [33, 0]
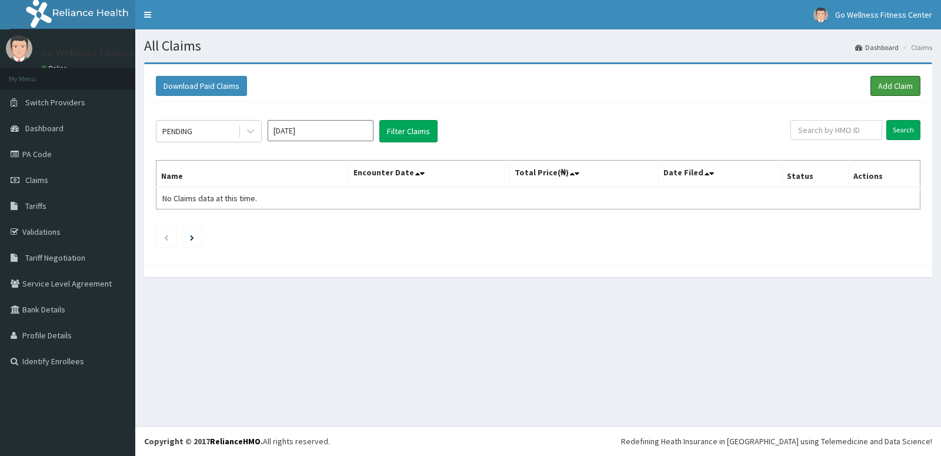
click at [876, 86] on link "Add Claim" at bounding box center [895, 86] width 50 height 20
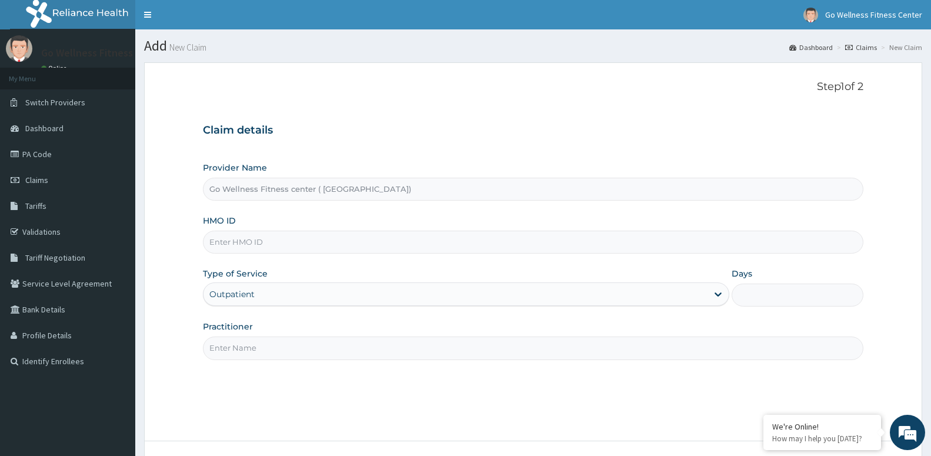
type input "Go Wellness Fitness center ( [GEOGRAPHIC_DATA])"
type input "1"
type input "BWK/10011/B"
click at [229, 349] on input "Practitioner" at bounding box center [533, 347] width 660 height 23
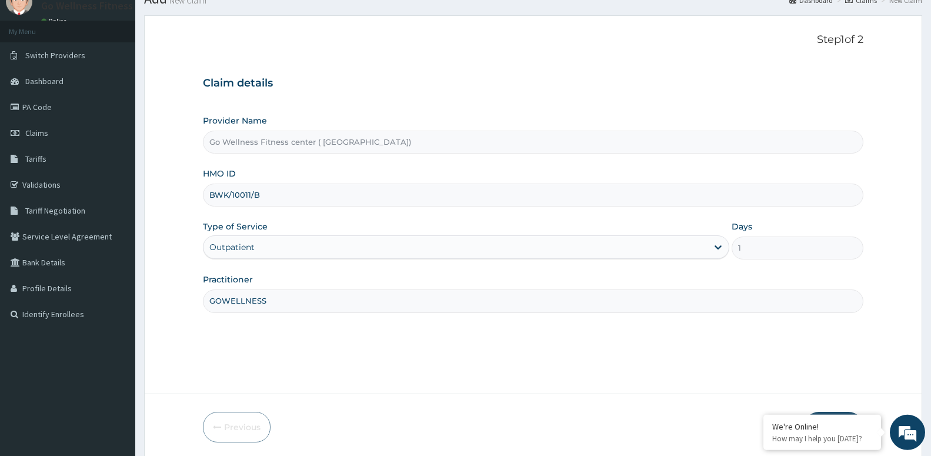
scroll to position [91, 0]
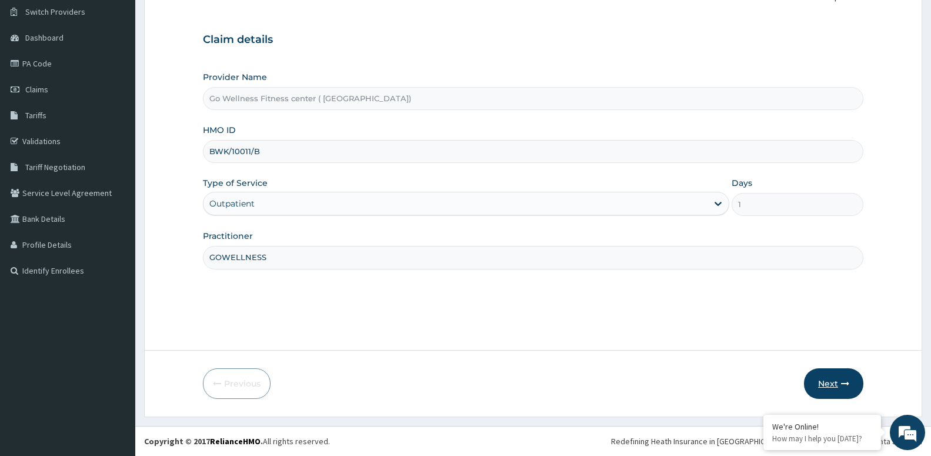
type input "GOWELLNESS"
click at [821, 388] on button "Next" at bounding box center [833, 383] width 59 height 31
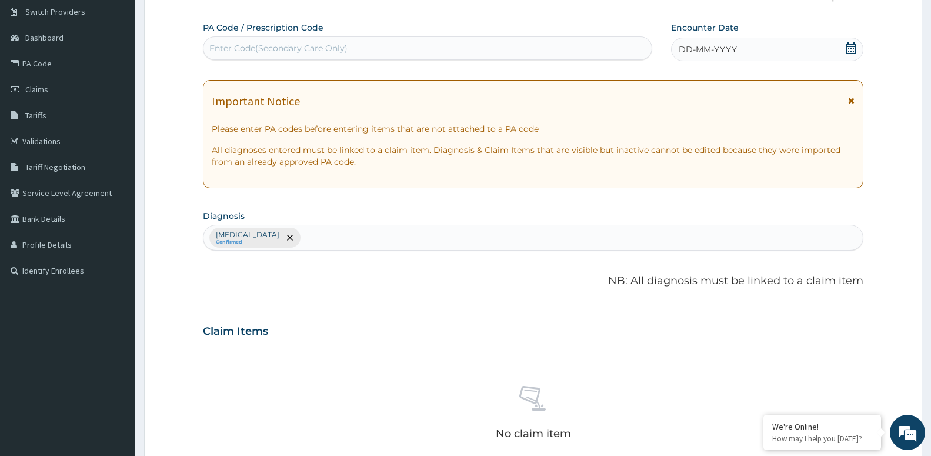
click at [229, 42] on div "Enter Code(Secondary Care Only)" at bounding box center [427, 48] width 449 height 24
type input "PA/656746"
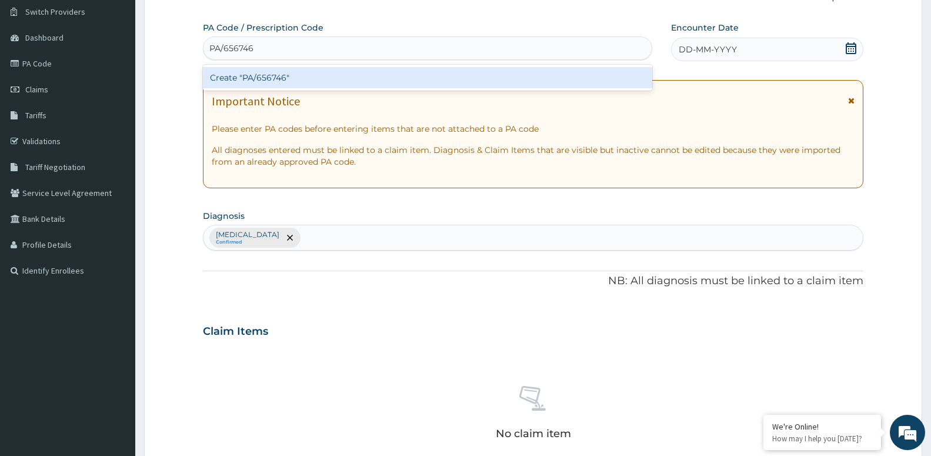
click at [238, 85] on div "Create "PA/656746"" at bounding box center [427, 77] width 449 height 21
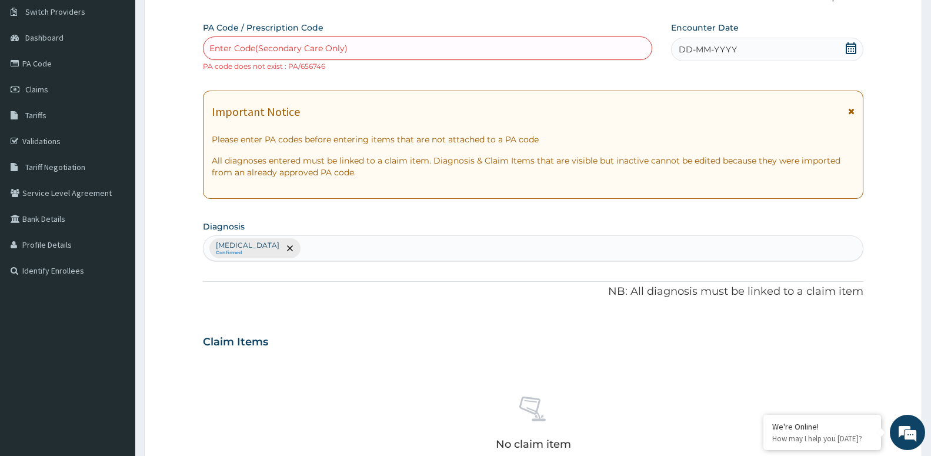
click at [288, 58] on div "Enter Code(Secondary Care Only)" at bounding box center [427, 48] width 449 height 24
type input "PA/656F46"
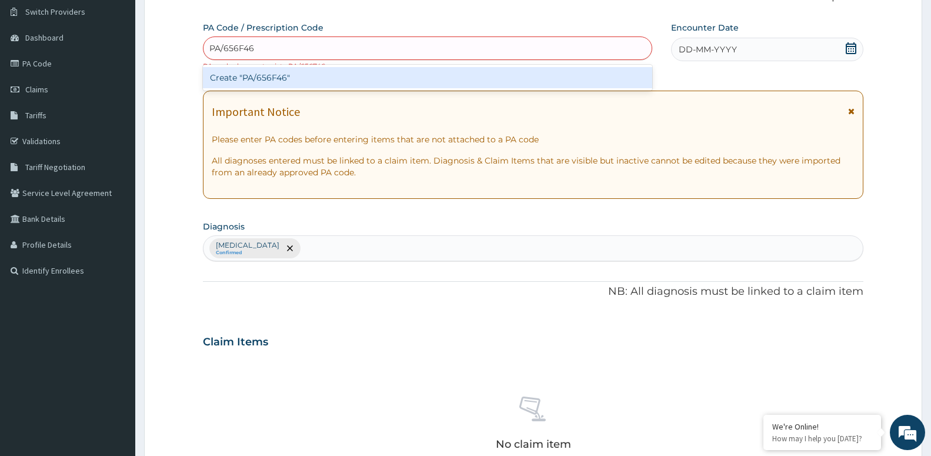
click at [269, 78] on div "Create "PA/656F46"" at bounding box center [427, 77] width 449 height 21
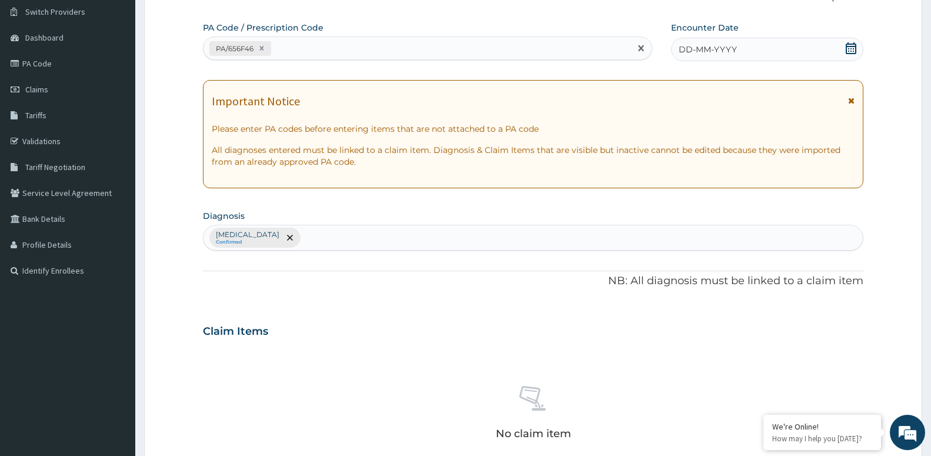
click at [851, 48] on icon at bounding box center [851, 48] width 12 height 12
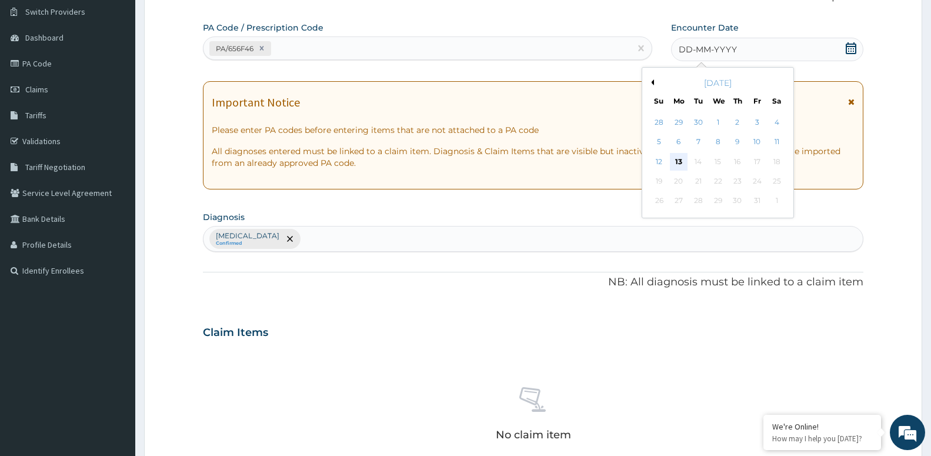
click at [672, 160] on div "13" at bounding box center [679, 162] width 18 height 18
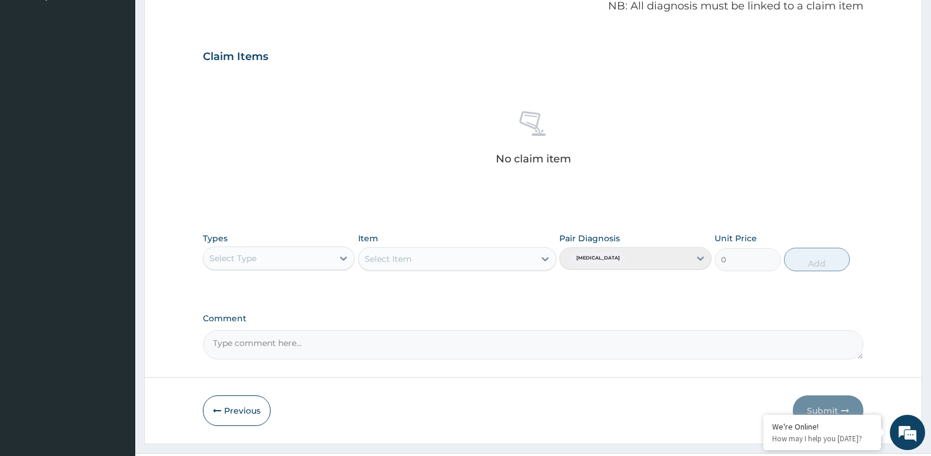
scroll to position [392, 0]
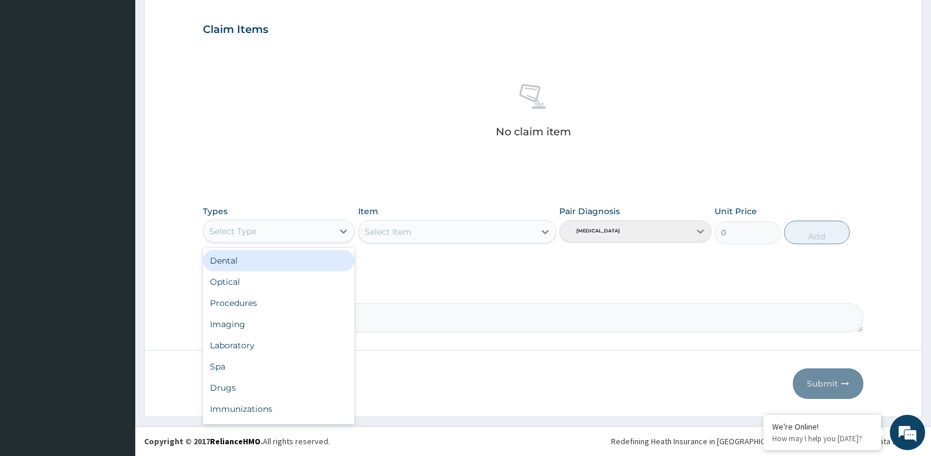
click at [276, 222] on div "Select Type" at bounding box center [267, 231] width 129 height 19
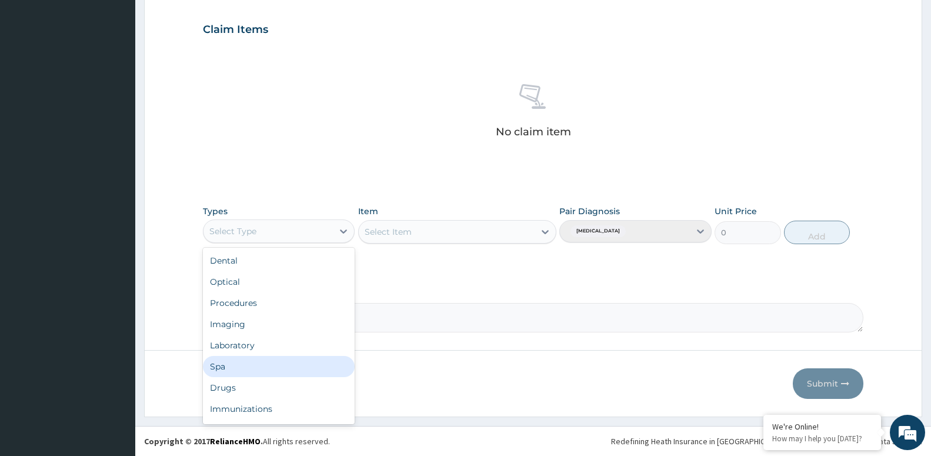
scroll to position [40, 0]
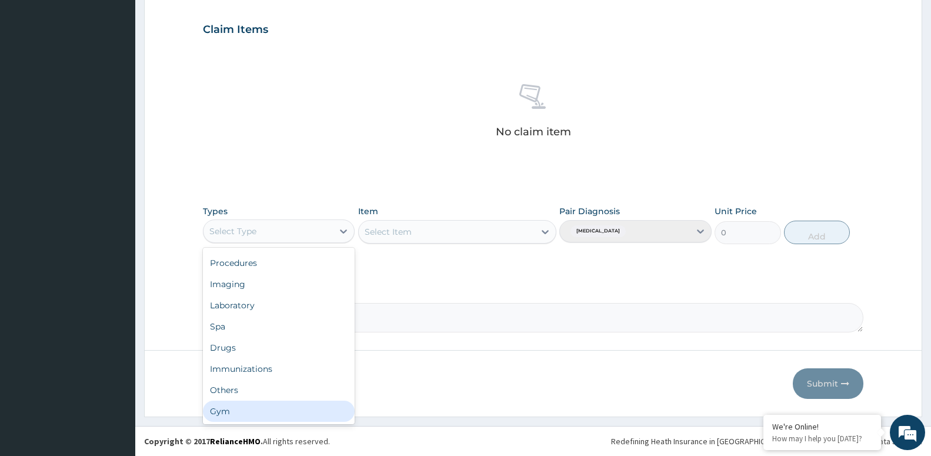
click at [250, 408] on div "Gym" at bounding box center [279, 410] width 152 height 21
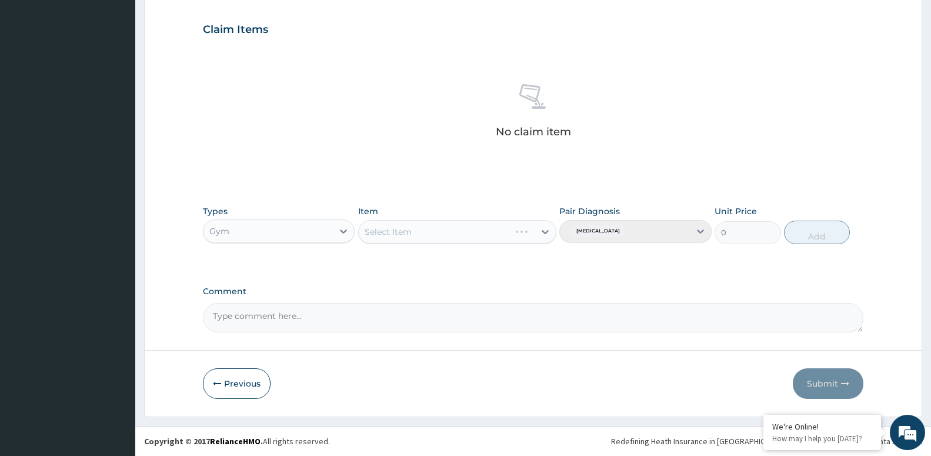
click at [392, 238] on div "Select Item" at bounding box center [457, 232] width 198 height 24
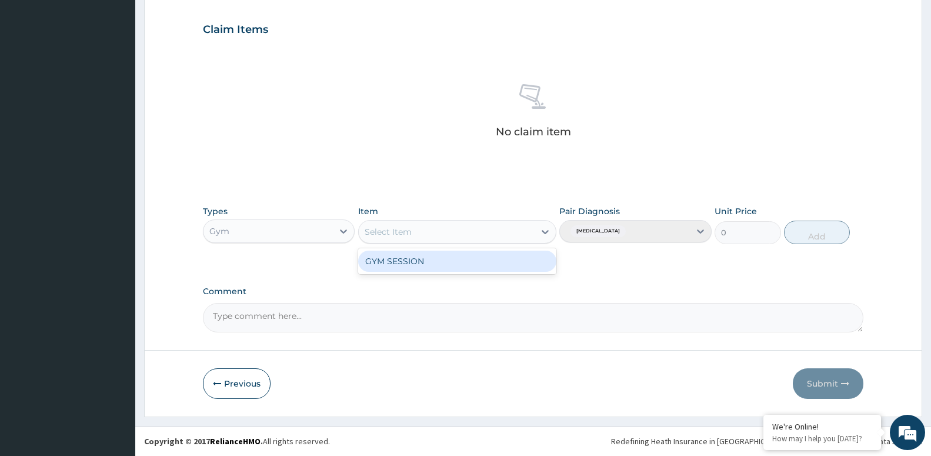
click at [403, 223] on div "Select Item" at bounding box center [447, 231] width 176 height 19
click at [389, 258] on div "GYM SESSION" at bounding box center [457, 260] width 198 height 21
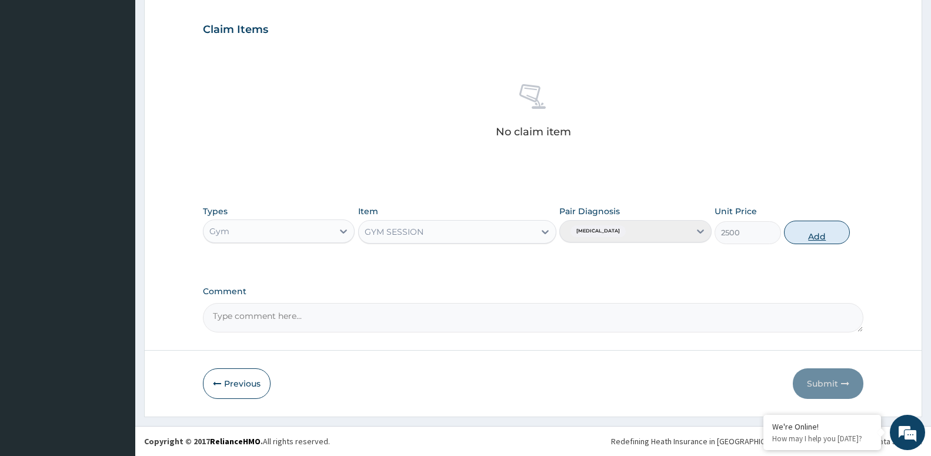
click at [801, 240] on button "Add" at bounding box center [817, 233] width 66 height 24
type input "0"
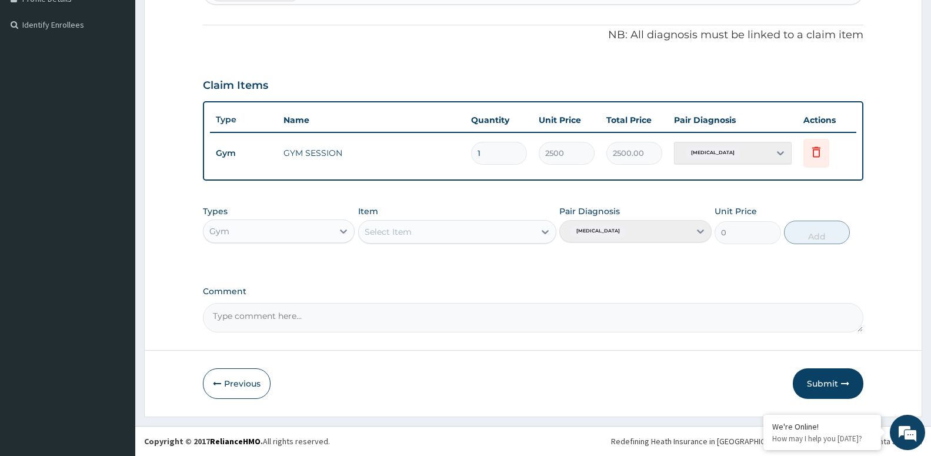
scroll to position [336, 0]
drag, startPoint x: 819, startPoint y: 388, endPoint x: 818, endPoint y: 395, distance: 7.2
click at [818, 388] on button "Submit" at bounding box center [828, 383] width 71 height 31
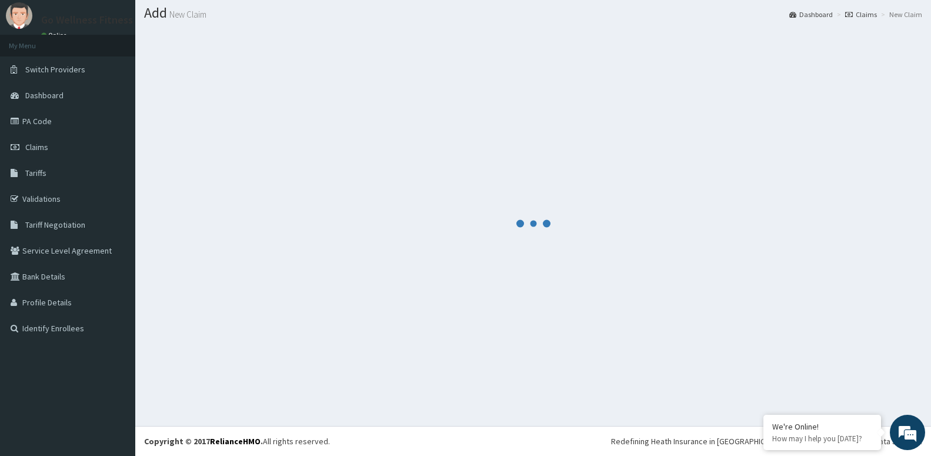
scroll to position [33, 0]
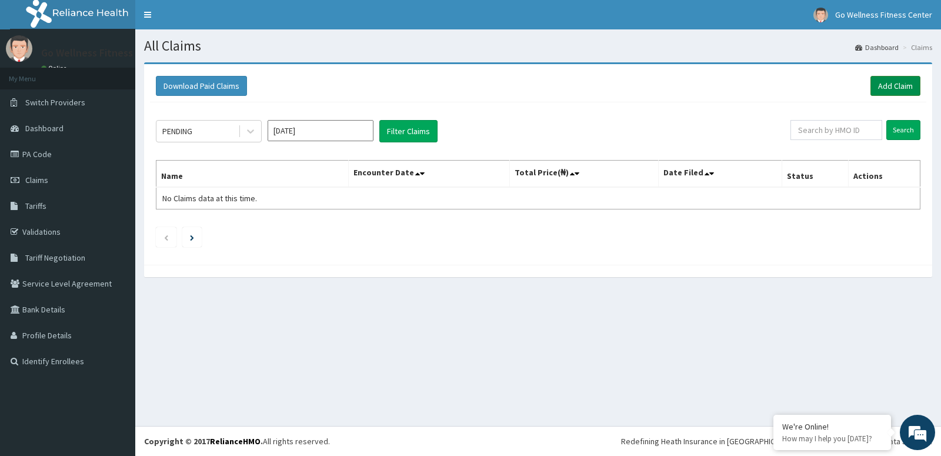
click at [904, 90] on link "Add Claim" at bounding box center [895, 86] width 50 height 20
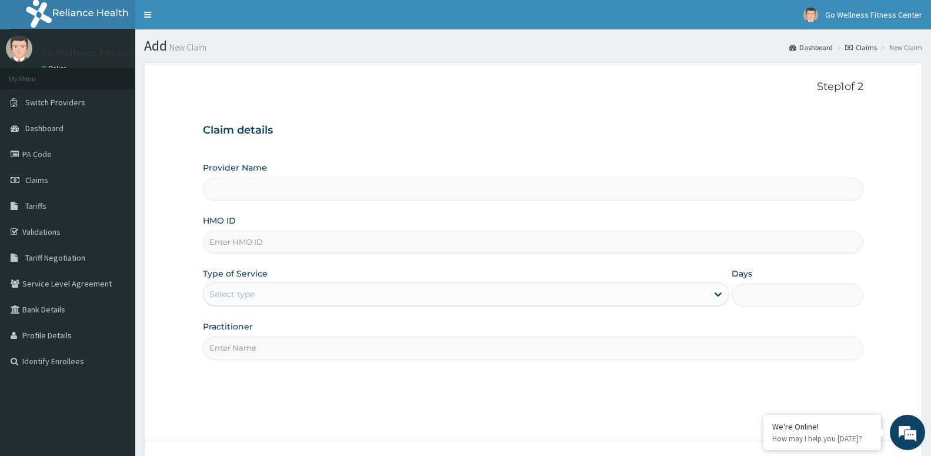
type input "B"
type input "Go Wellness Fitness center ( [GEOGRAPHIC_DATA])"
type input "1"
type input "BWK/10014/B"
click at [235, 346] on input "Practitioner" at bounding box center [533, 347] width 660 height 23
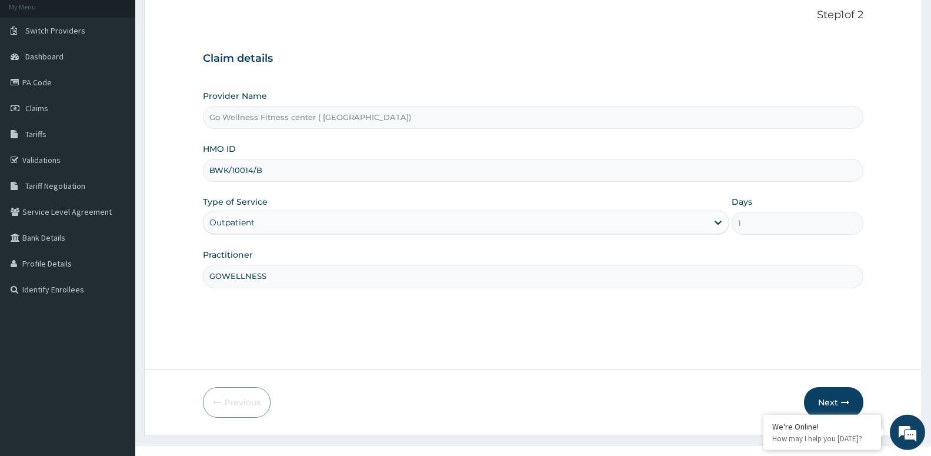
scroll to position [91, 0]
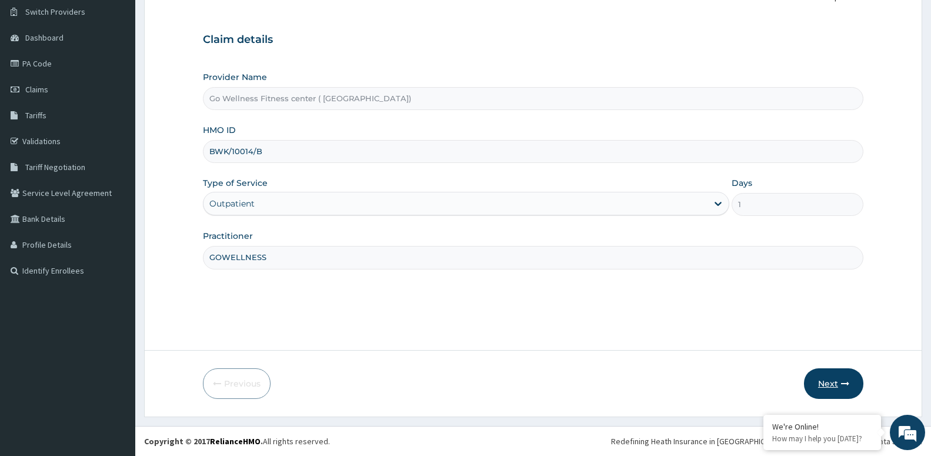
type input "GOWELLNESS"
click at [829, 381] on button "Next" at bounding box center [833, 383] width 59 height 31
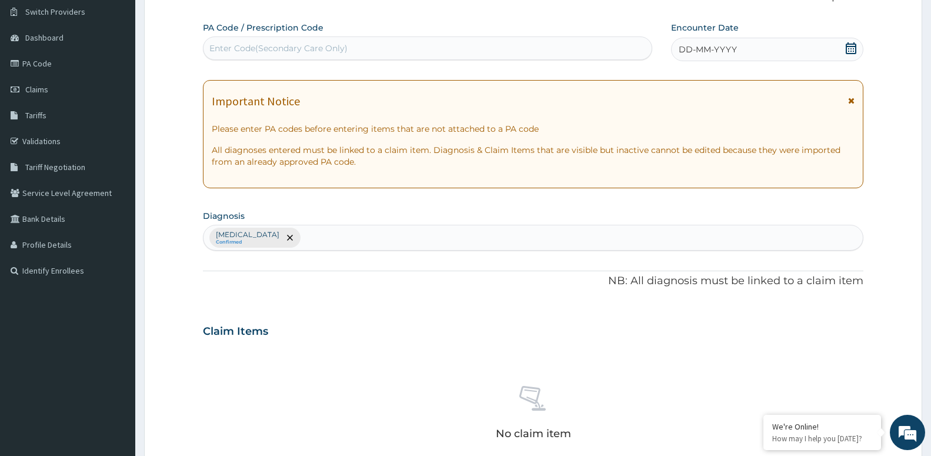
click at [263, 48] on div "Enter Code(Secondary Care Only)" at bounding box center [278, 48] width 138 height 12
type input "PA/0D1426"
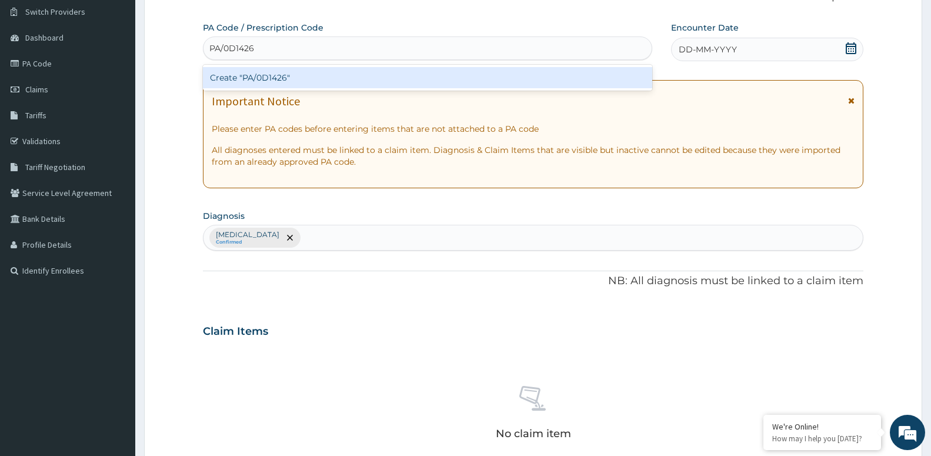
click at [242, 86] on div "Create "PA/0D1426"" at bounding box center [427, 77] width 449 height 21
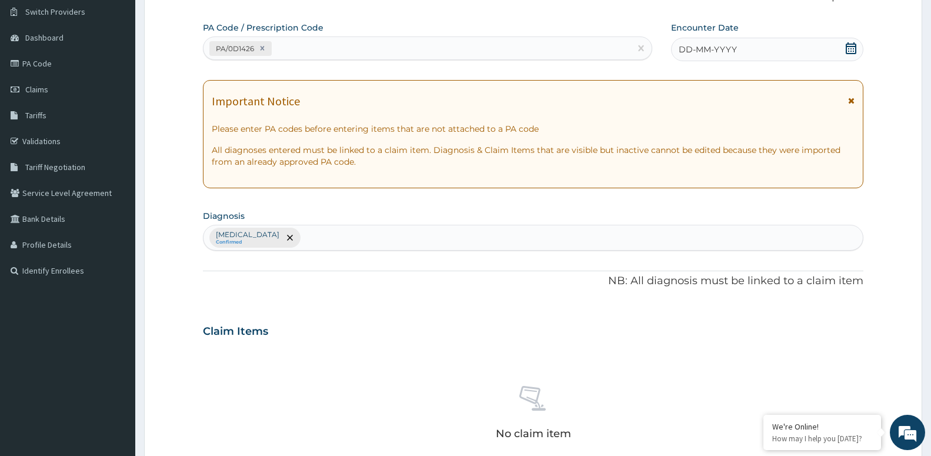
click at [850, 47] on icon at bounding box center [851, 48] width 11 height 12
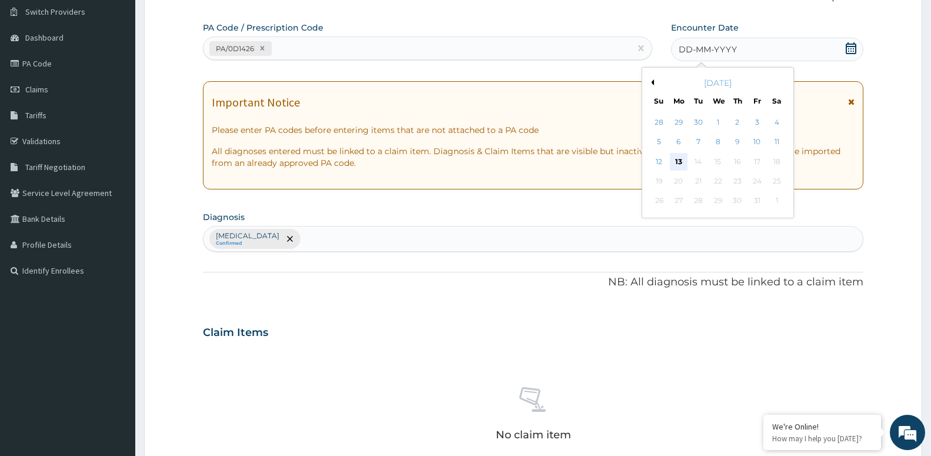
click at [681, 159] on div "13" at bounding box center [679, 162] width 18 height 18
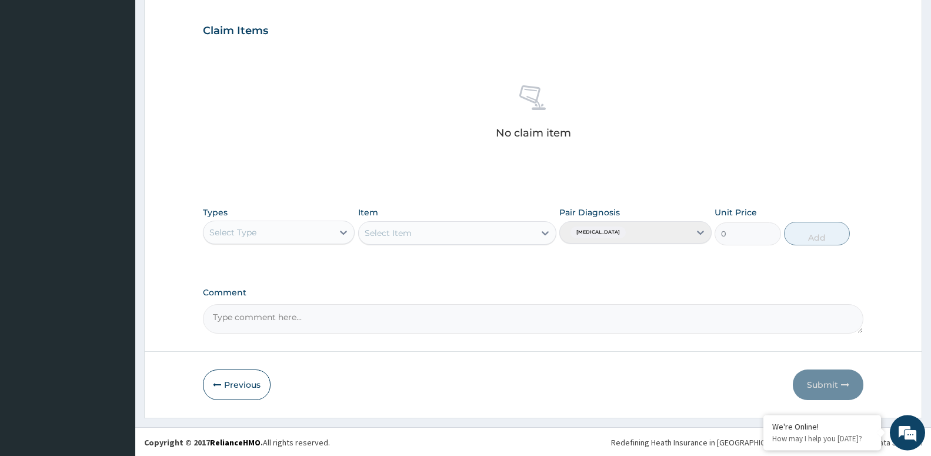
scroll to position [392, 0]
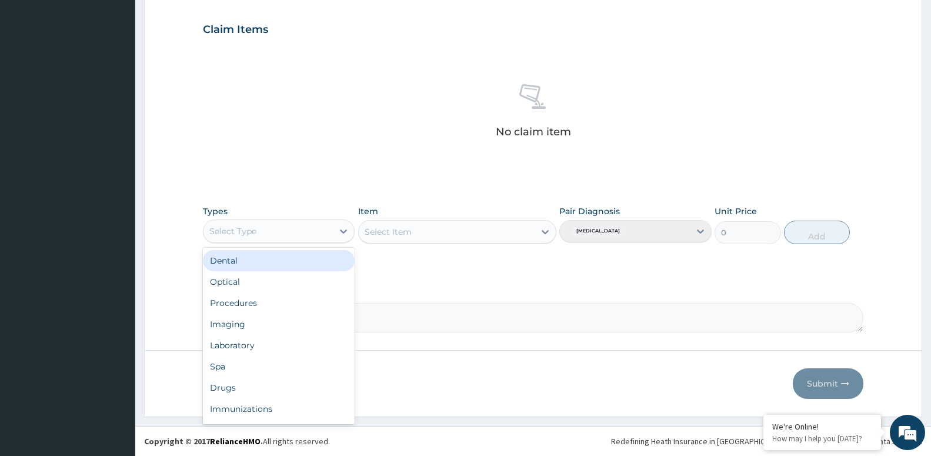
click at [235, 229] on div "Select Type" at bounding box center [232, 231] width 47 height 12
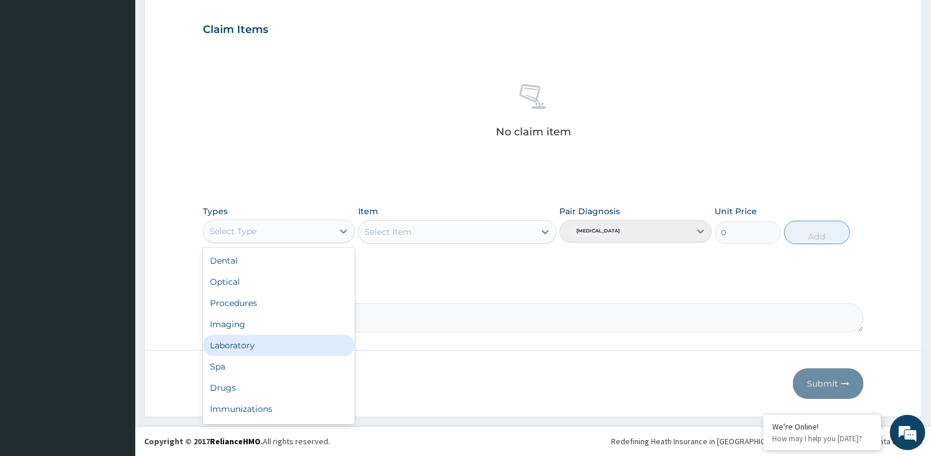
scroll to position [40, 0]
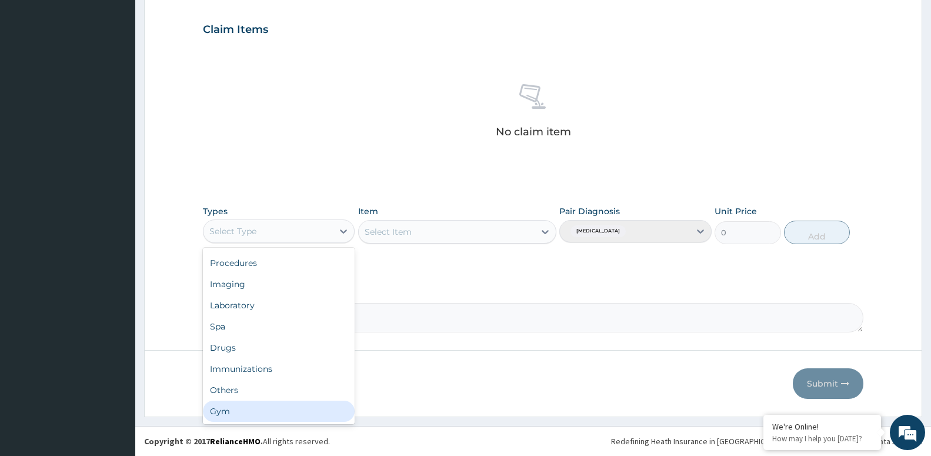
click at [227, 413] on div "Gym" at bounding box center [279, 410] width 152 height 21
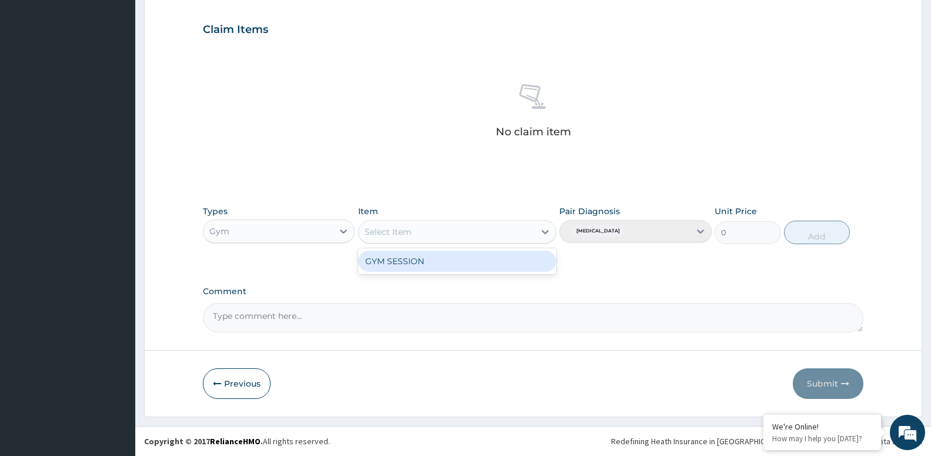
click at [412, 235] on div "Select Item" at bounding box center [447, 231] width 176 height 19
click at [414, 254] on div "GYM SESSION" at bounding box center [457, 260] width 198 height 21
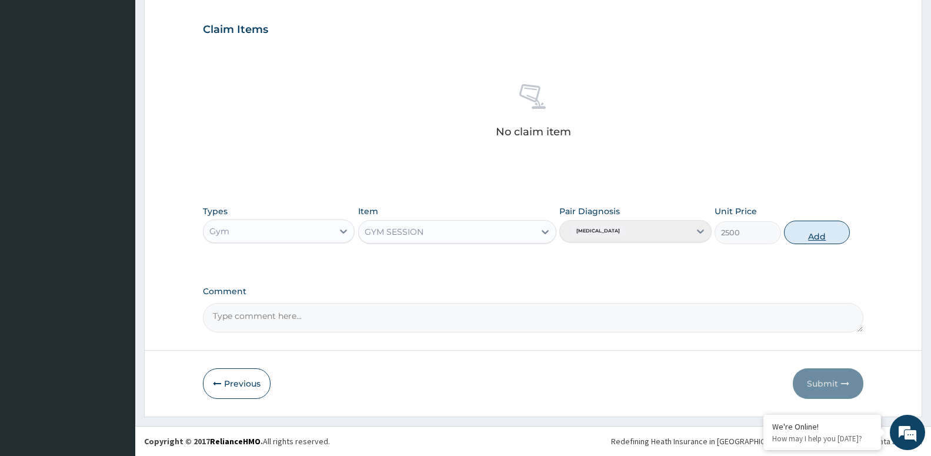
click at [827, 239] on button "Add" at bounding box center [817, 233] width 66 height 24
type input "0"
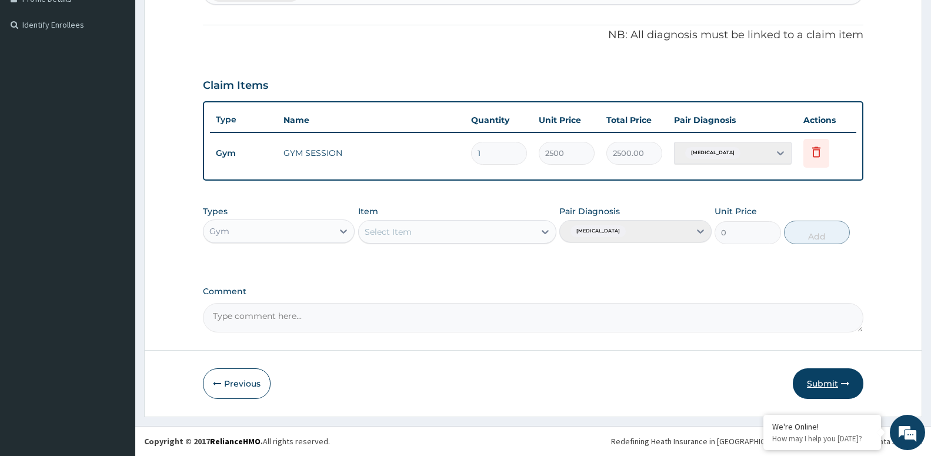
click at [814, 382] on button "Submit" at bounding box center [828, 383] width 71 height 31
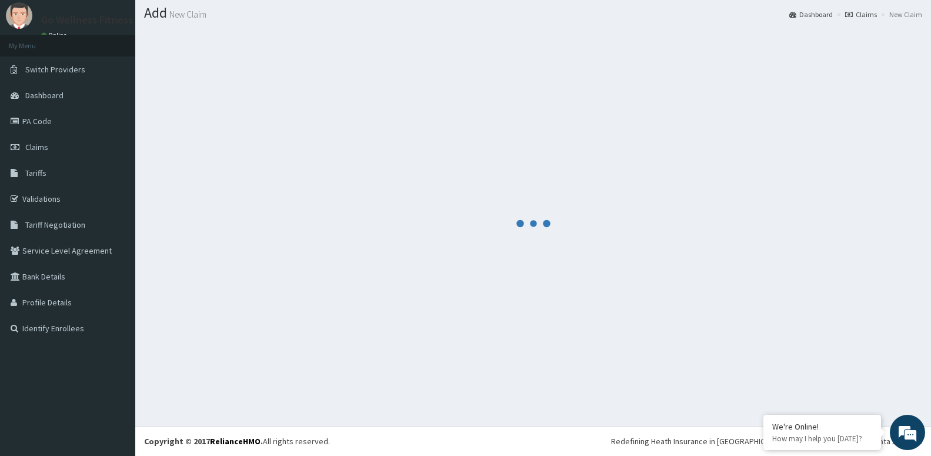
scroll to position [33, 0]
